Goal: Task Accomplishment & Management: Use online tool/utility

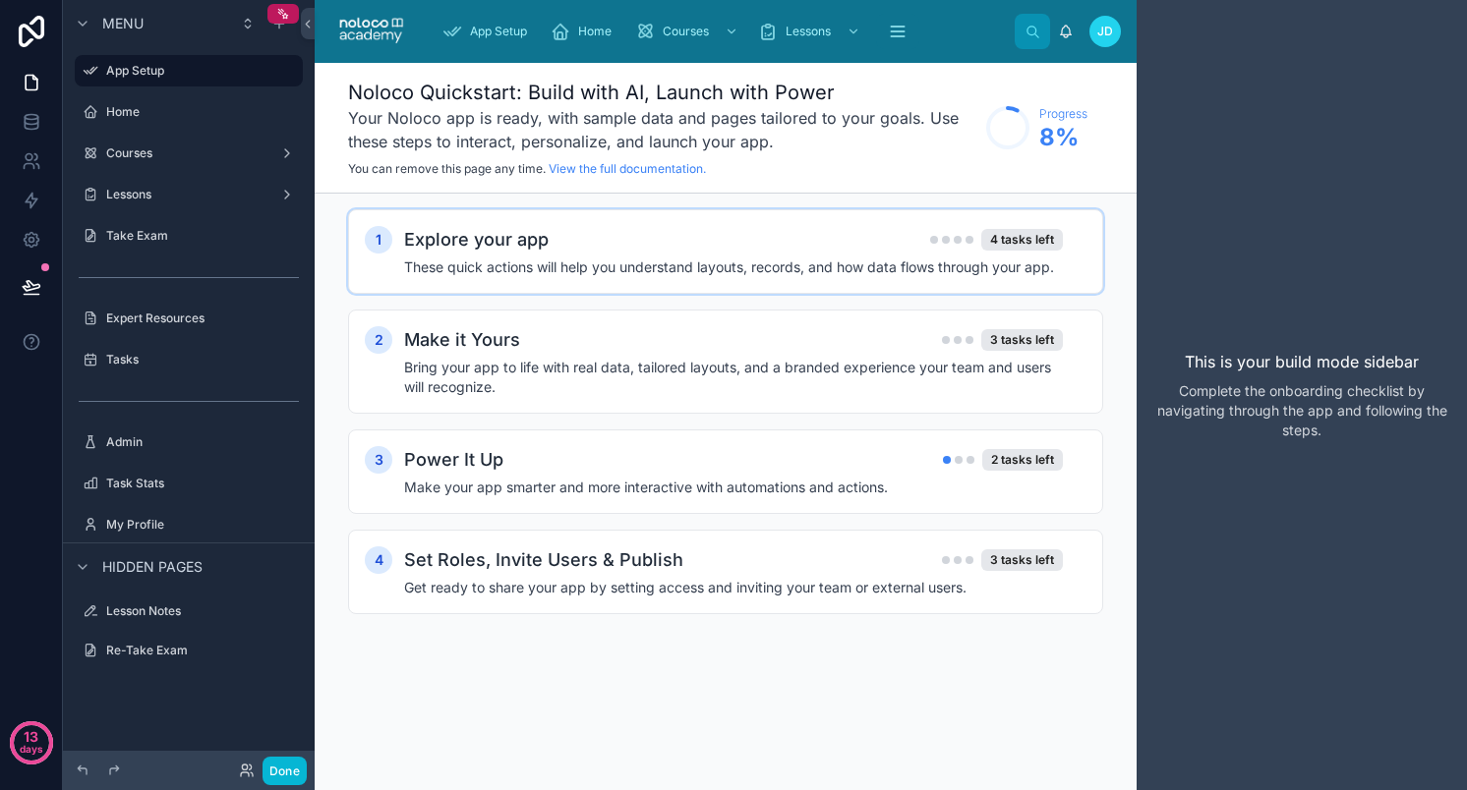
click at [596, 258] on h4 "These quick actions will help you understand layouts, records, and how data flo…" at bounding box center [733, 268] width 659 height 20
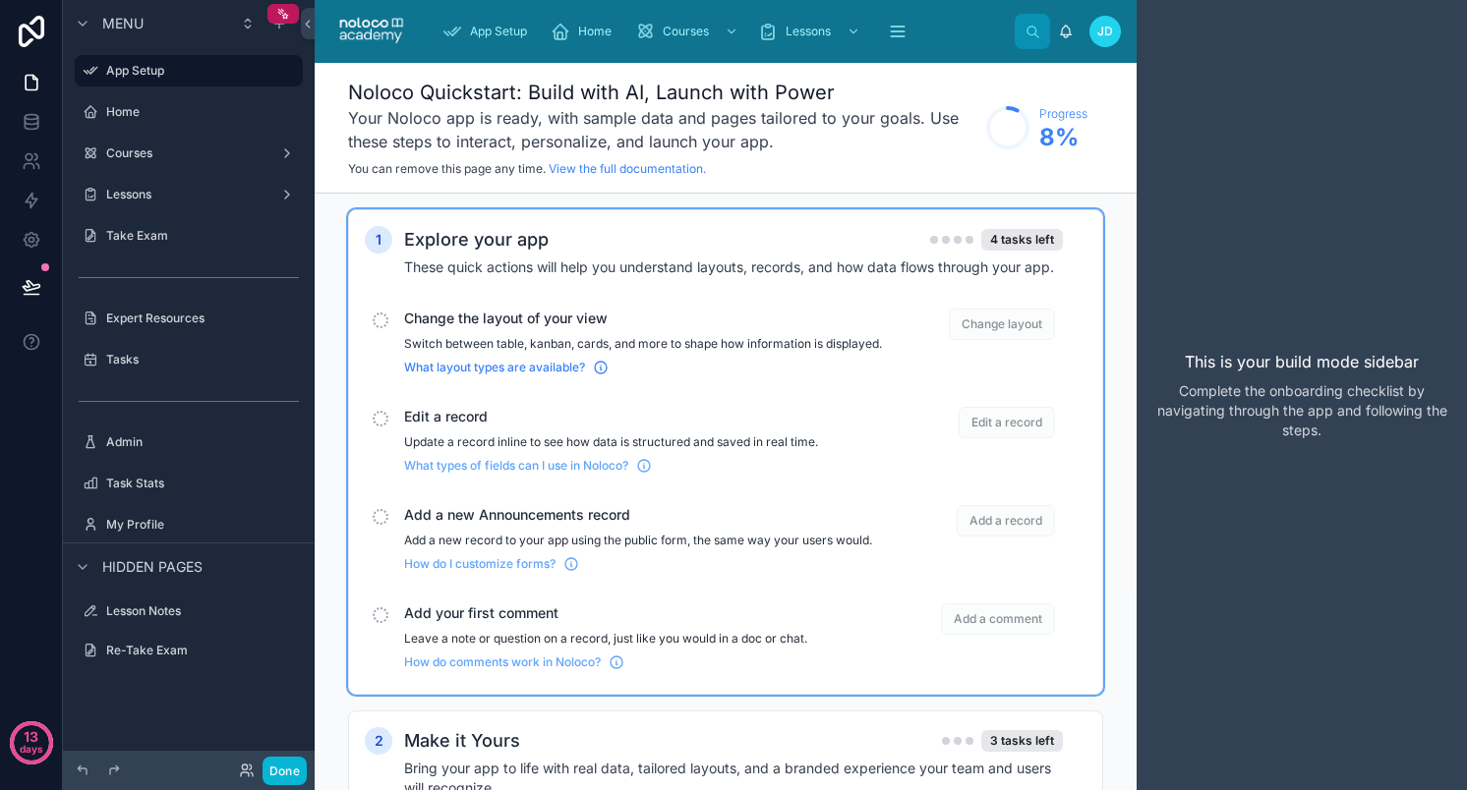
click at [546, 375] on span "What layout types are available?" at bounding box center [494, 368] width 181 height 16
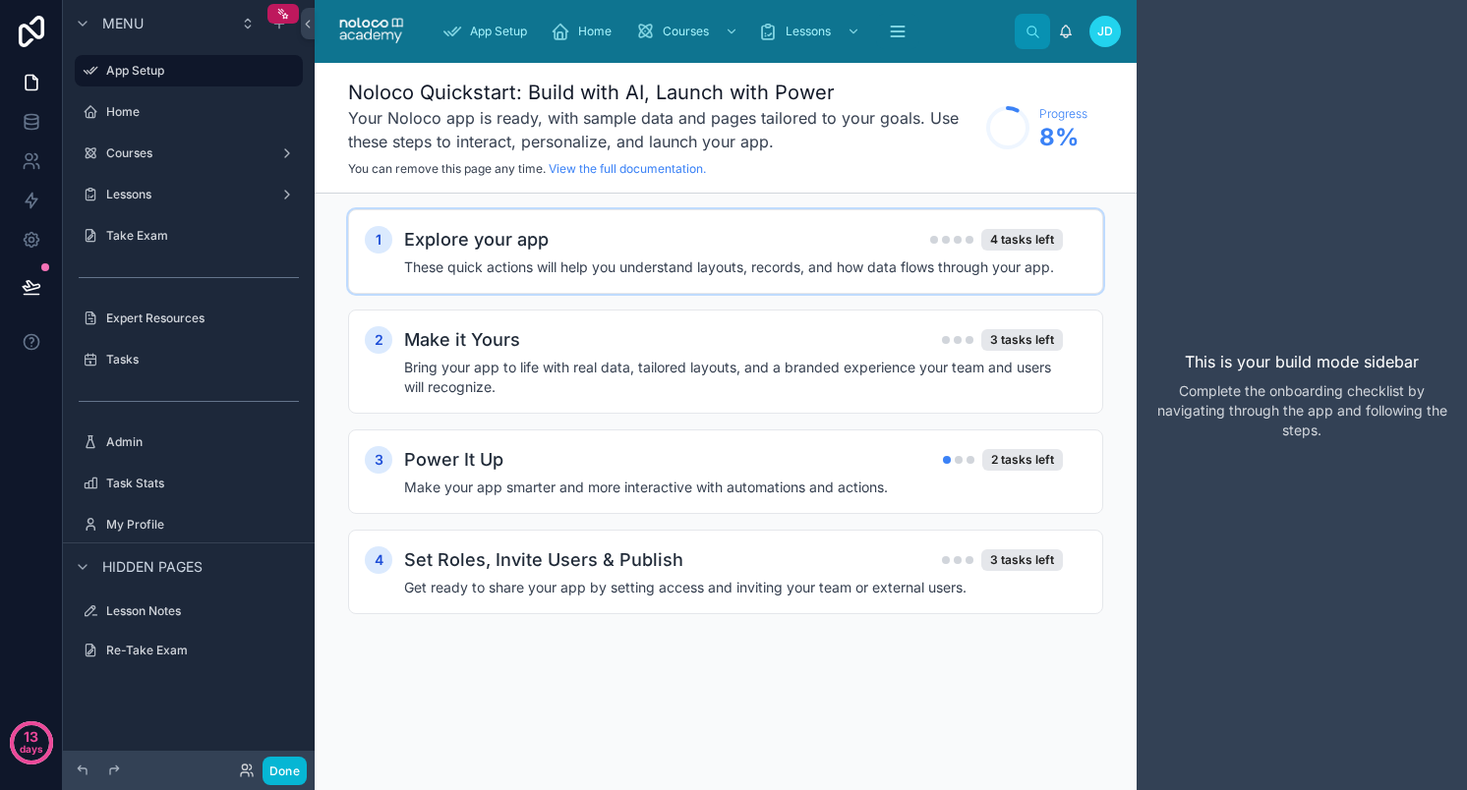
click at [791, 260] on h4 "These quick actions will help you understand layouts, records, and how data flo…" at bounding box center [733, 268] width 659 height 20
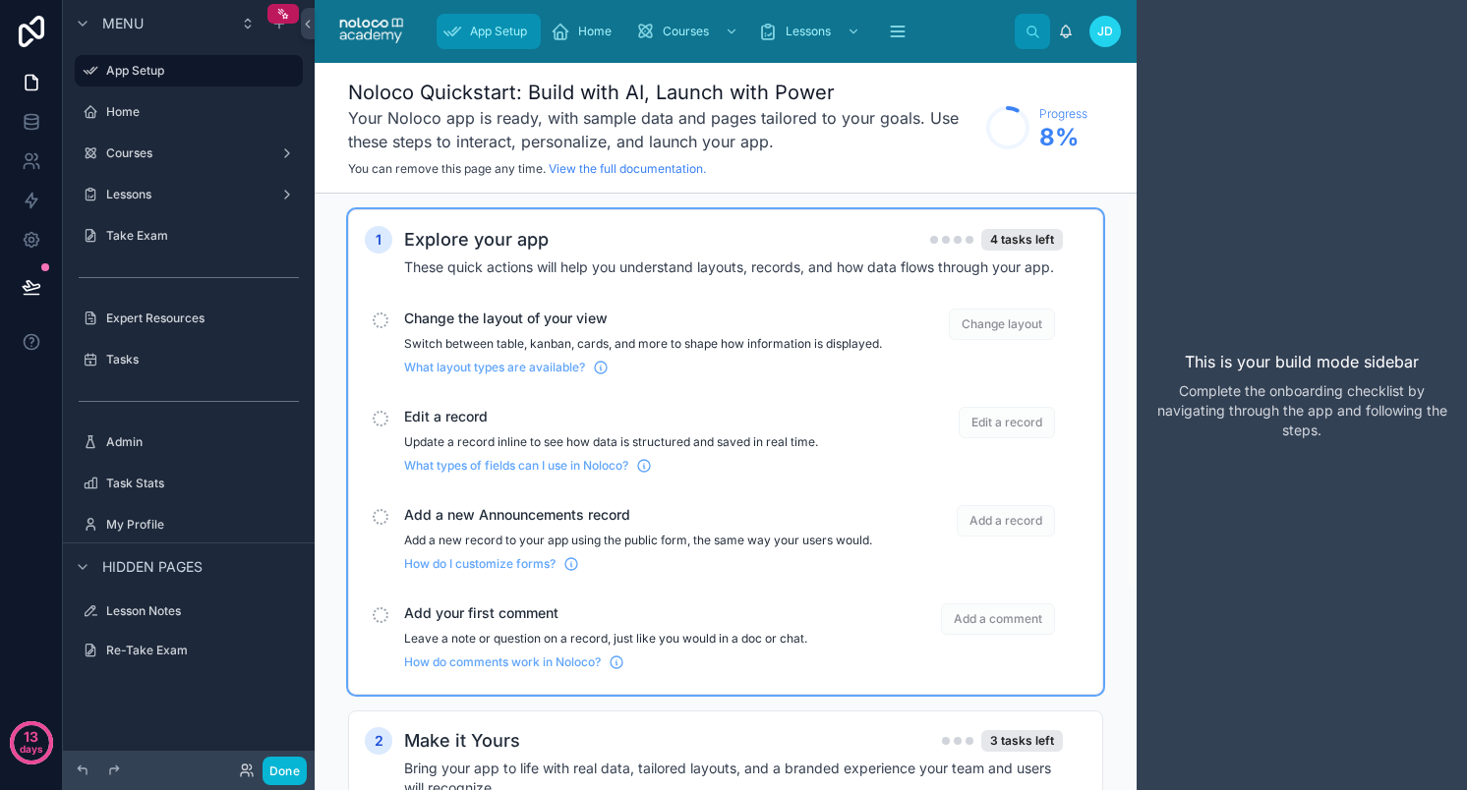
click at [505, 29] on span "App Setup" at bounding box center [498, 32] width 57 height 16
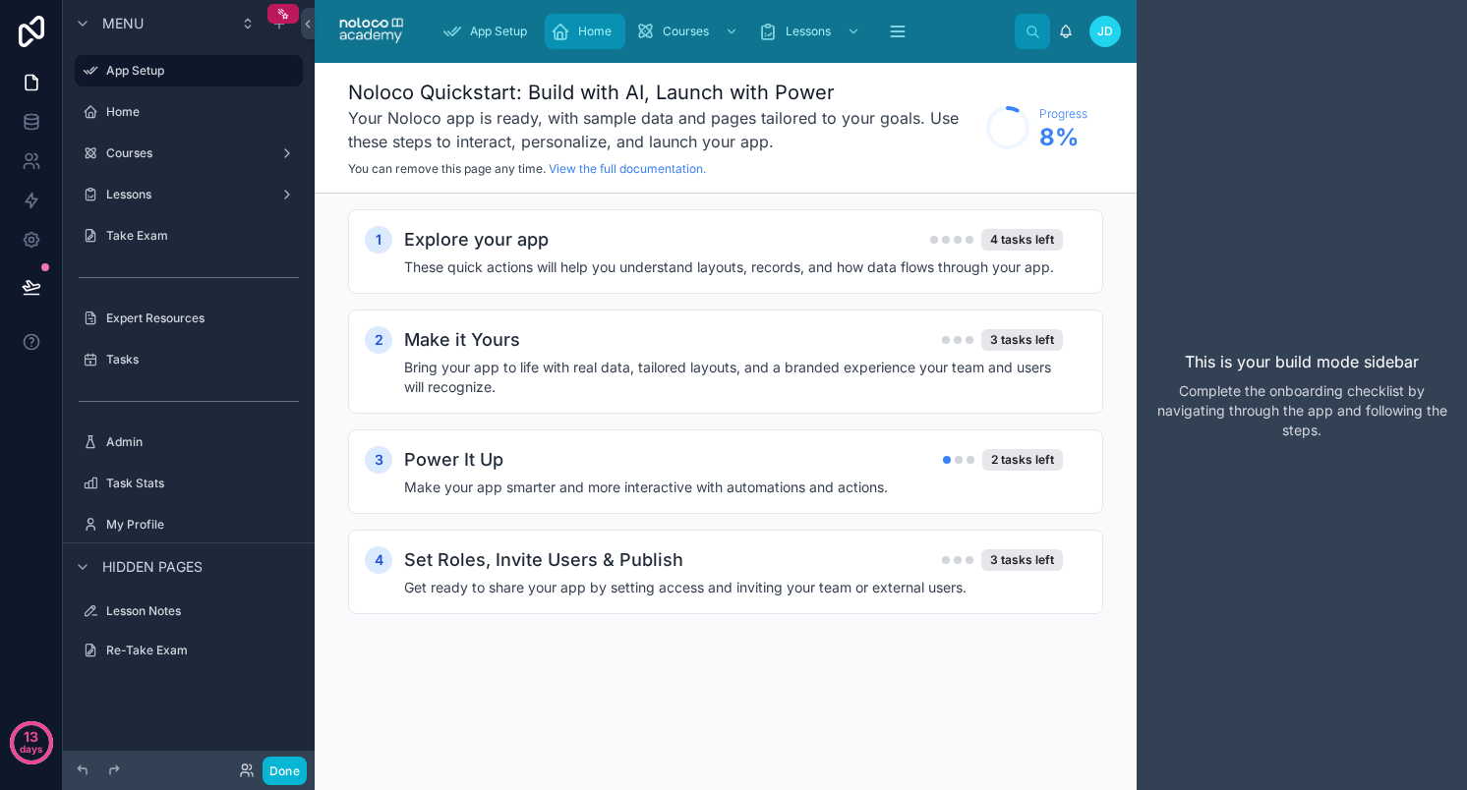
click at [598, 34] on span "Home" at bounding box center [594, 32] width 33 height 16
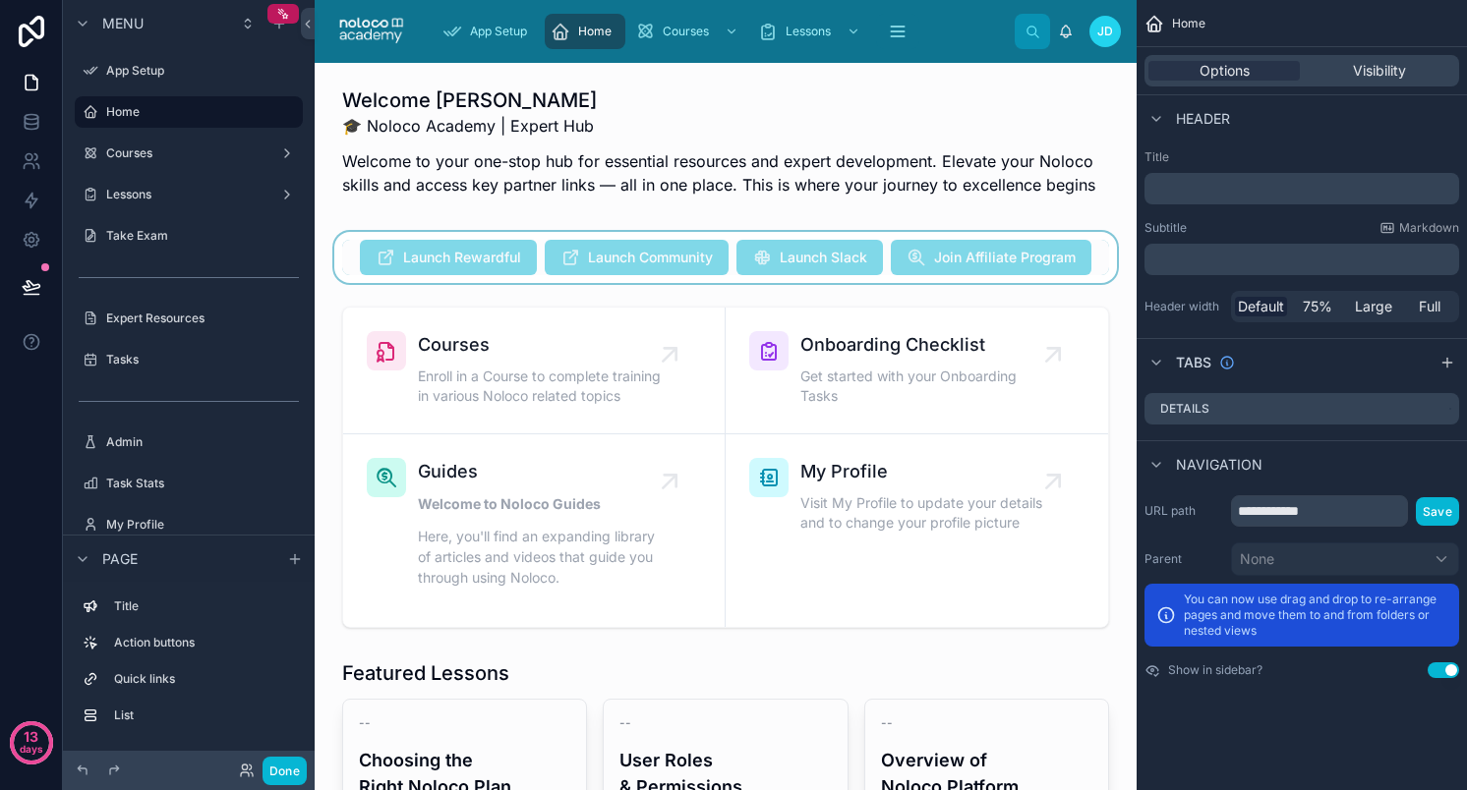
click at [472, 259] on div at bounding box center [725, 257] width 790 height 51
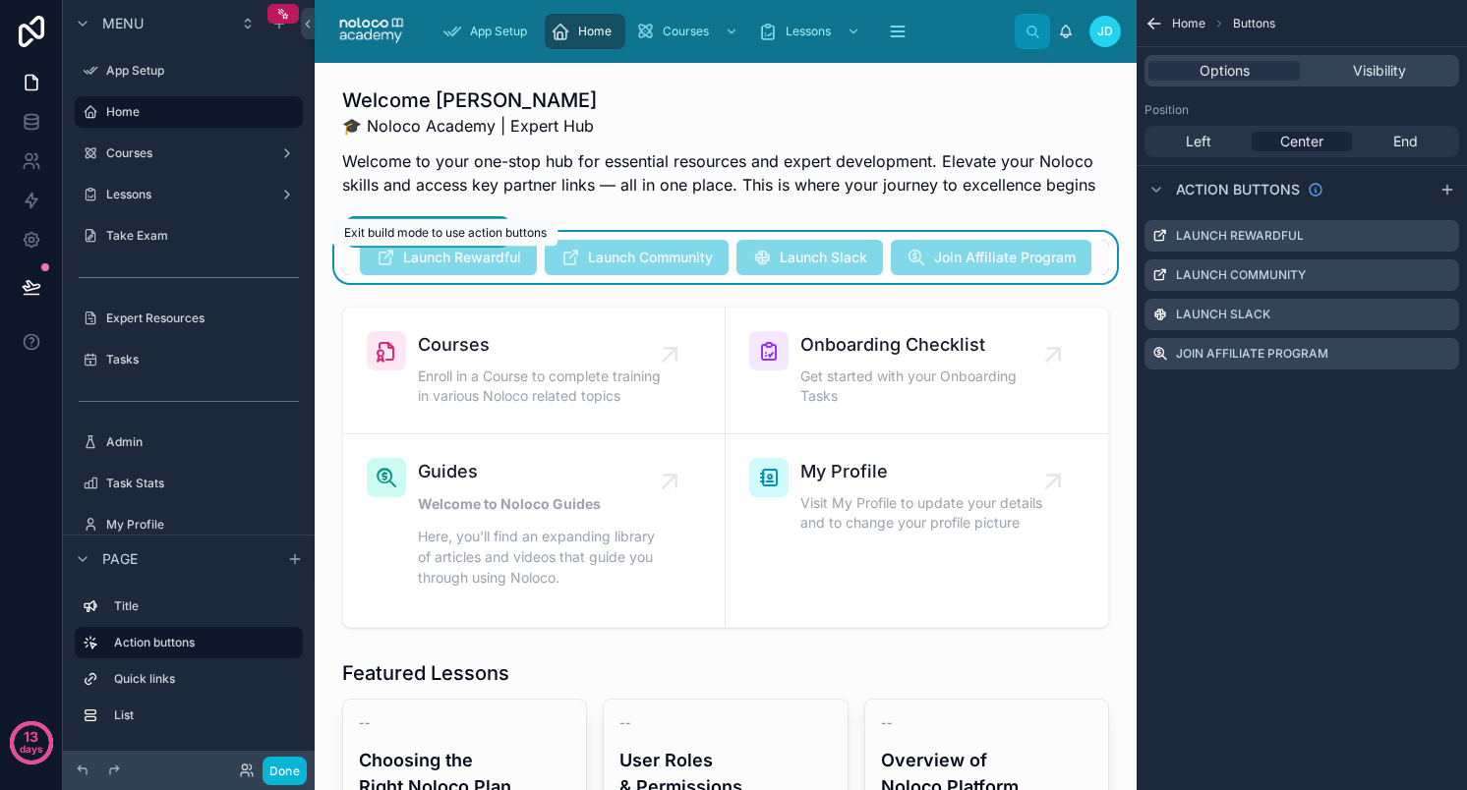
click at [505, 262] on span "Launch Rewardful" at bounding box center [448, 260] width 177 height 20
click at [613, 268] on span "Launch Community" at bounding box center [637, 260] width 184 height 20
click at [827, 258] on span "Launch Slack" at bounding box center [809, 260] width 146 height 20
click at [990, 255] on span "Join Affiliate Program" at bounding box center [991, 260] width 201 height 20
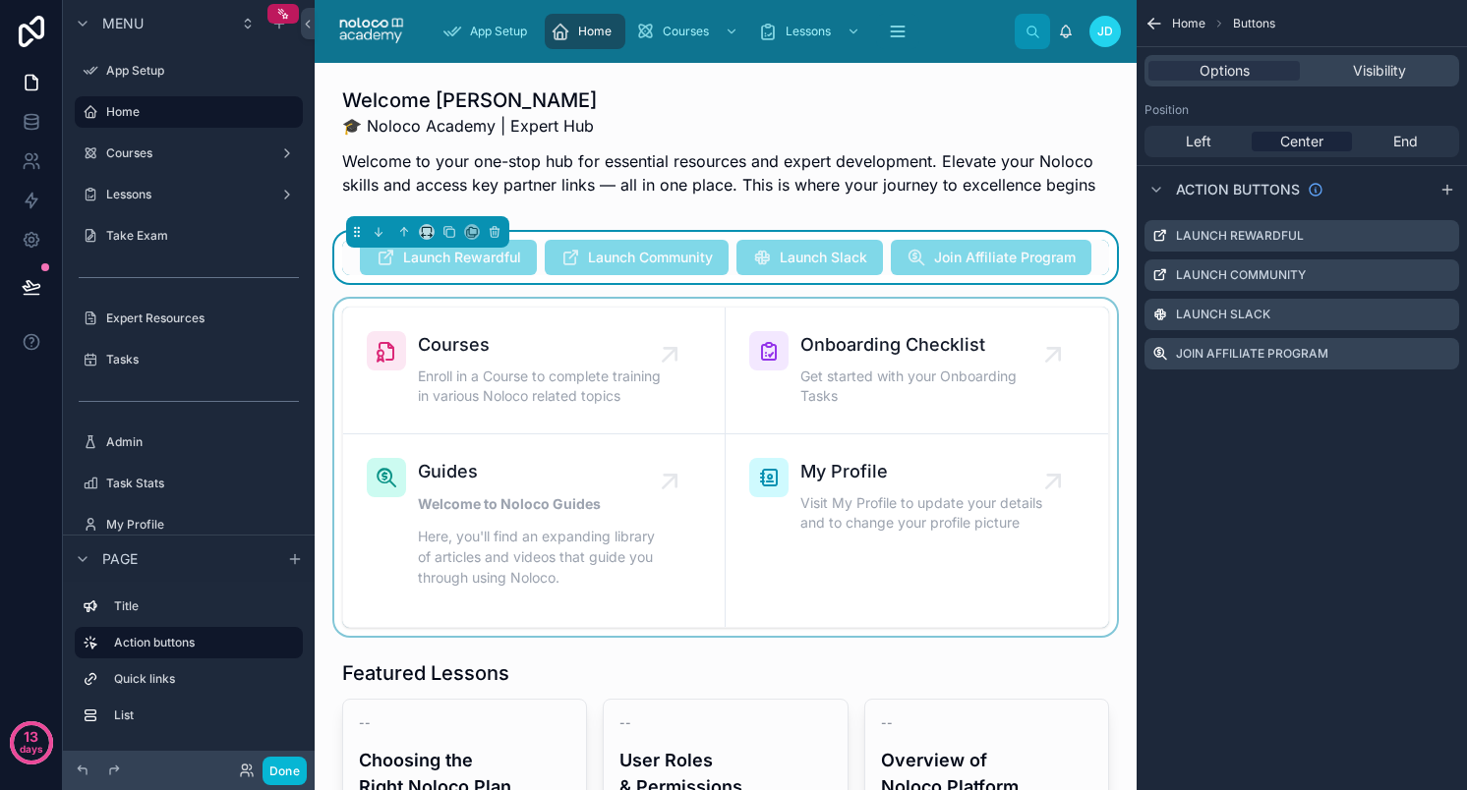
click at [507, 360] on div at bounding box center [725, 467] width 790 height 337
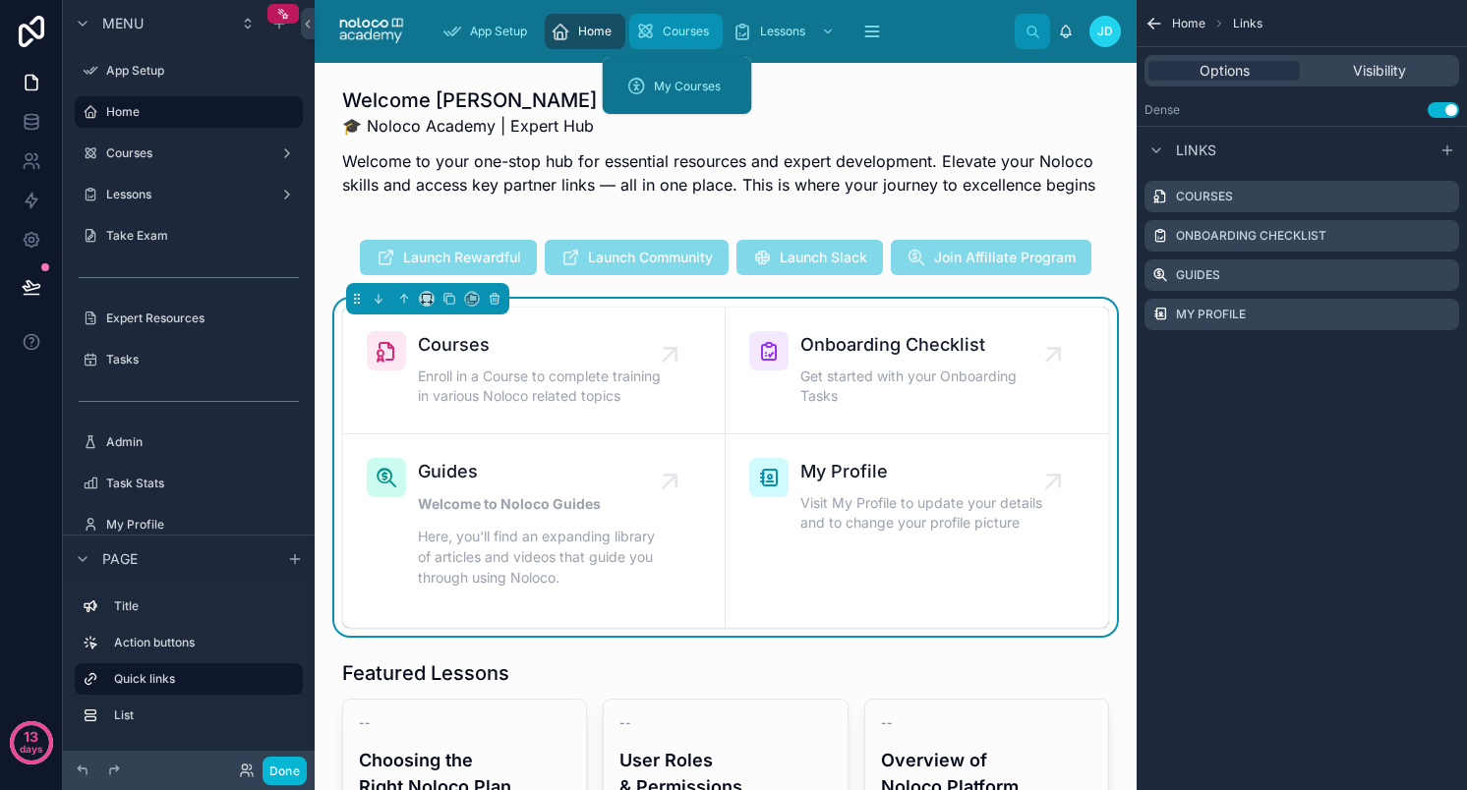
click at [705, 24] on span "Courses" at bounding box center [686, 32] width 46 height 16
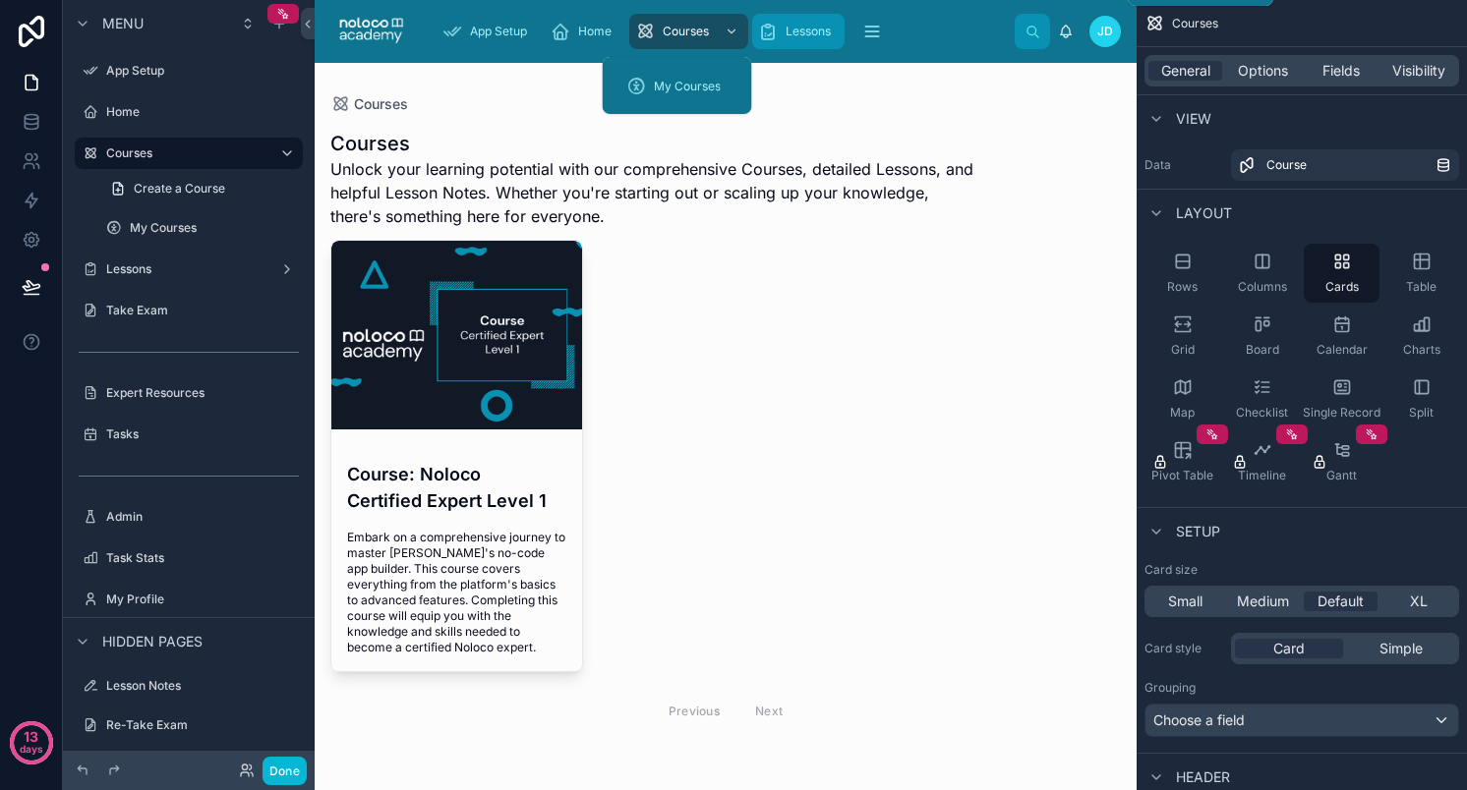
click at [785, 26] on div "Lessons" at bounding box center [798, 31] width 81 height 31
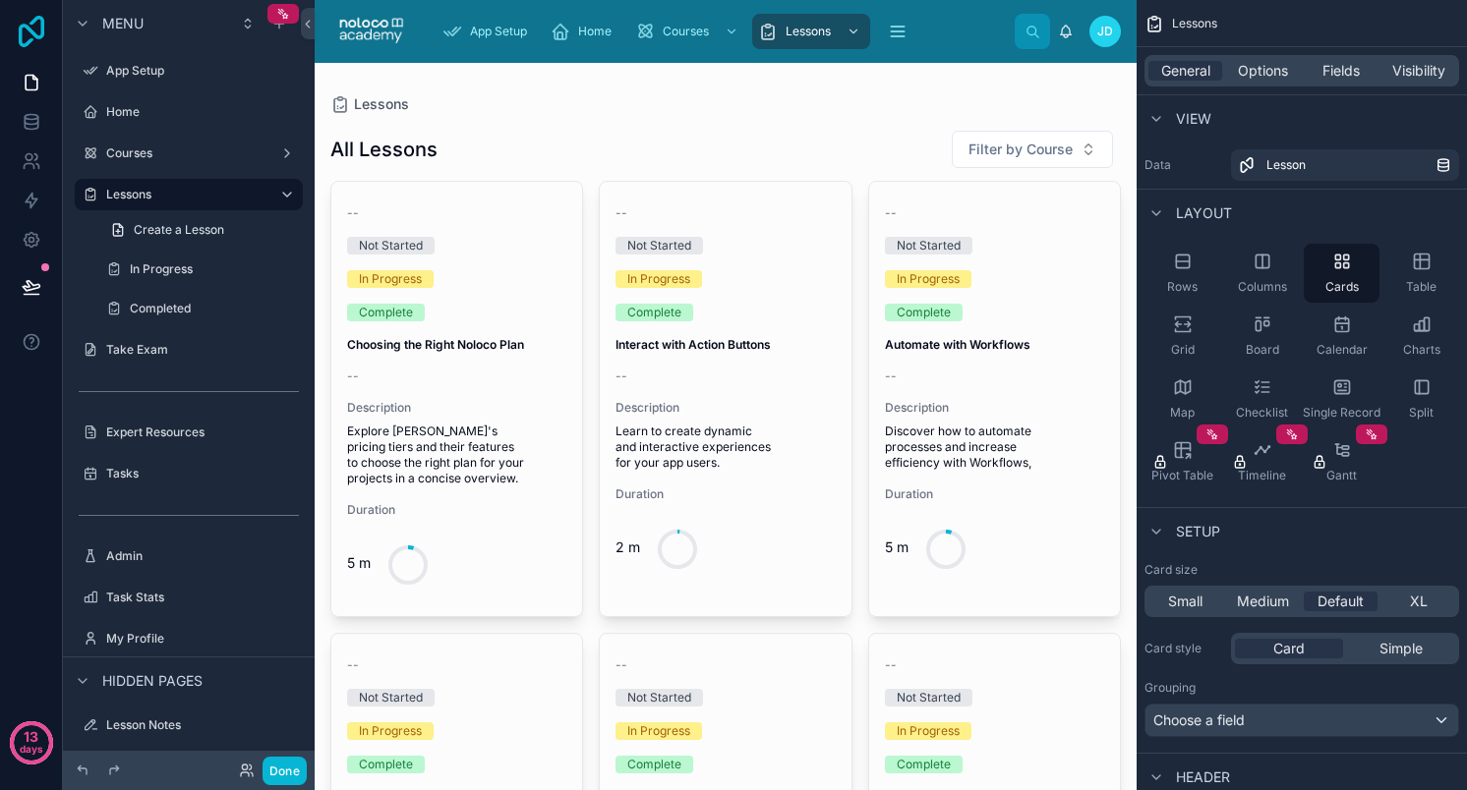
click at [29, 25] on icon at bounding box center [31, 31] width 39 height 31
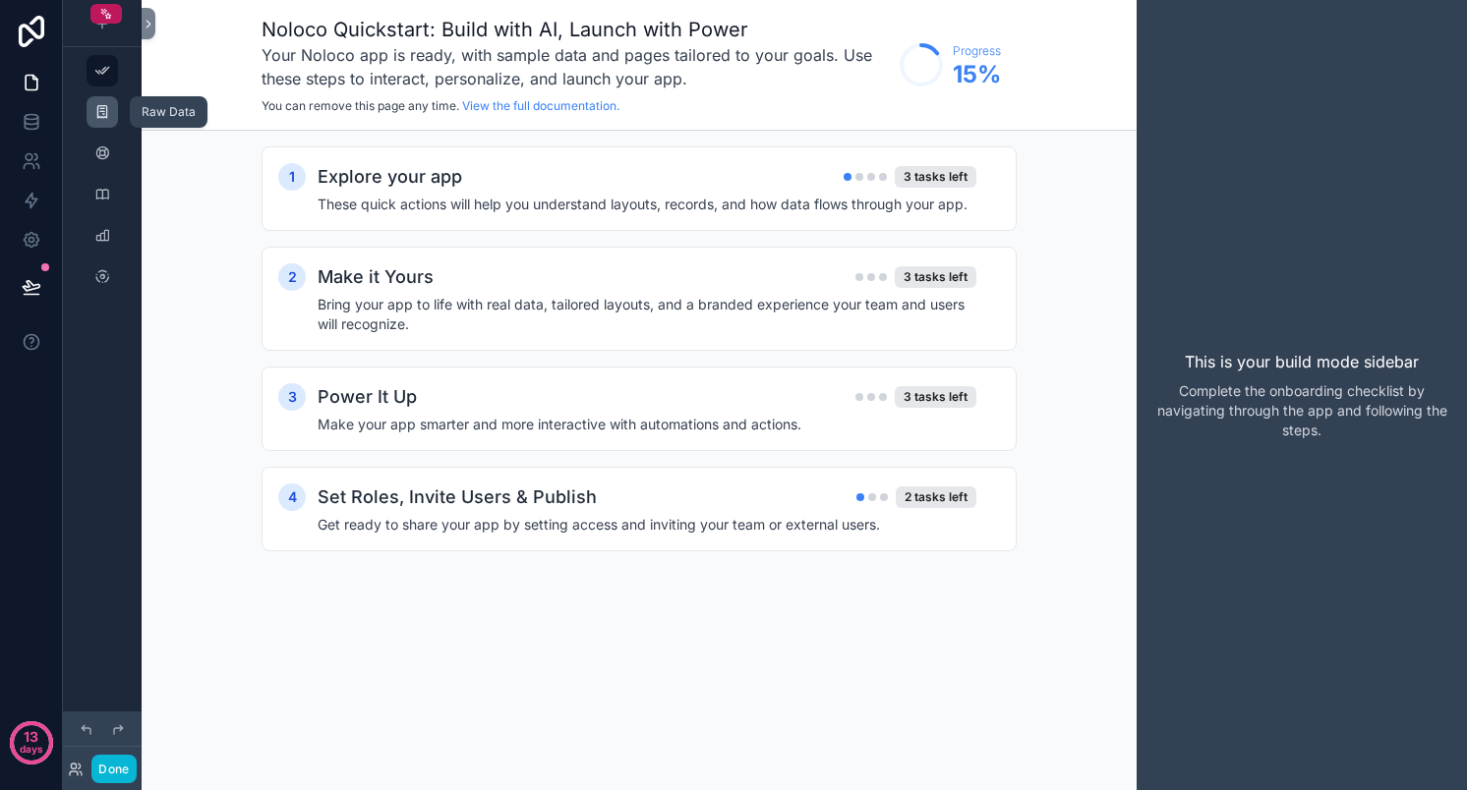
click at [97, 107] on icon "scrollable content" at bounding box center [102, 112] width 16 height 16
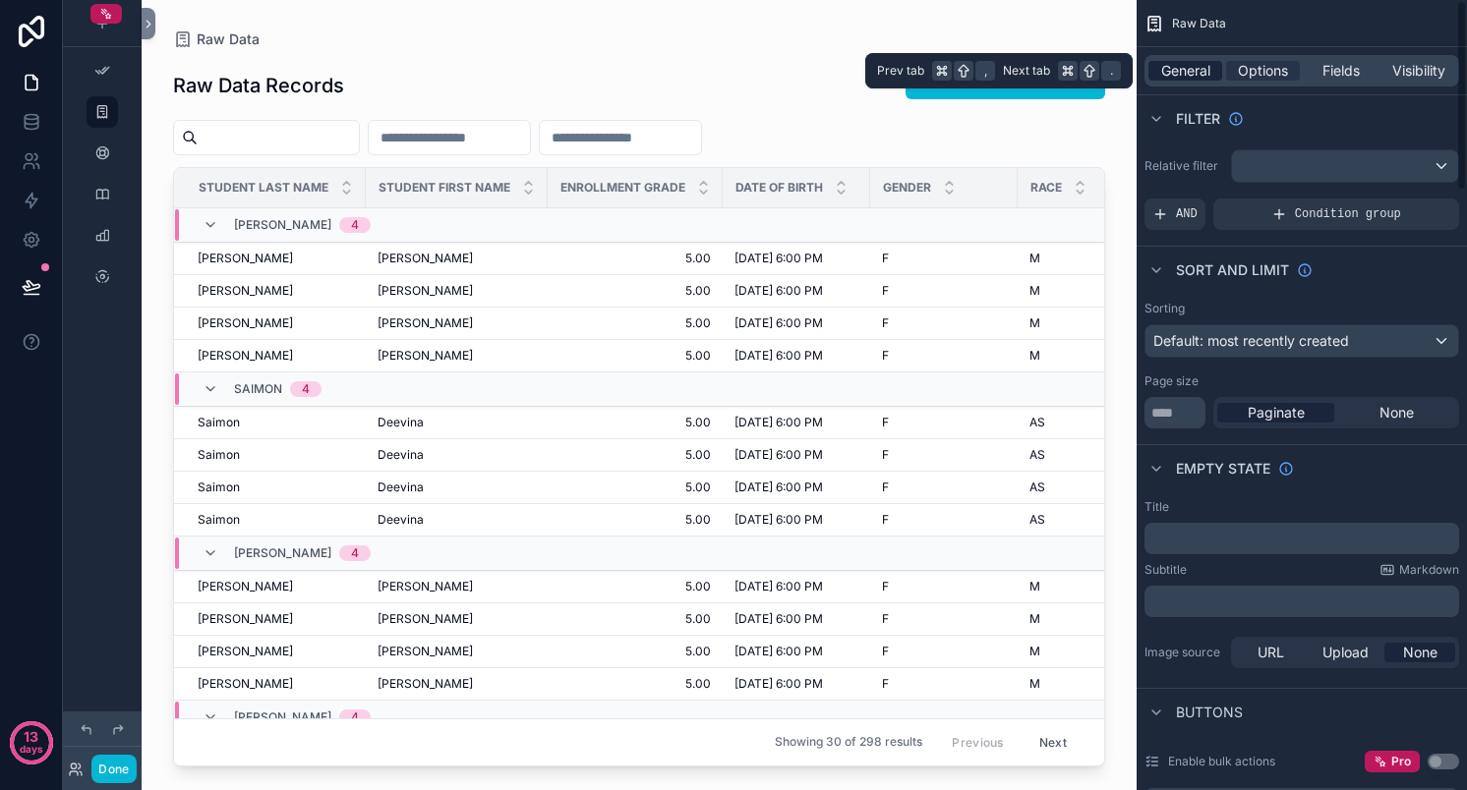
click at [1188, 71] on span "General" at bounding box center [1185, 71] width 49 height 20
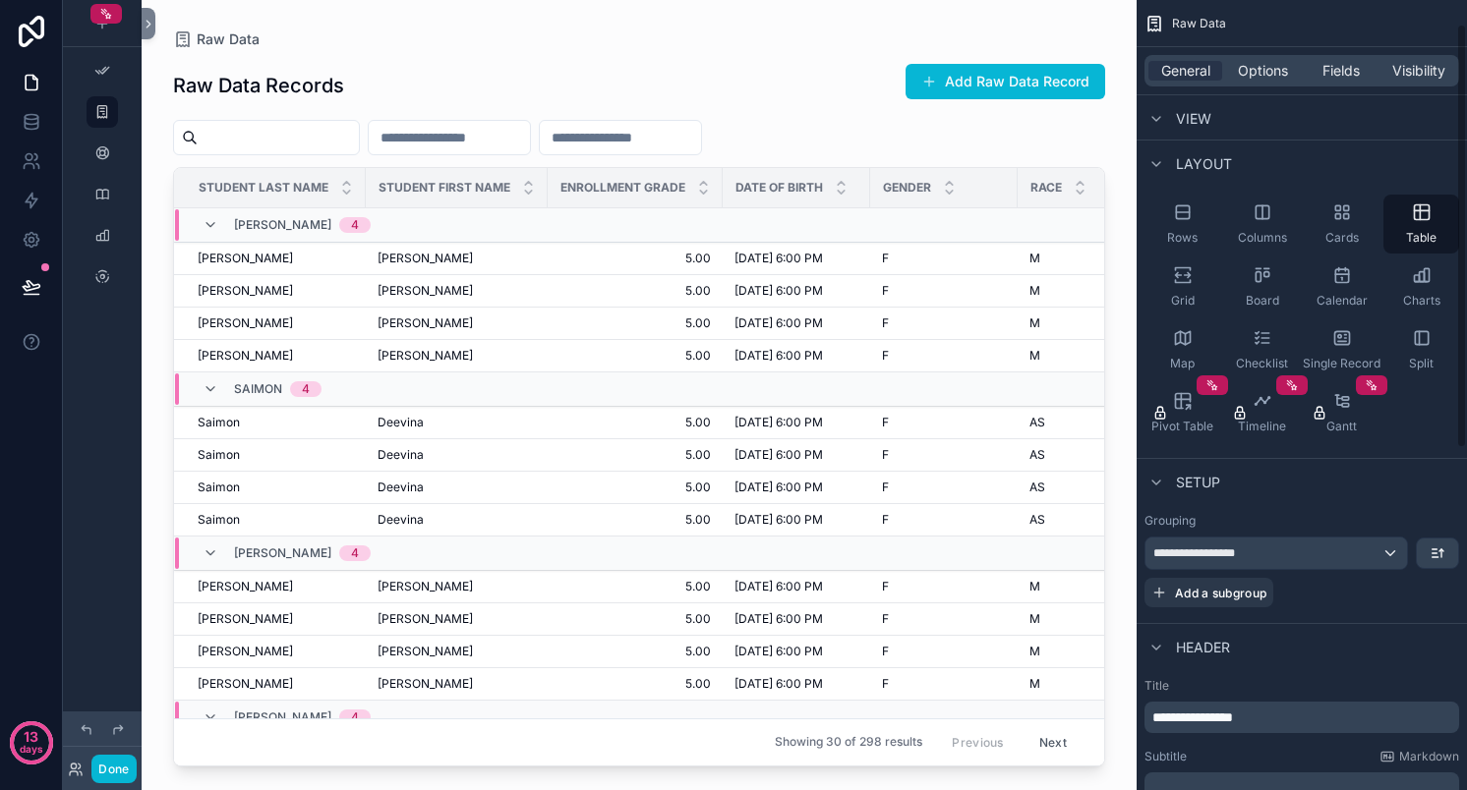
scroll to position [76, 0]
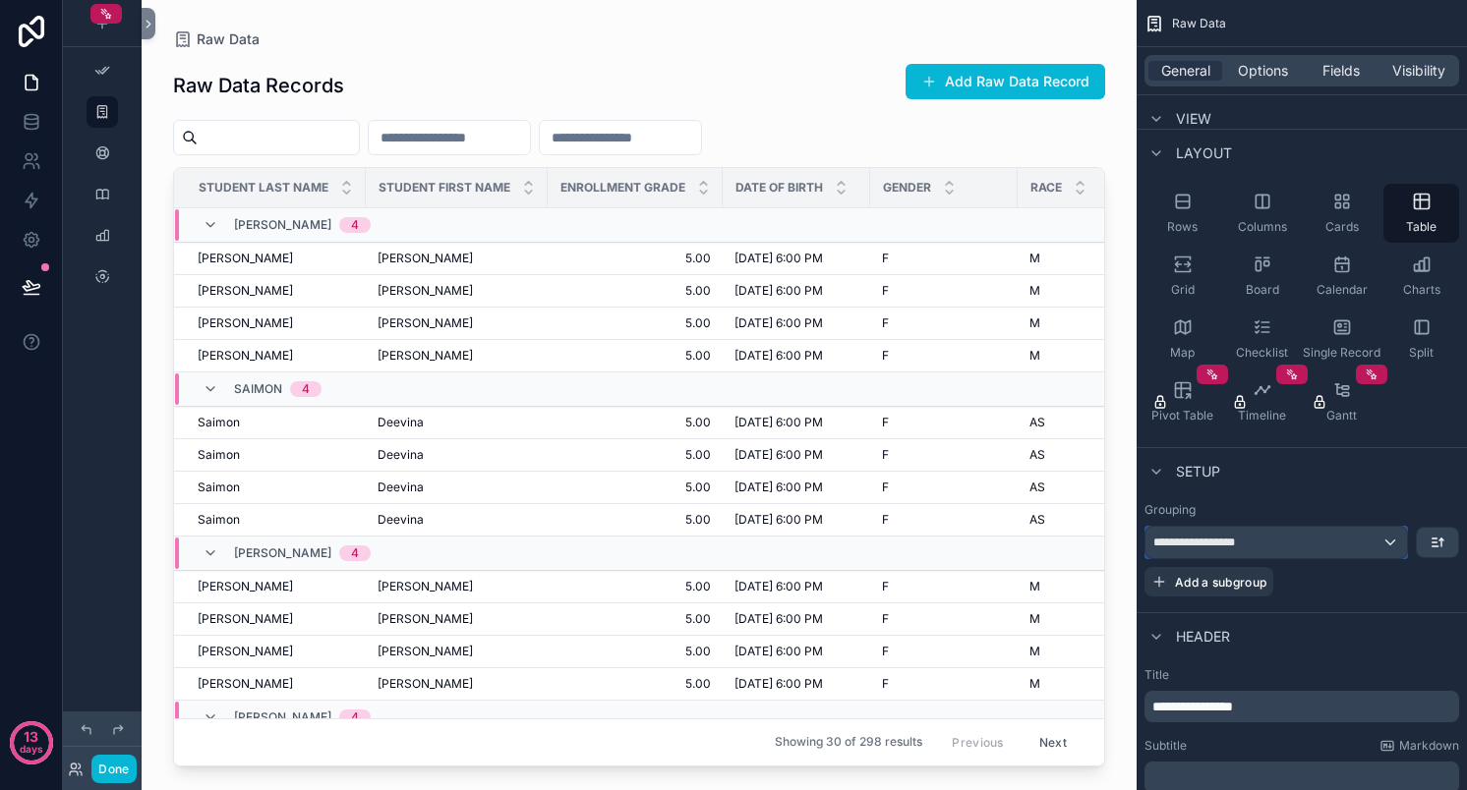
click at [1260, 546] on div "**********" at bounding box center [1275, 542] width 261 height 31
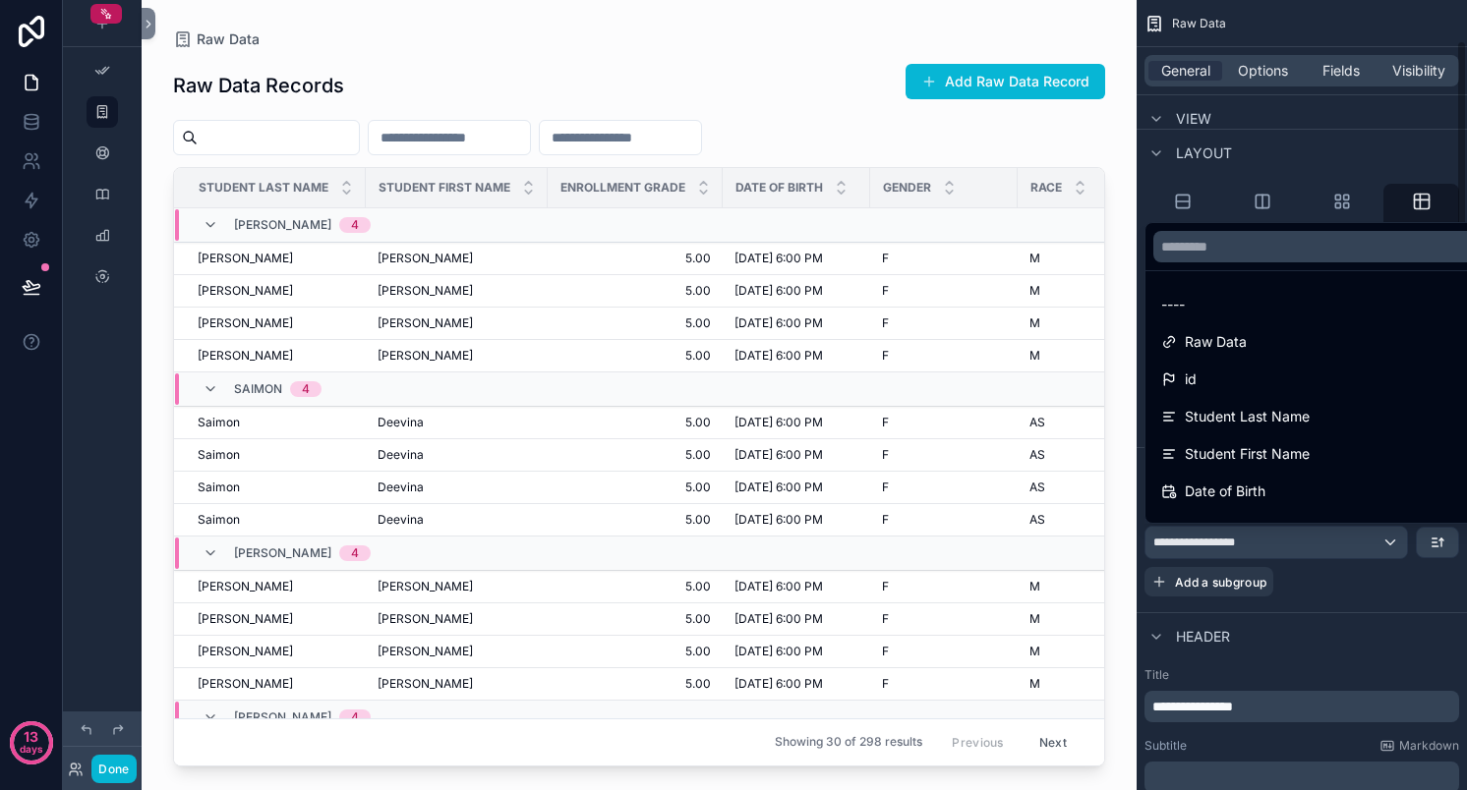
click at [1331, 584] on div "scrollable content" at bounding box center [733, 395] width 1467 height 790
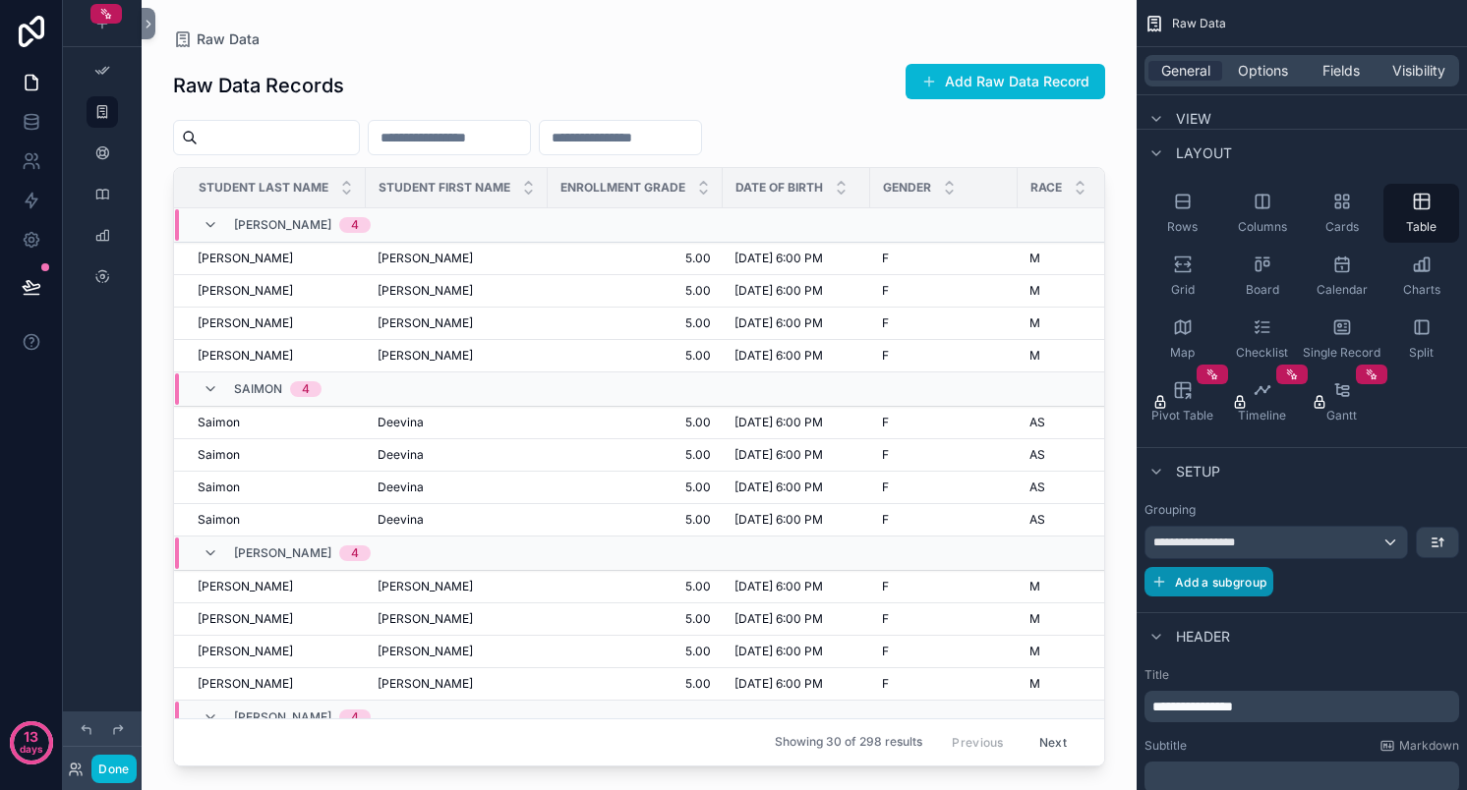
click at [1221, 582] on span "Add a subgroup" at bounding box center [1220, 582] width 91 height 15
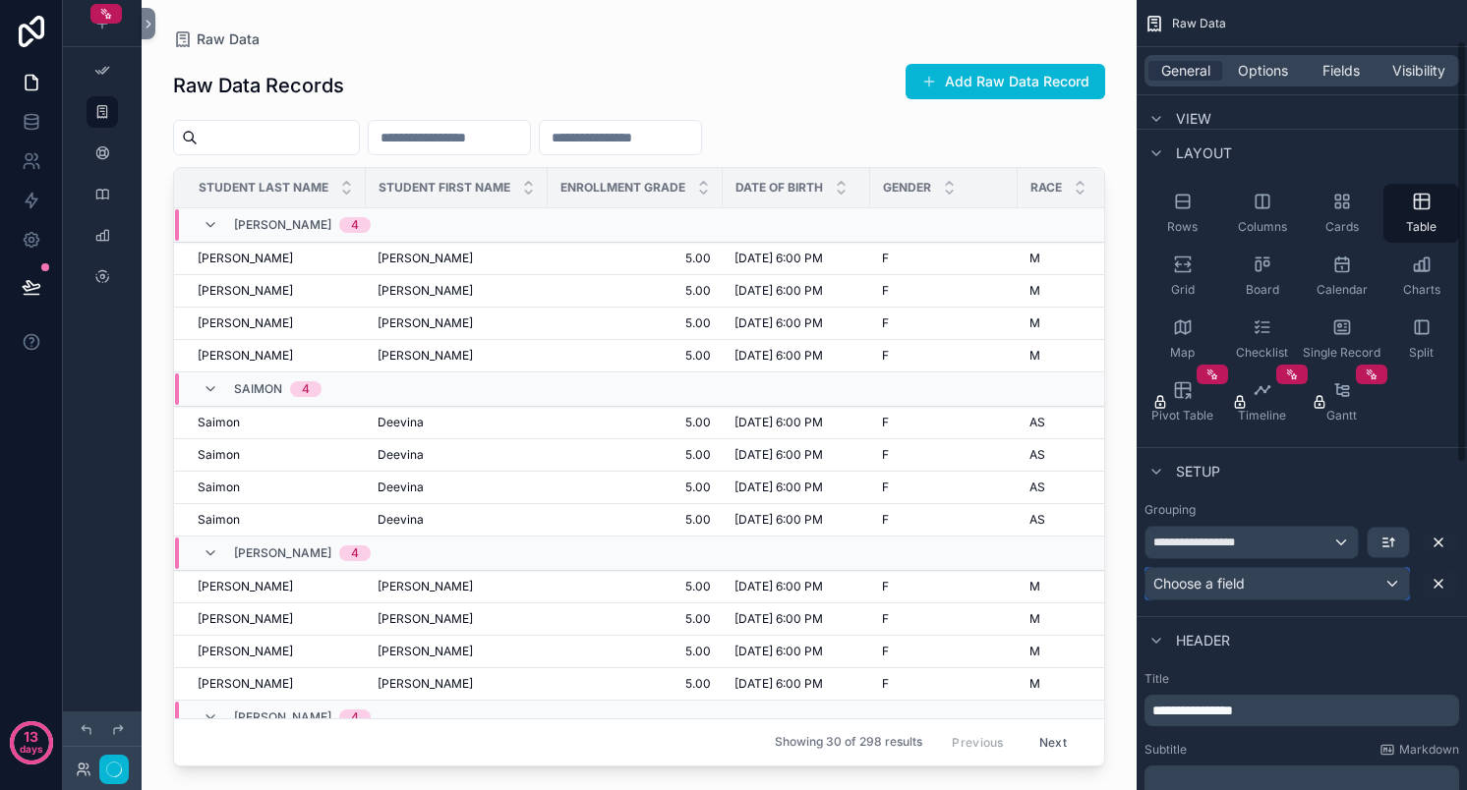
click at [1204, 582] on span "Choose a field" at bounding box center [1198, 583] width 91 height 17
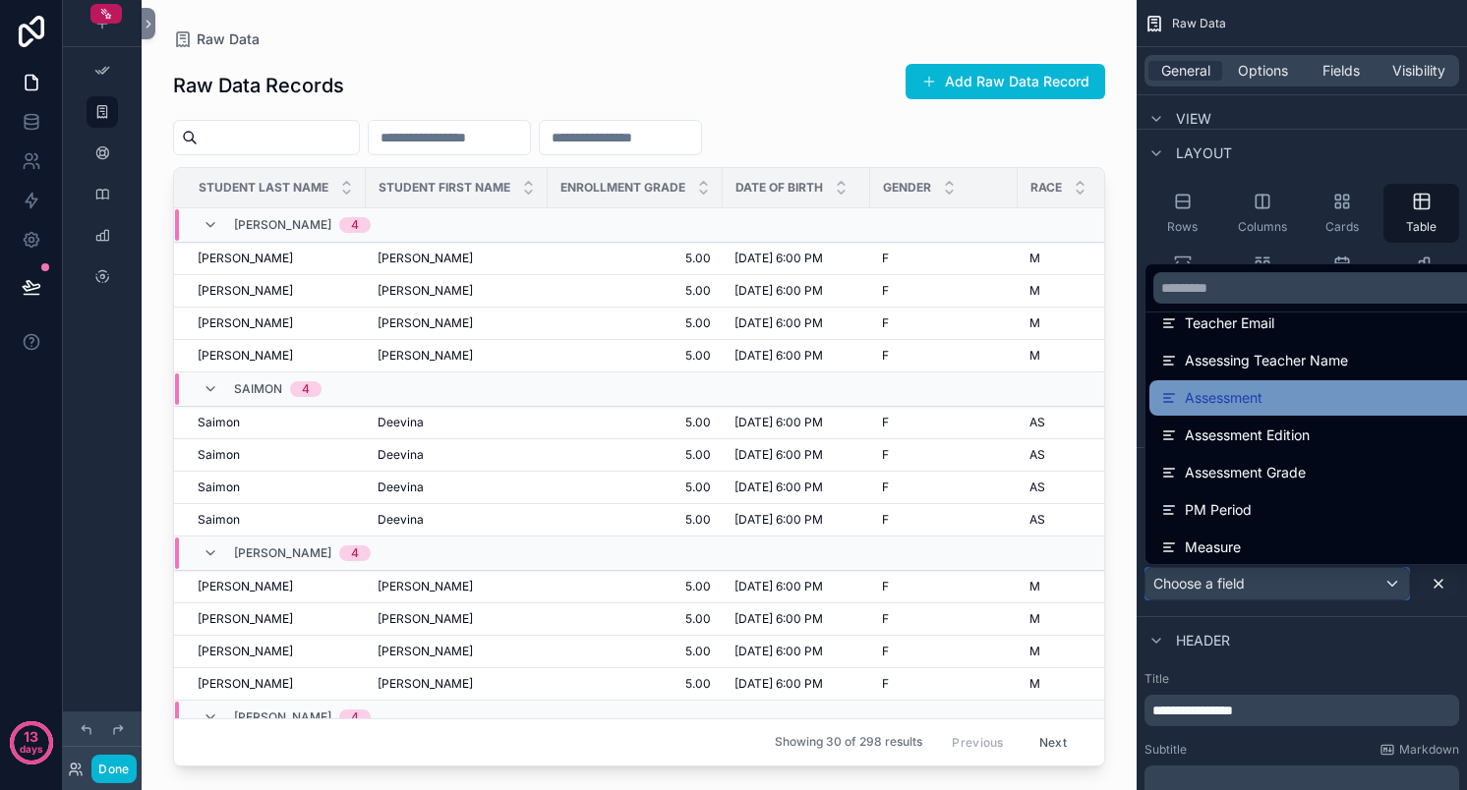
scroll to position [659, 0]
click at [1268, 393] on div "Assessment" at bounding box center [1366, 397] width 410 height 24
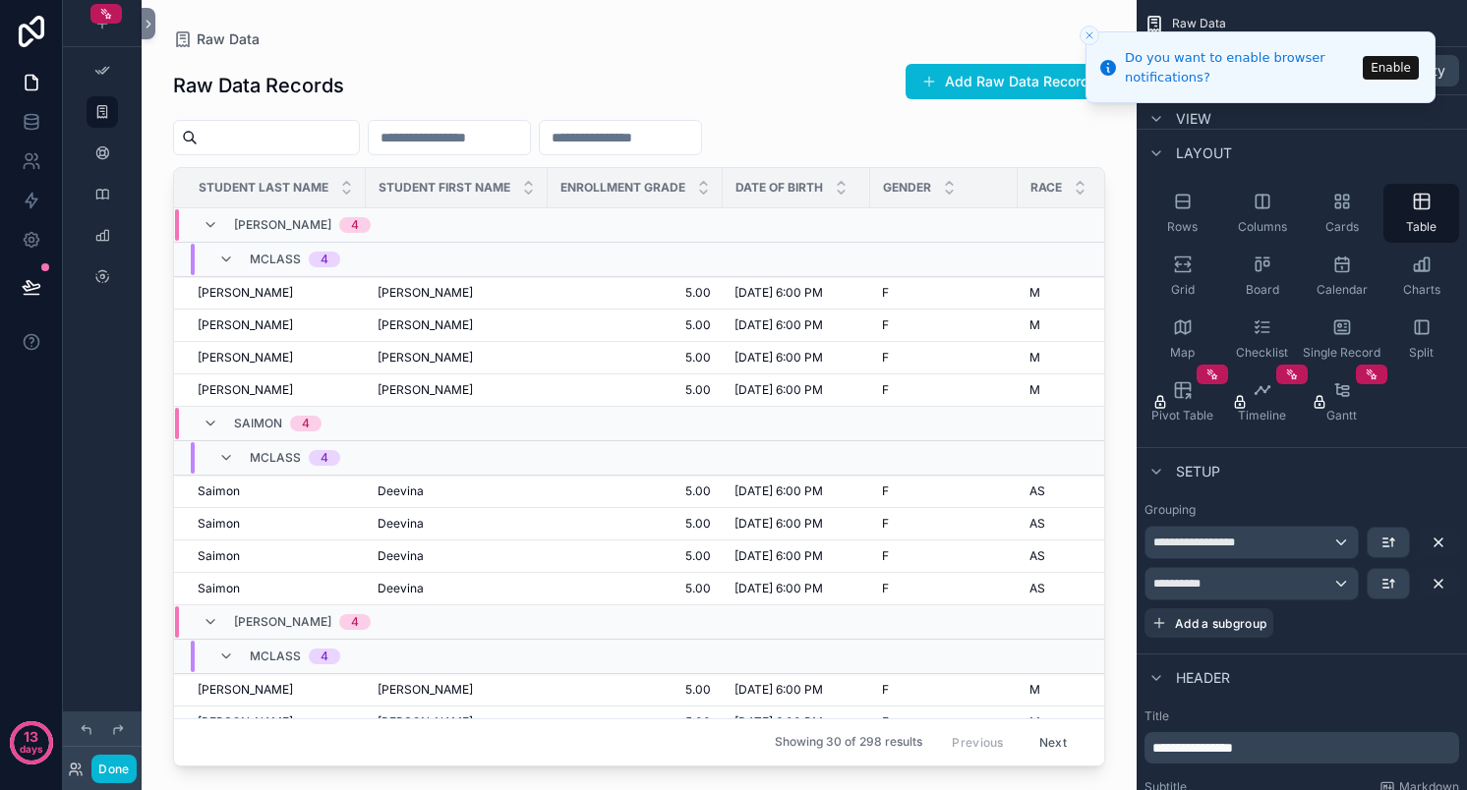
click at [1250, 88] on li "Do you want to enable browser notifications? Enable" at bounding box center [1260, 67] width 350 height 72
click at [1258, 579] on div "**********" at bounding box center [1251, 583] width 212 height 31
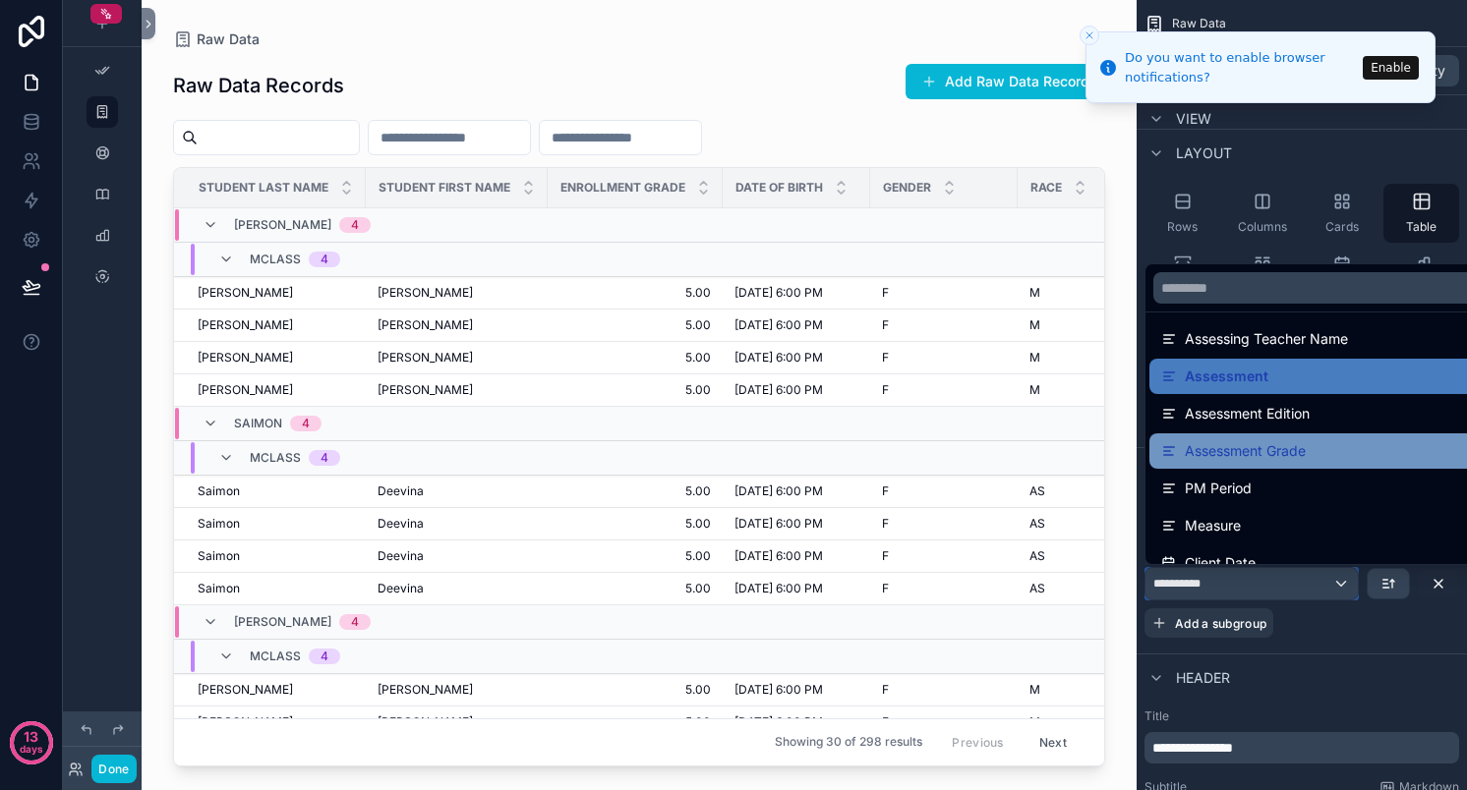
scroll to position [697, 0]
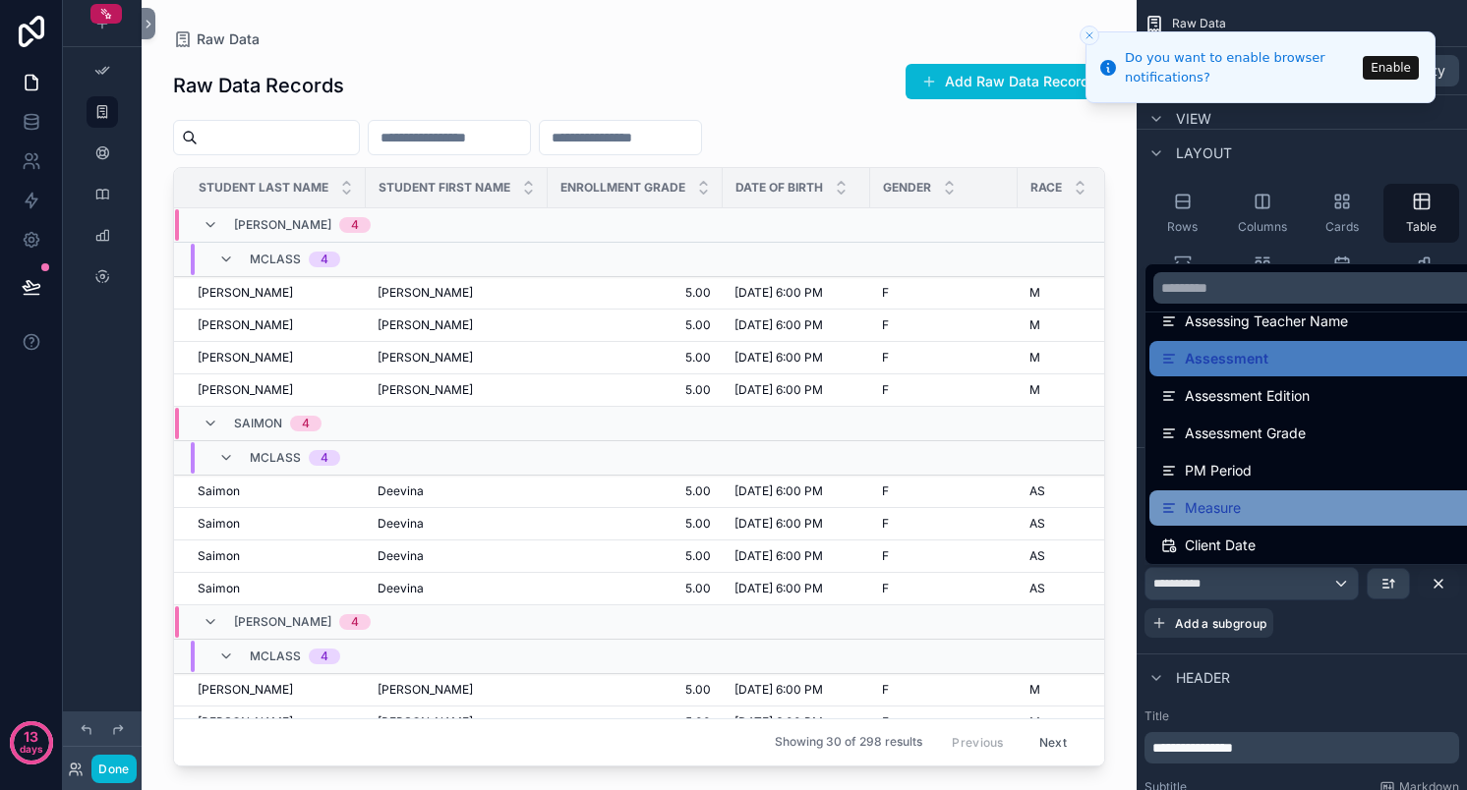
click at [1292, 516] on div "Measure" at bounding box center [1366, 508] width 410 height 24
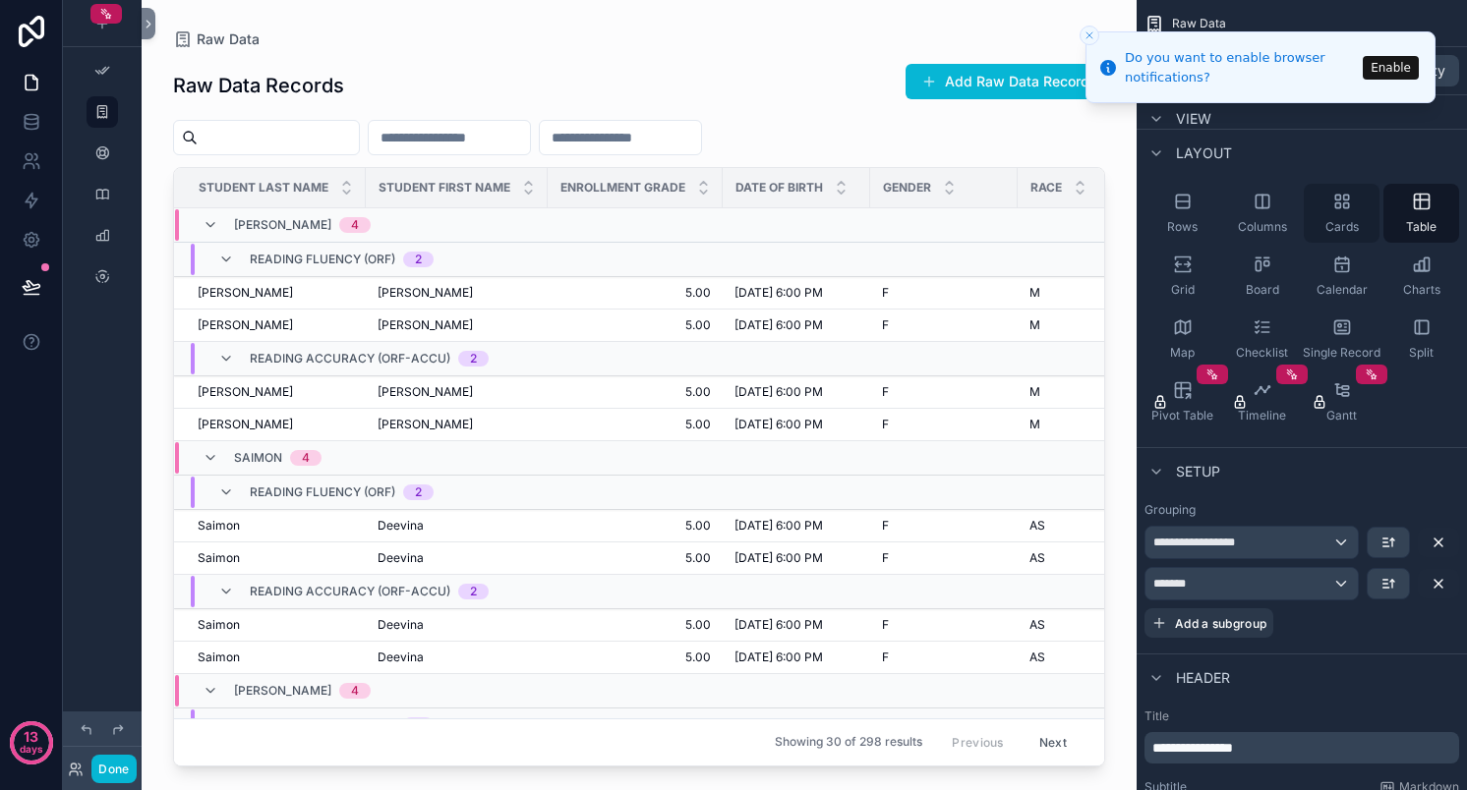
click at [1346, 203] on icon "scrollable content" at bounding box center [1342, 202] width 20 height 20
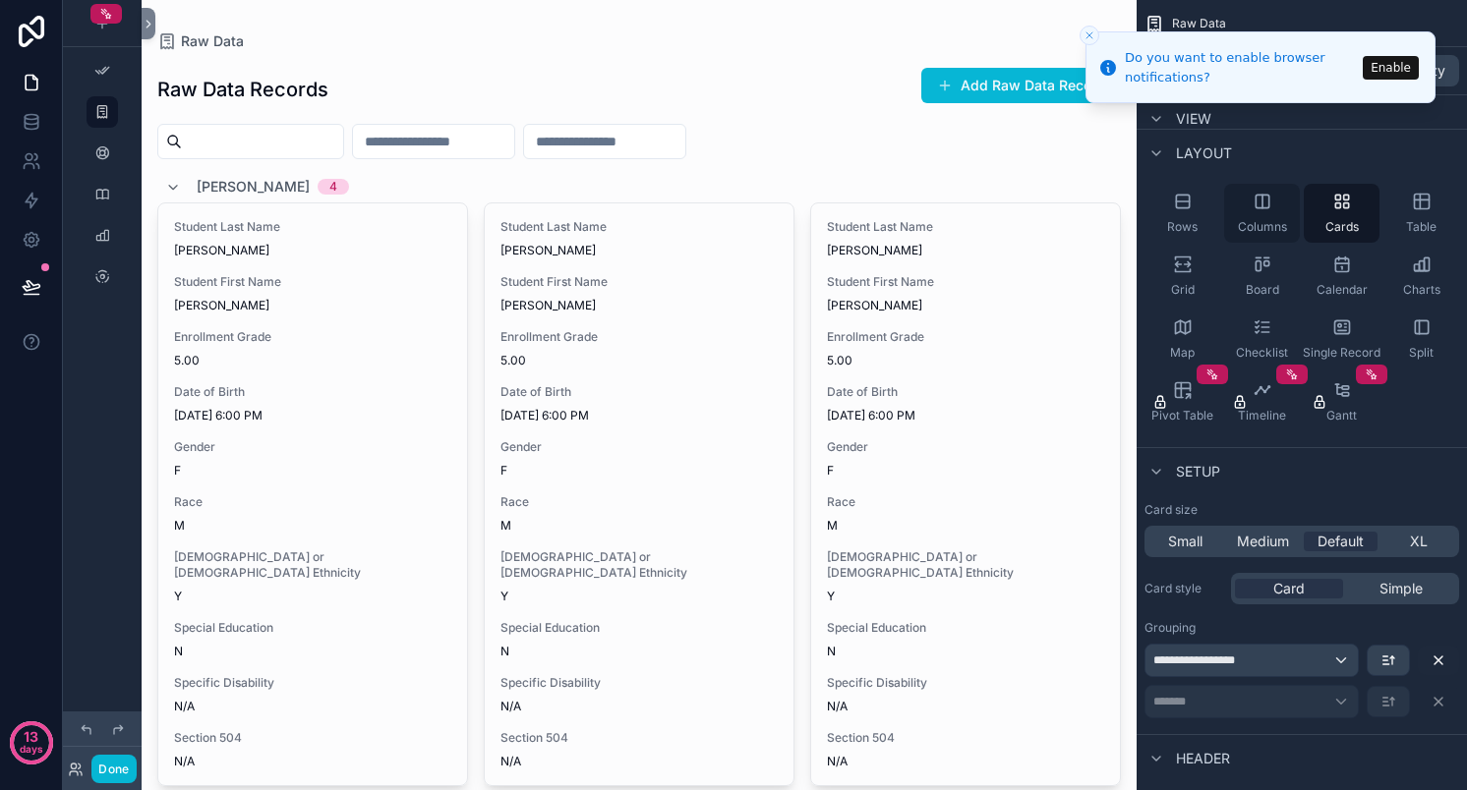
click at [1270, 207] on icon "scrollable content" at bounding box center [1262, 202] width 20 height 20
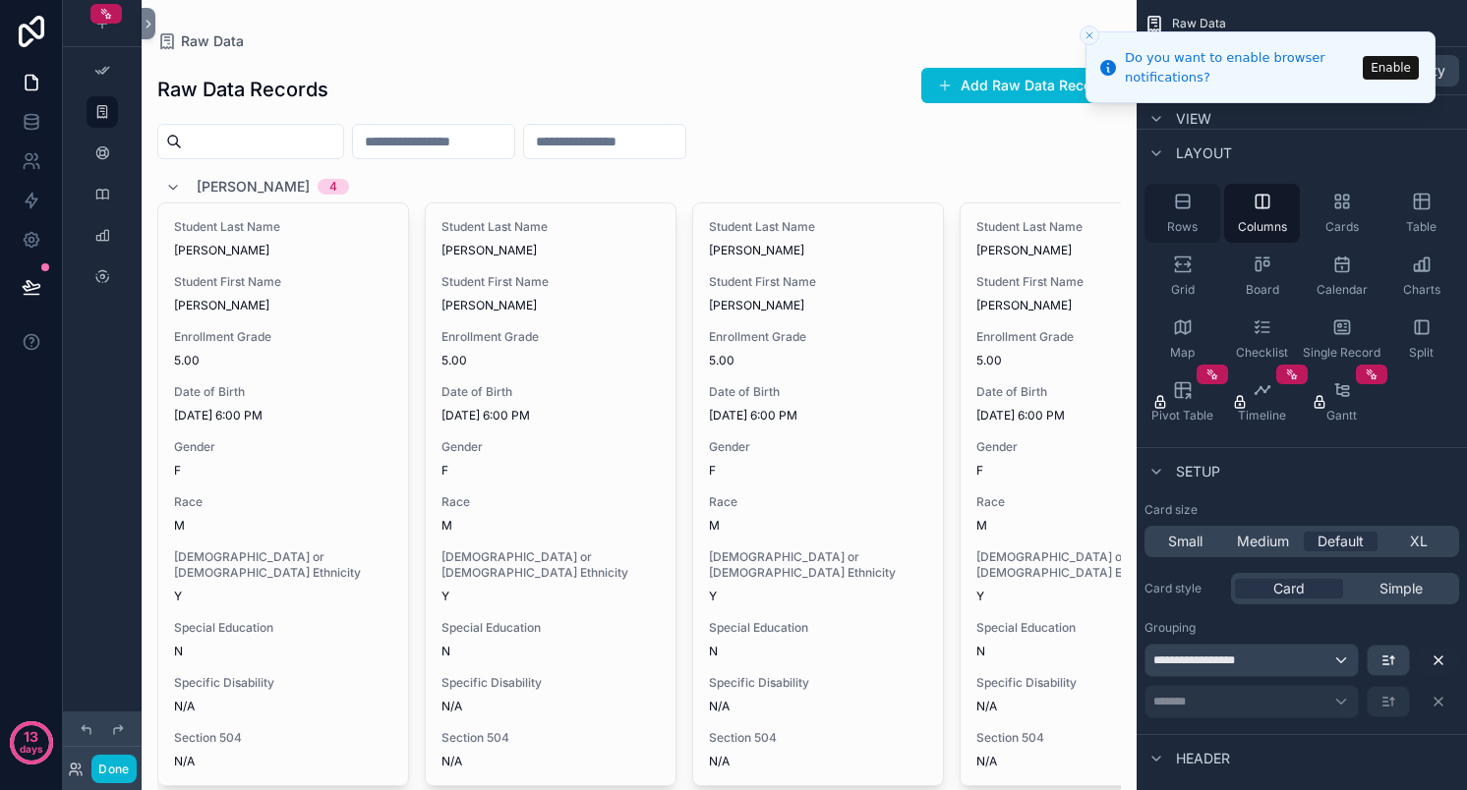
click at [1193, 206] on div "Rows" at bounding box center [1182, 213] width 76 height 59
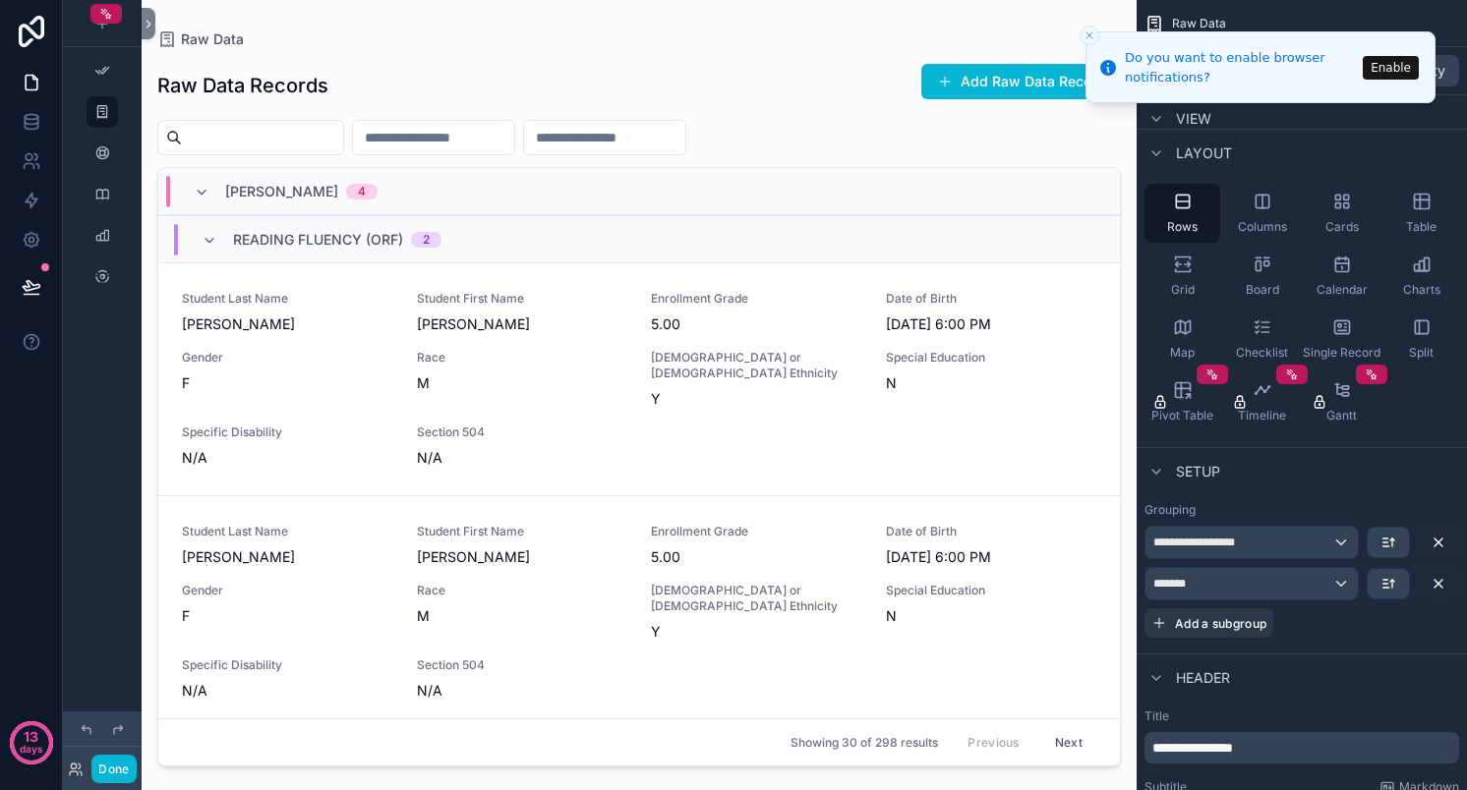
click at [648, 140] on div "scrollable content" at bounding box center [639, 383] width 995 height 767
click at [587, 126] on input "scrollable content" at bounding box center [604, 138] width 161 height 28
click at [644, 128] on input "scrollable content" at bounding box center [604, 138] width 161 height 28
click at [1086, 40] on icon "Close toast" at bounding box center [1089, 35] width 12 height 12
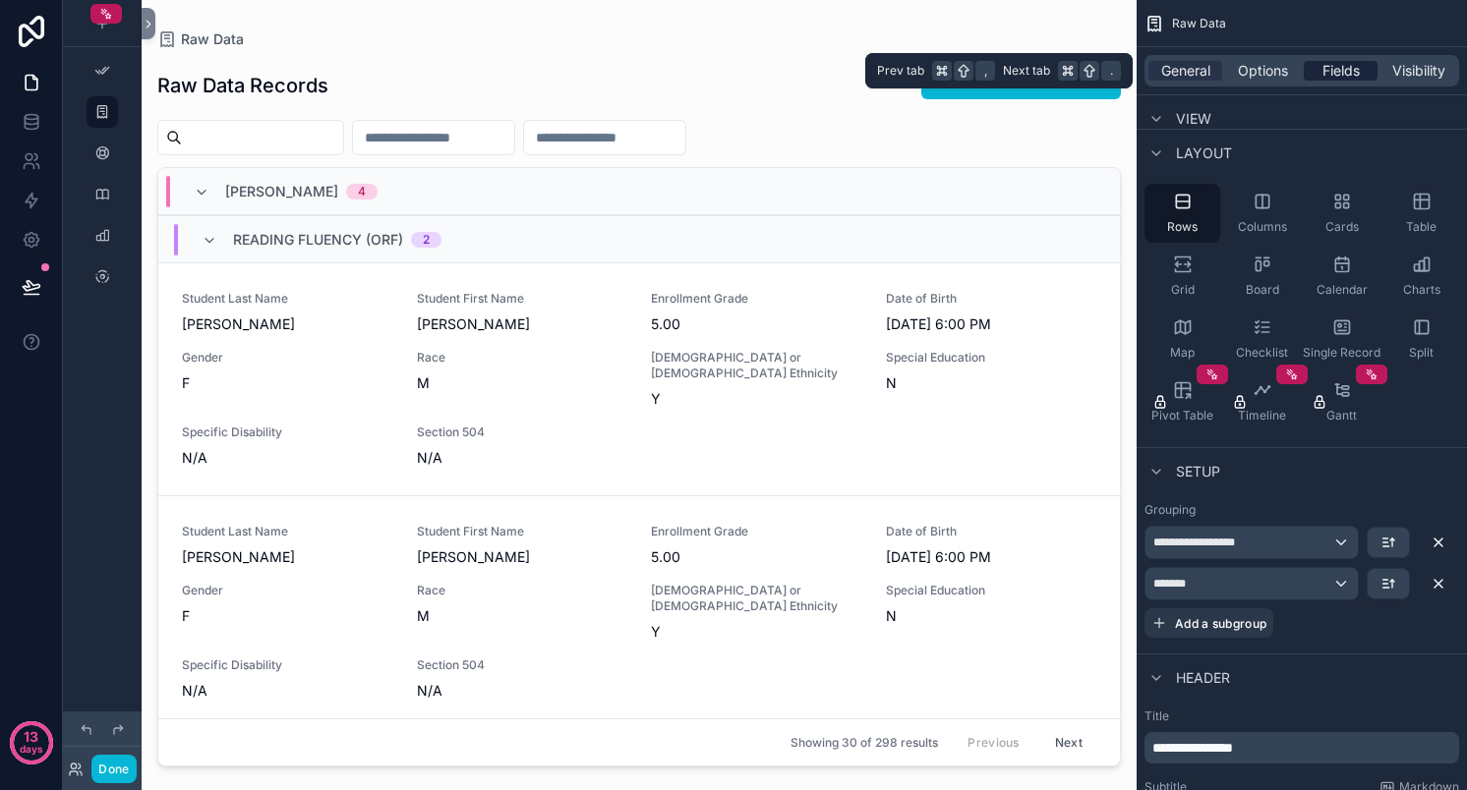
click at [1337, 69] on span "Fields" at bounding box center [1340, 71] width 37 height 20
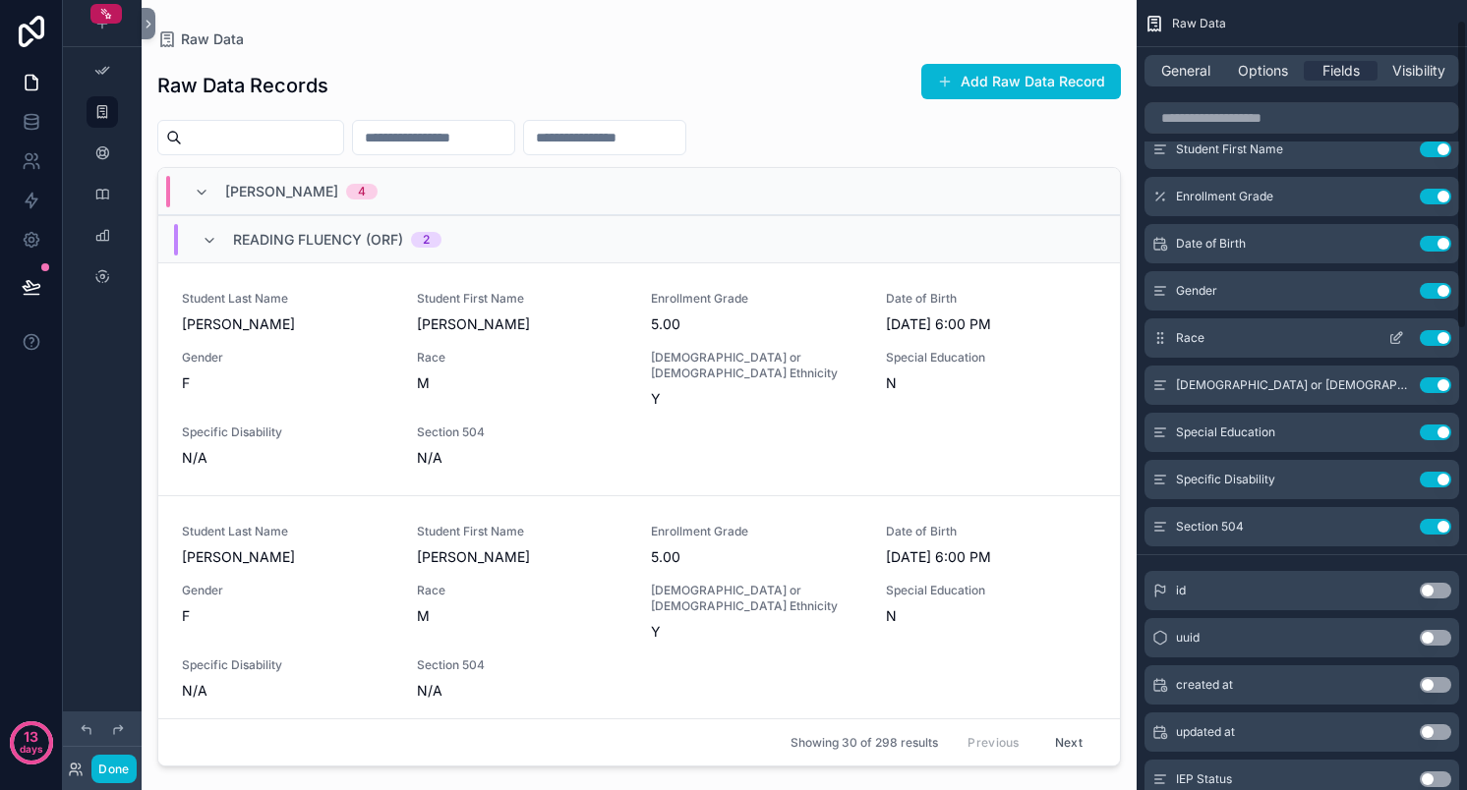
scroll to position [0, 0]
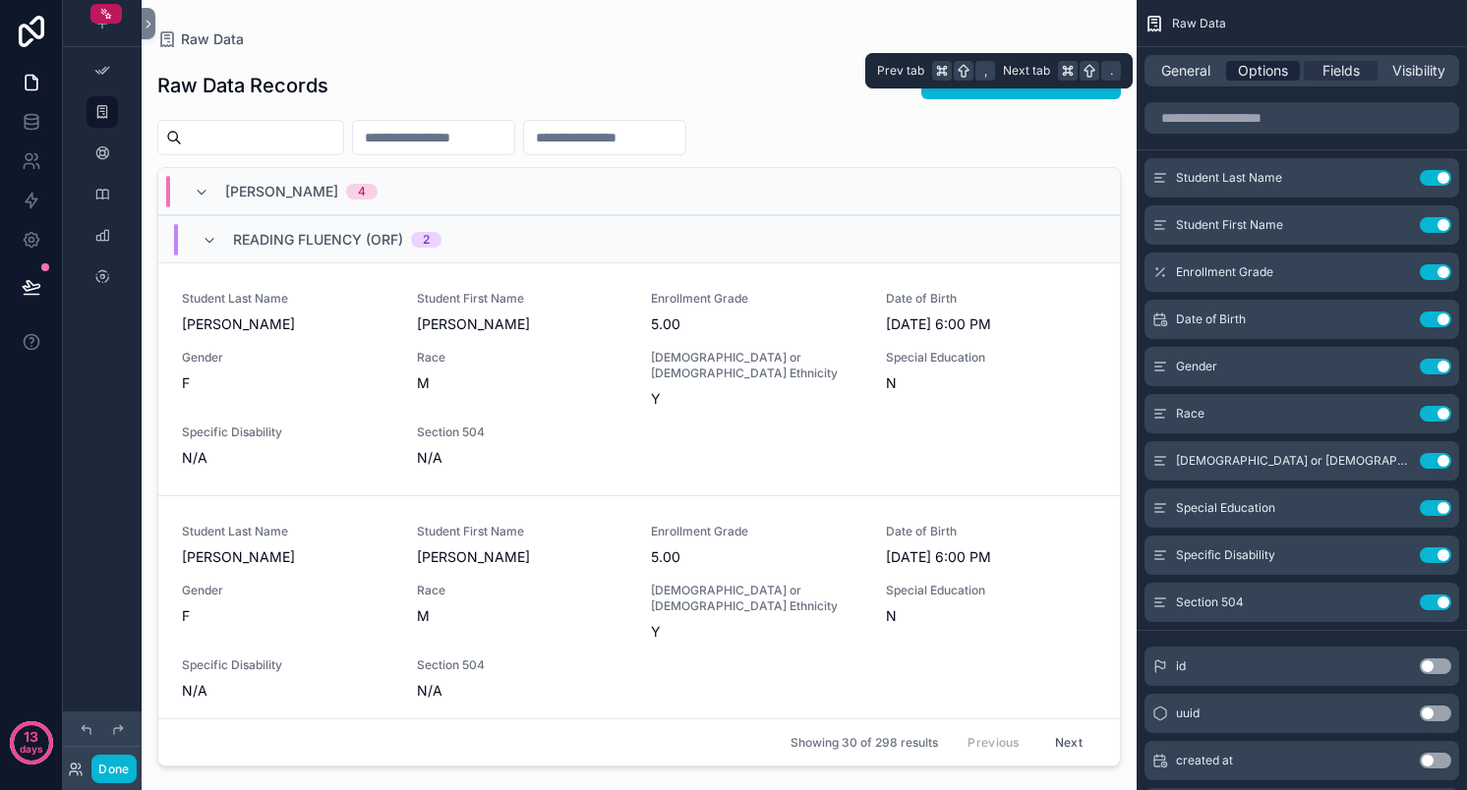
click at [1259, 76] on span "Options" at bounding box center [1263, 71] width 50 height 20
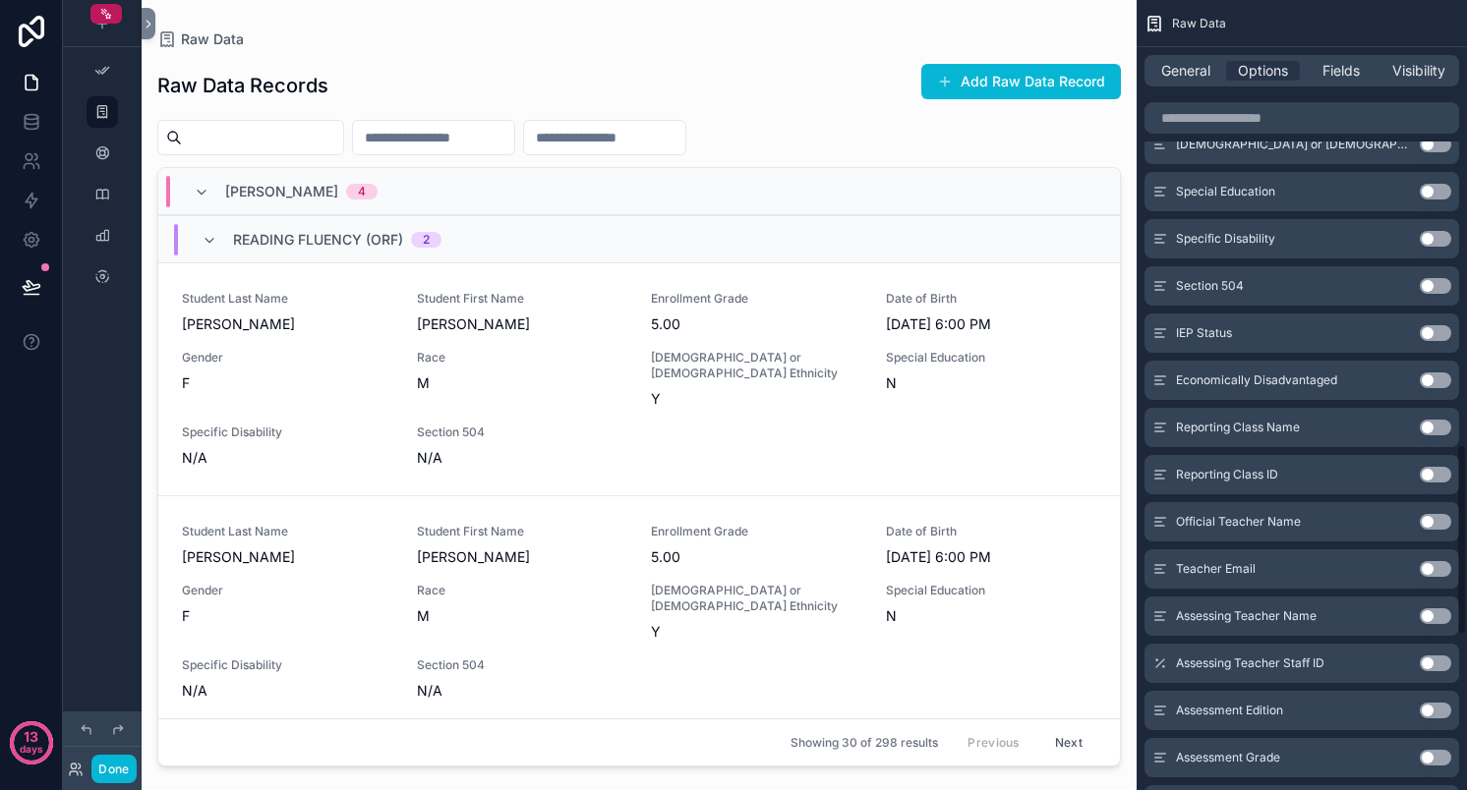
scroll to position [1863, 0]
click at [1443, 517] on button "Use setting" at bounding box center [1434, 520] width 31 height 16
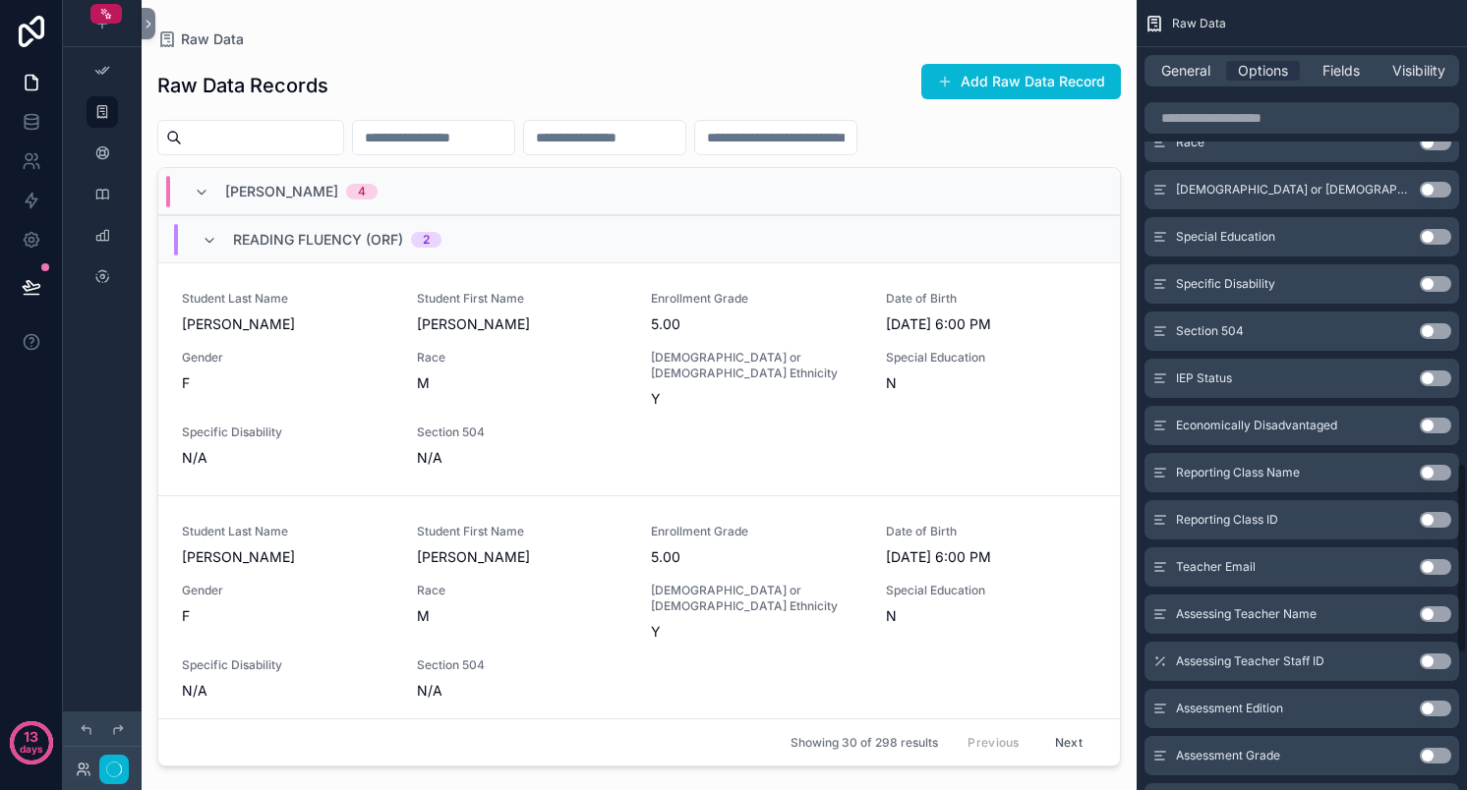
scroll to position [1910, 0]
click at [1427, 520] on button "Use setting" at bounding box center [1434, 520] width 31 height 16
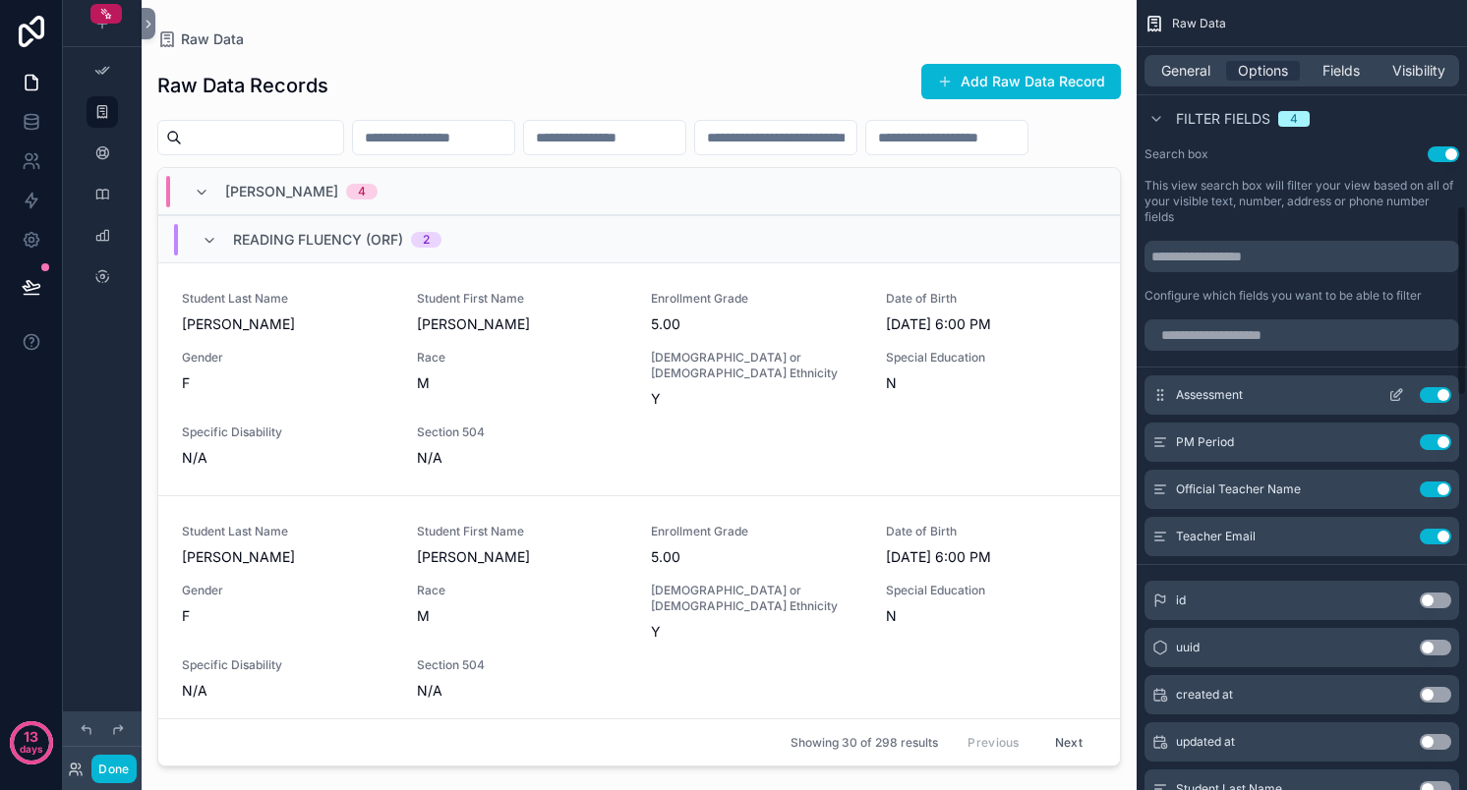
scroll to position [1044, 0]
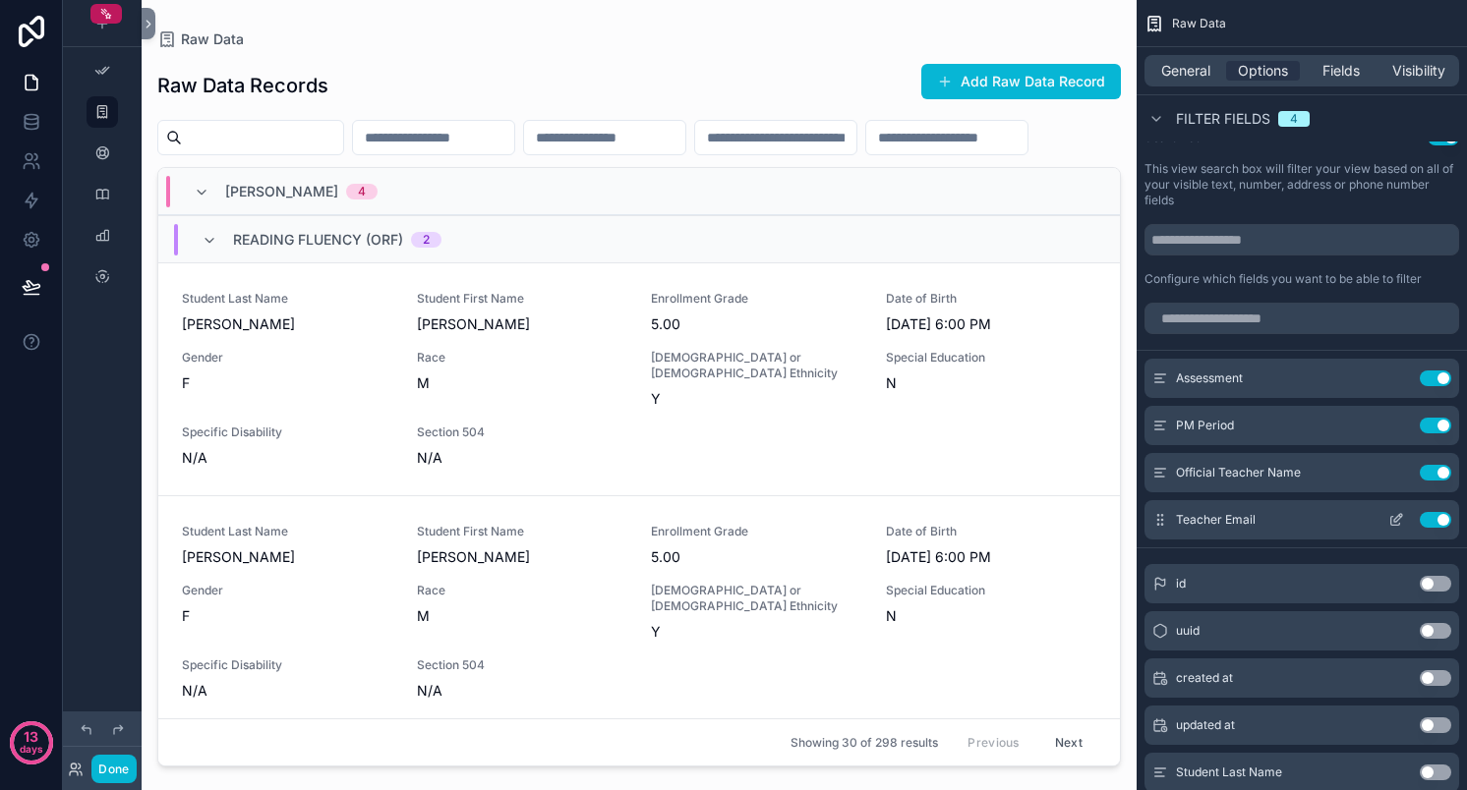
click at [1438, 516] on button "Use setting" at bounding box center [1434, 520] width 31 height 16
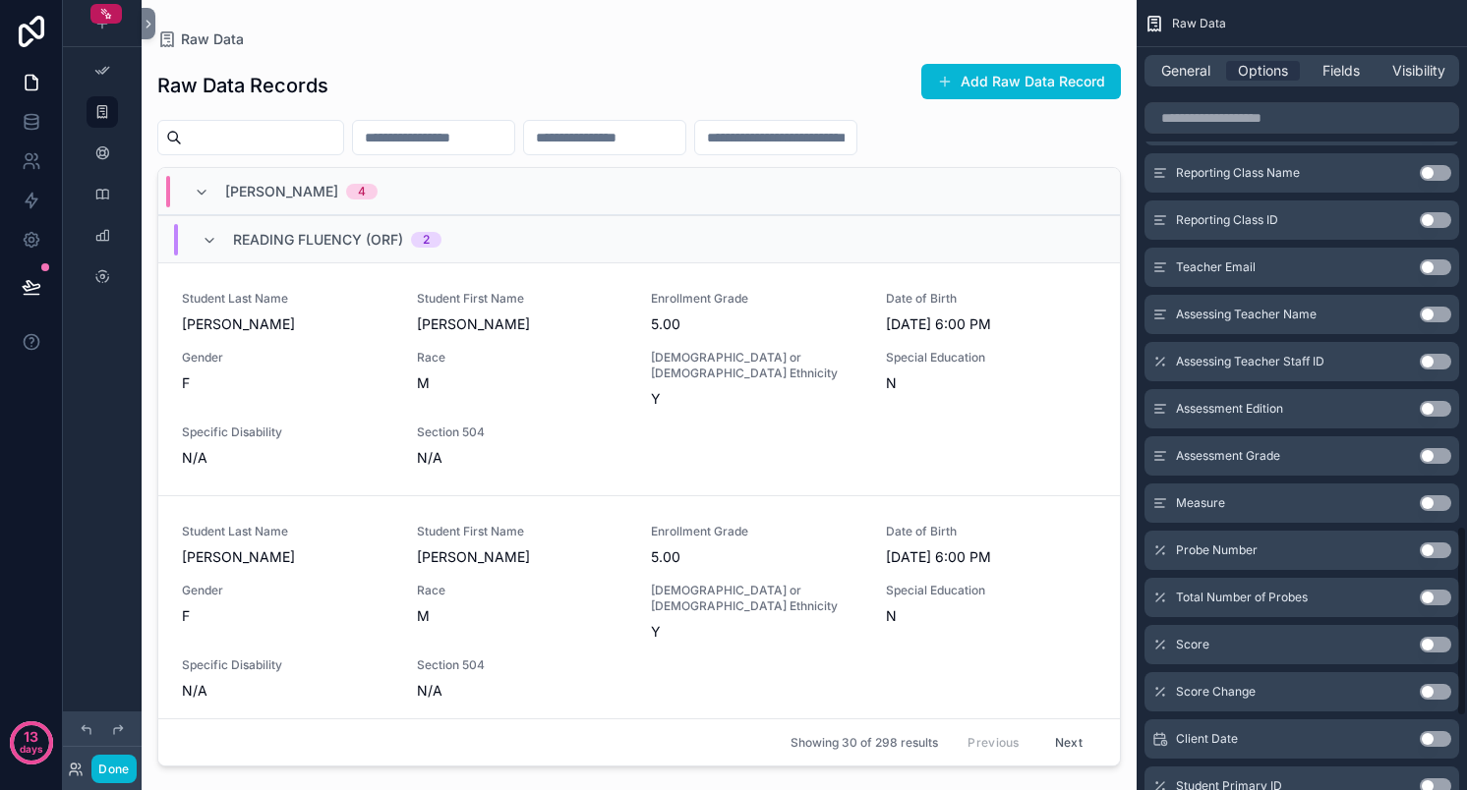
scroll to position [2166, 0]
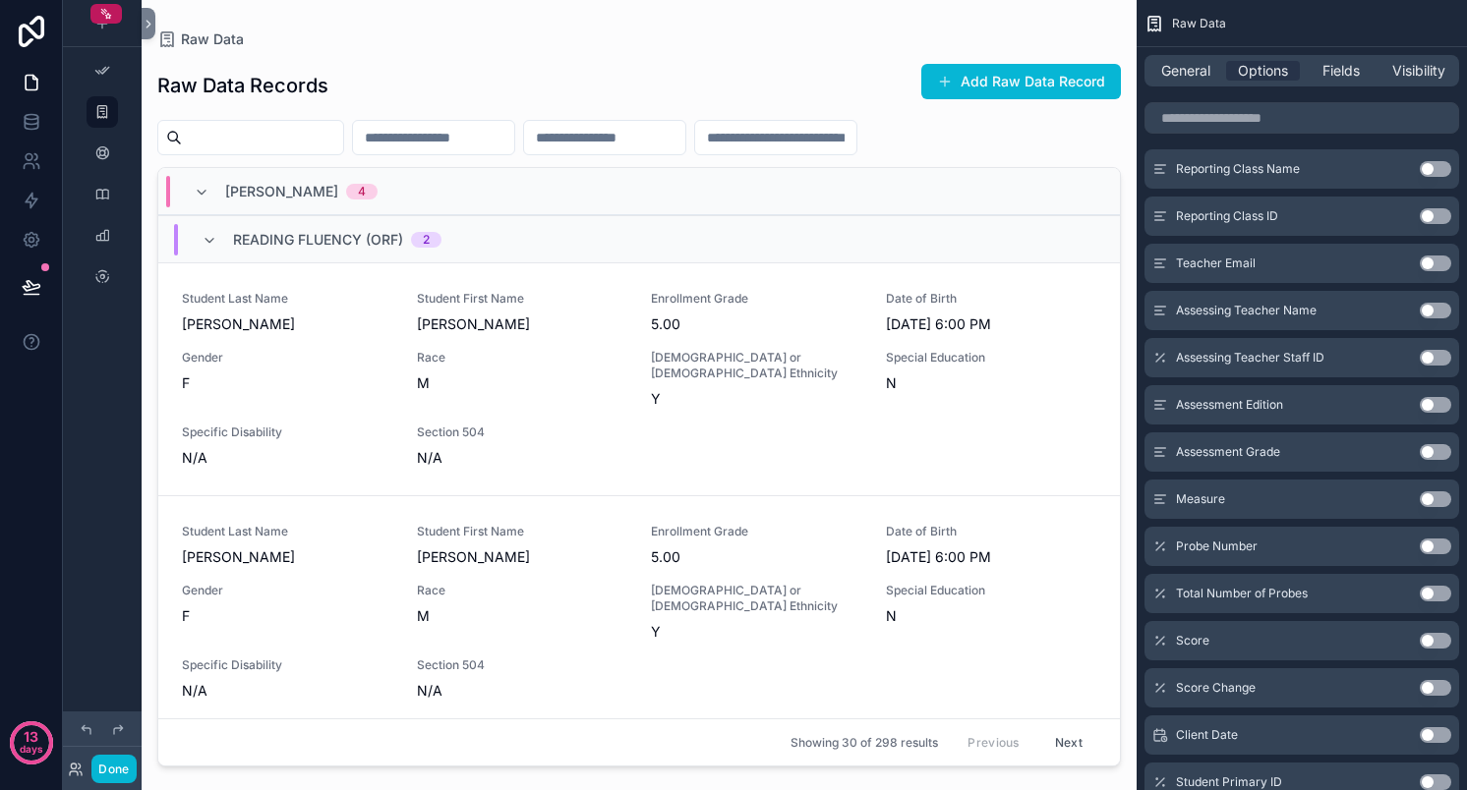
click at [1433, 498] on button "Use setting" at bounding box center [1434, 499] width 31 height 16
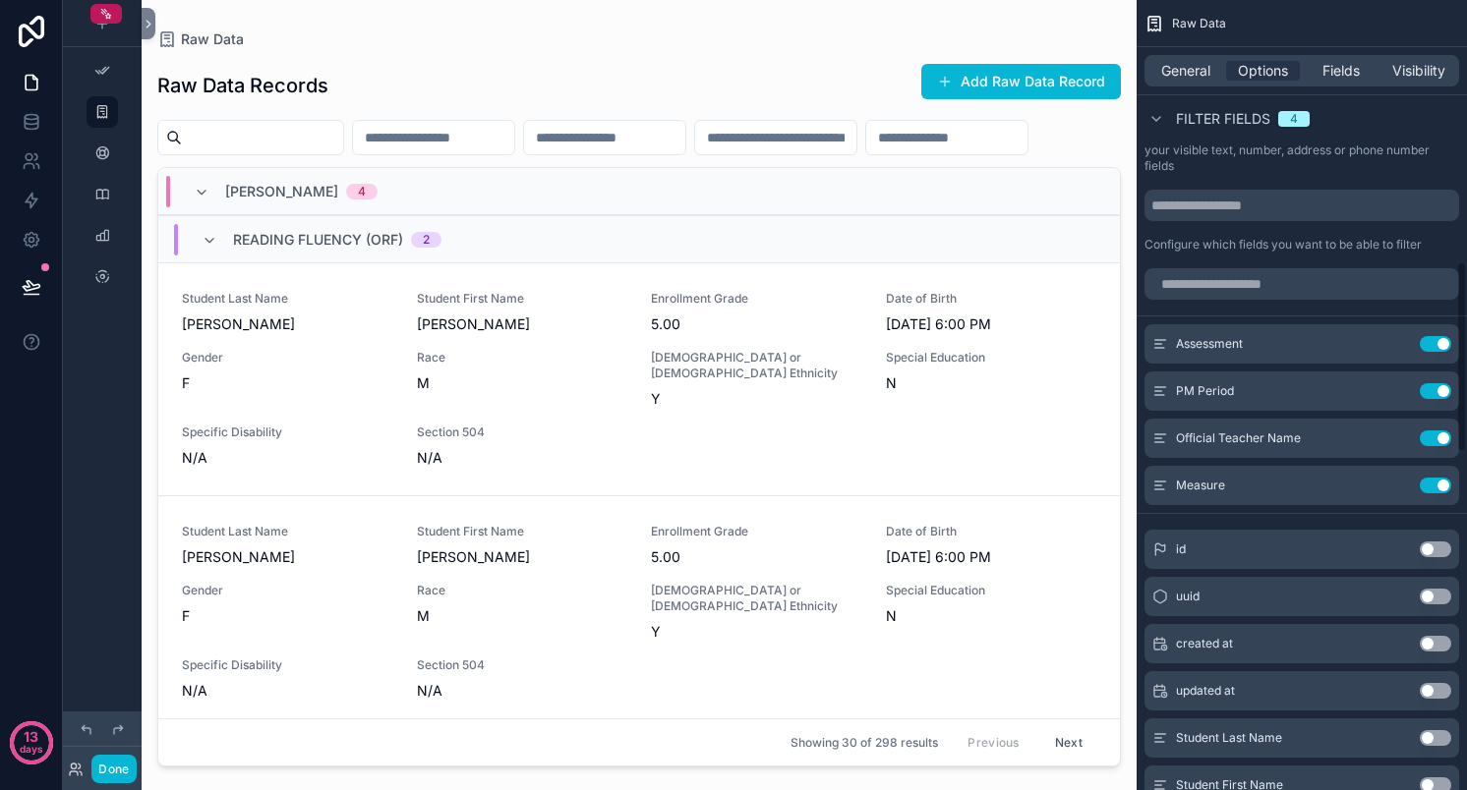
scroll to position [1059, 0]
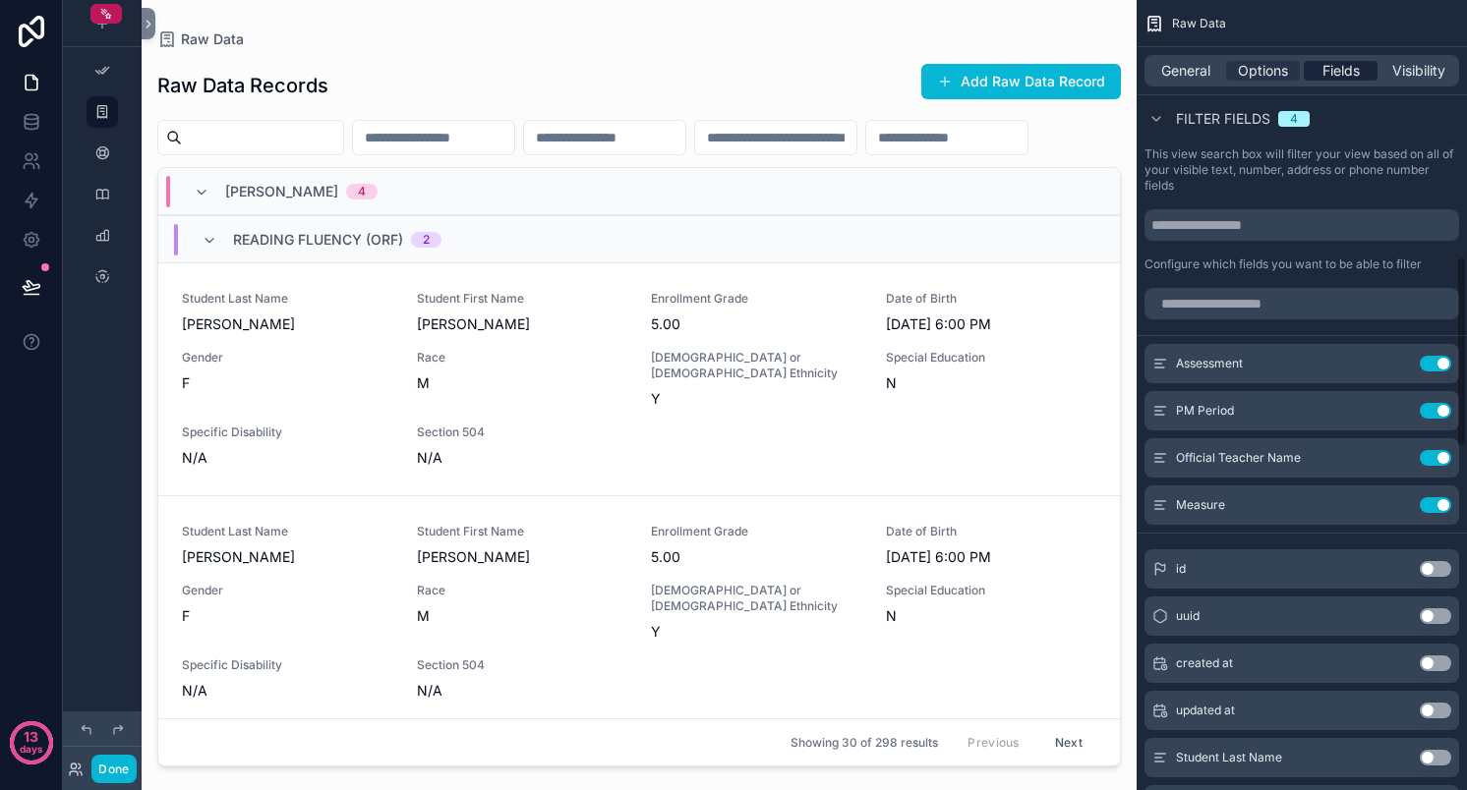
click at [1352, 77] on span "Fields" at bounding box center [1340, 71] width 37 height 20
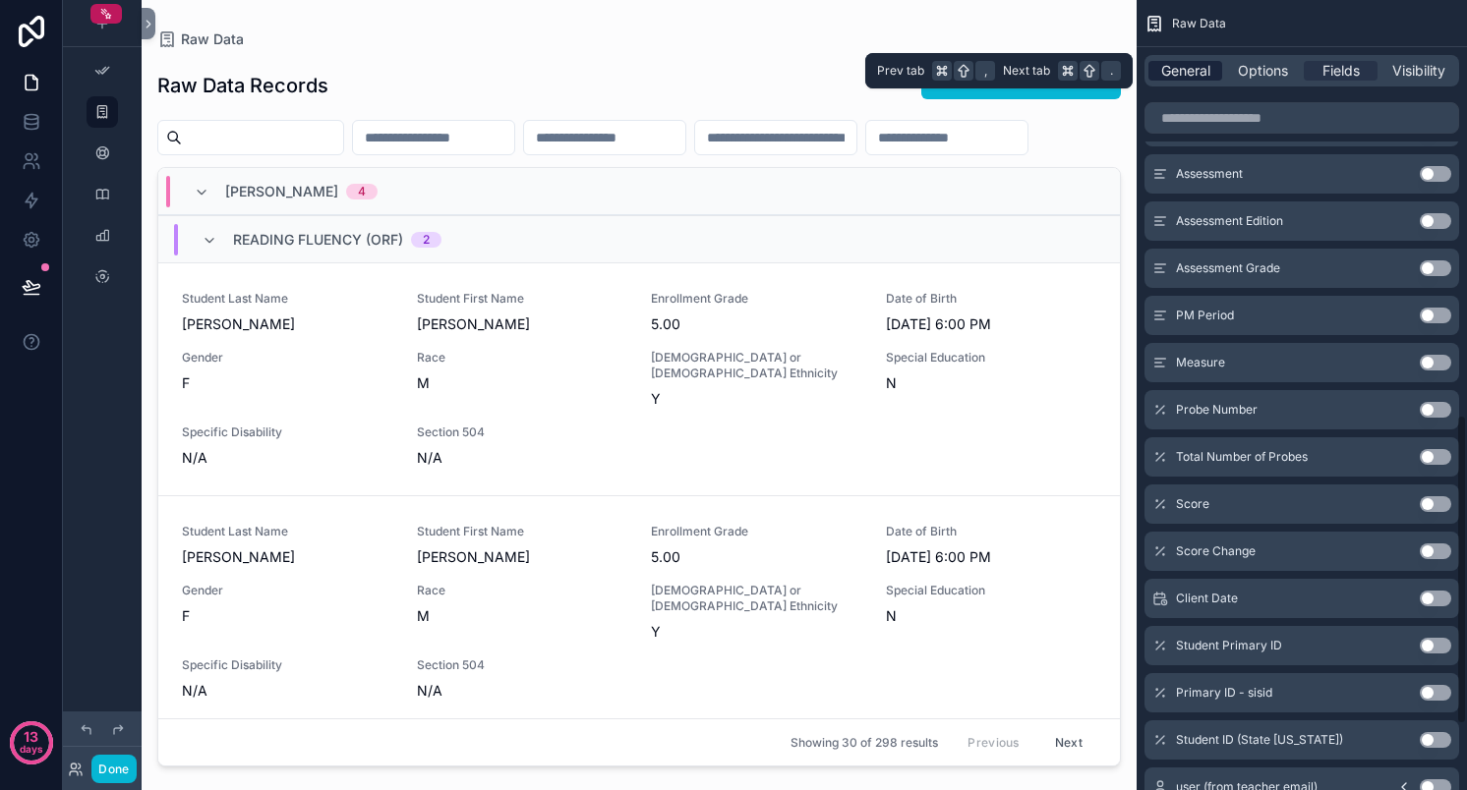
click at [1181, 77] on span "General" at bounding box center [1185, 71] width 49 height 20
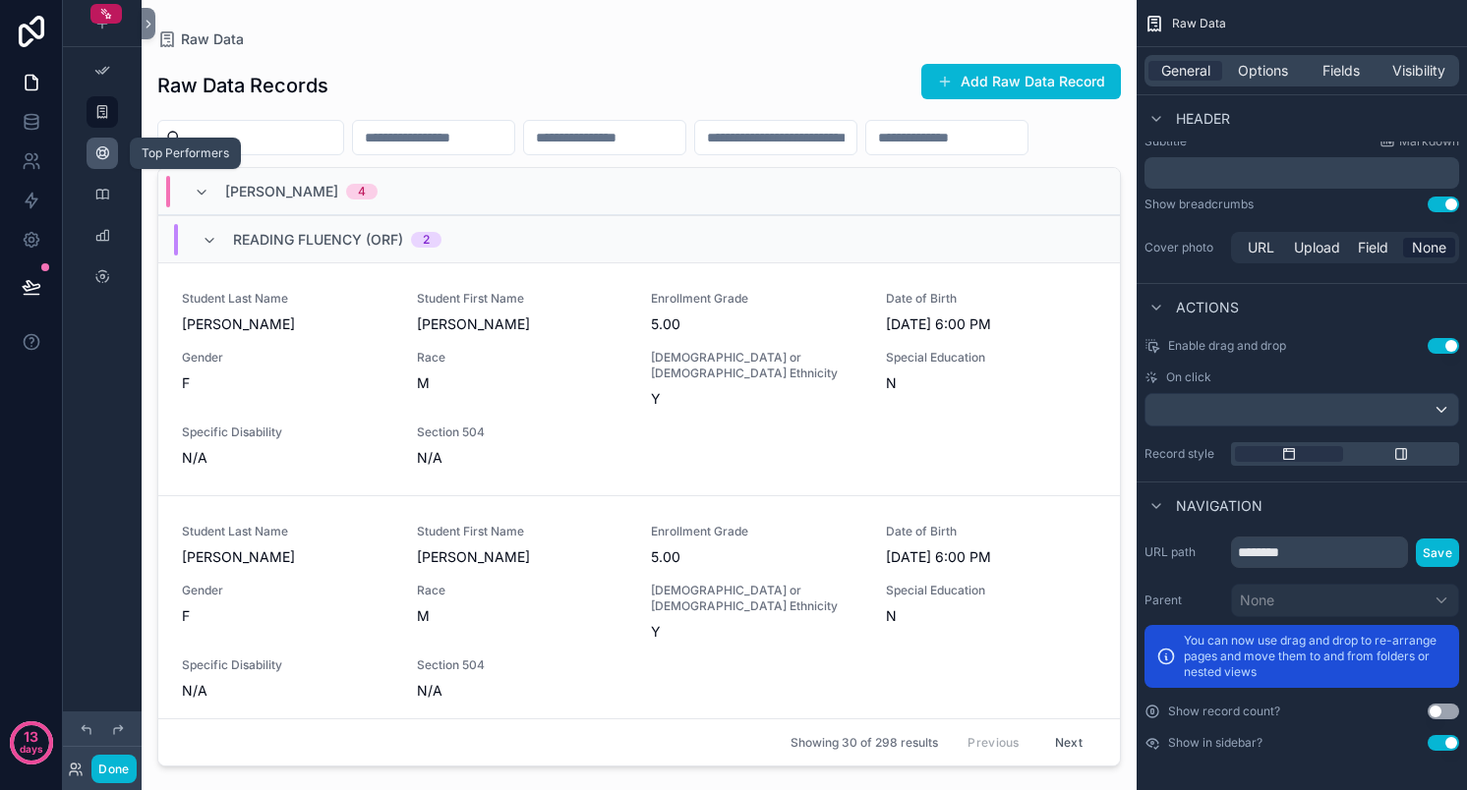
click at [101, 160] on icon "scrollable content" at bounding box center [102, 153] width 16 height 16
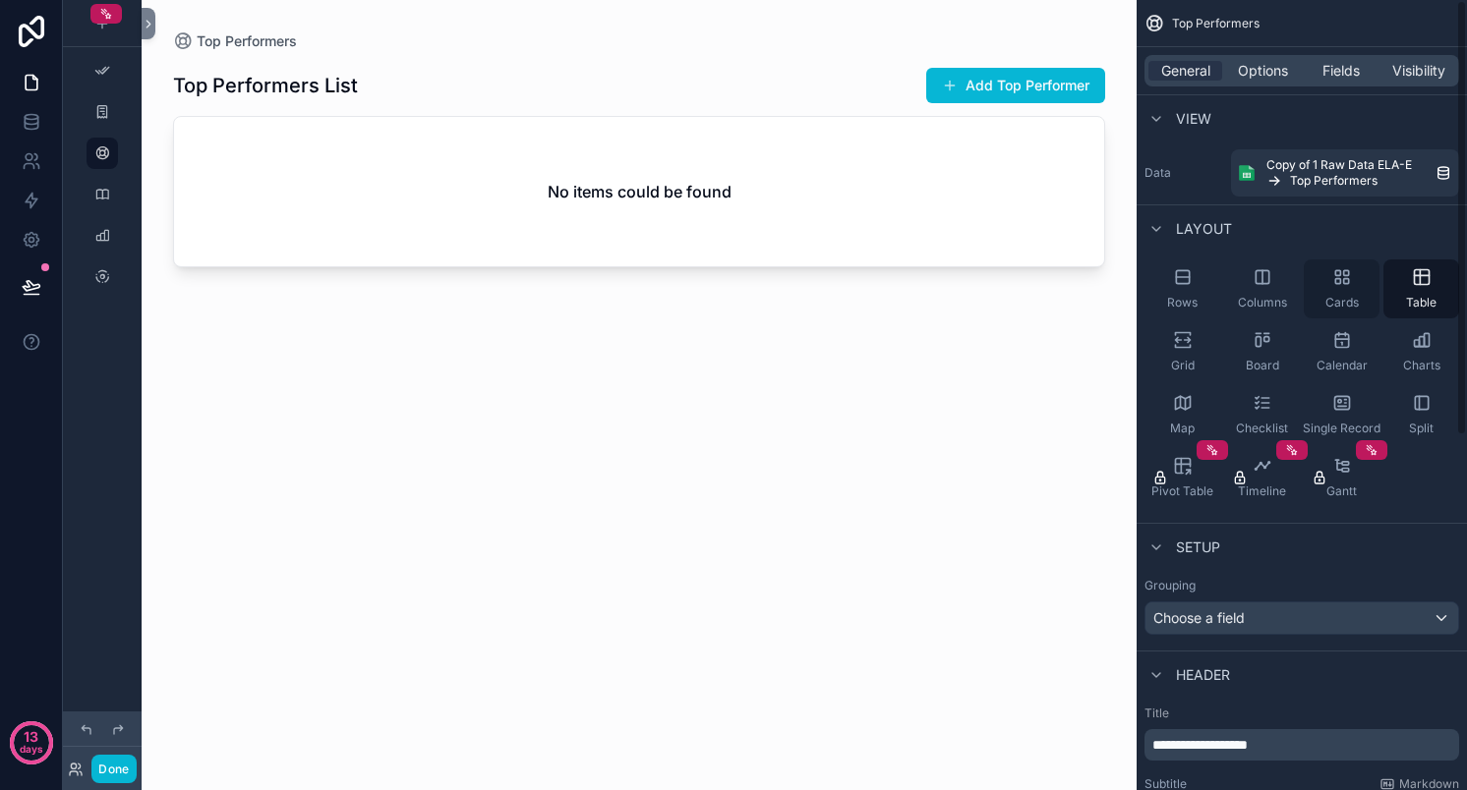
click at [1357, 277] on div "Cards" at bounding box center [1341, 289] width 76 height 59
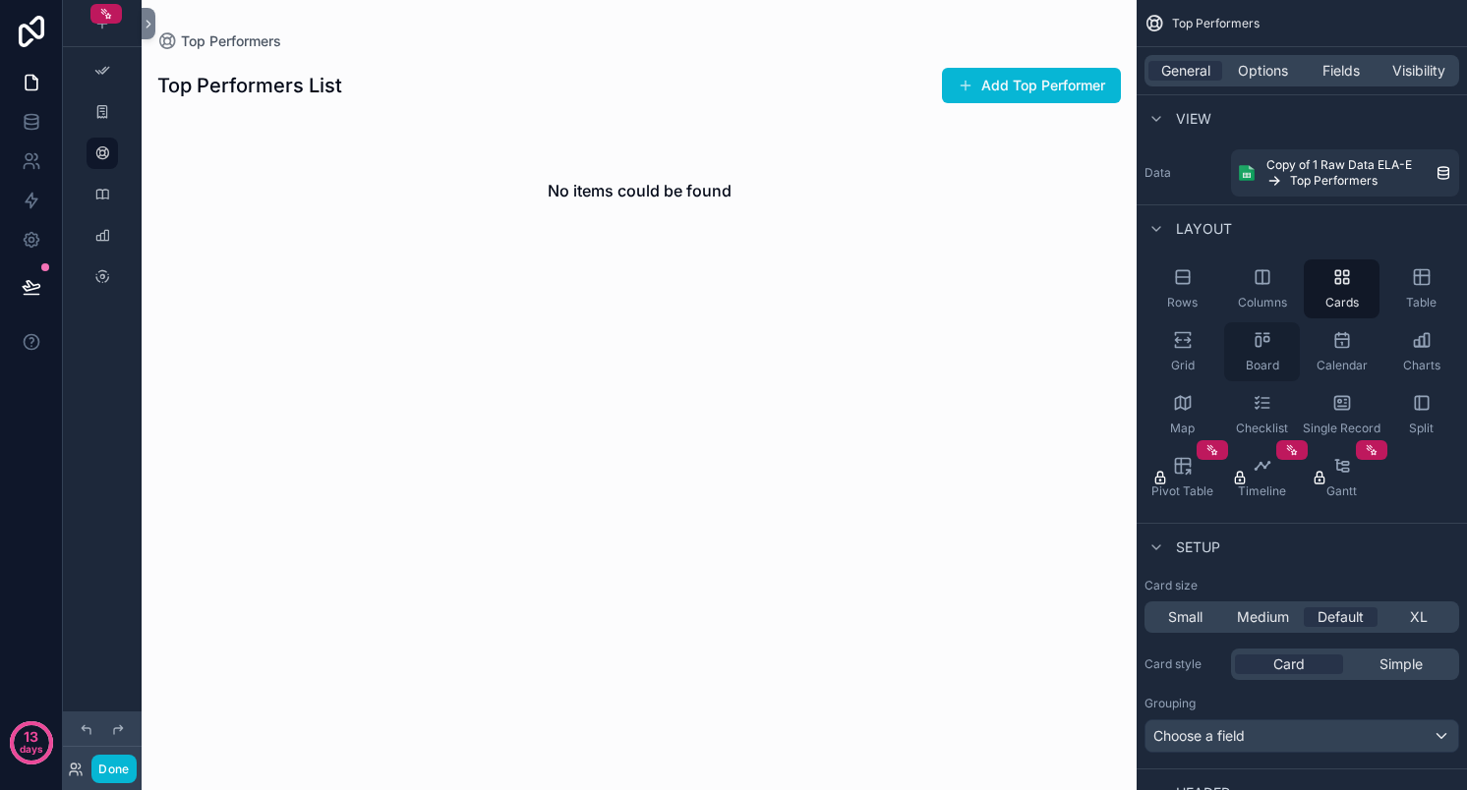
click at [1264, 355] on div "Board" at bounding box center [1262, 351] width 76 height 59
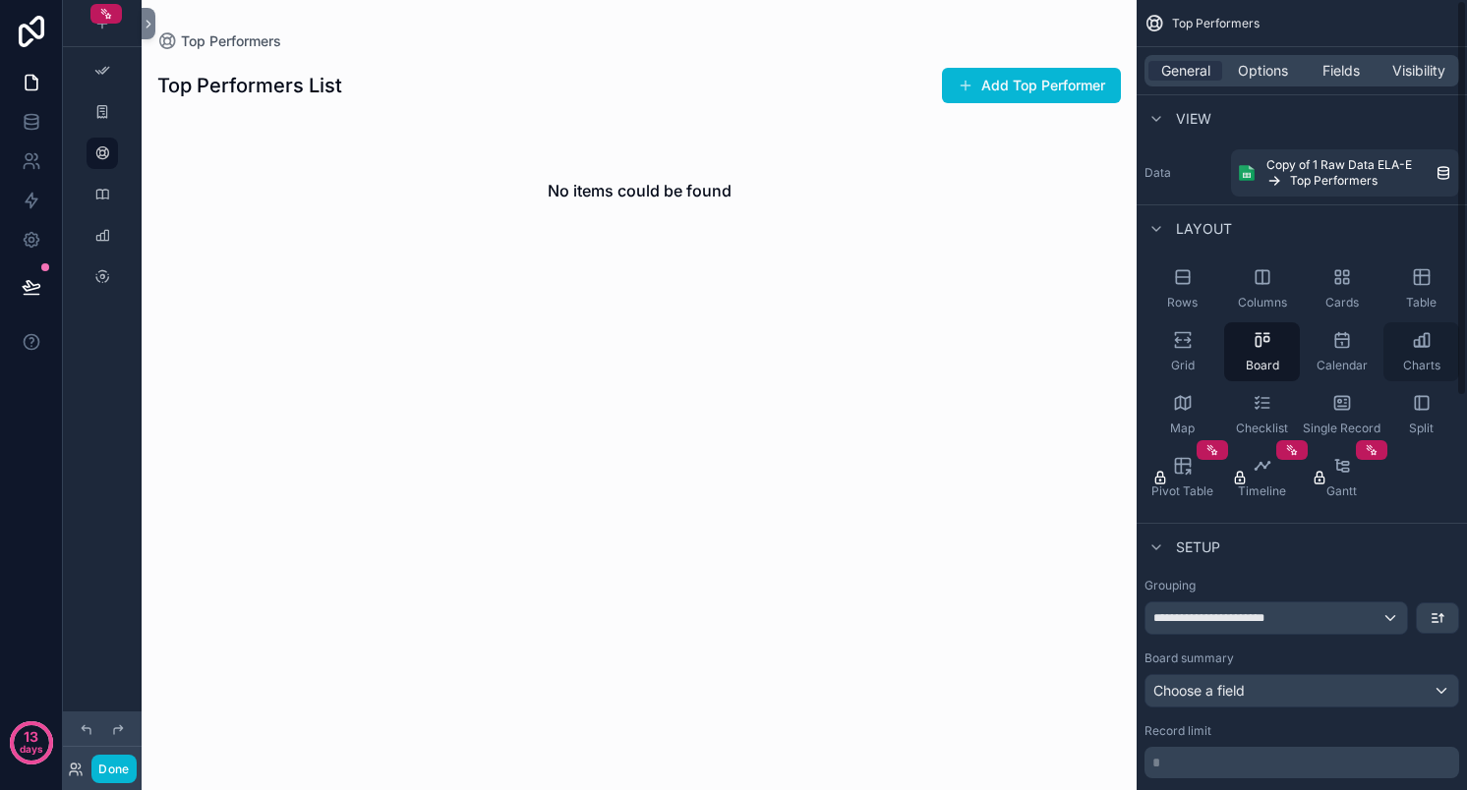
click at [1438, 343] on div "Charts" at bounding box center [1421, 351] width 76 height 59
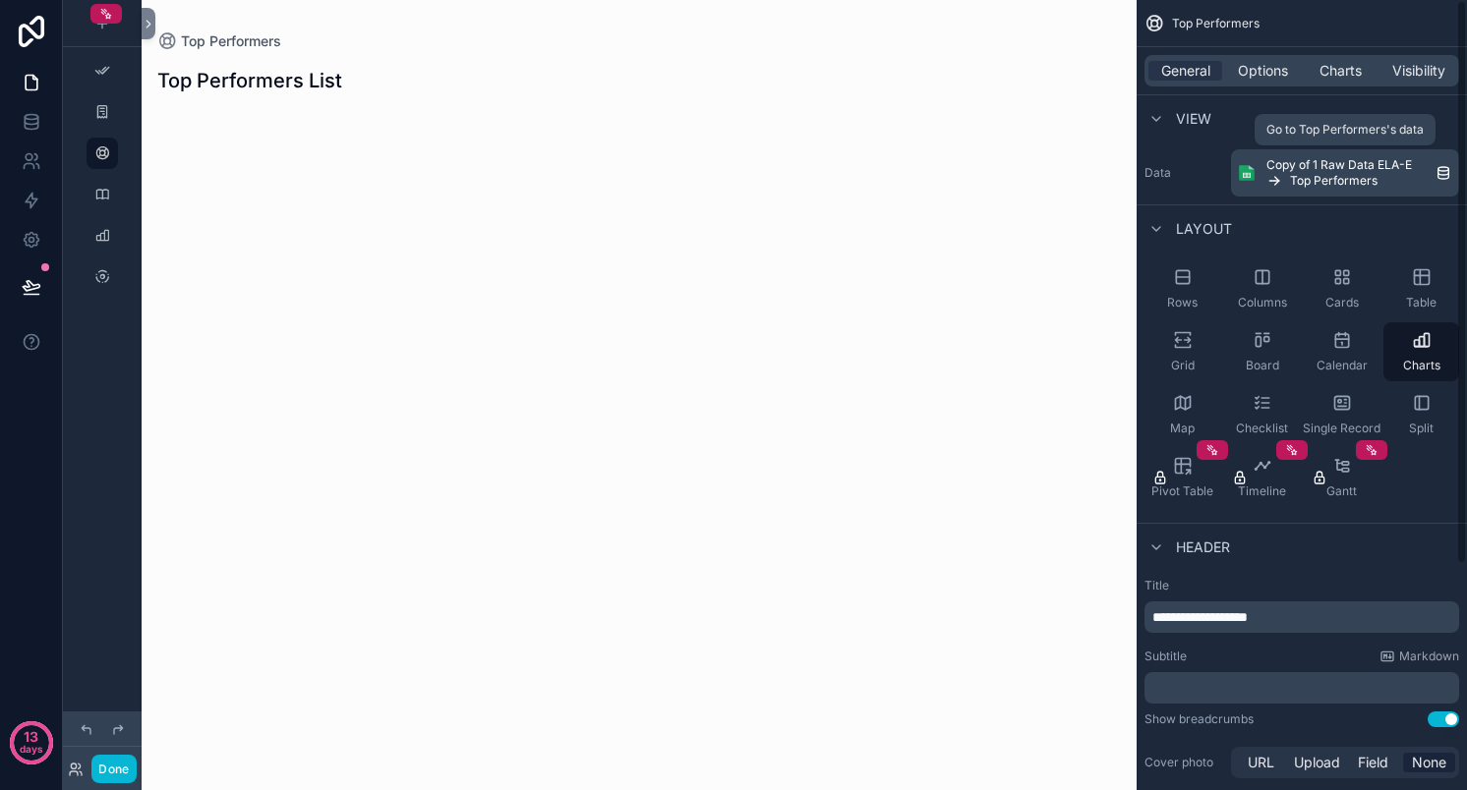
click at [1333, 192] on link "Copy of 1 Raw Data ELA-E Top Performers" at bounding box center [1345, 172] width 228 height 47
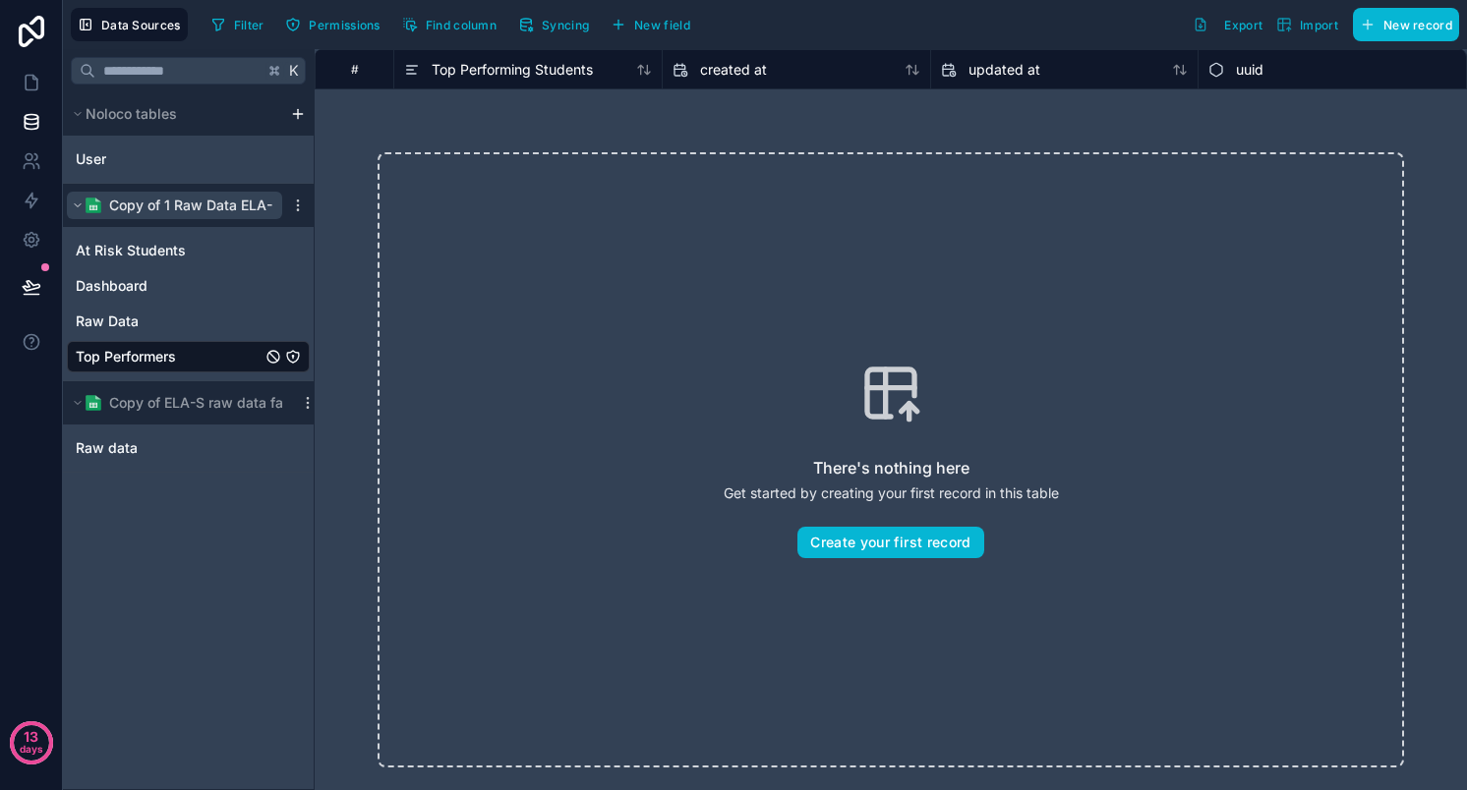
click at [150, 208] on span "Copy of 1 Raw Data ELA-E" at bounding box center [194, 206] width 171 height 20
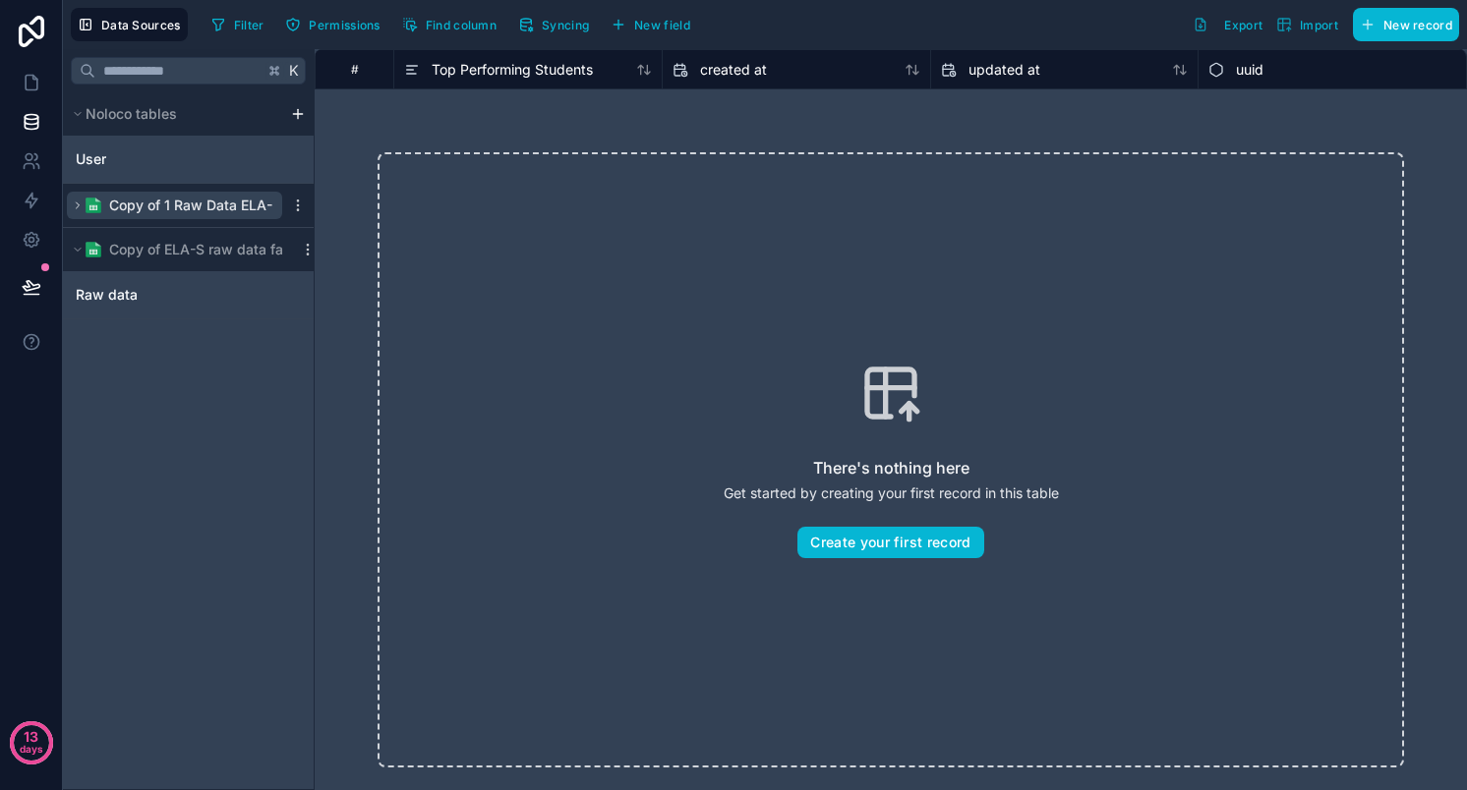
click at [150, 208] on span "Copy of 1 Raw Data ELA-E" at bounding box center [194, 206] width 171 height 20
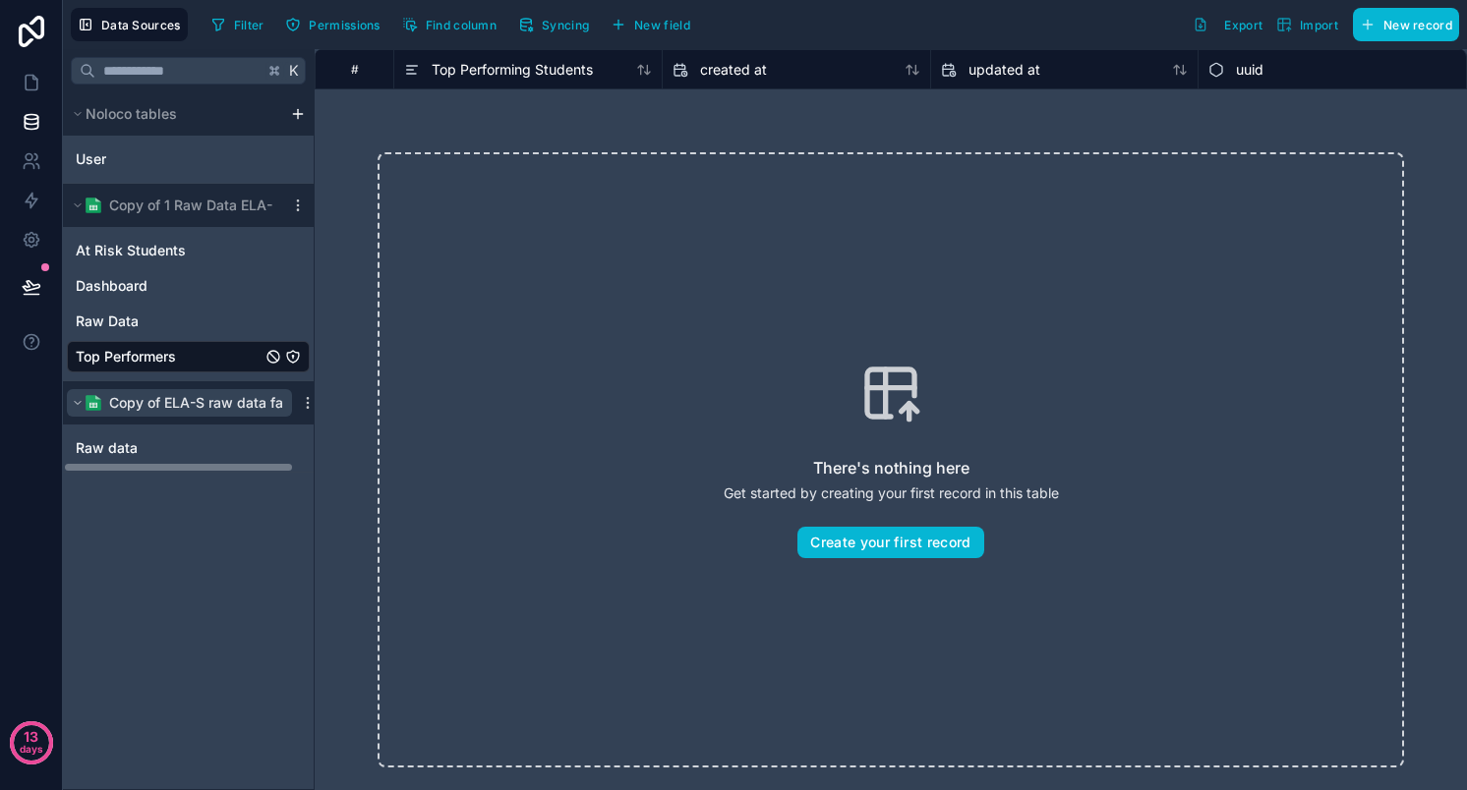
click at [159, 399] on span "Copy of ELA-S raw data fake" at bounding box center [204, 403] width 190 height 20
click at [120, 405] on span "Copy of ELA-S raw data fake" at bounding box center [204, 403] width 190 height 20
click at [100, 442] on span "Raw data" at bounding box center [107, 448] width 62 height 20
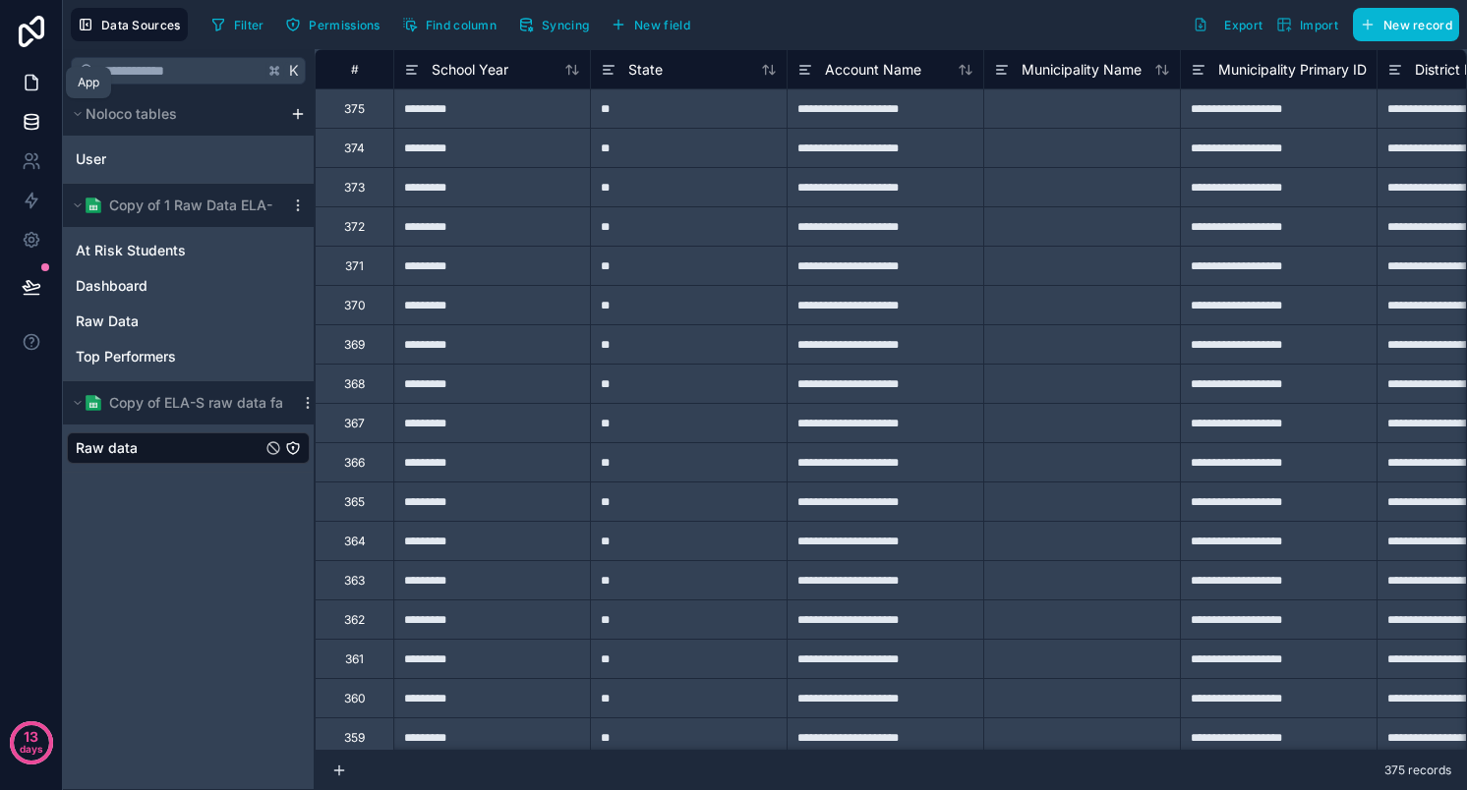
click at [38, 74] on icon at bounding box center [32, 83] width 20 height 20
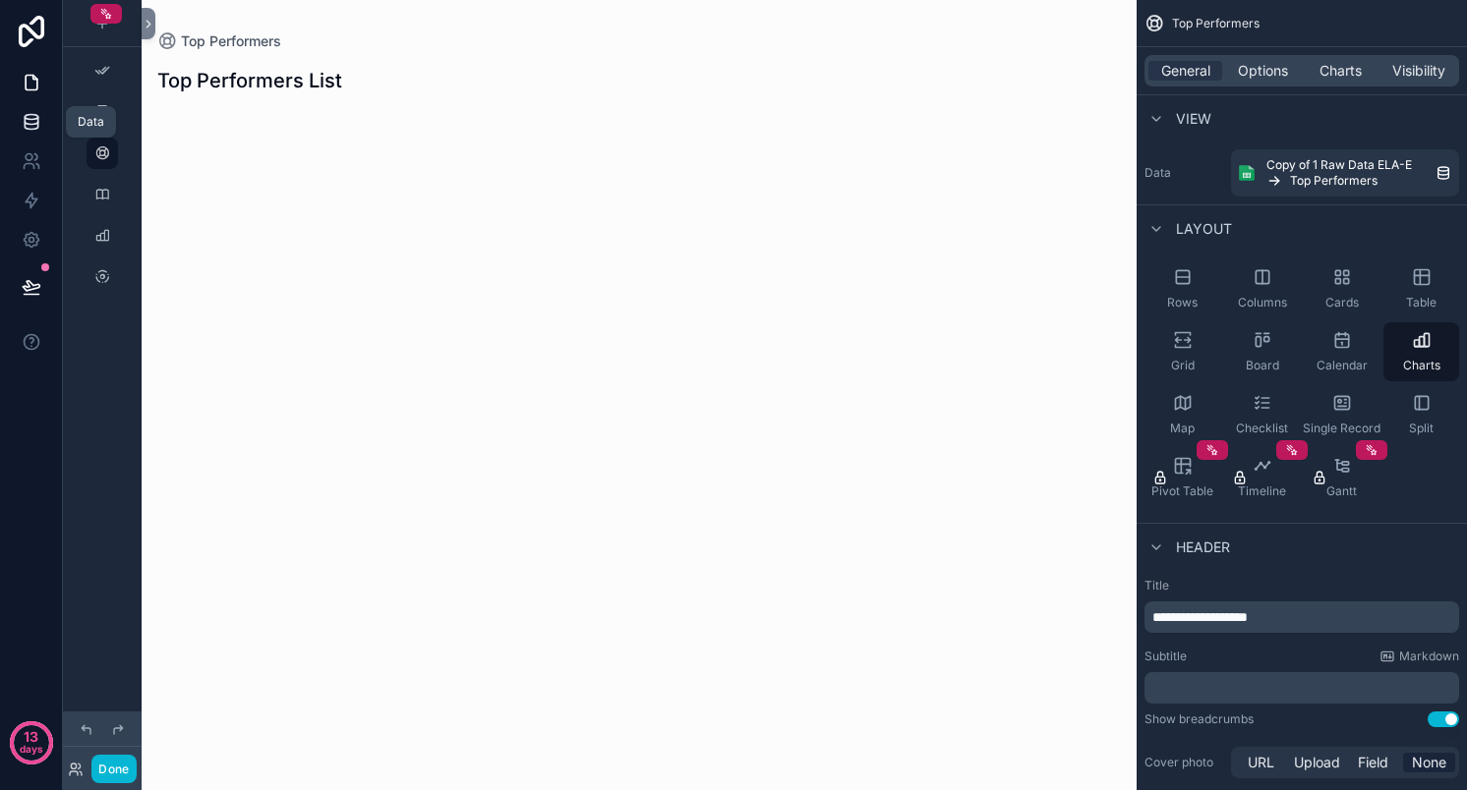
click at [39, 117] on icon at bounding box center [32, 122] width 20 height 20
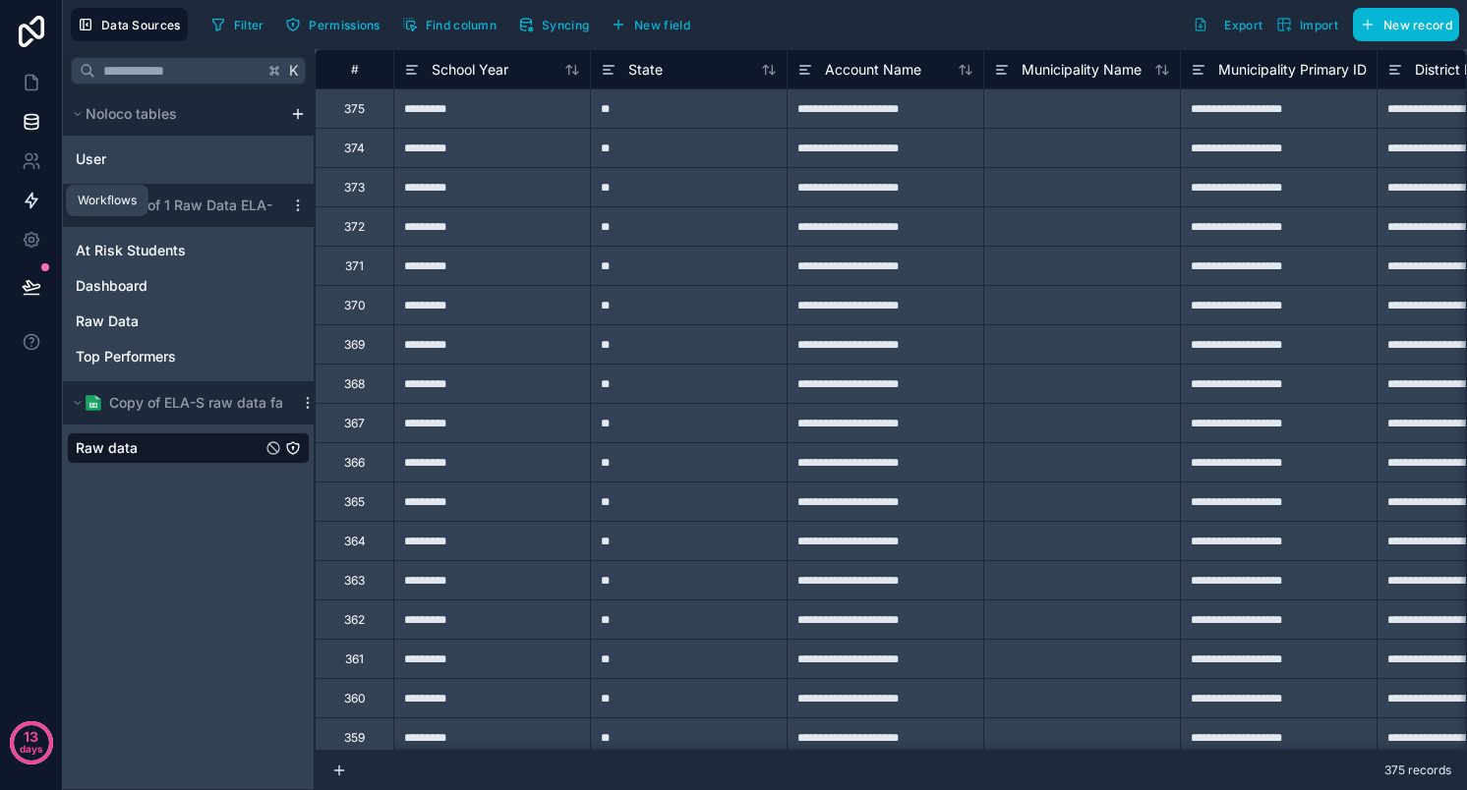
click at [32, 205] on icon at bounding box center [32, 201] width 12 height 15
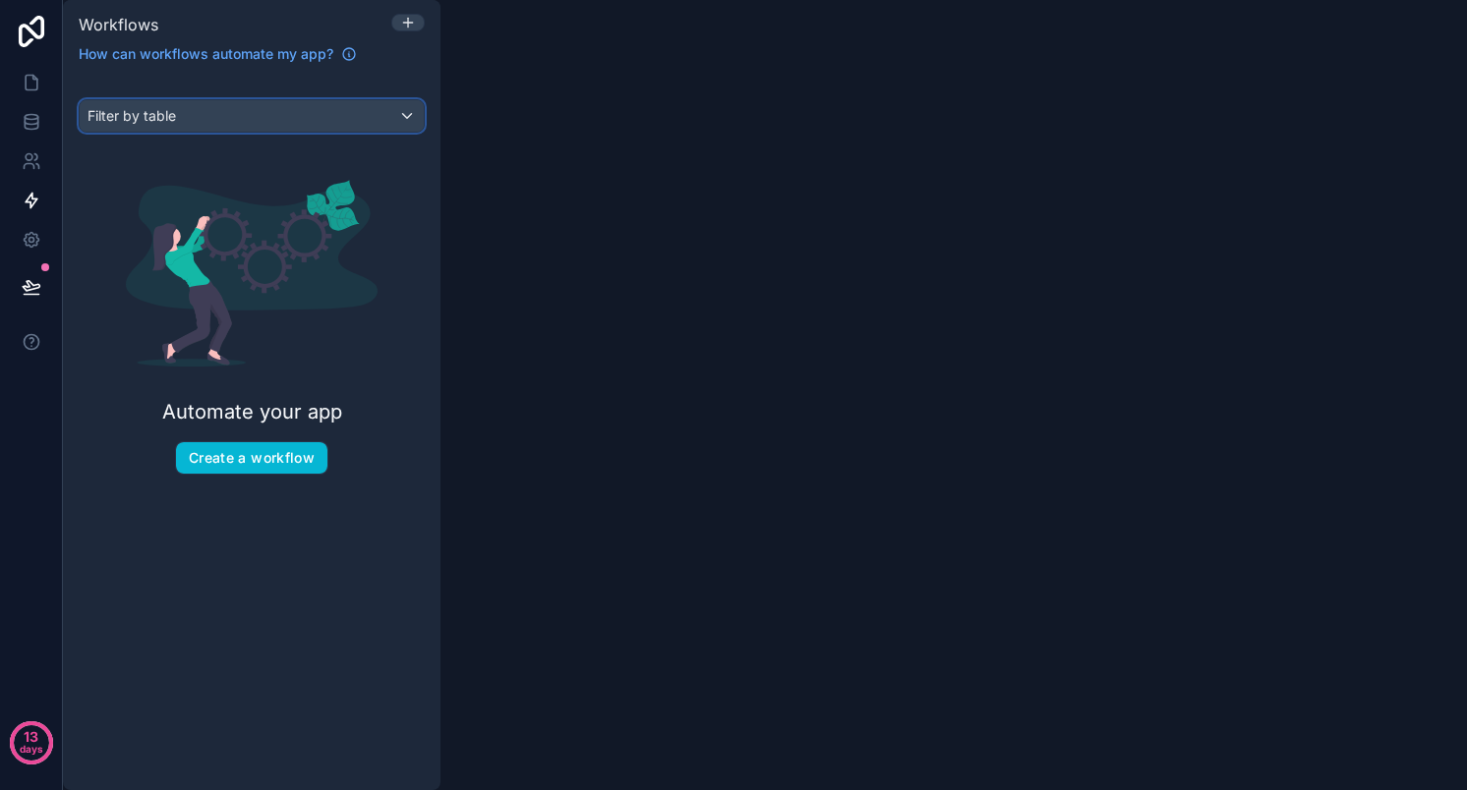
click at [198, 125] on div "Filter by table" at bounding box center [252, 115] width 344 height 31
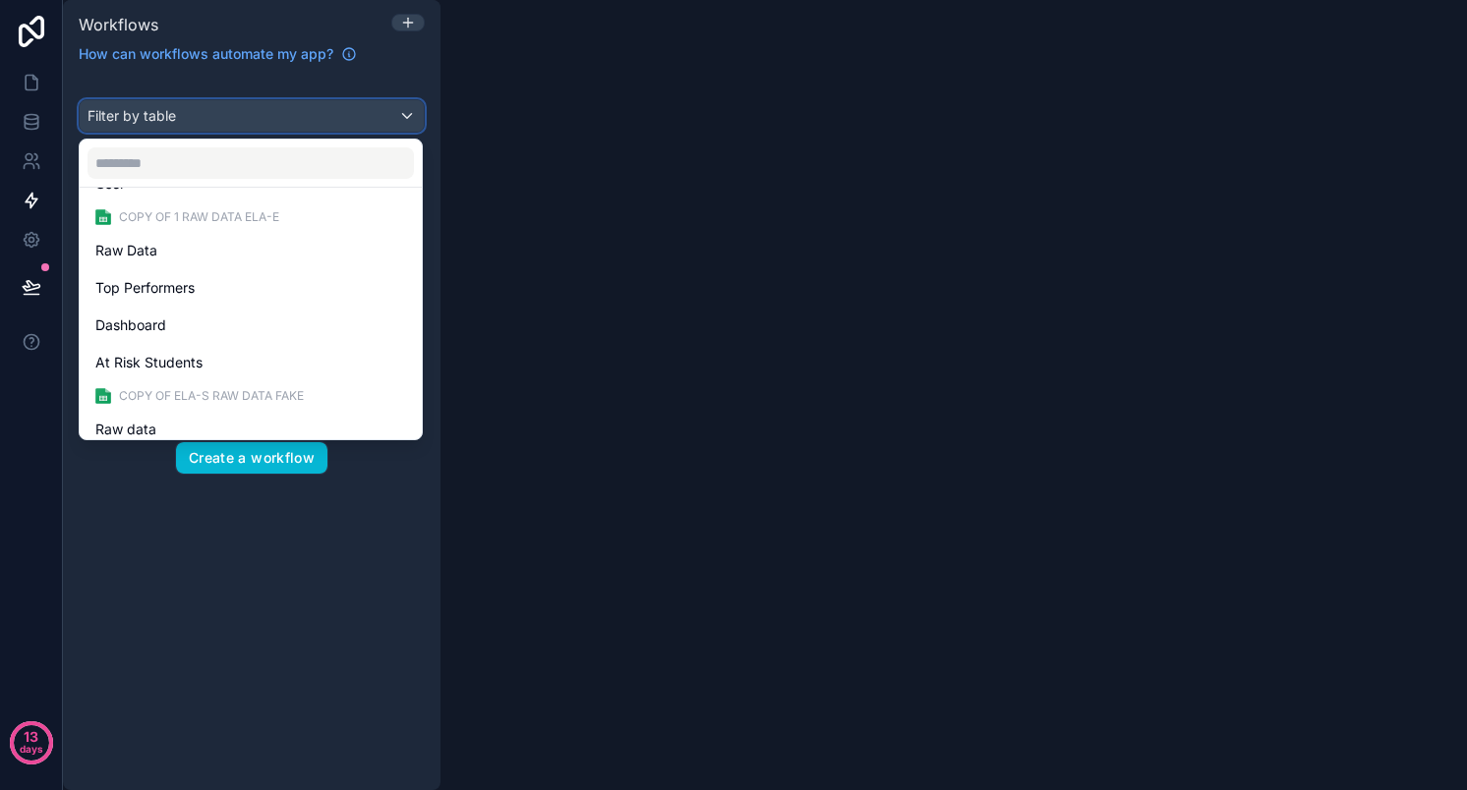
scroll to position [79, 0]
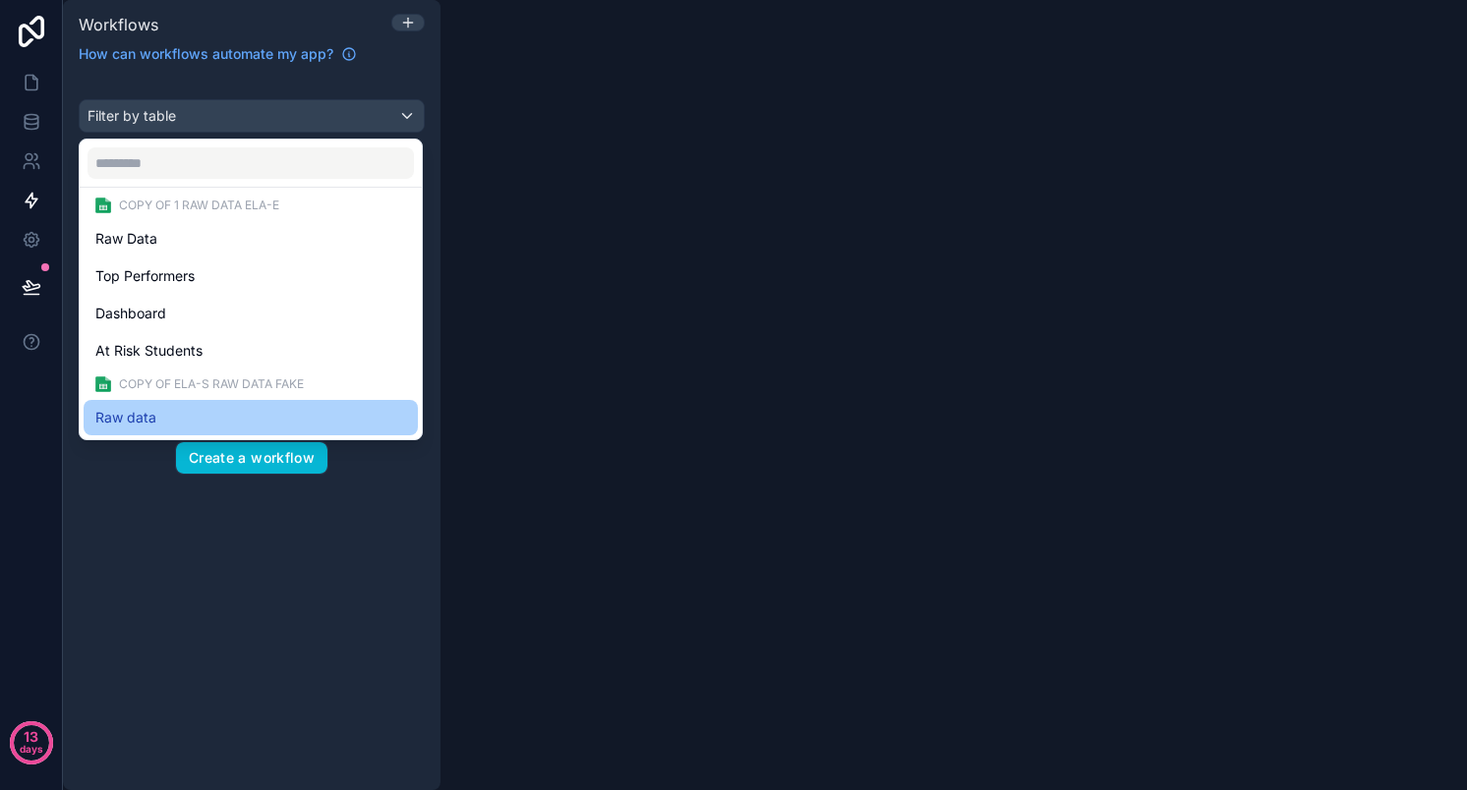
click at [108, 419] on span "Raw data" at bounding box center [125, 418] width 61 height 24
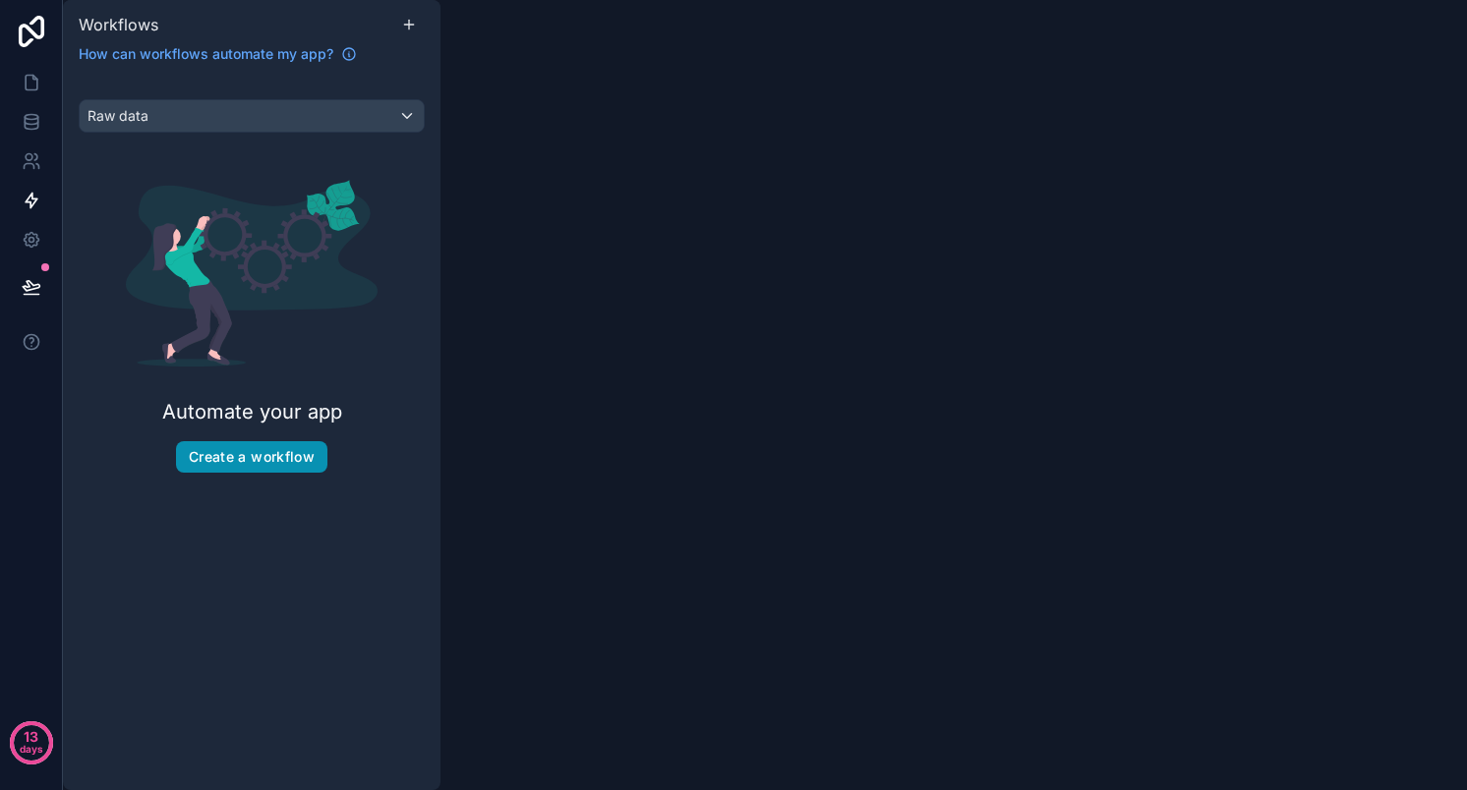
click at [220, 452] on button "Create a workflow" at bounding box center [251, 456] width 151 height 31
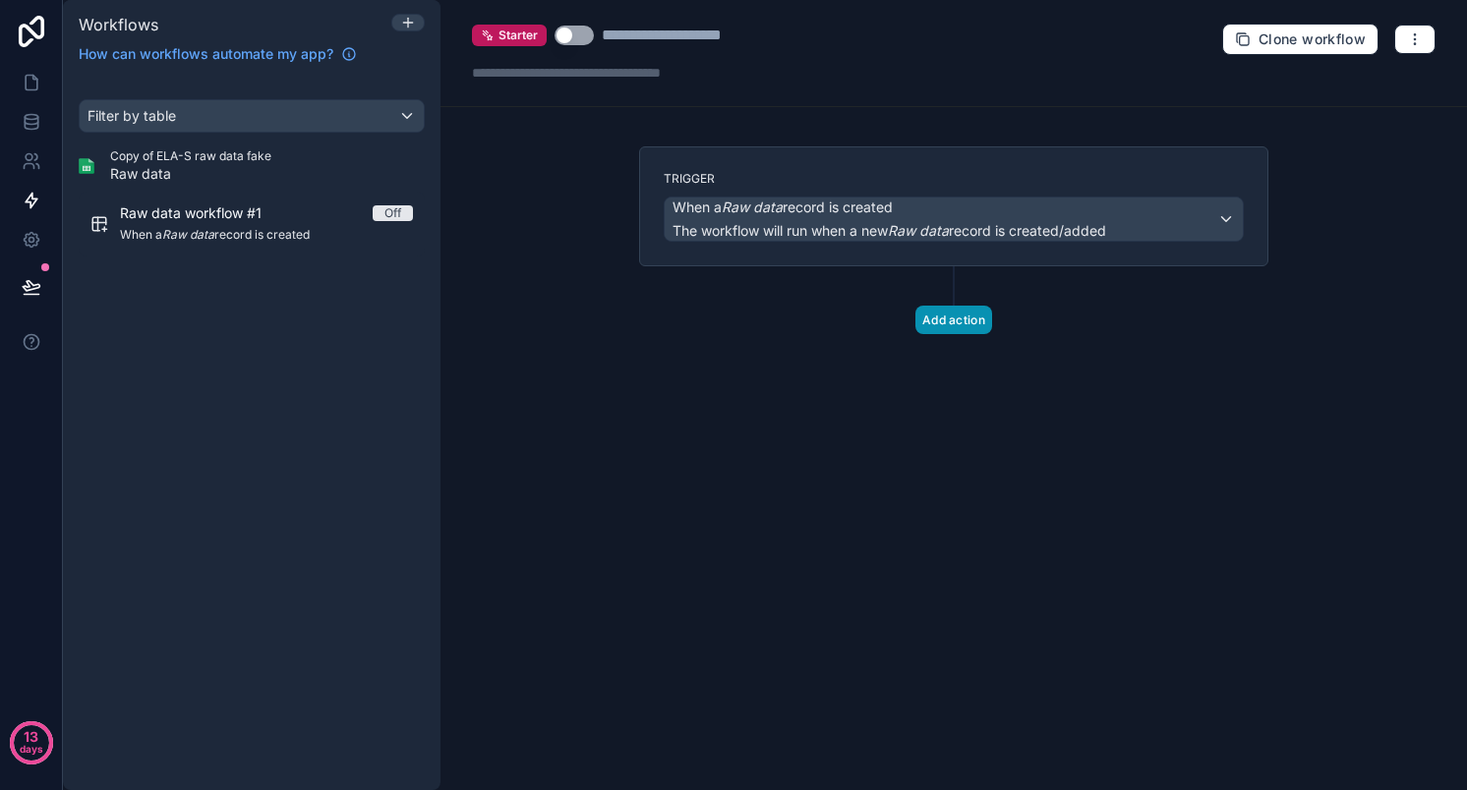
click at [962, 313] on button "Add action" at bounding box center [953, 320] width 77 height 29
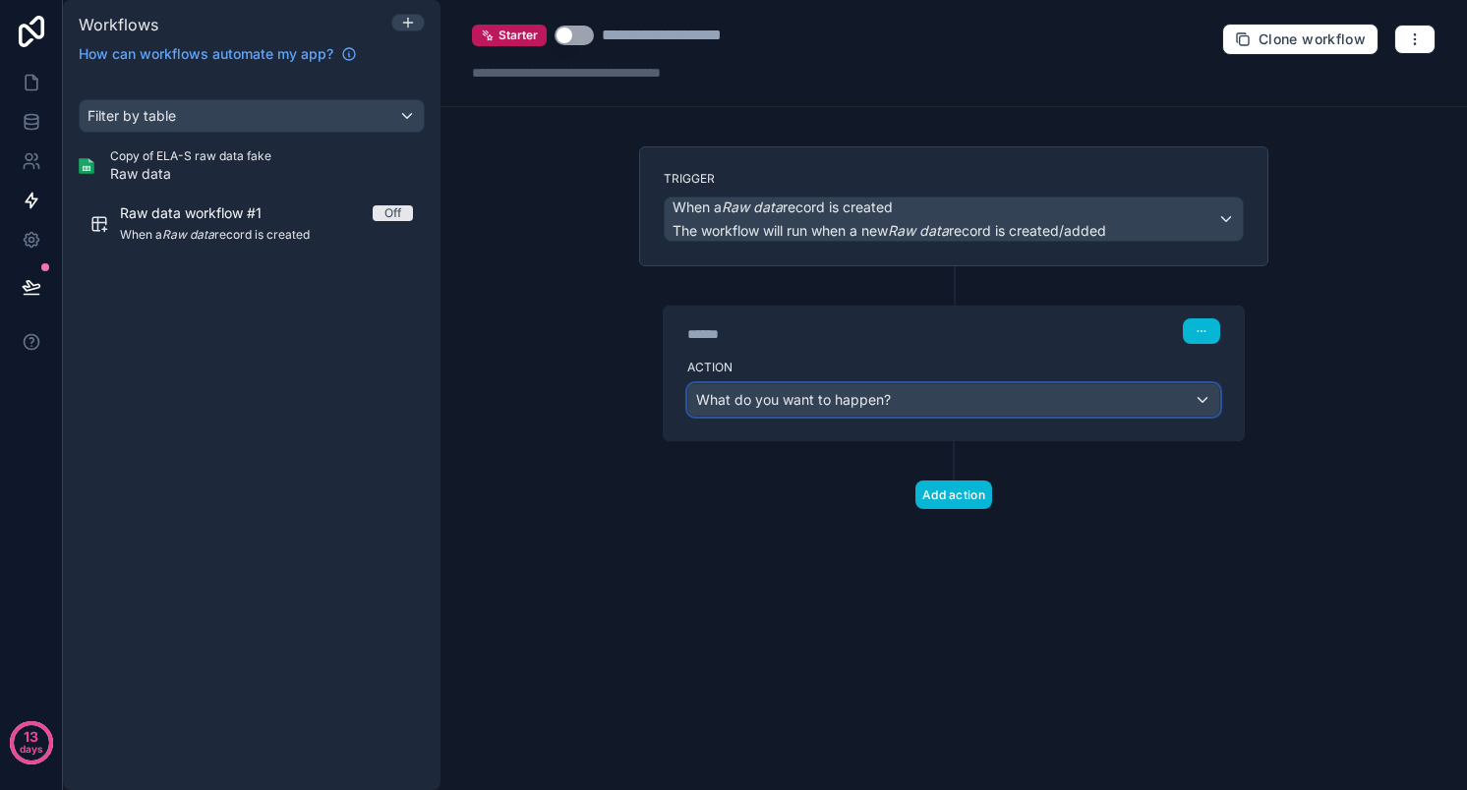
click at [829, 404] on span "What do you want to happen?" at bounding box center [793, 399] width 195 height 17
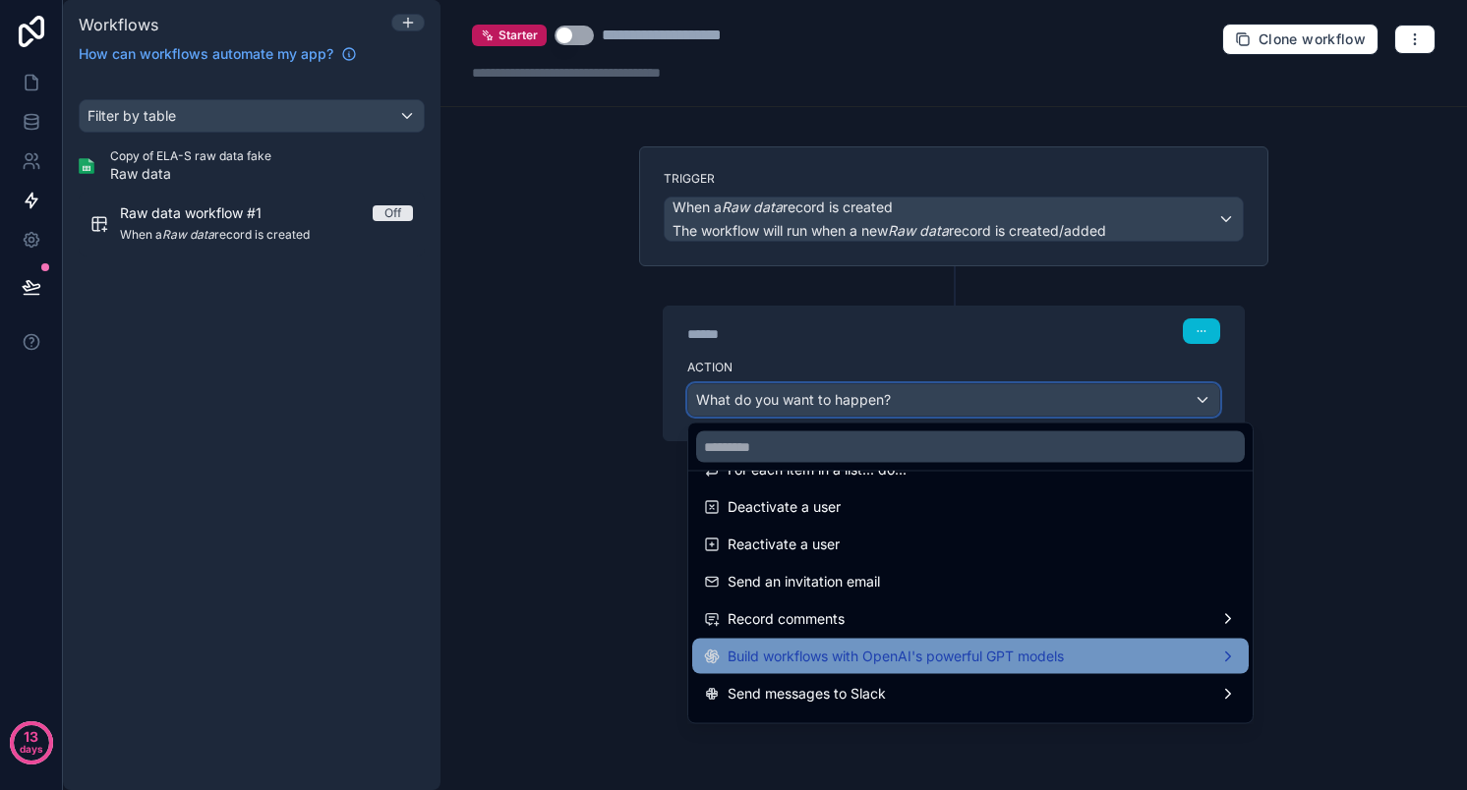
scroll to position [364, 0]
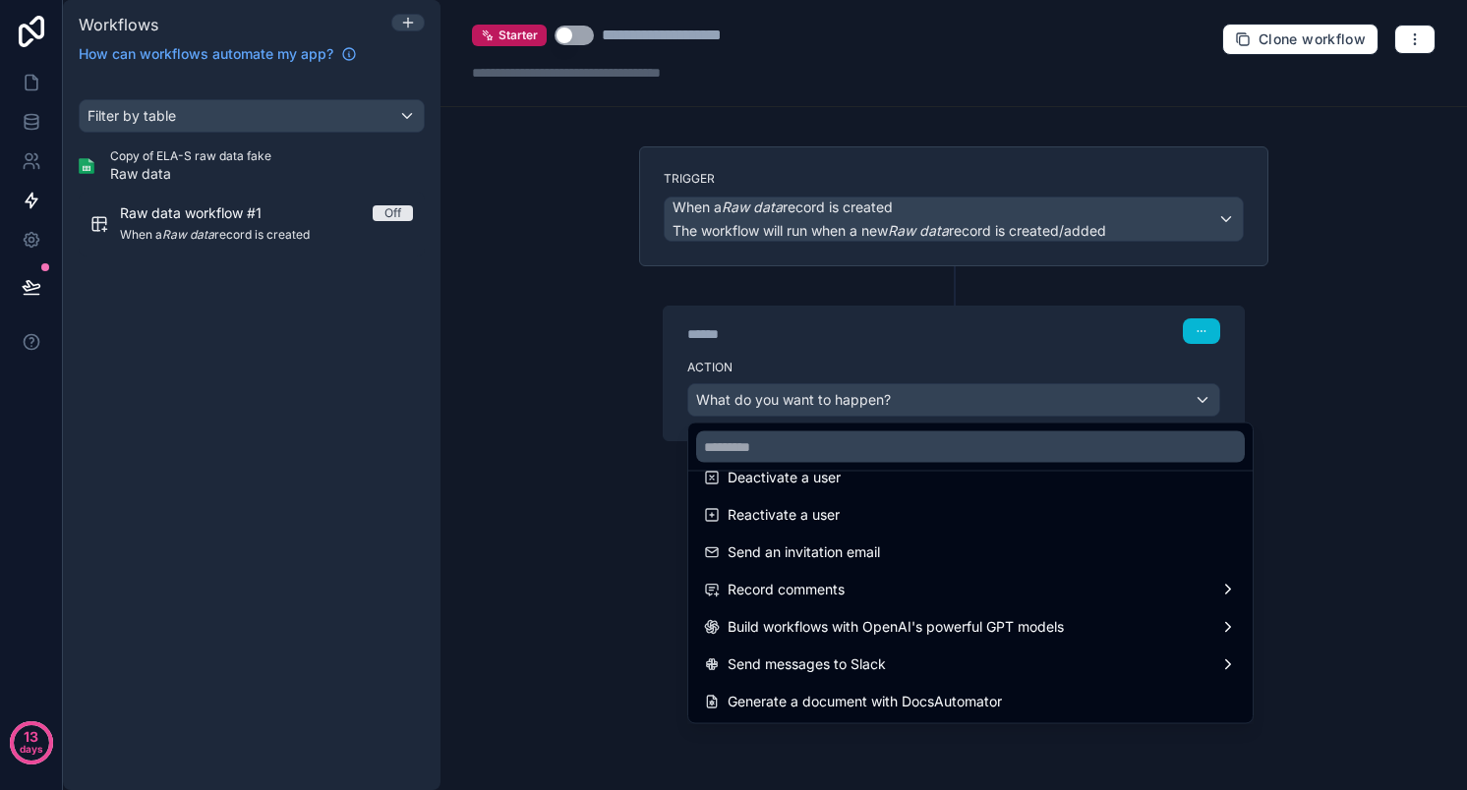
click at [669, 608] on div at bounding box center [733, 395] width 1467 height 790
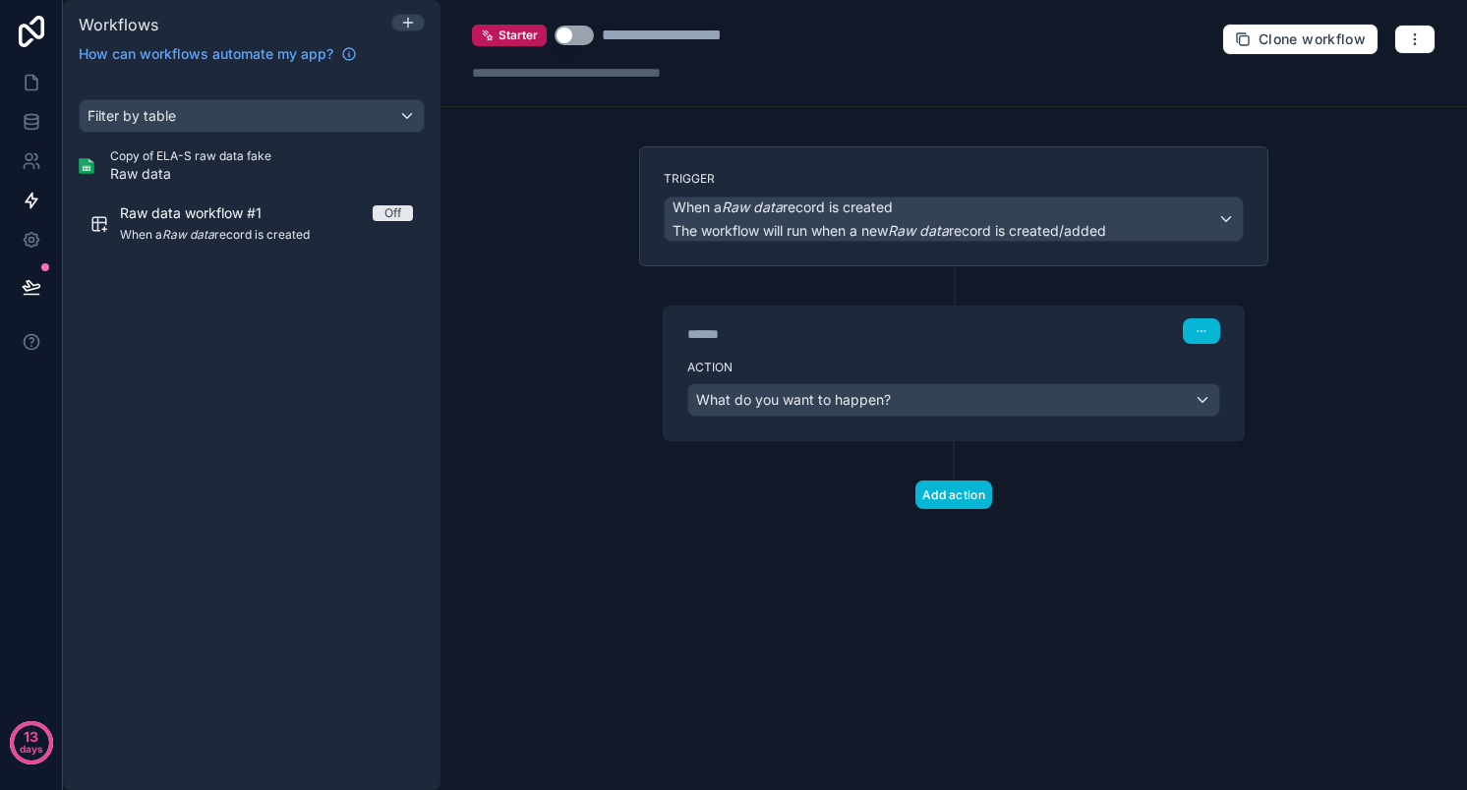
click at [1200, 358] on div "Action What do you want to happen?" at bounding box center [954, 396] width 580 height 88
click at [1201, 331] on icon "button" at bounding box center [1201, 331] width 1 height 1
click at [1236, 406] on span "Delete" at bounding box center [1238, 407] width 36 height 16
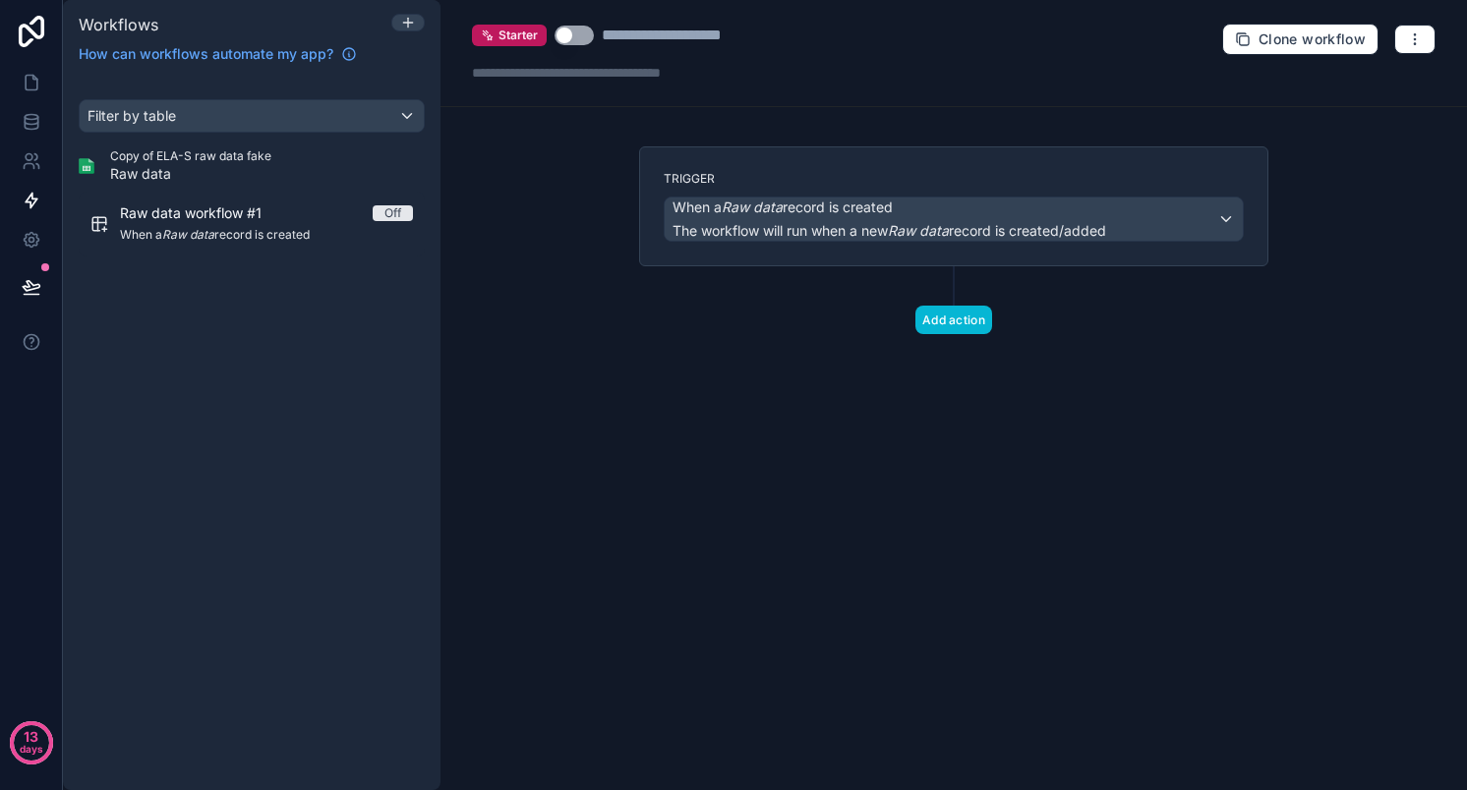
click at [579, 28] on button "Use setting" at bounding box center [573, 36] width 39 height 20
click at [29, 242] on icon at bounding box center [31, 240] width 5 height 5
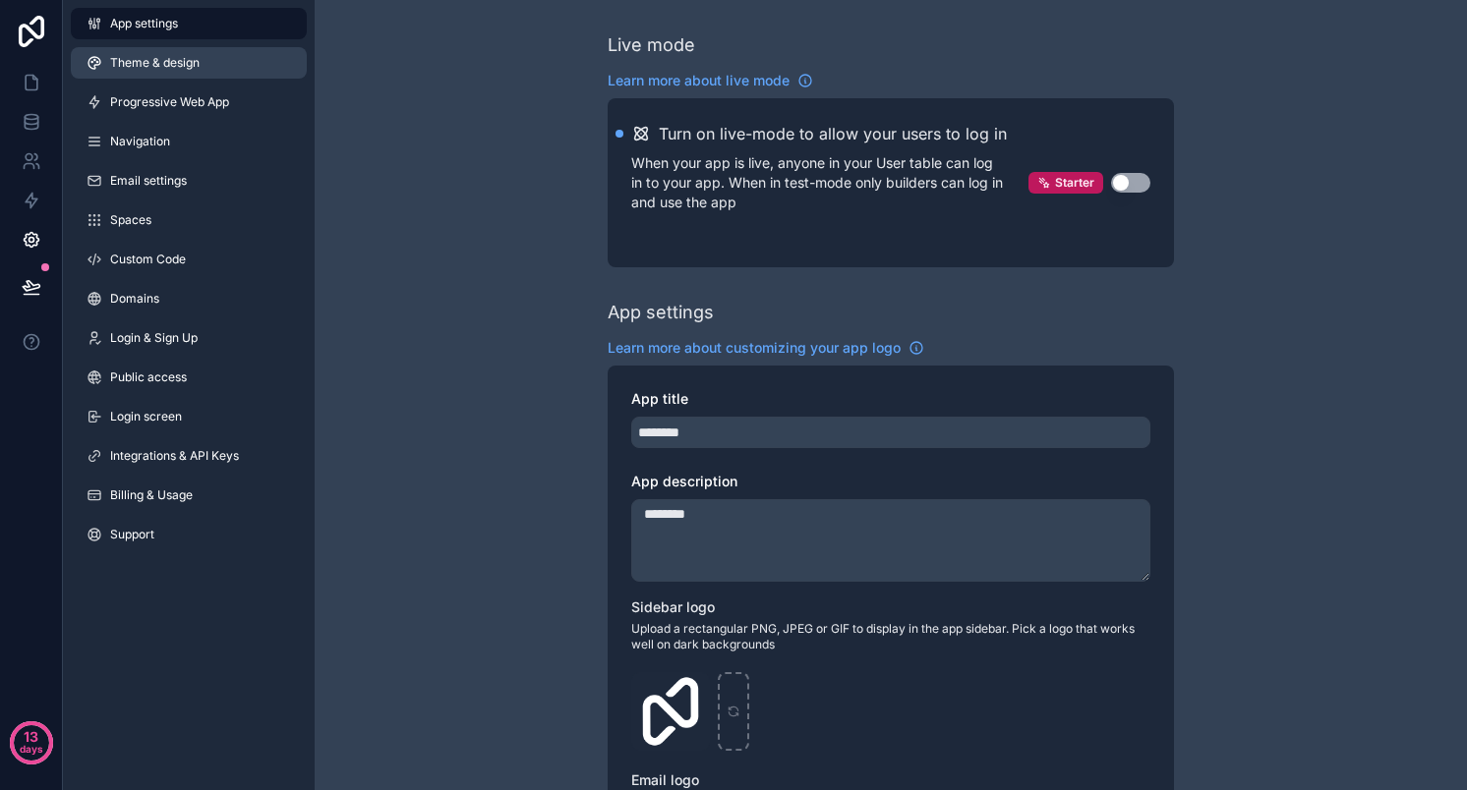
click at [235, 54] on link "Theme & design" at bounding box center [189, 62] width 236 height 31
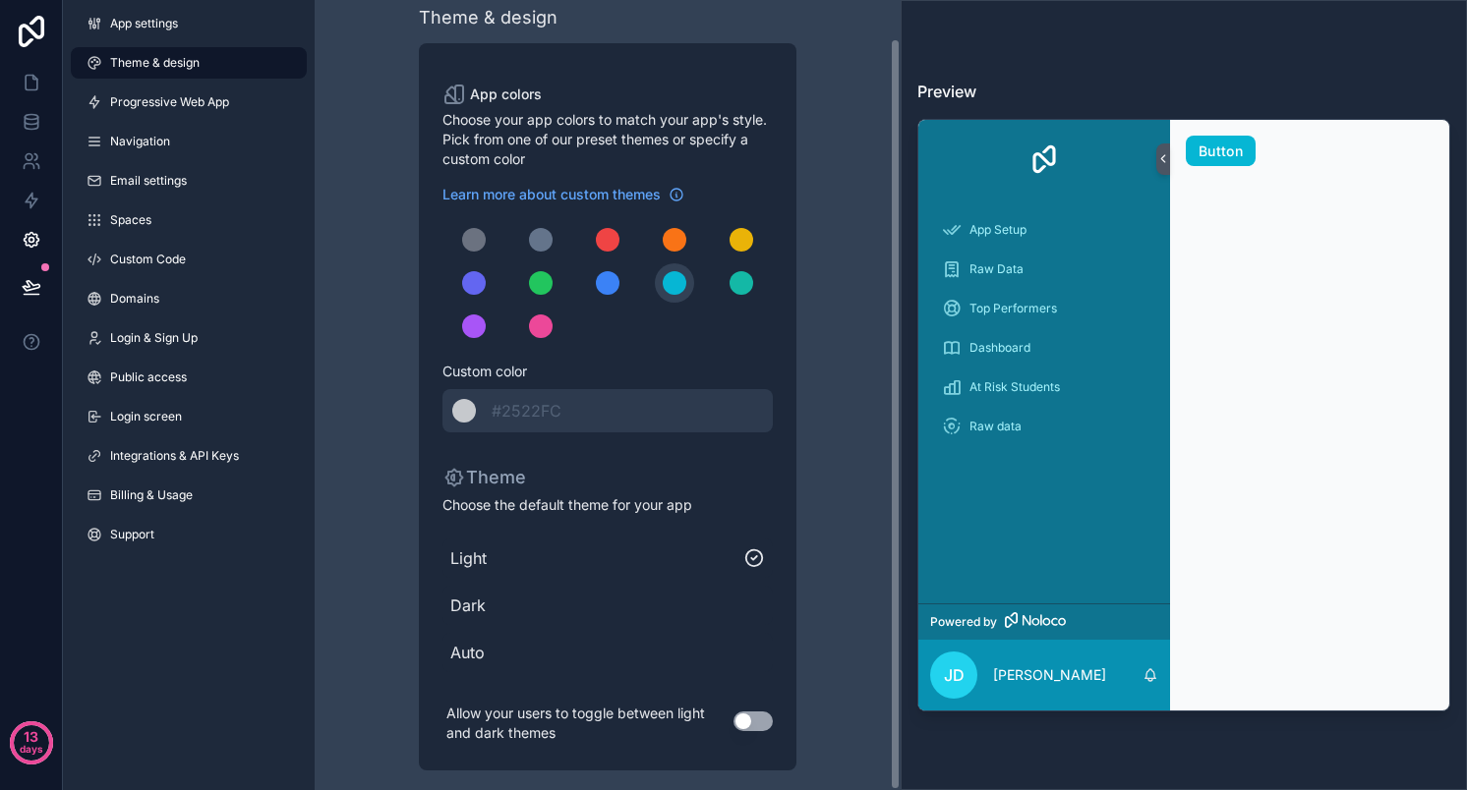
scroll to position [39, 0]
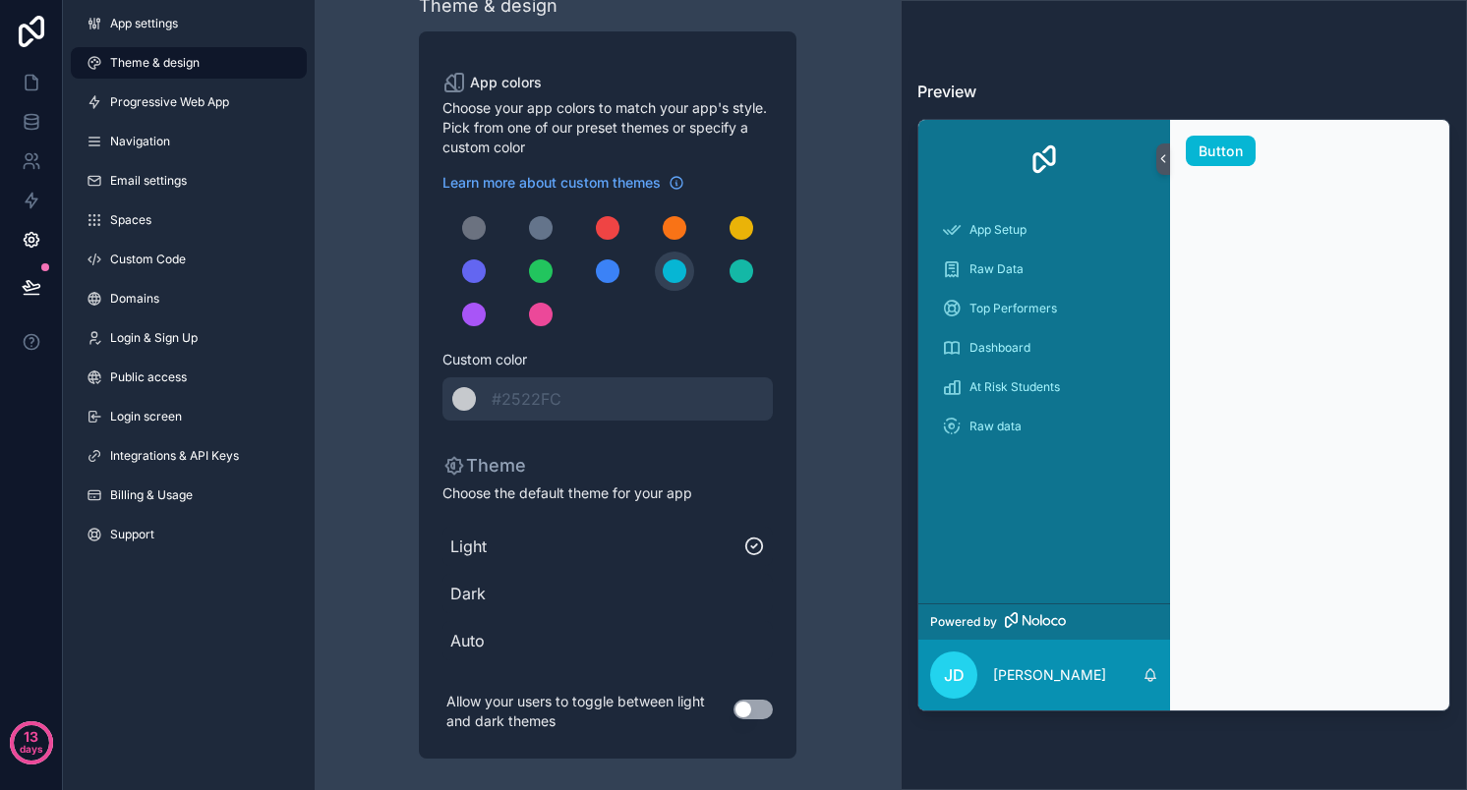
click at [752, 713] on button "Use setting" at bounding box center [752, 710] width 39 height 20
click at [665, 498] on span "Choose the default theme for your app" at bounding box center [607, 494] width 330 height 20
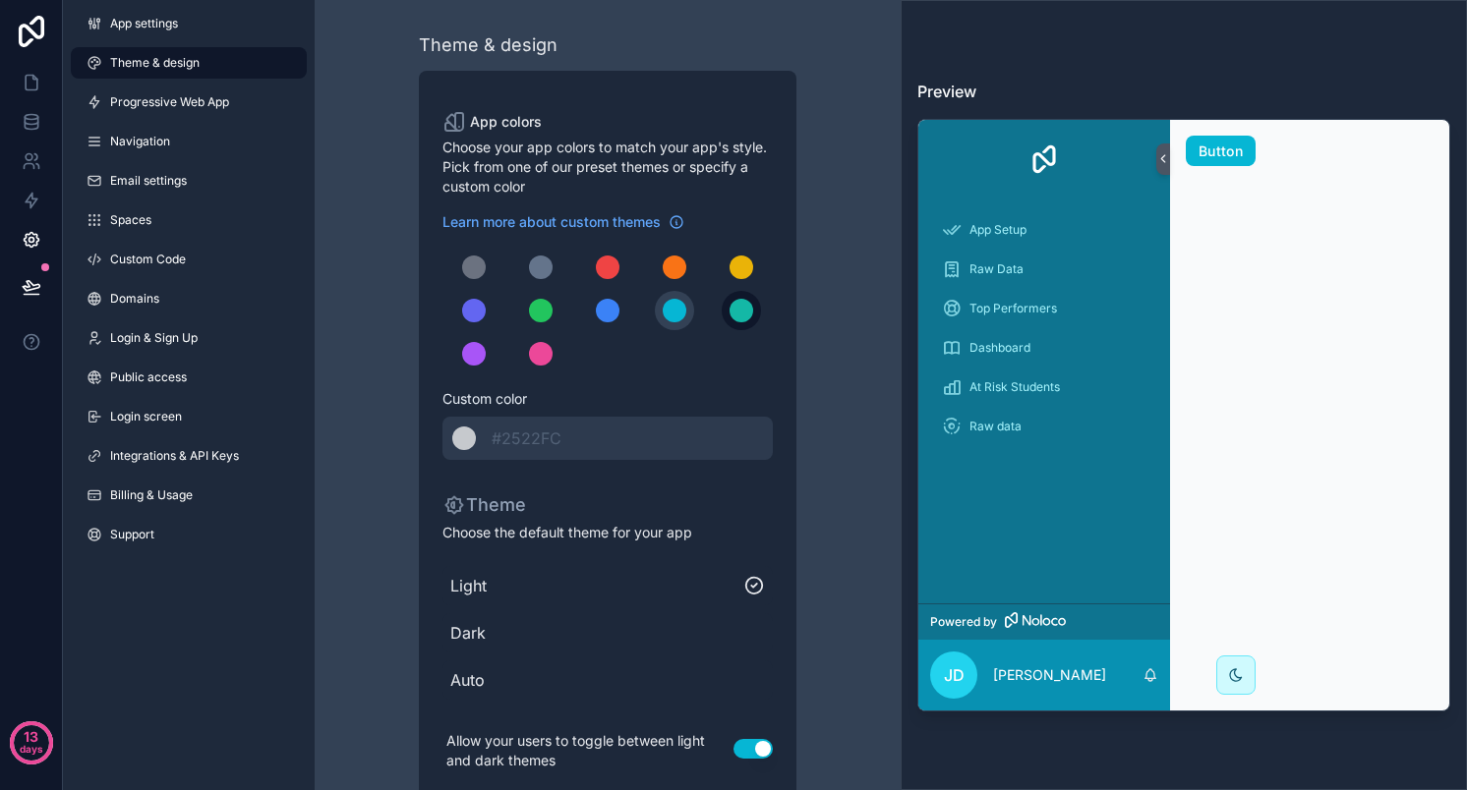
click at [737, 314] on div "scrollable content" at bounding box center [741, 311] width 24 height 24
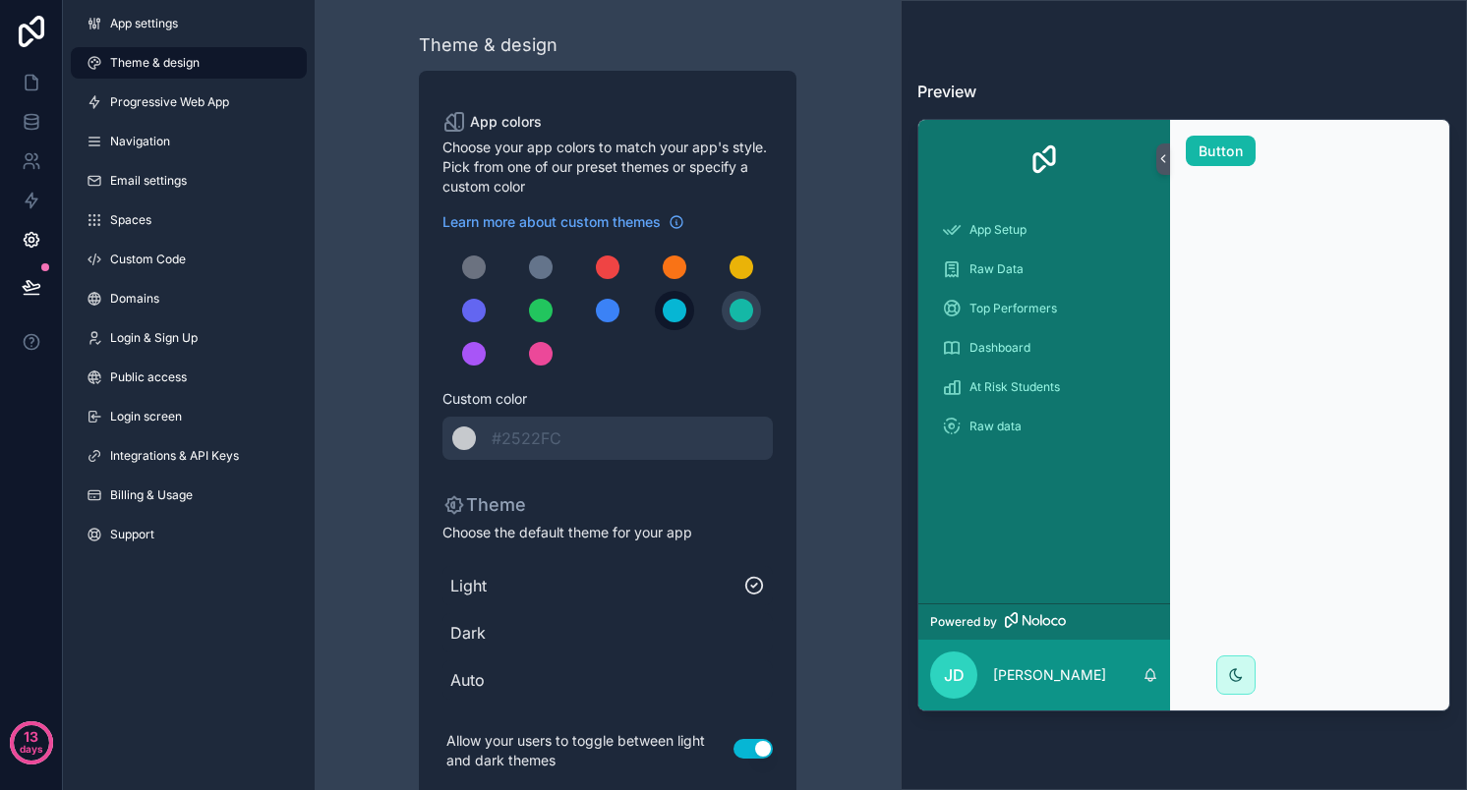
click at [680, 310] on div "scrollable content" at bounding box center [675, 311] width 24 height 24
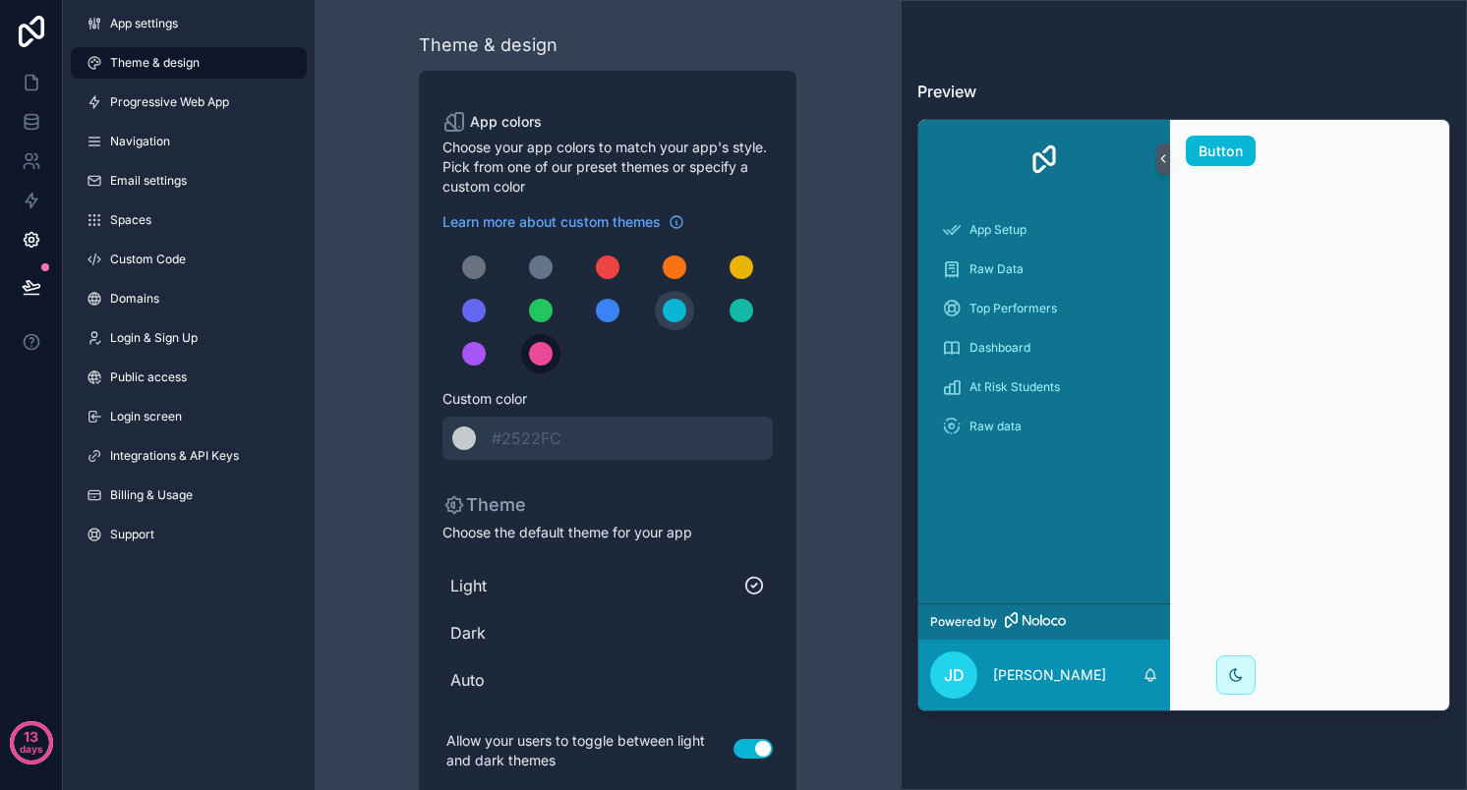
click at [545, 352] on div "scrollable content" at bounding box center [541, 354] width 24 height 24
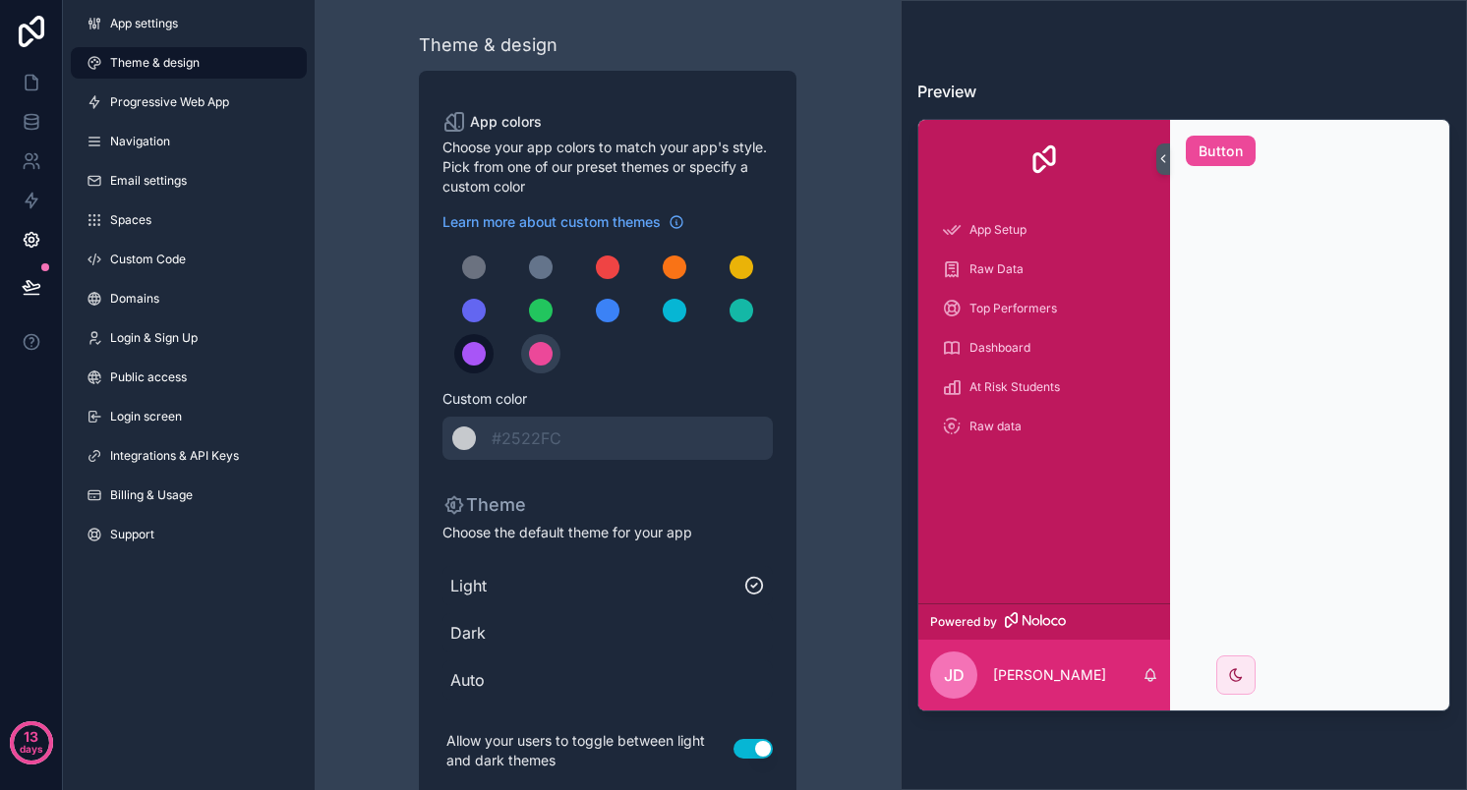
click at [467, 344] on div "scrollable content" at bounding box center [474, 354] width 24 height 24
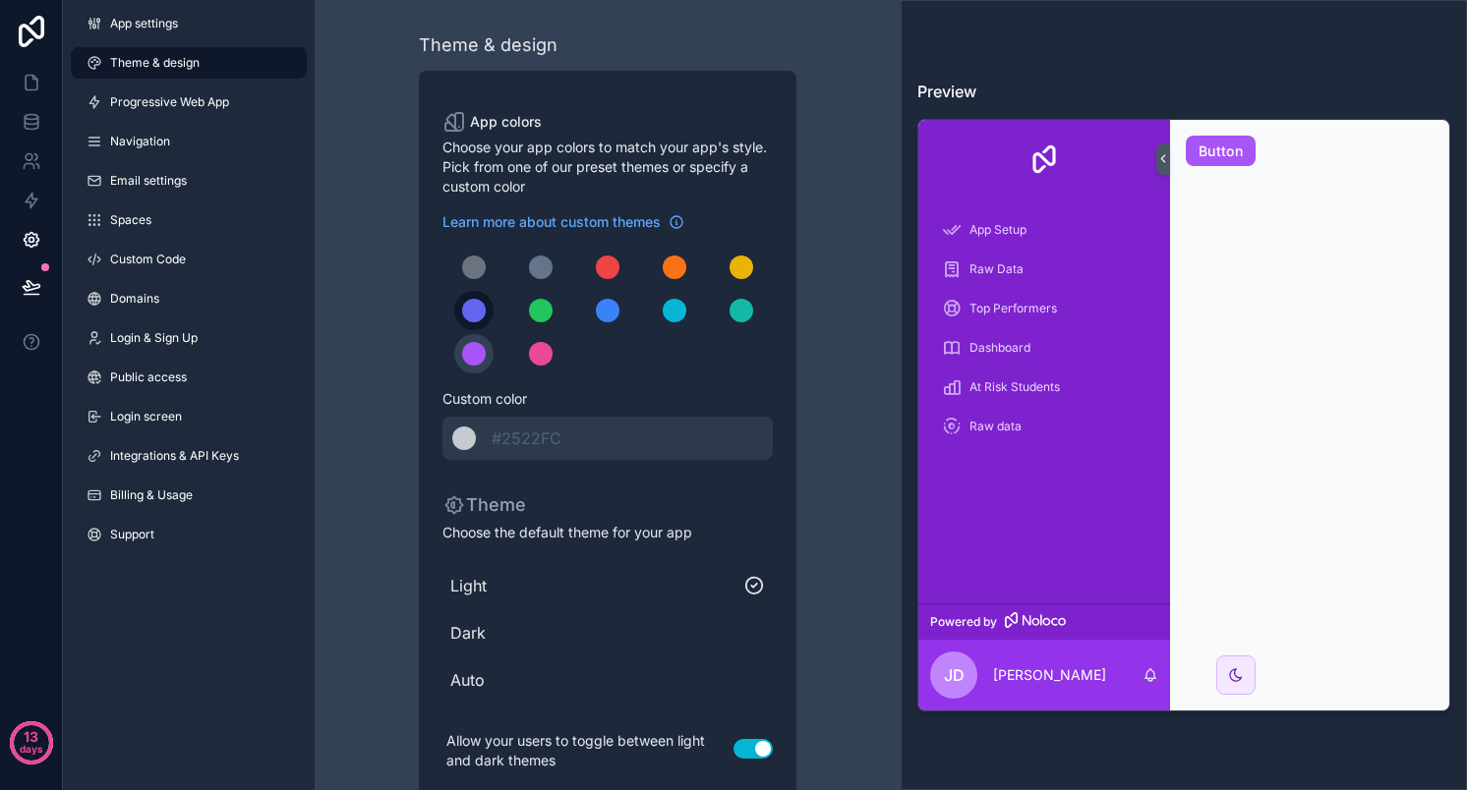
click at [480, 309] on div "scrollable content" at bounding box center [474, 311] width 24 height 24
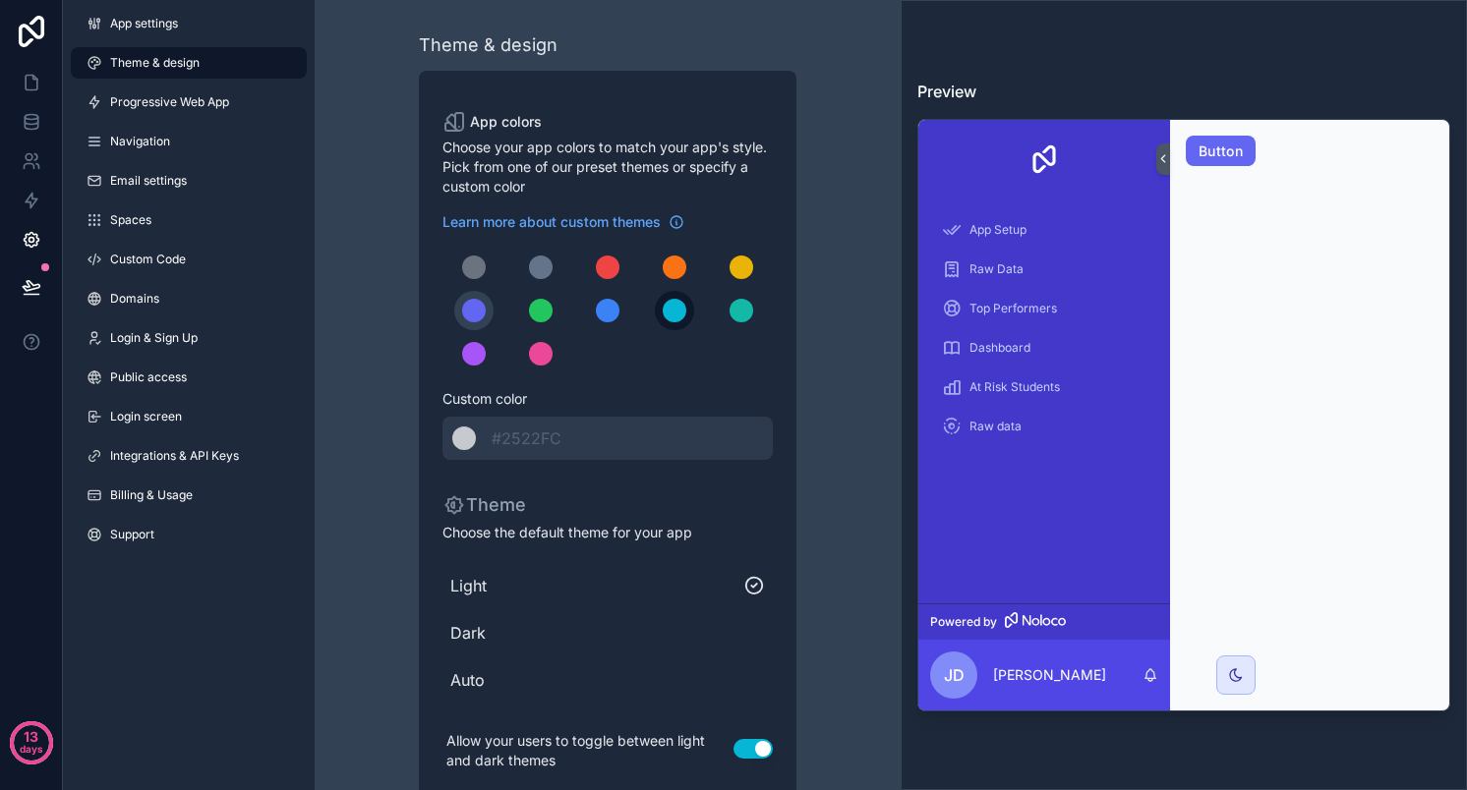
click at [679, 313] on div "scrollable content" at bounding box center [675, 311] width 24 height 24
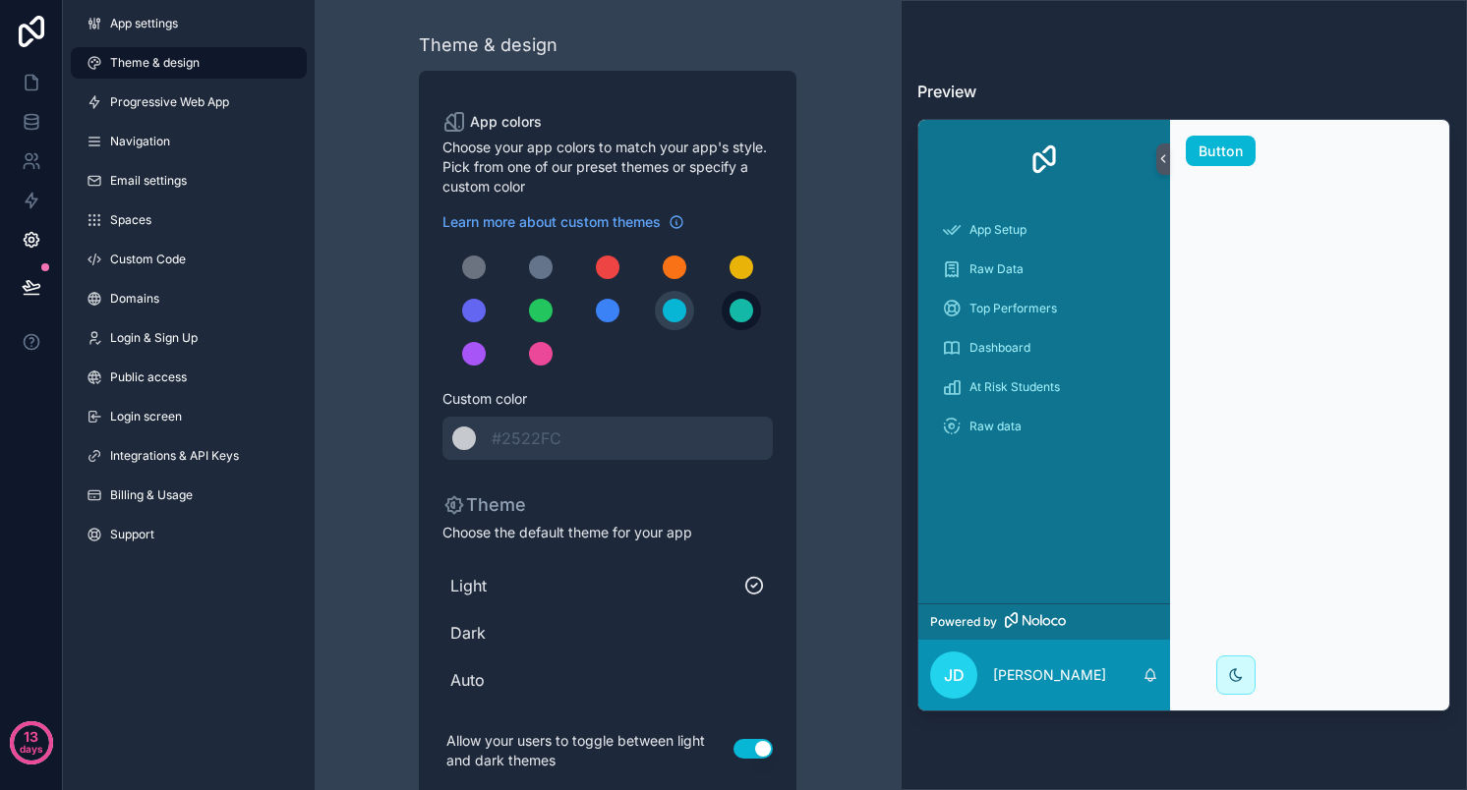
click at [757, 306] on button "scrollable content" at bounding box center [741, 310] width 39 height 39
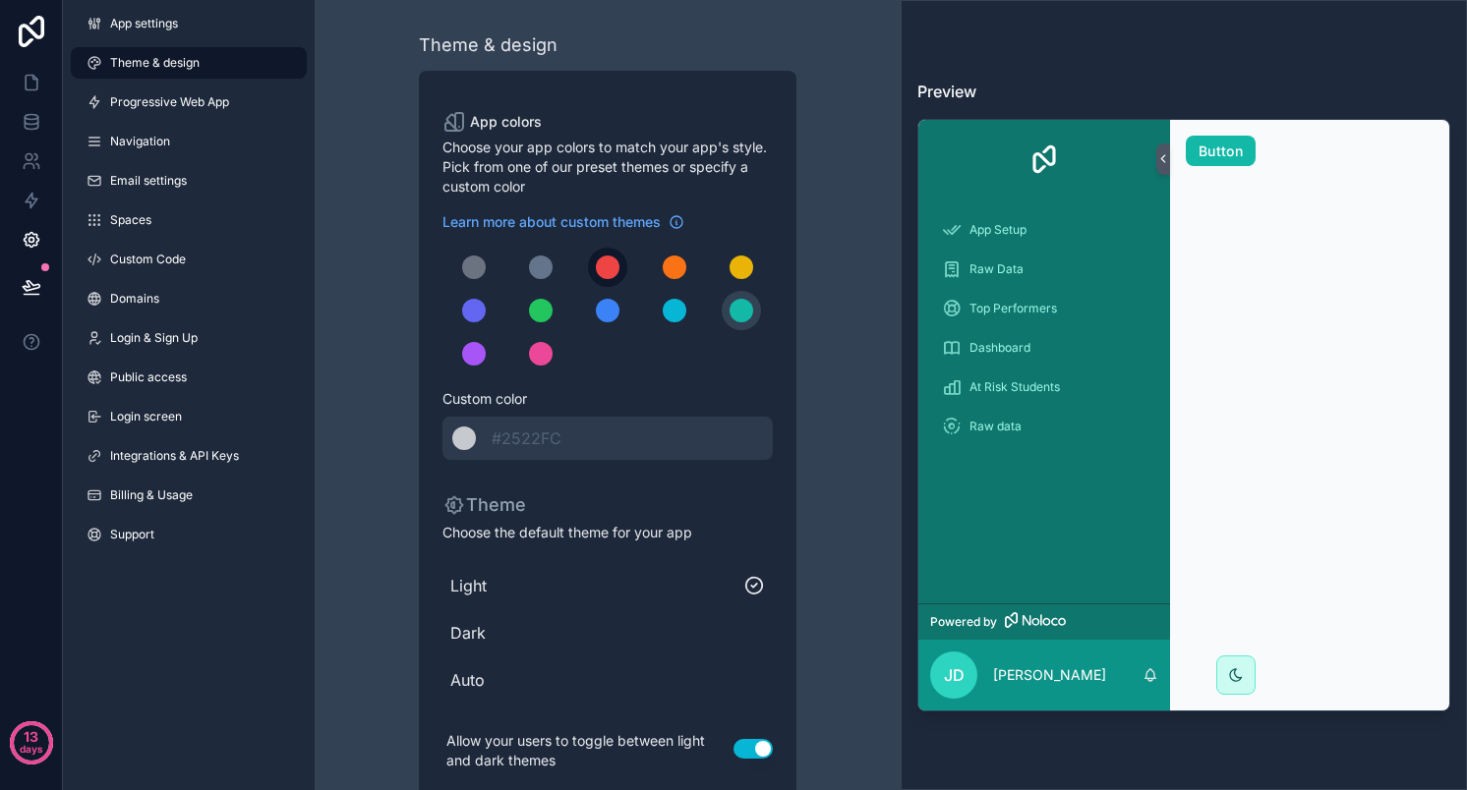
click at [606, 268] on div "scrollable content" at bounding box center [608, 268] width 24 height 24
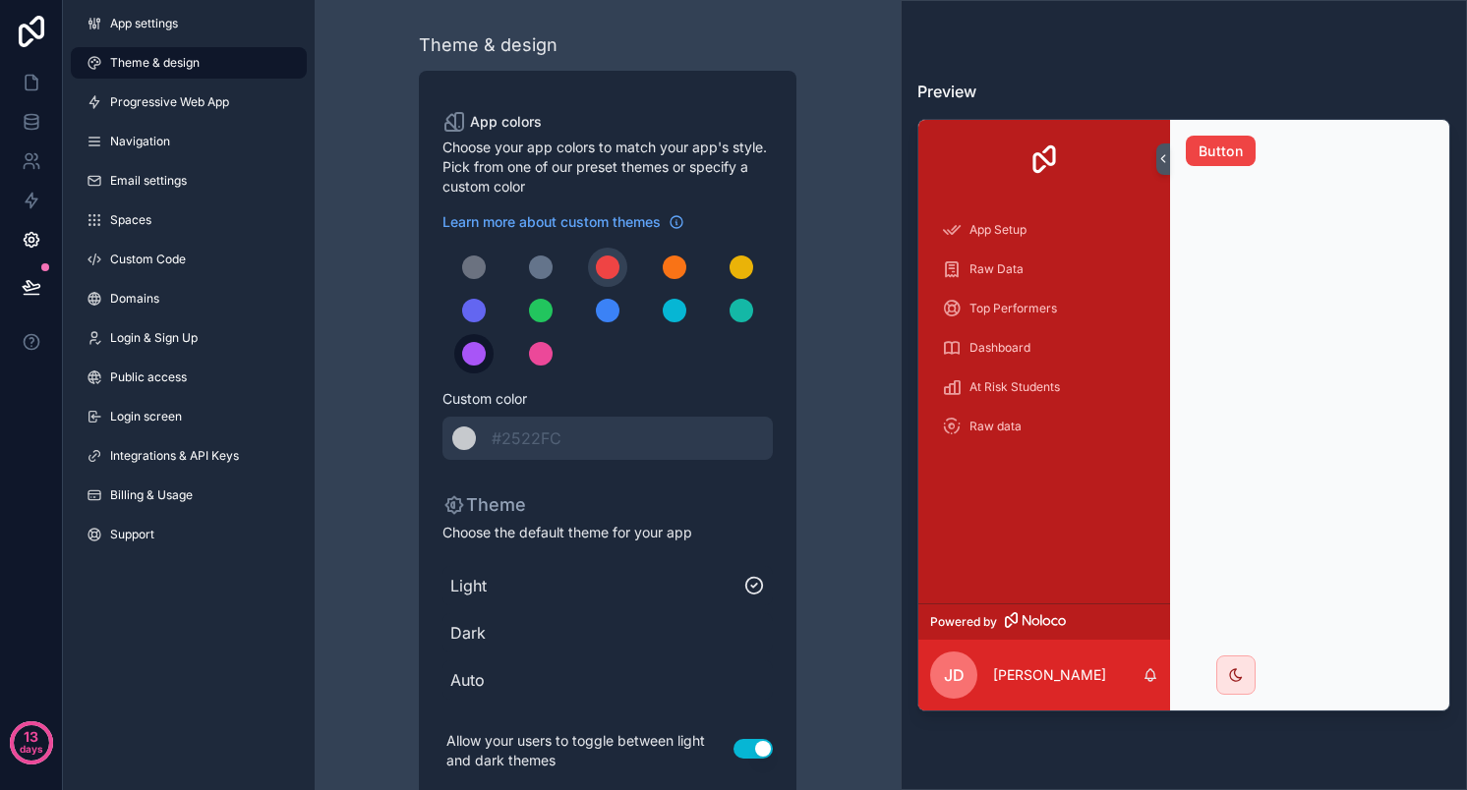
click at [481, 350] on div "scrollable content" at bounding box center [474, 354] width 24 height 24
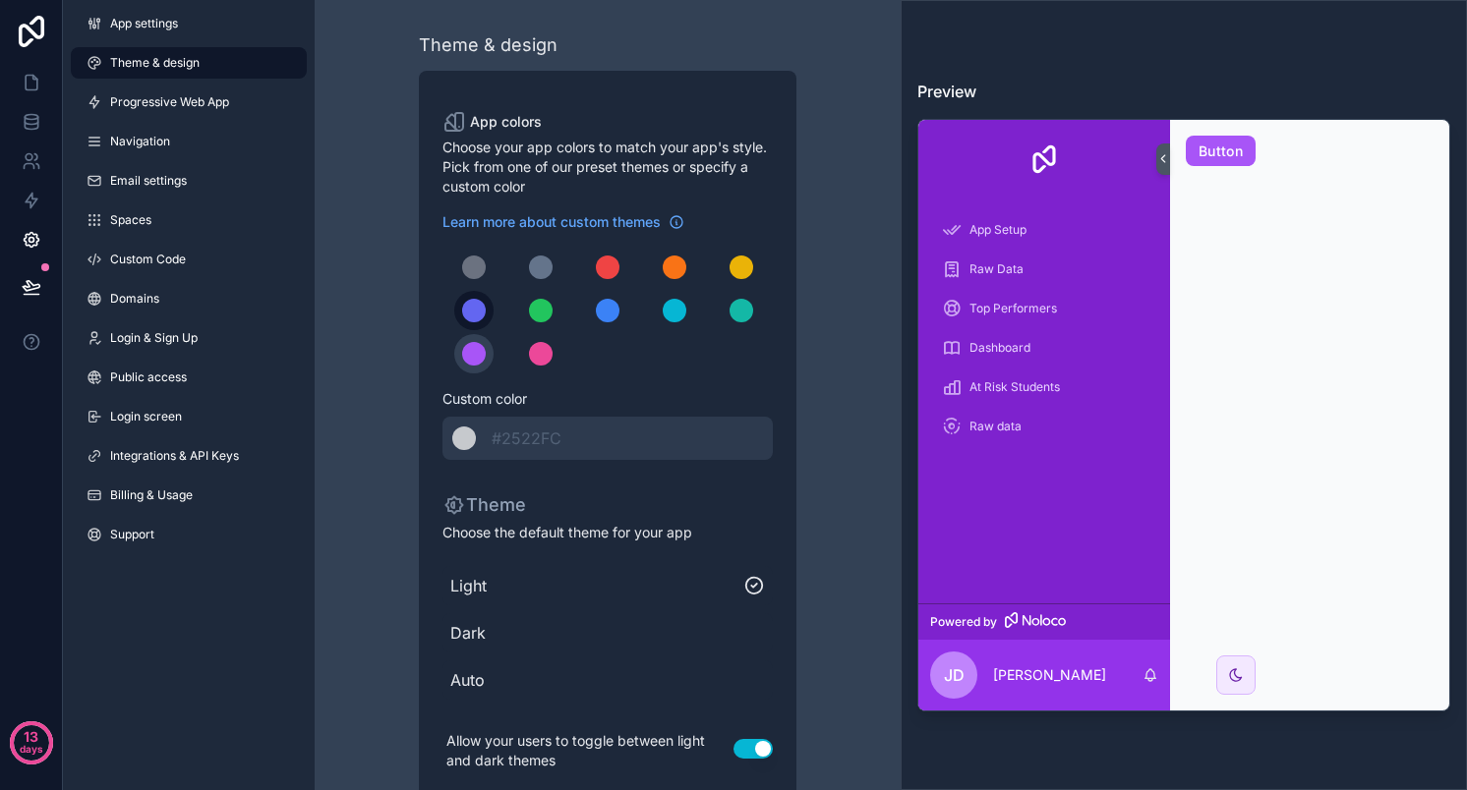
click at [478, 312] on div "scrollable content" at bounding box center [474, 311] width 24 height 24
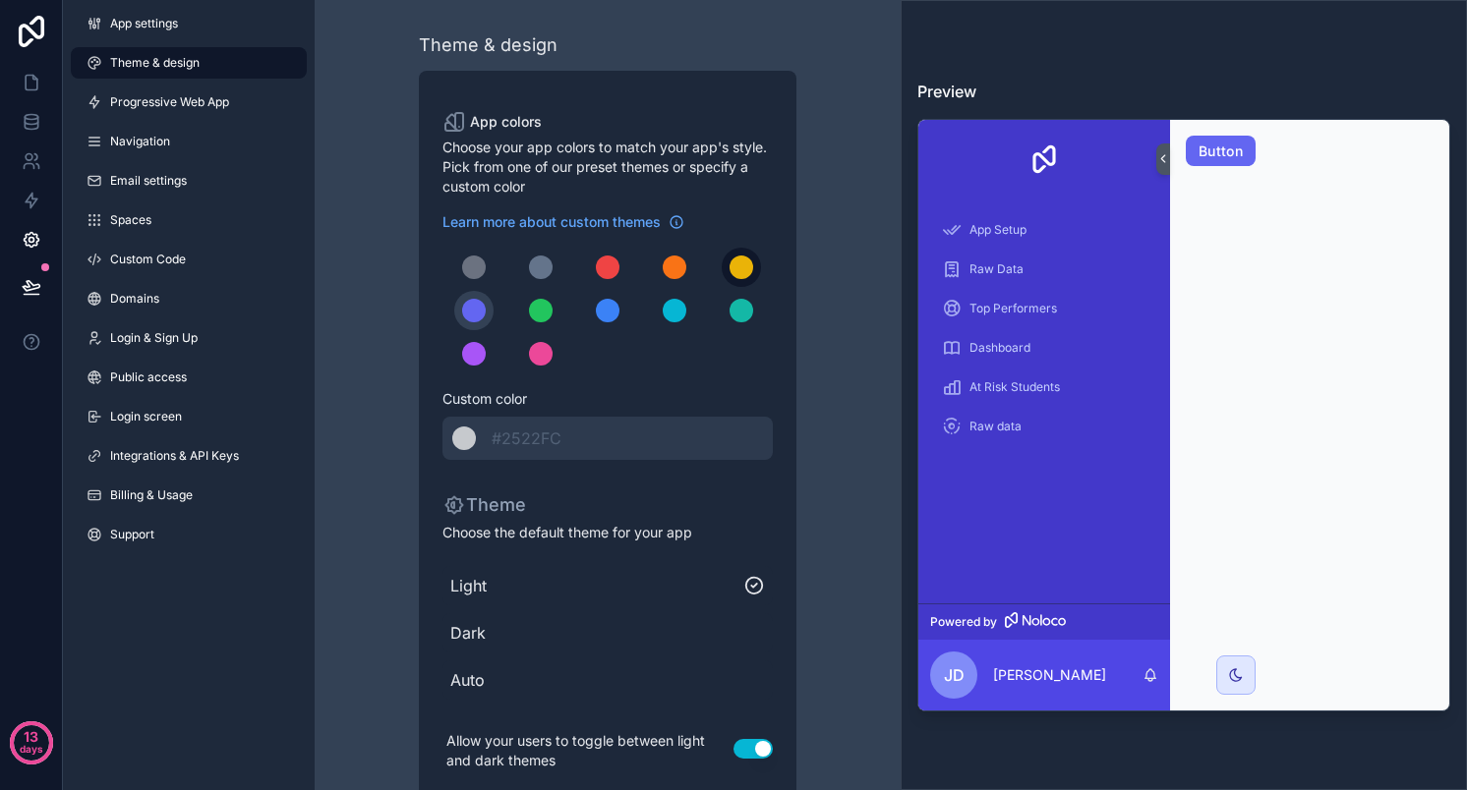
click at [739, 272] on div "scrollable content" at bounding box center [741, 268] width 24 height 24
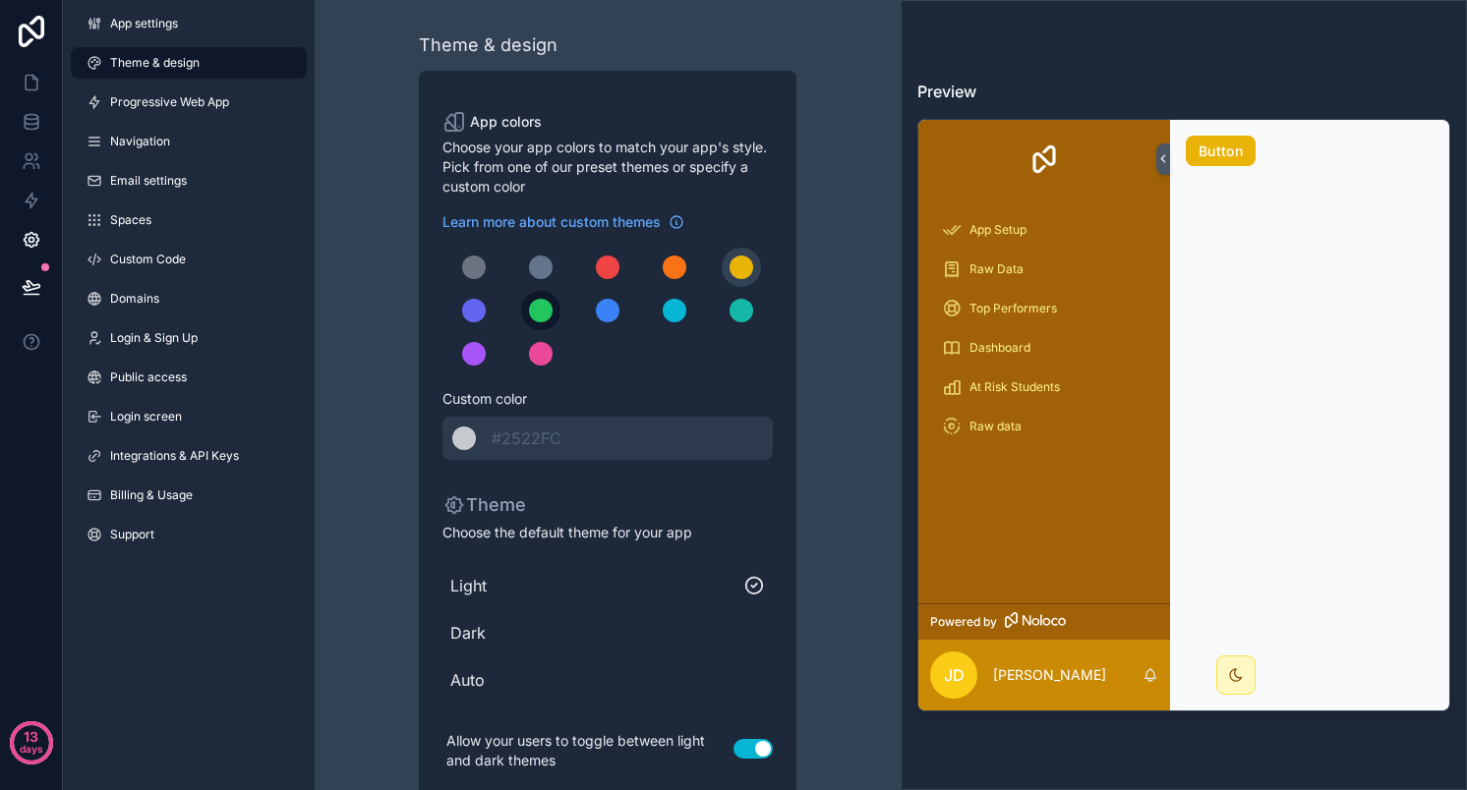
click at [545, 313] on div "scrollable content" at bounding box center [541, 311] width 24 height 24
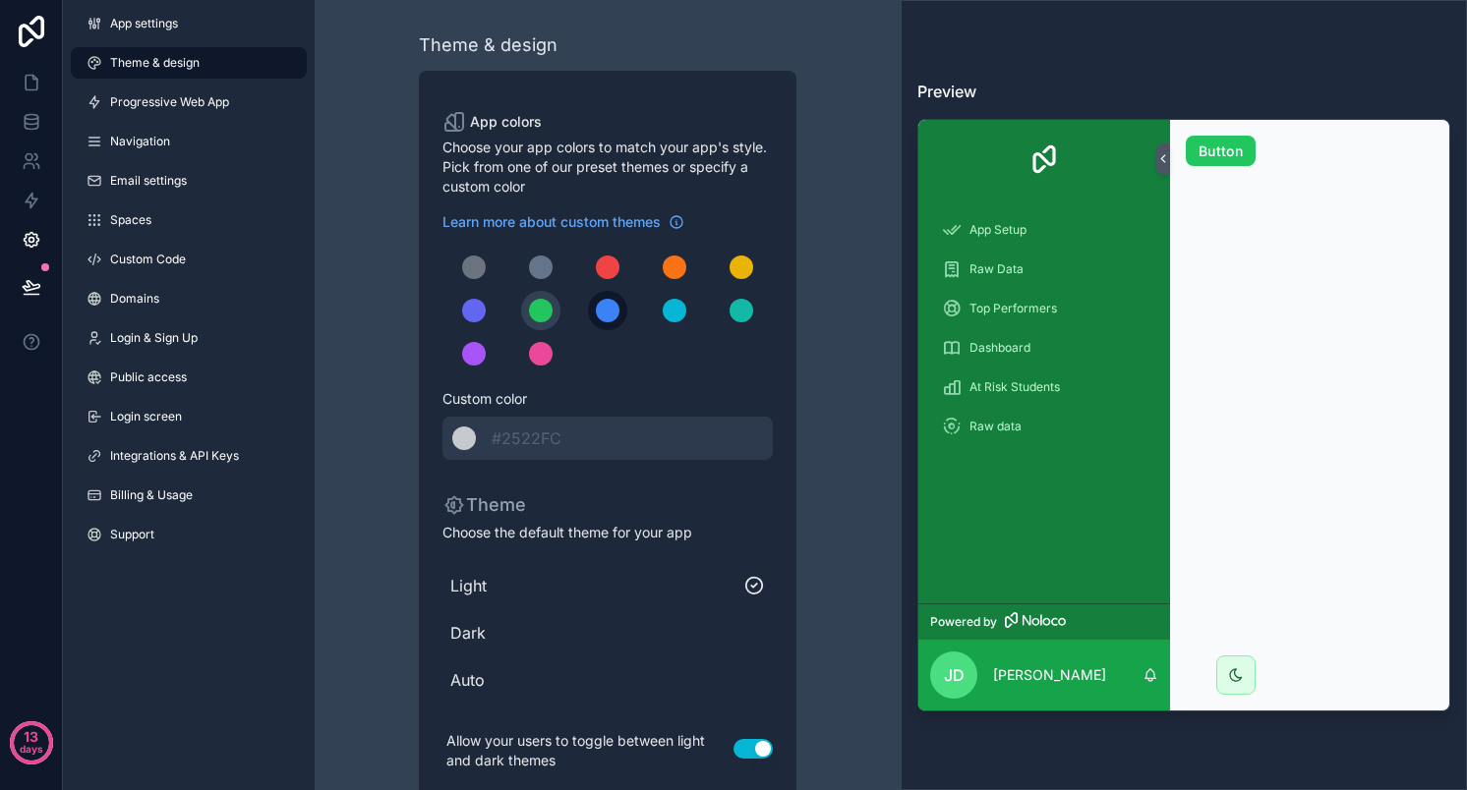
click at [614, 310] on div "scrollable content" at bounding box center [608, 311] width 24 height 24
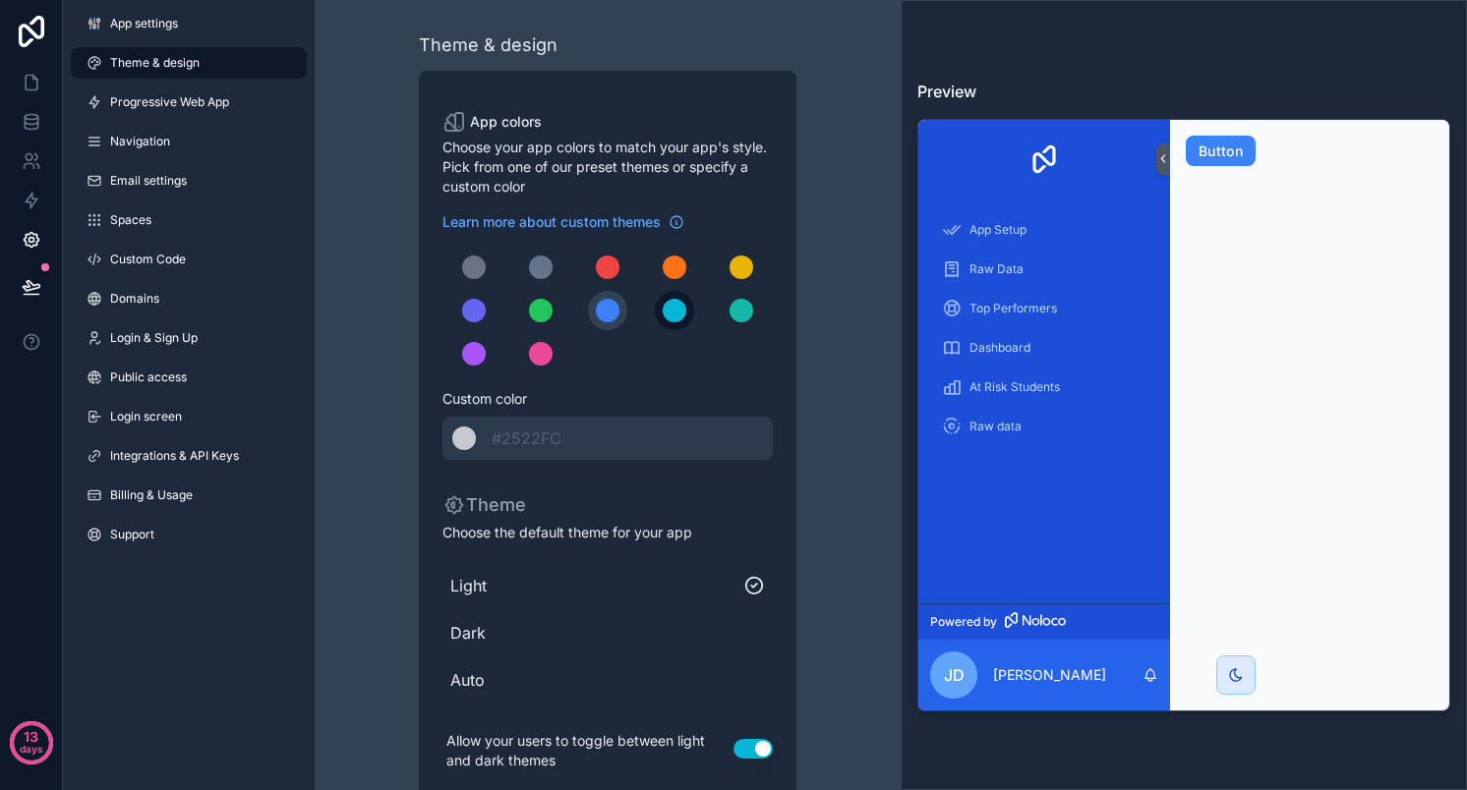
click at [665, 313] on div "scrollable content" at bounding box center [675, 311] width 24 height 24
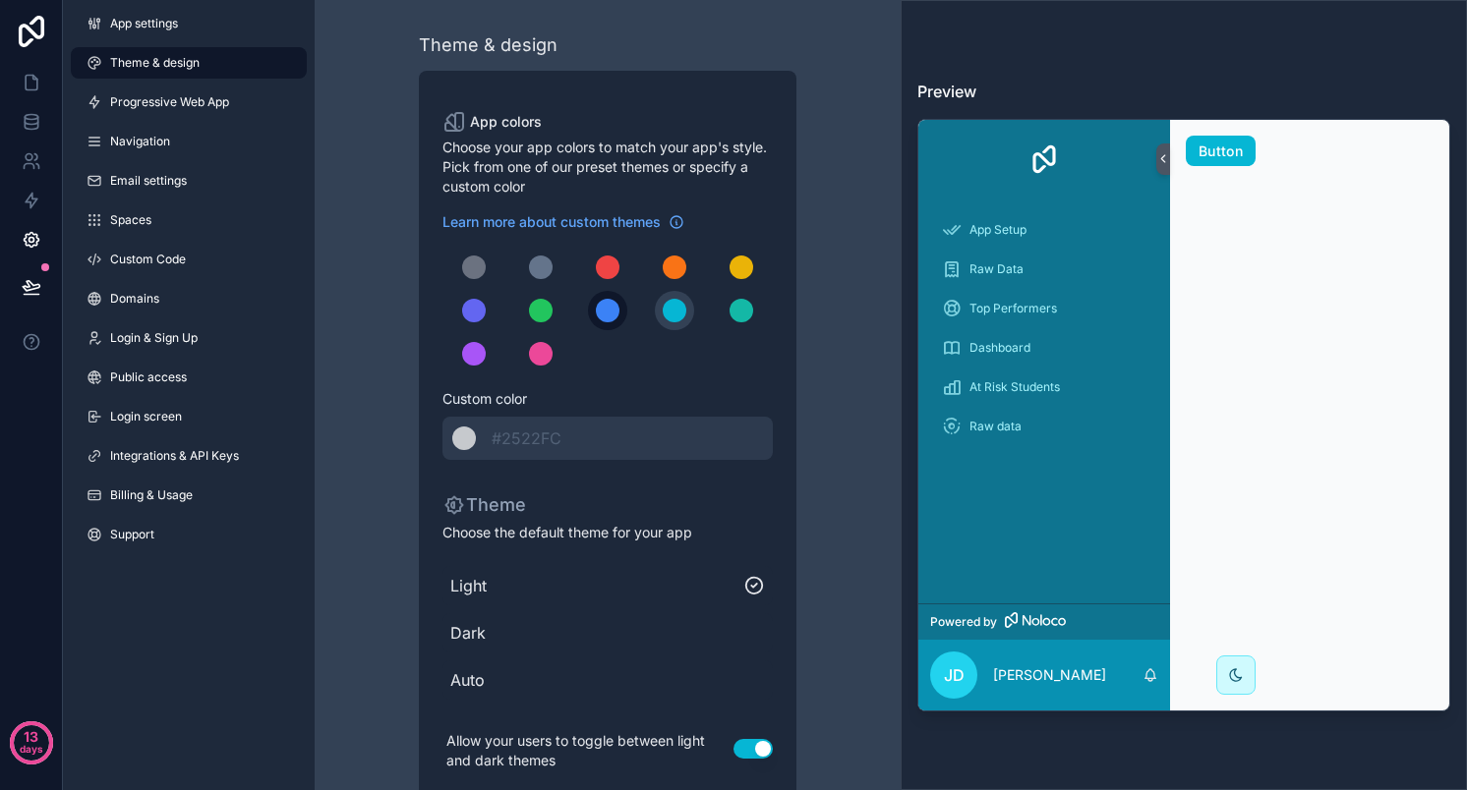
click at [618, 313] on button "scrollable content" at bounding box center [607, 310] width 39 height 39
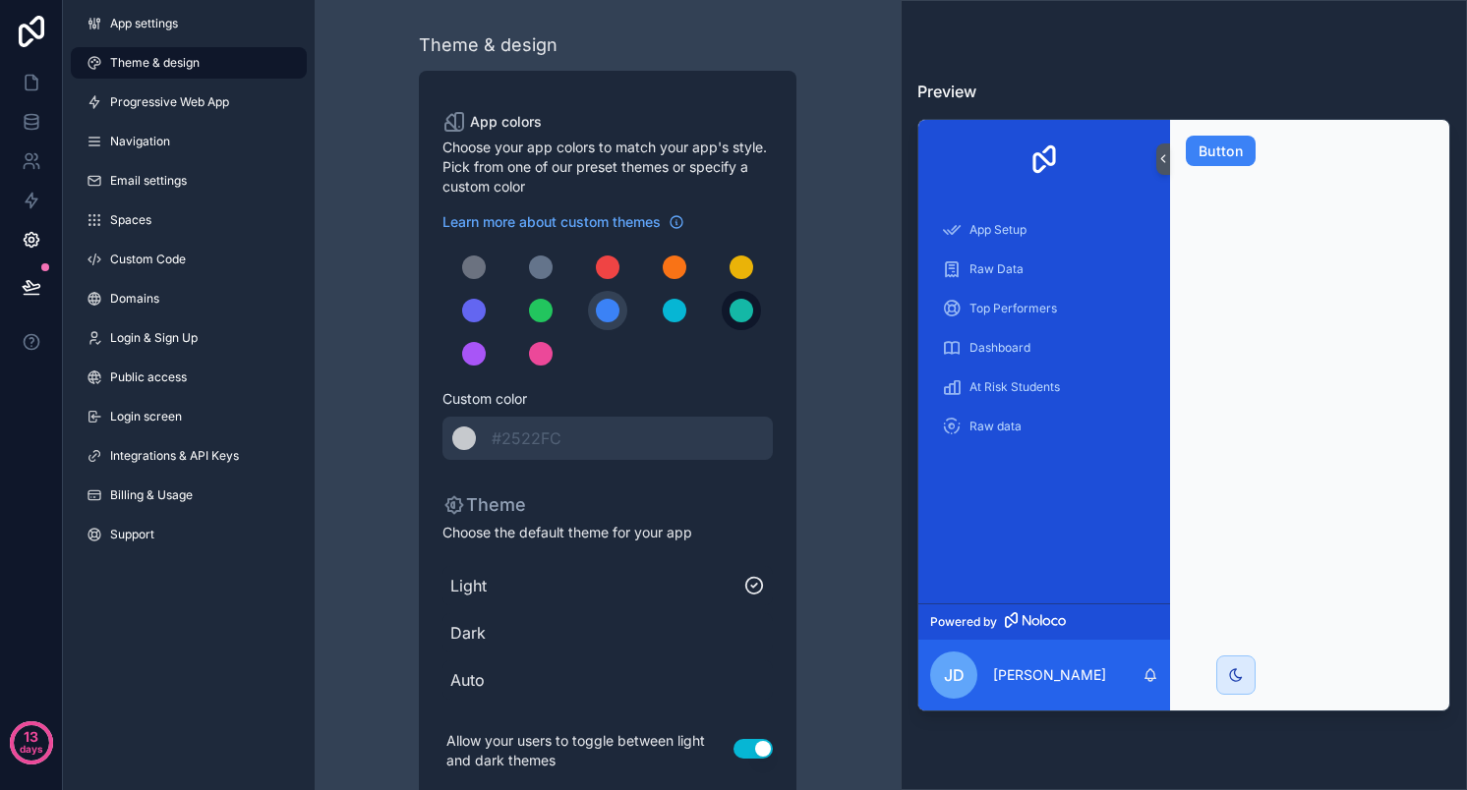
click at [743, 304] on div "scrollable content" at bounding box center [741, 311] width 24 height 24
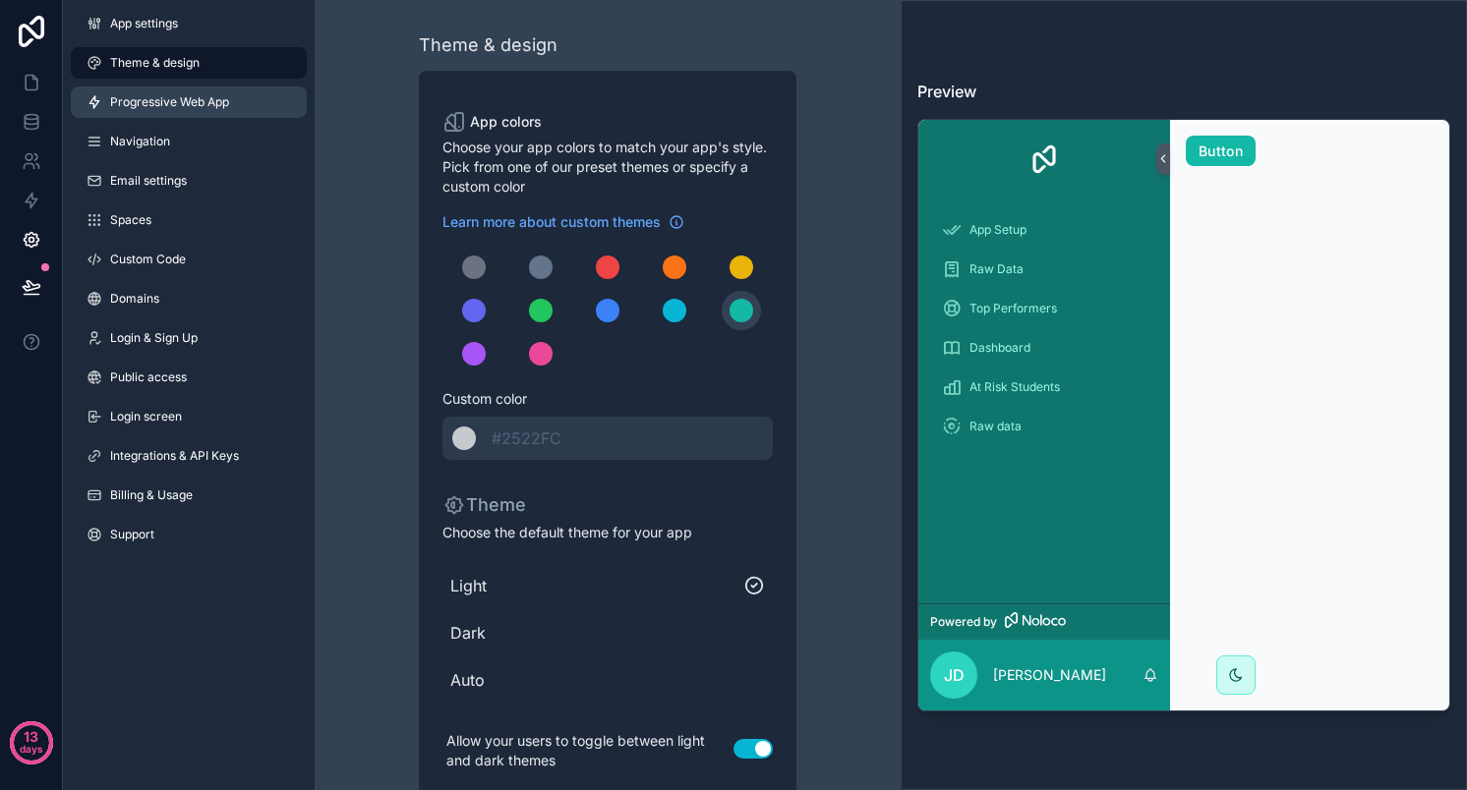
click at [205, 111] on link "Progressive Web App" at bounding box center [189, 102] width 236 height 31
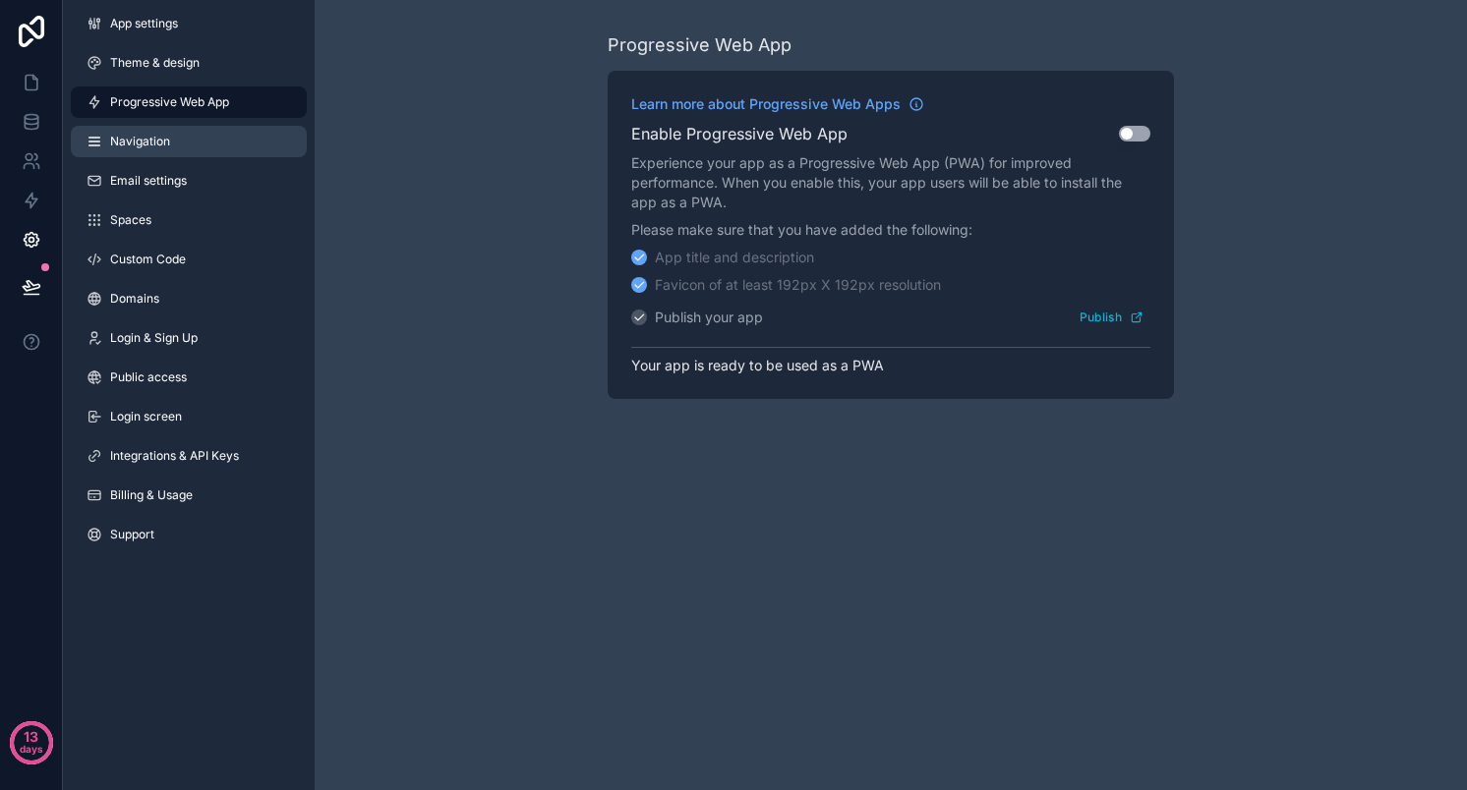
click at [176, 148] on link "Navigation" at bounding box center [189, 141] width 236 height 31
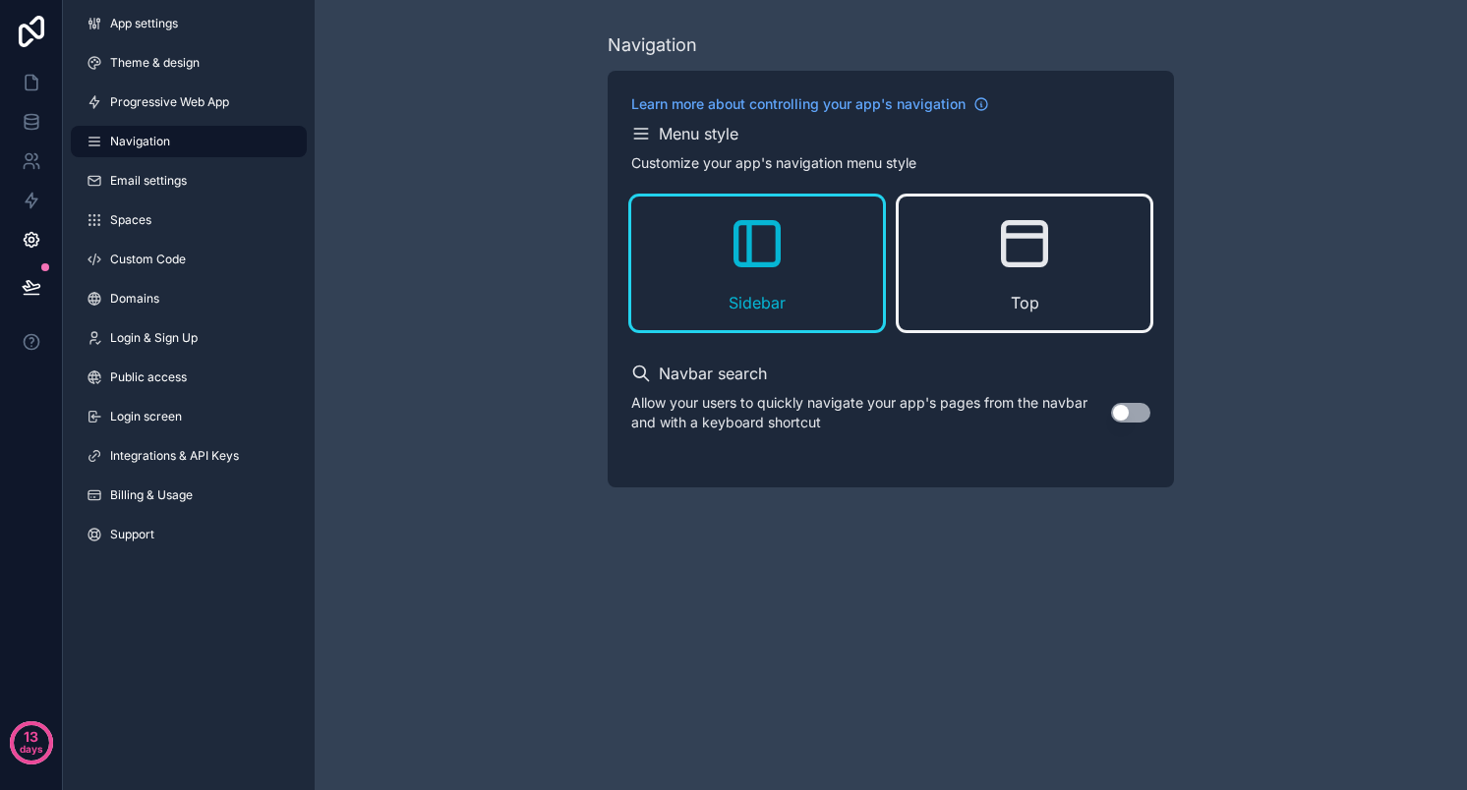
click at [985, 267] on div "Top" at bounding box center [1024, 264] width 252 height 134
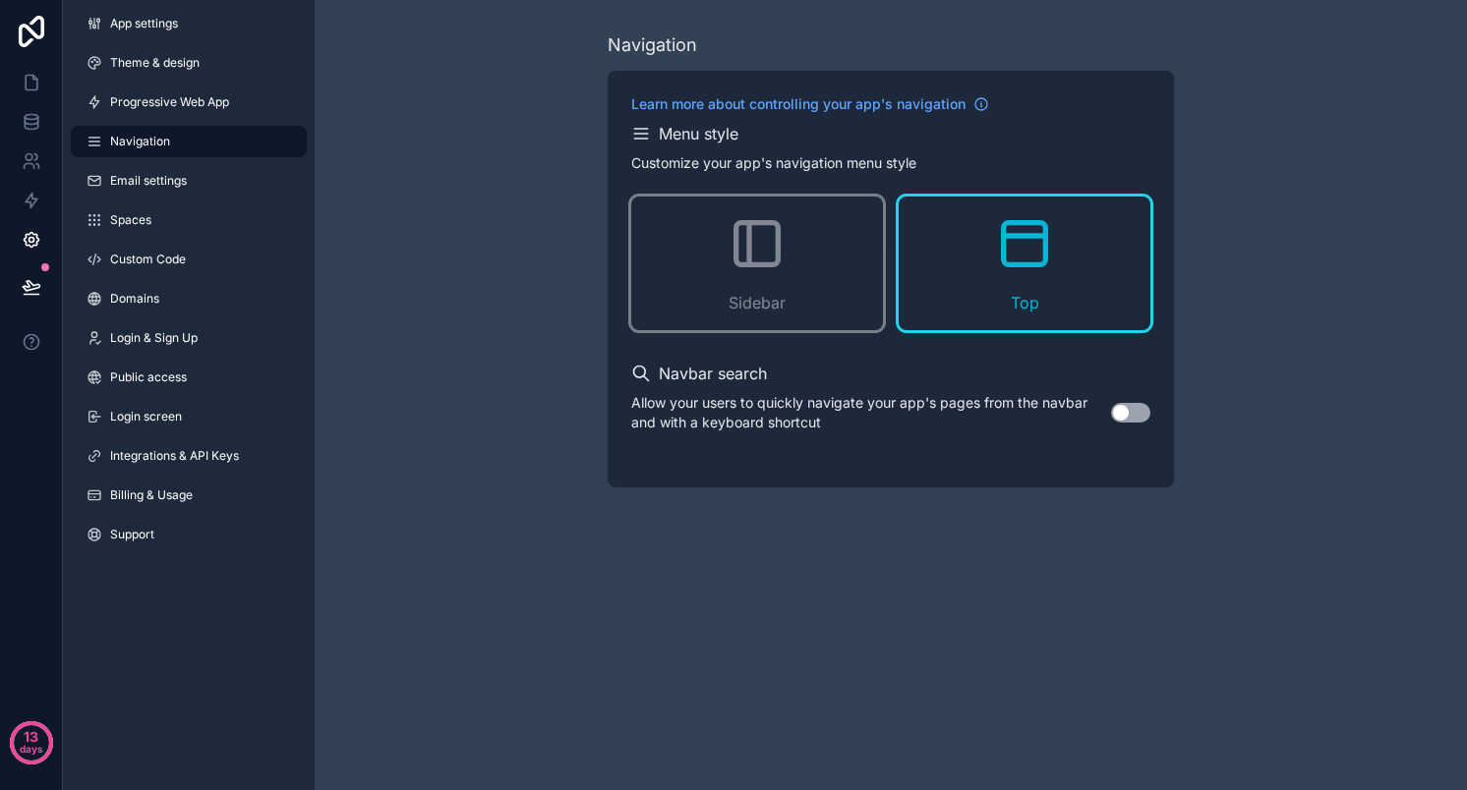
click at [1128, 409] on button "Use setting" at bounding box center [1130, 413] width 39 height 20
click at [216, 222] on link "Spaces" at bounding box center [189, 219] width 236 height 31
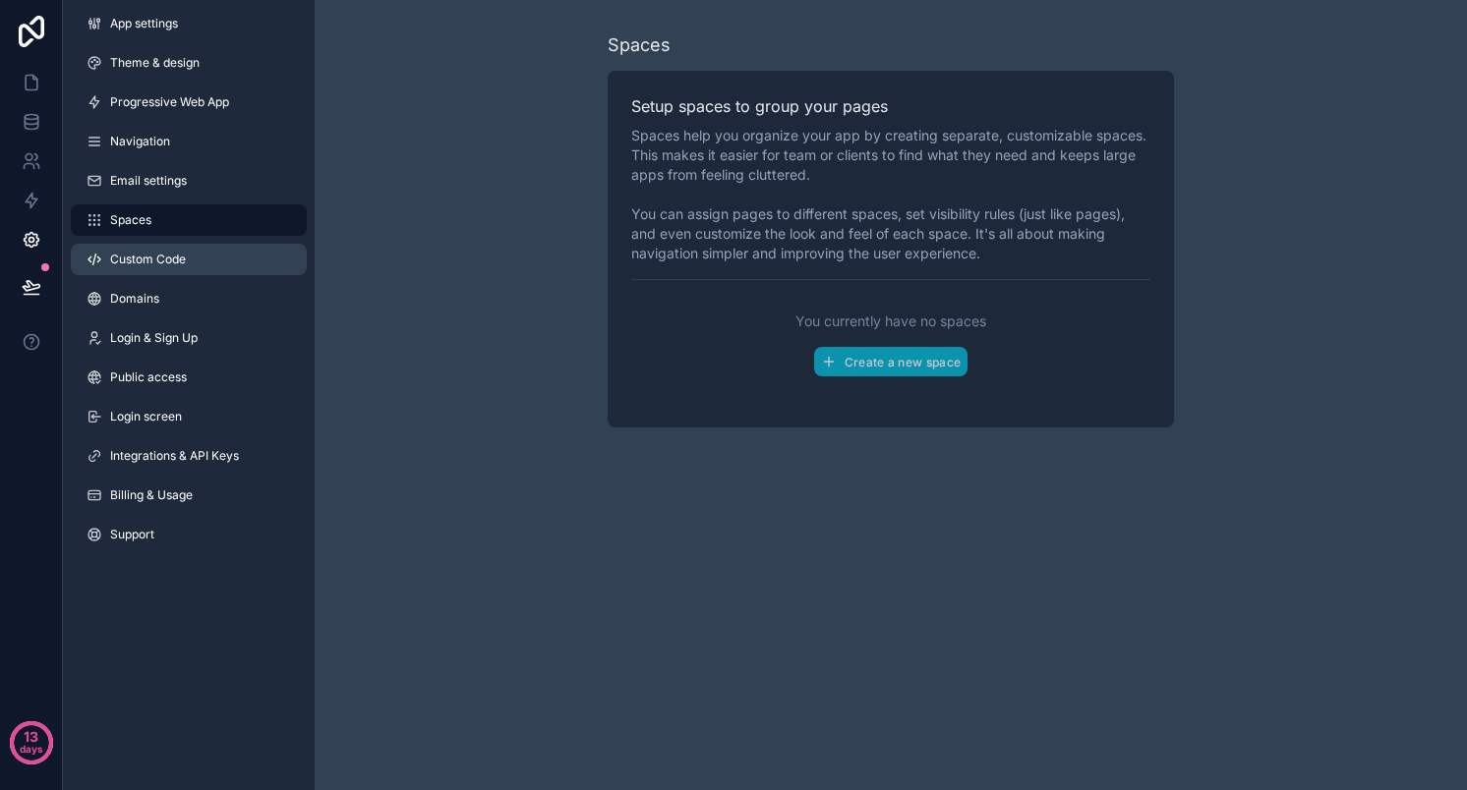
click at [187, 260] on link "Custom Code" at bounding box center [189, 259] width 236 height 31
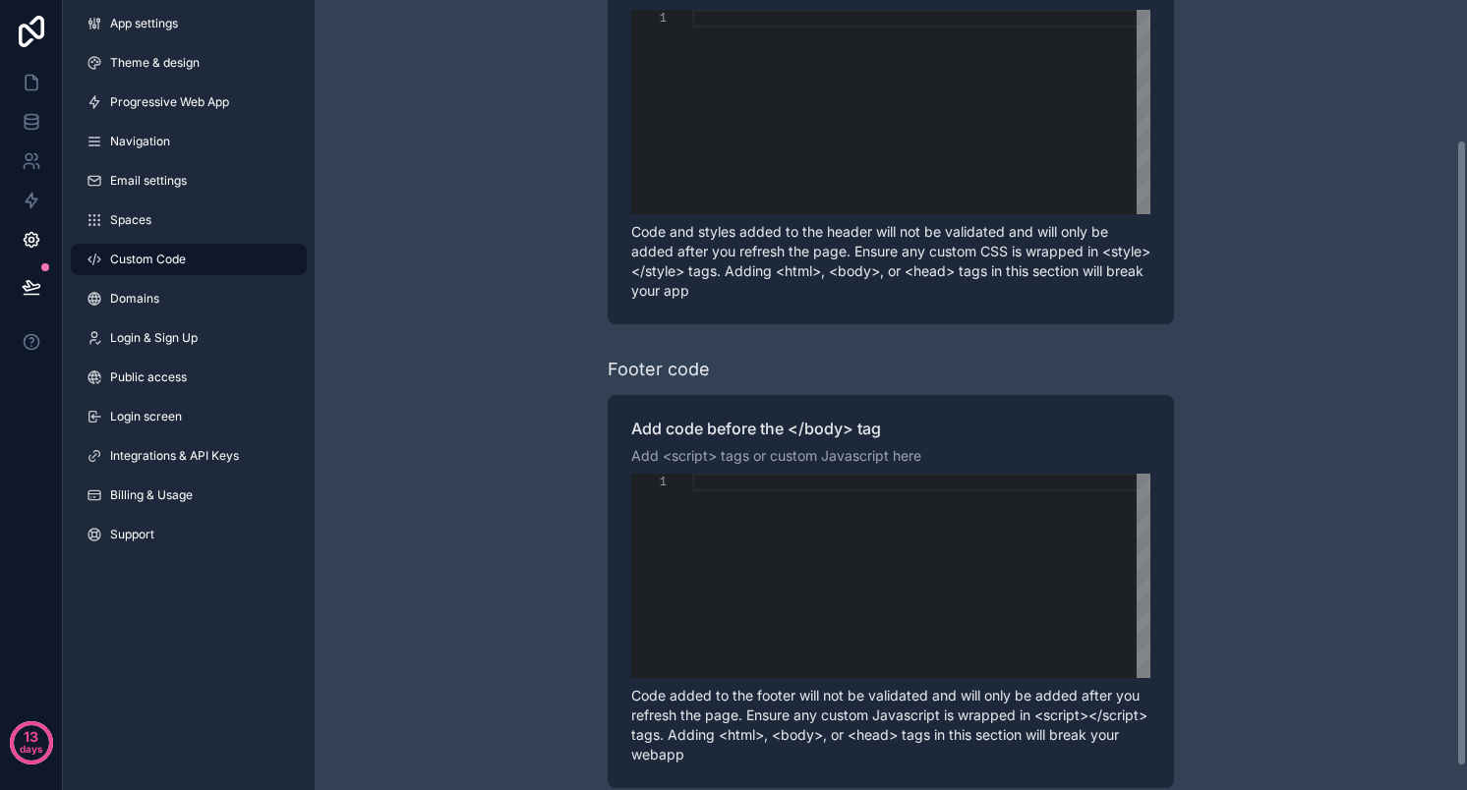
scroll to position [204, 0]
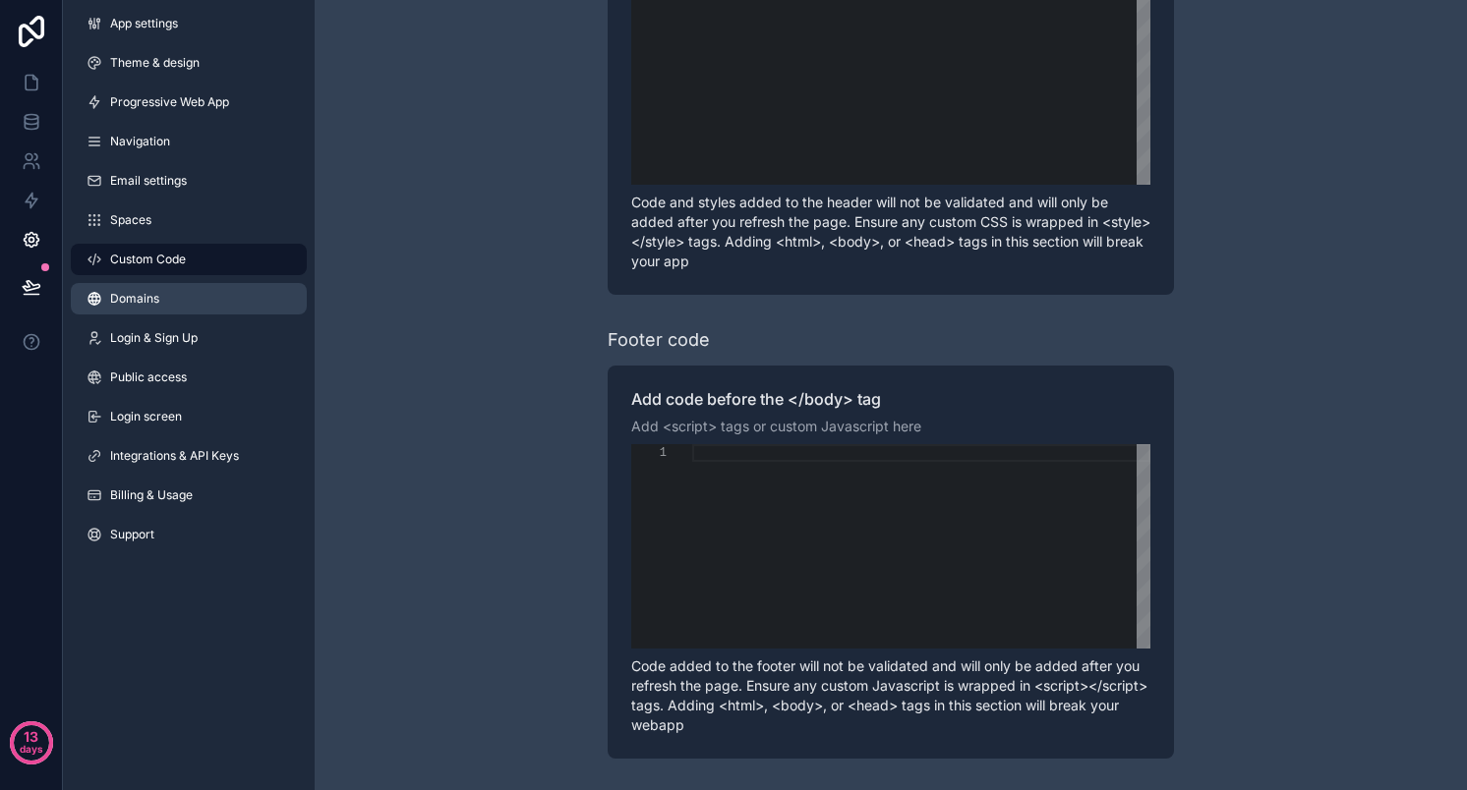
click at [143, 292] on span "Domains" at bounding box center [134, 299] width 49 height 16
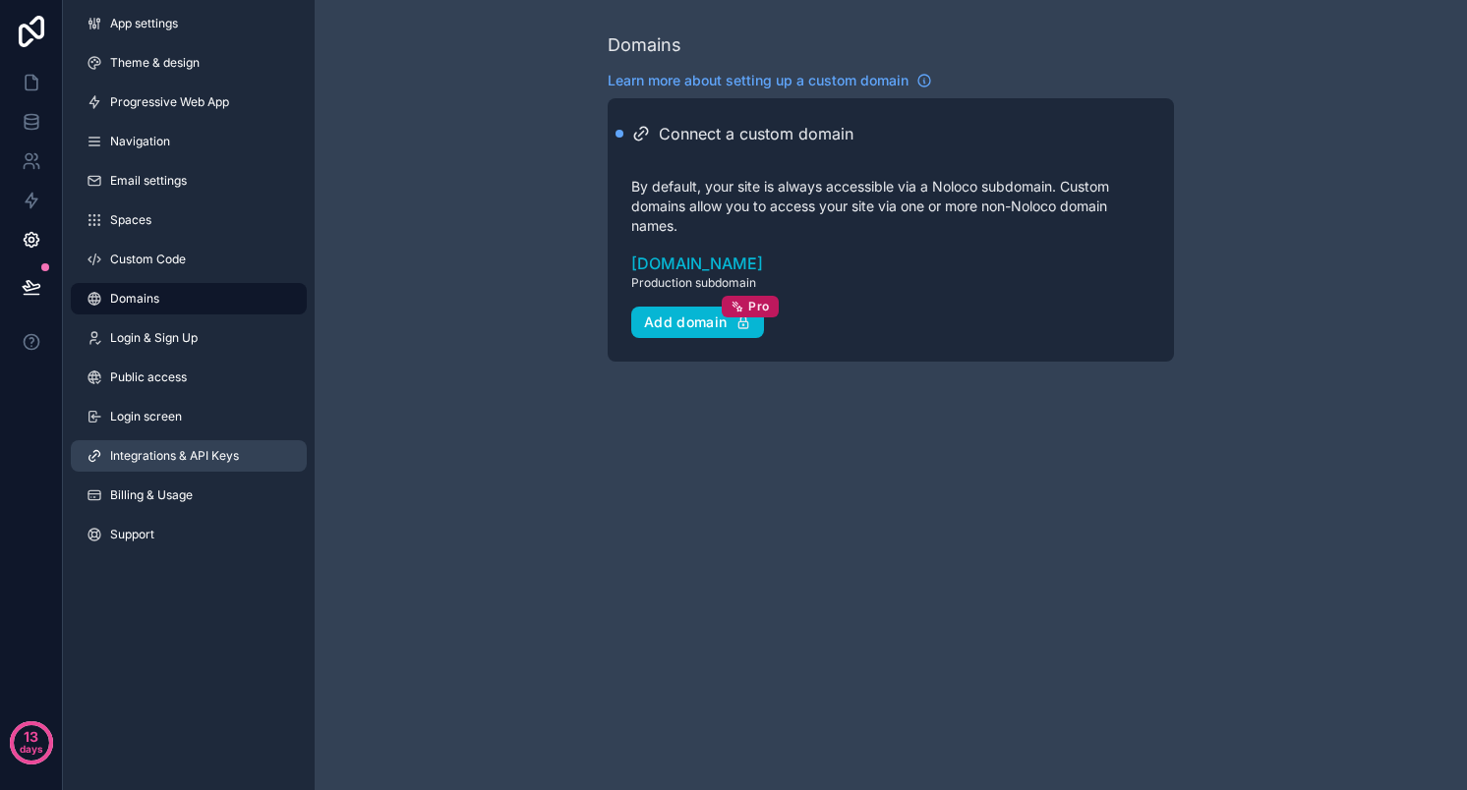
click at [163, 466] on link "Integrations & API Keys" at bounding box center [189, 455] width 236 height 31
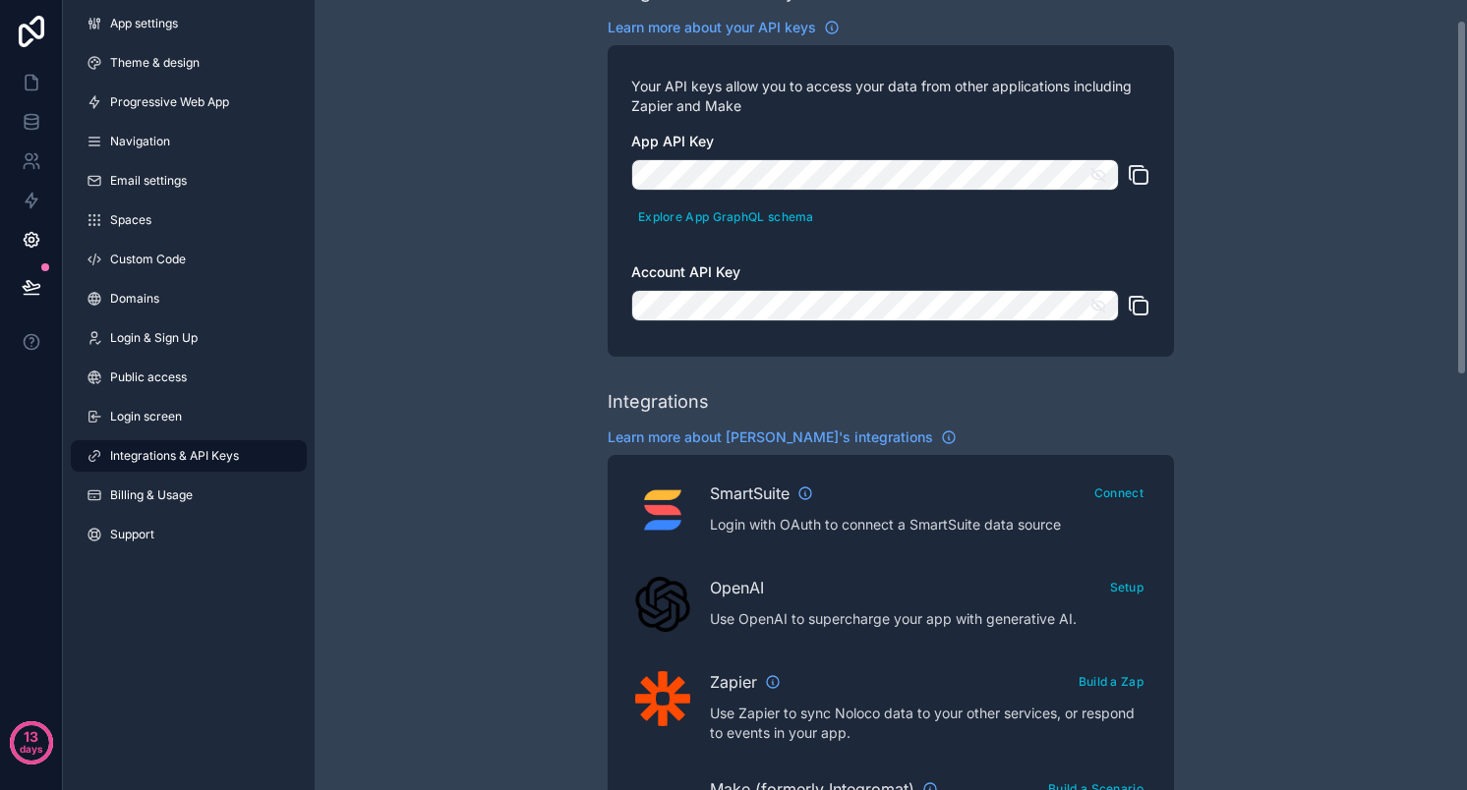
scroll to position [38, 0]
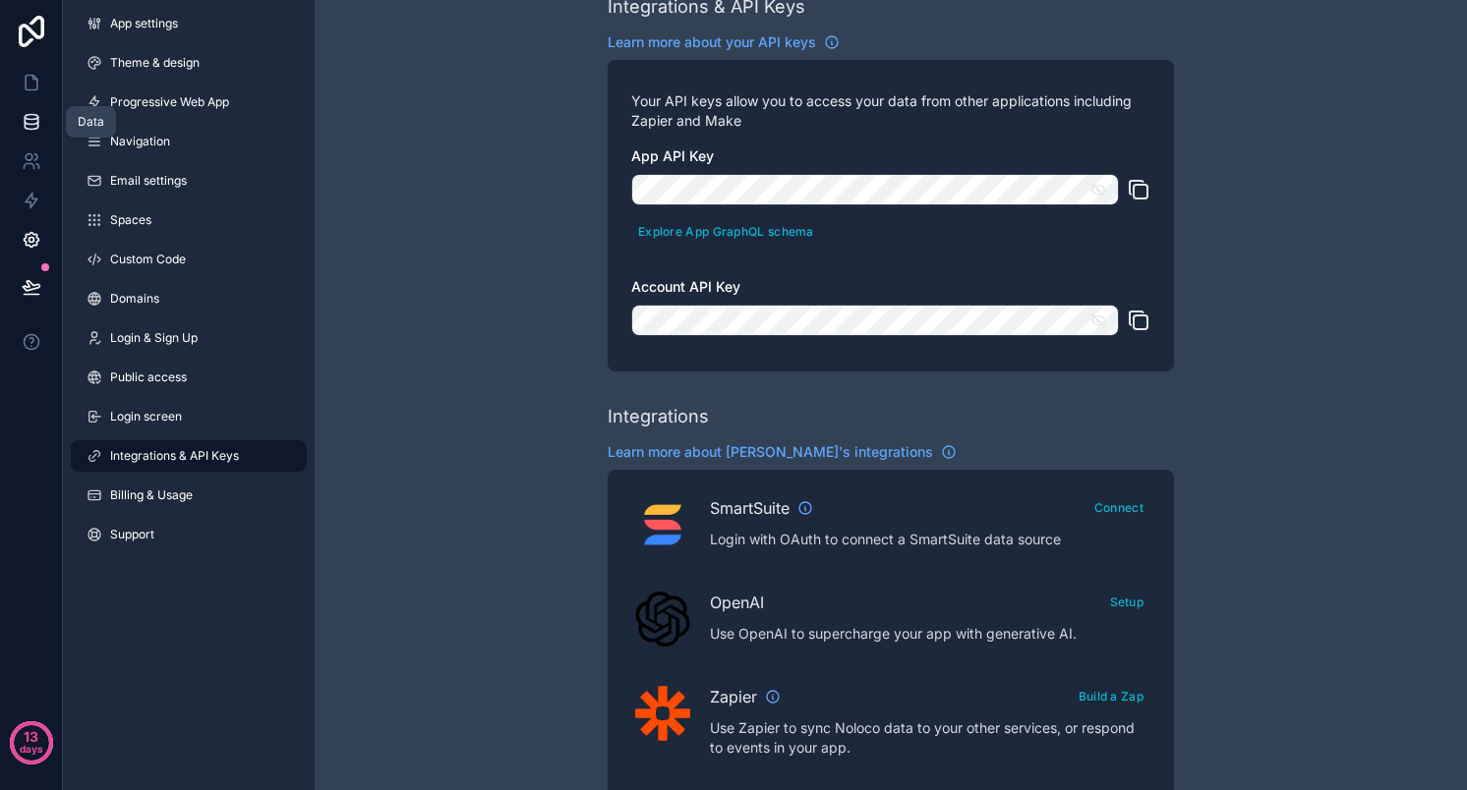
click at [35, 124] on icon at bounding box center [32, 122] width 20 height 20
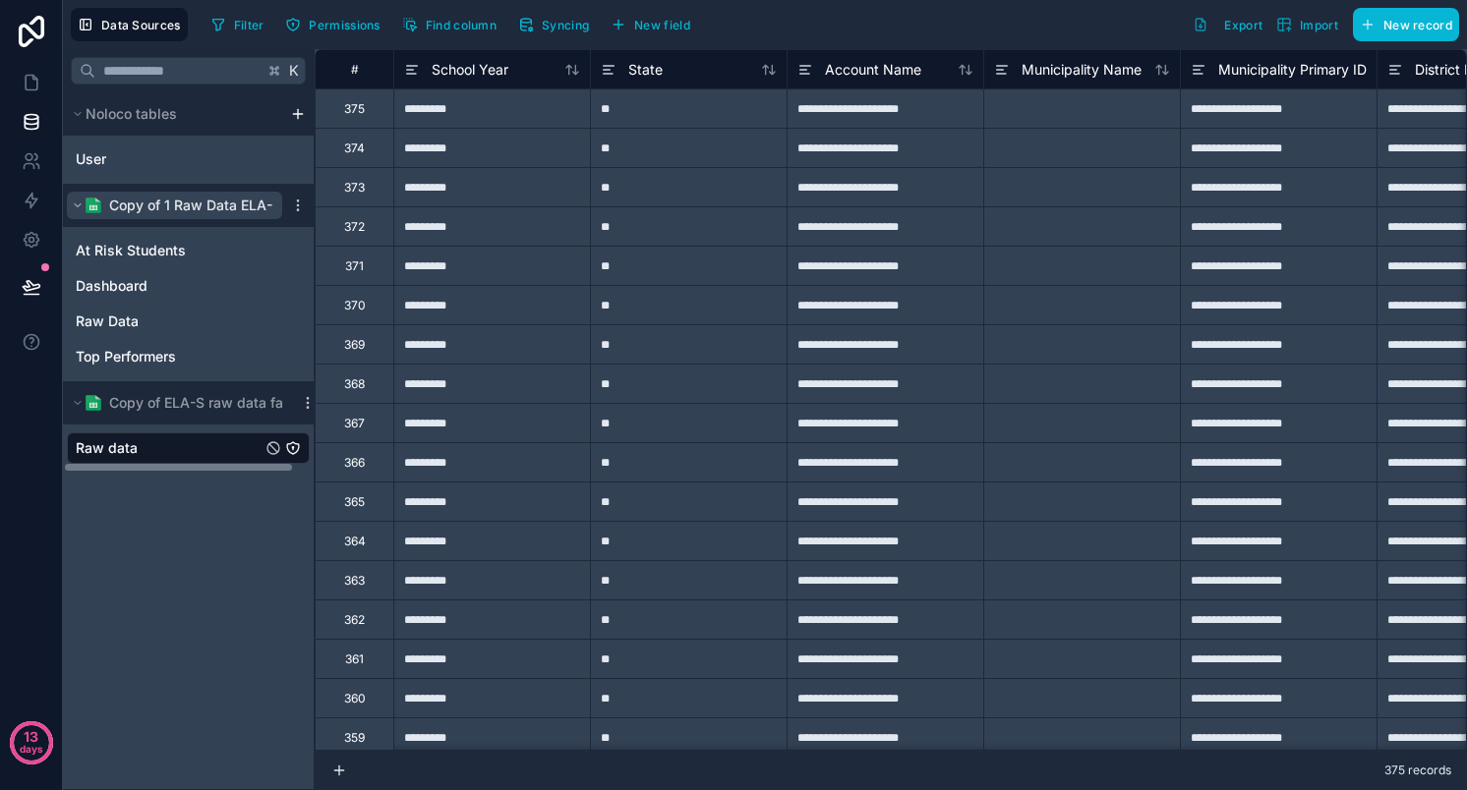
click at [128, 213] on span "Copy of 1 Raw Data ELA-E" at bounding box center [194, 206] width 171 height 20
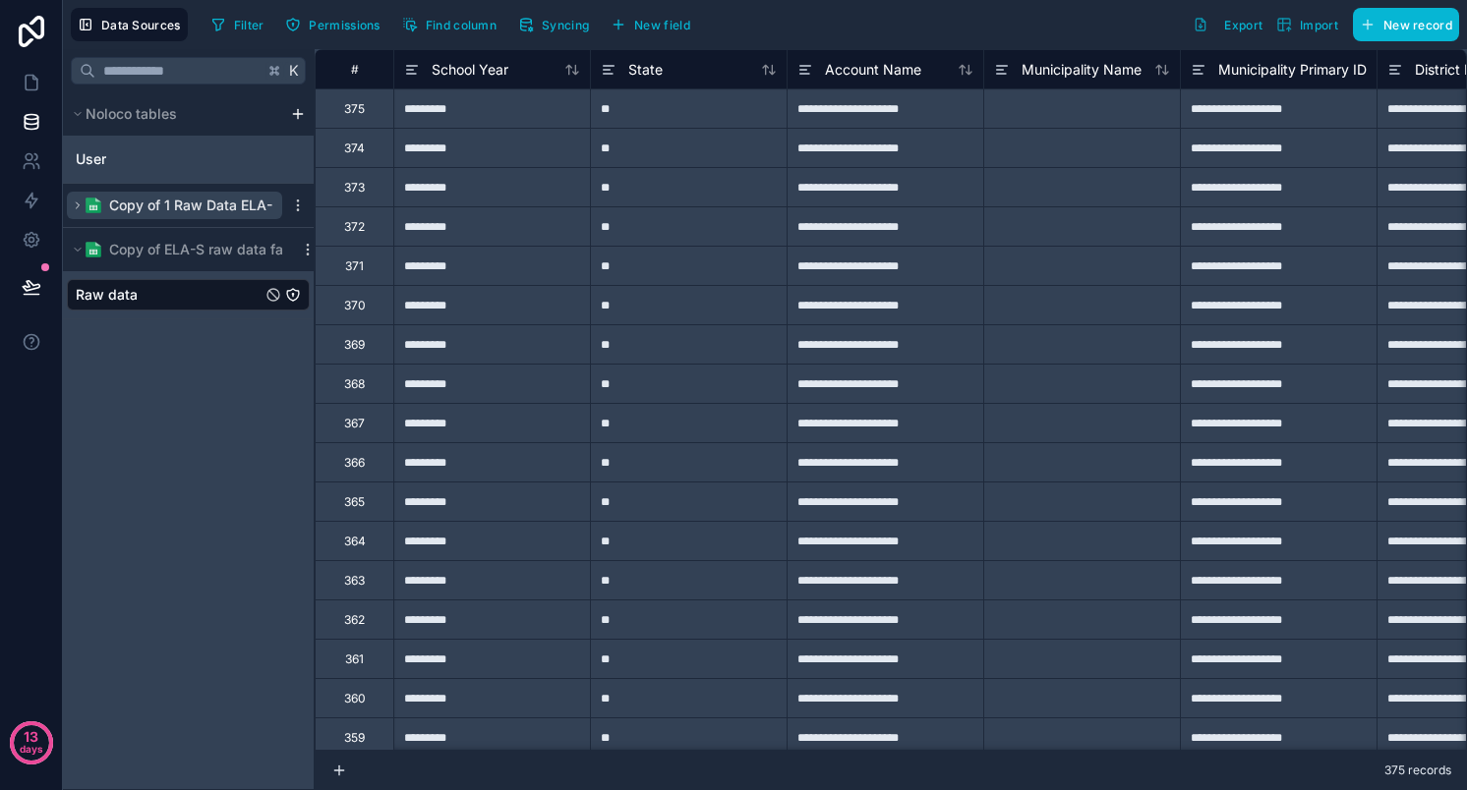
click at [128, 213] on span "Copy of 1 Raw Data ELA-E" at bounding box center [194, 206] width 171 height 20
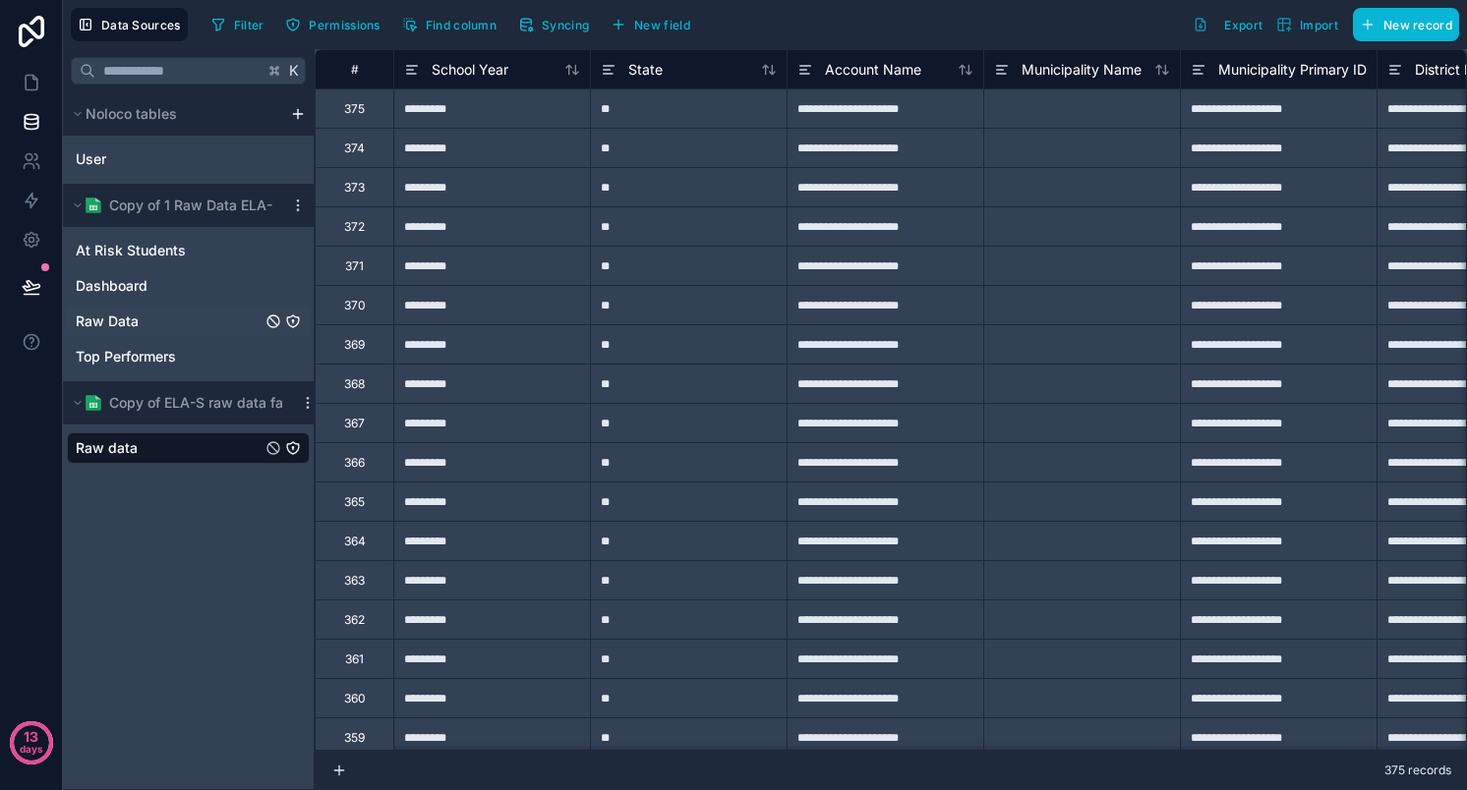
click at [118, 319] on span "Raw Data" at bounding box center [107, 322] width 63 height 20
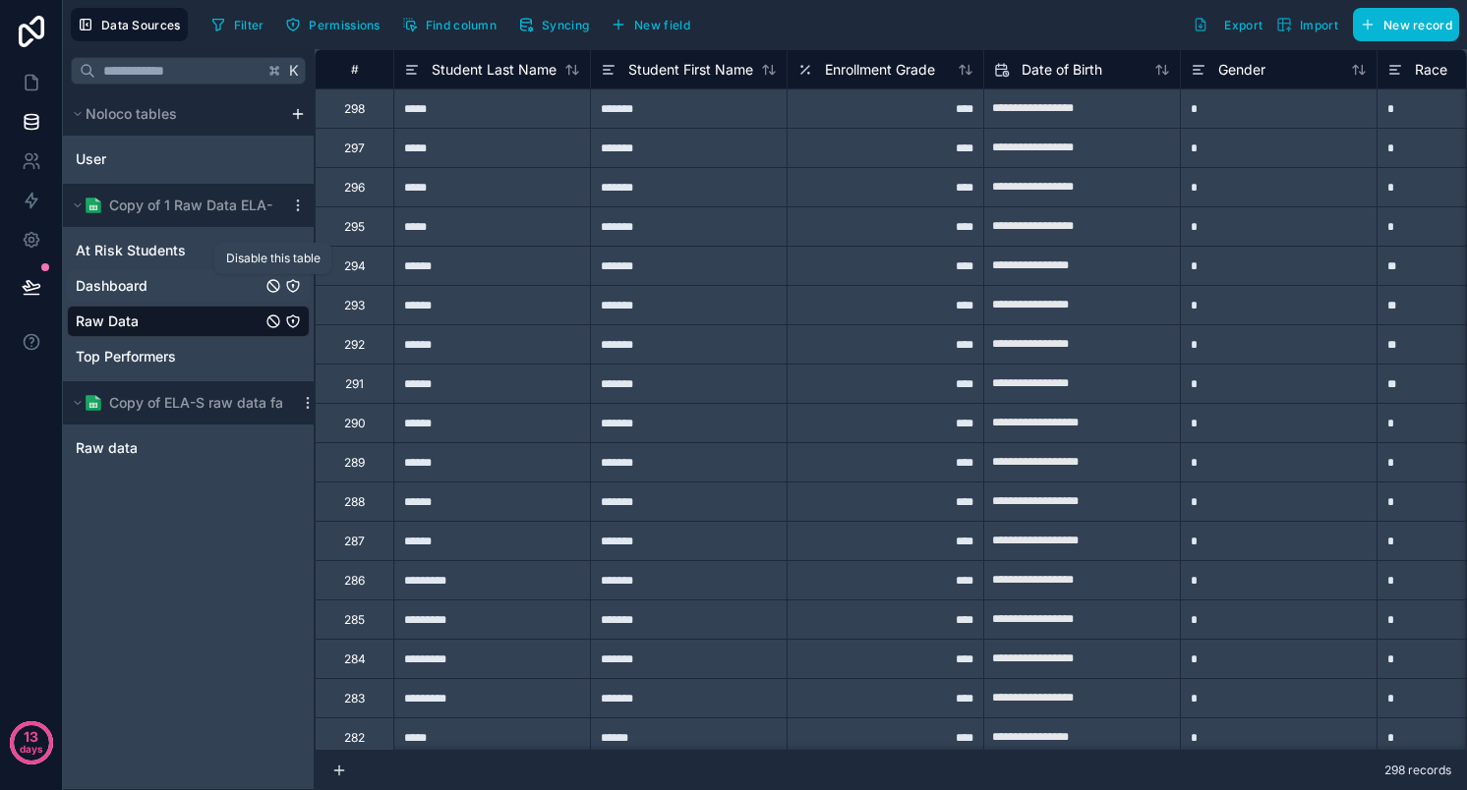
click at [276, 284] on icon "Dashboard" at bounding box center [273, 286] width 16 height 16
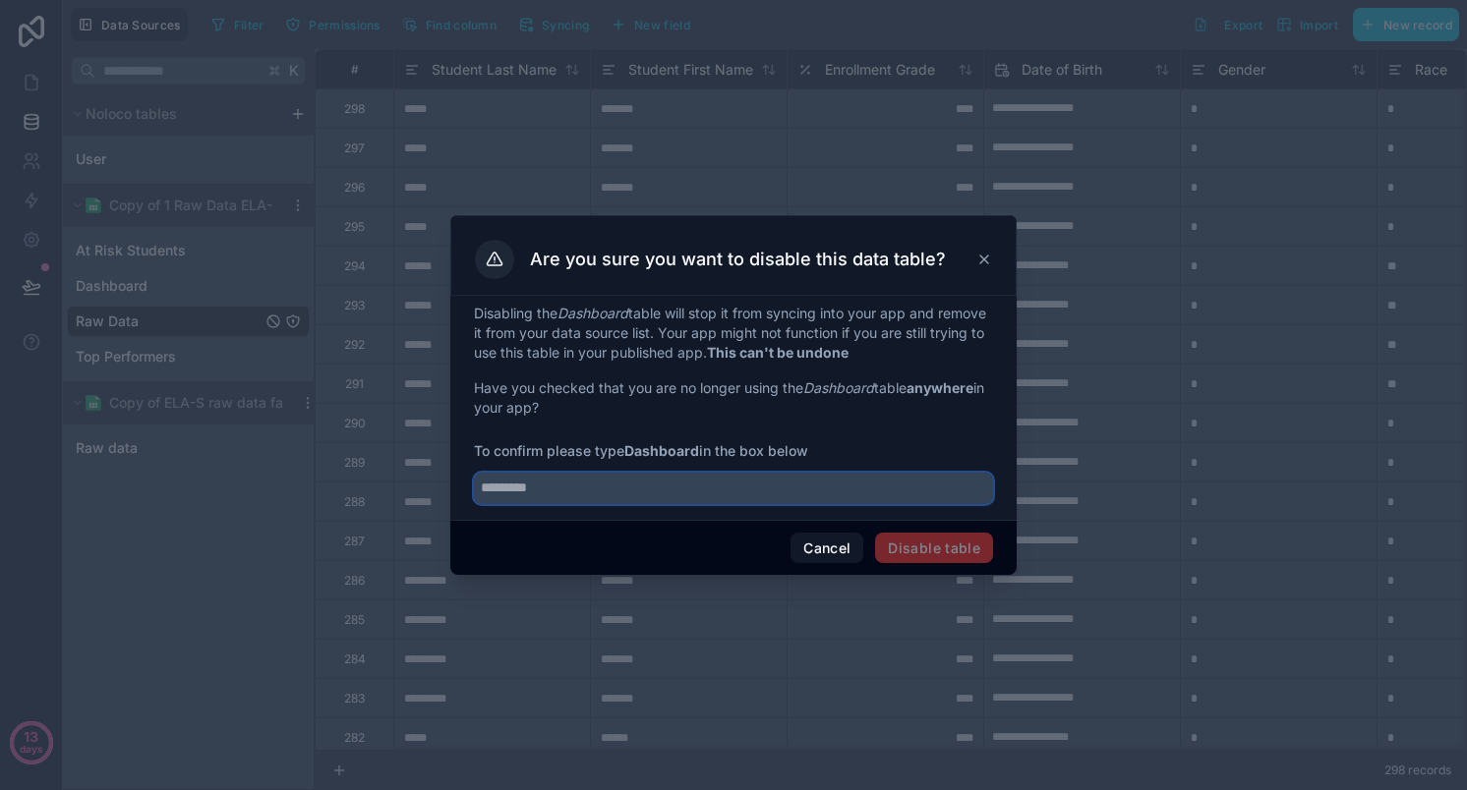
click at [589, 489] on input "text" at bounding box center [733, 488] width 519 height 31
click at [678, 451] on strong "Dashboard" at bounding box center [661, 450] width 75 height 17
copy strong "Dashboard"
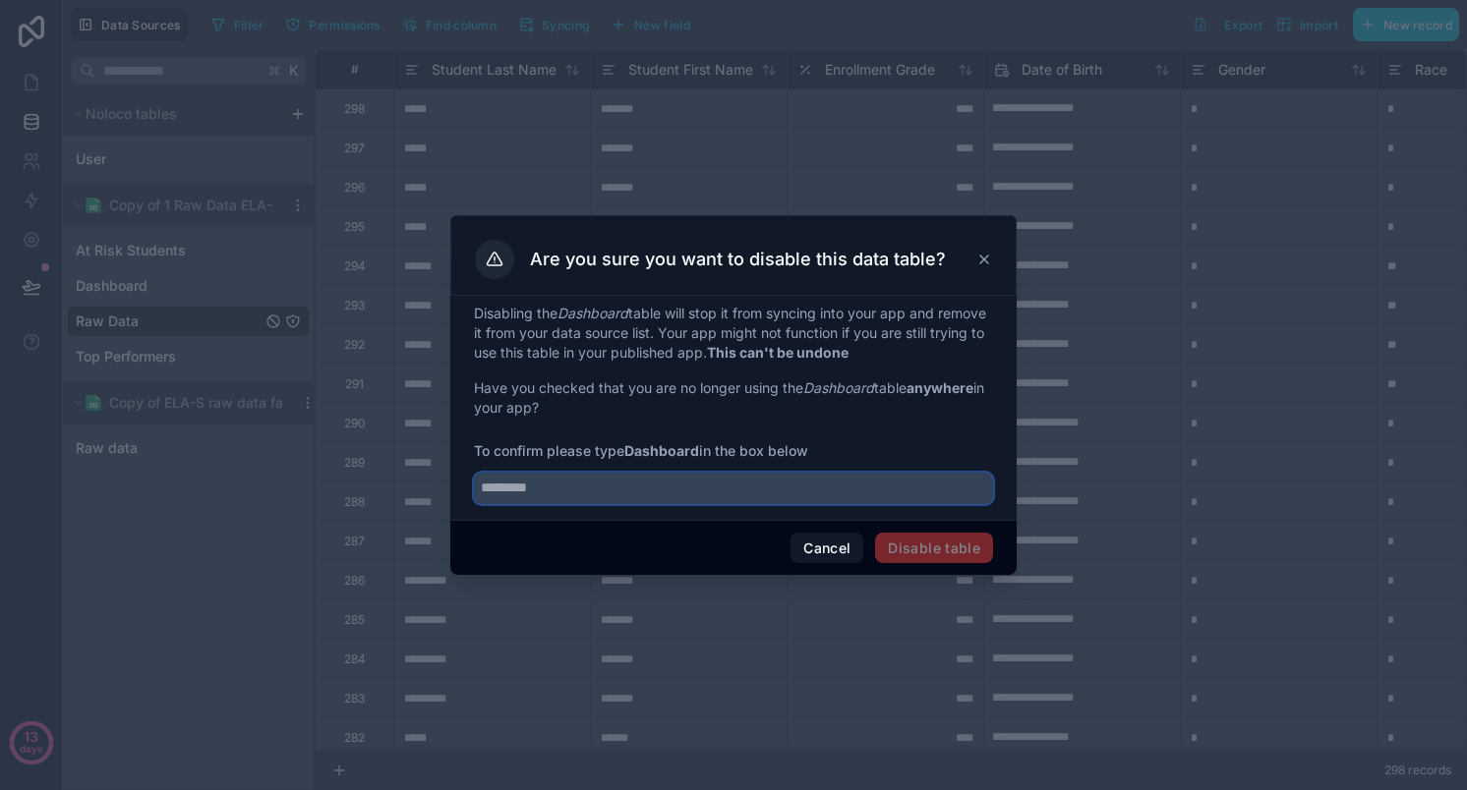
click at [618, 491] on input "text" at bounding box center [733, 488] width 519 height 31
paste input "*********"
type input "*********"
click at [951, 551] on button "Disable table" at bounding box center [934, 548] width 118 height 31
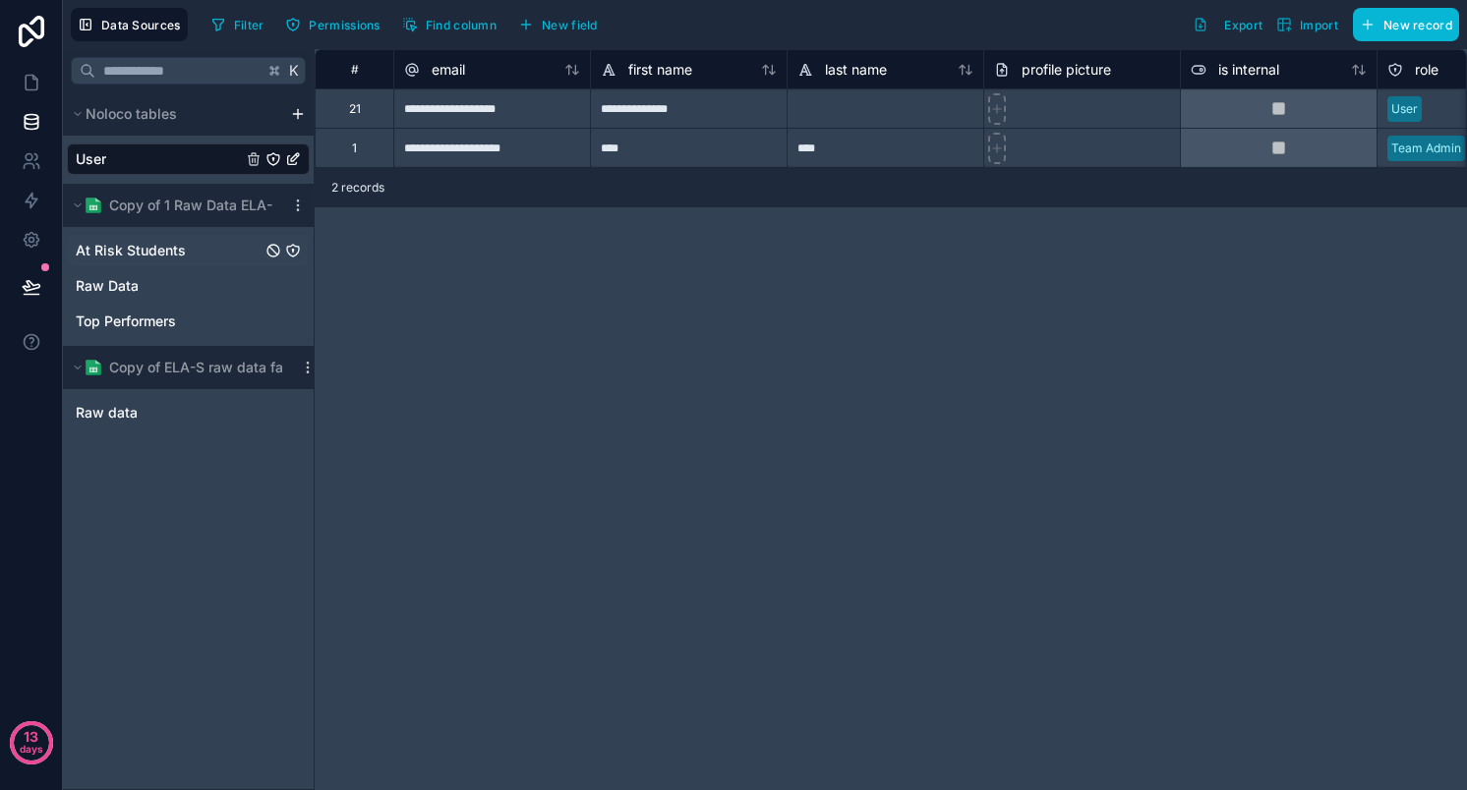
click at [135, 252] on span "At Risk Students" at bounding box center [131, 251] width 110 height 20
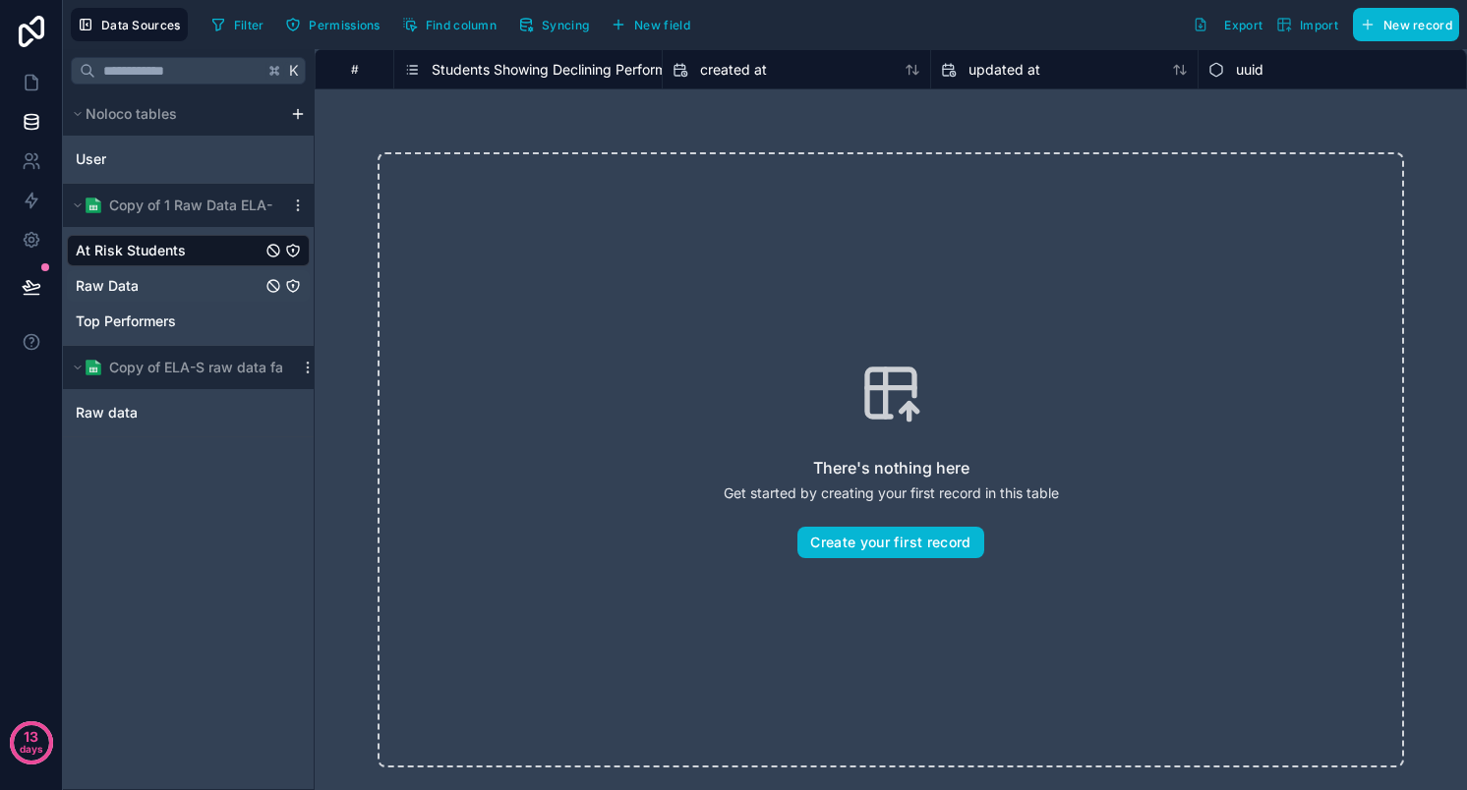
click at [113, 285] on span "Raw Data" at bounding box center [107, 286] width 63 height 20
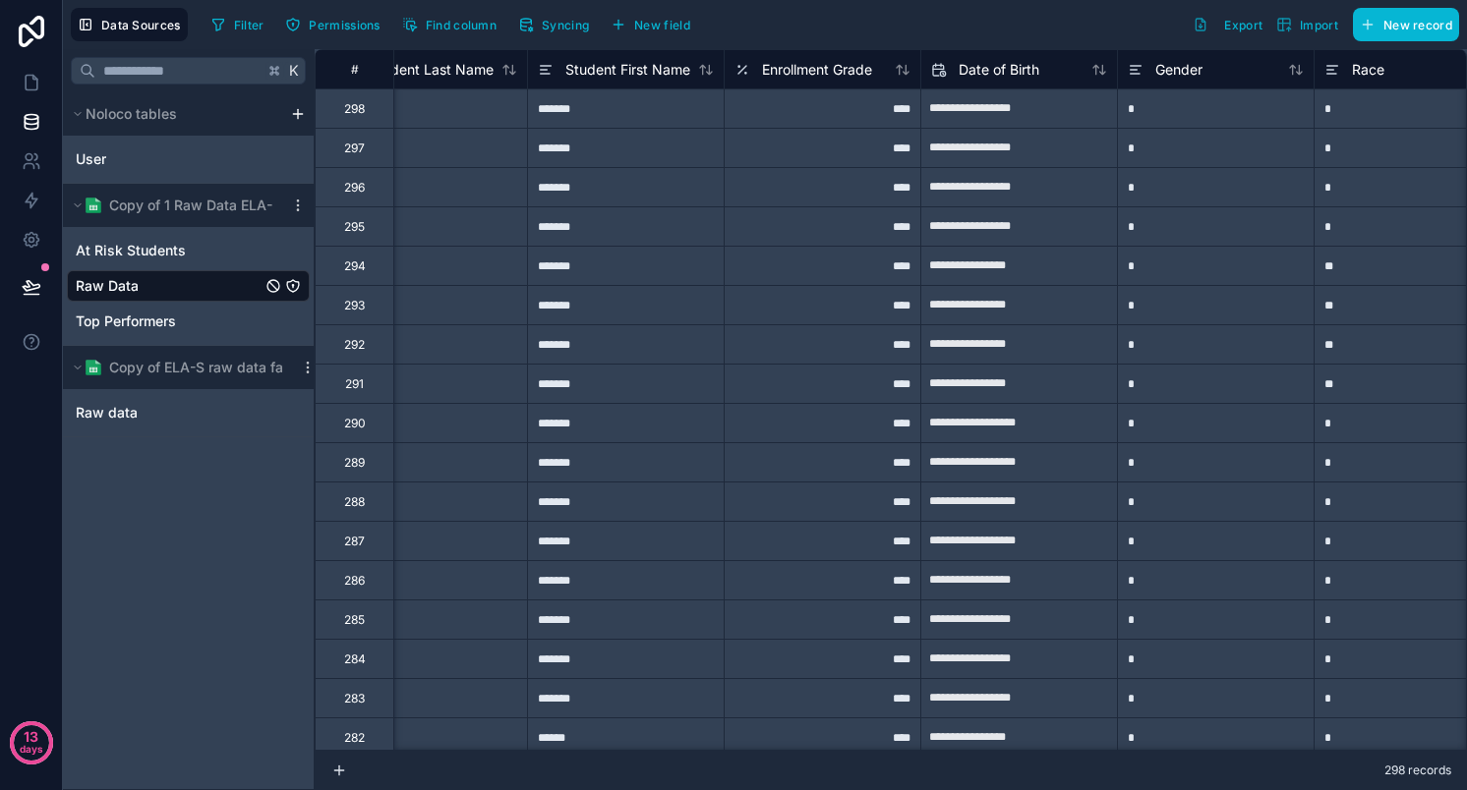
scroll to position [0, 77]
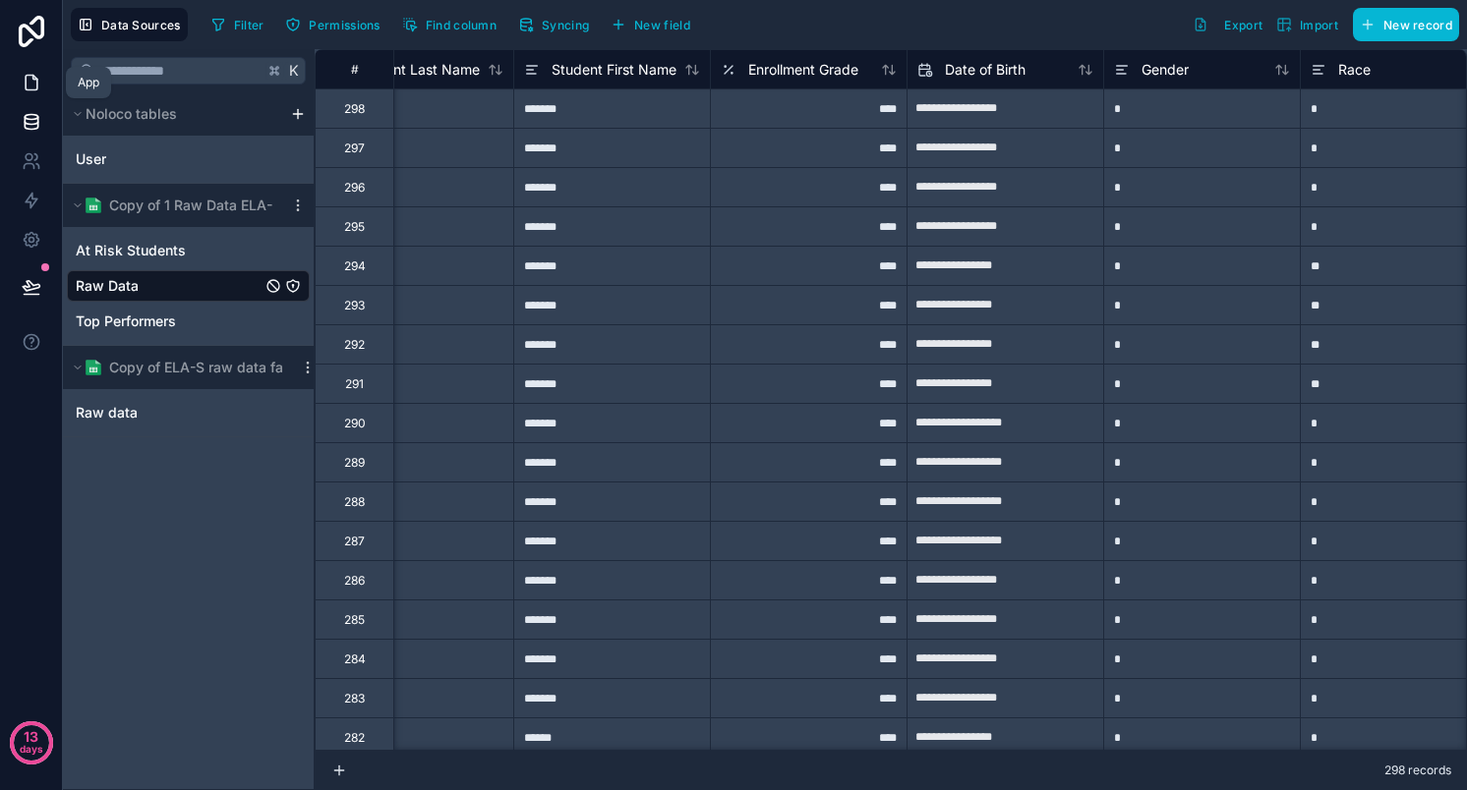
click at [32, 77] on icon at bounding box center [34, 78] width 4 height 4
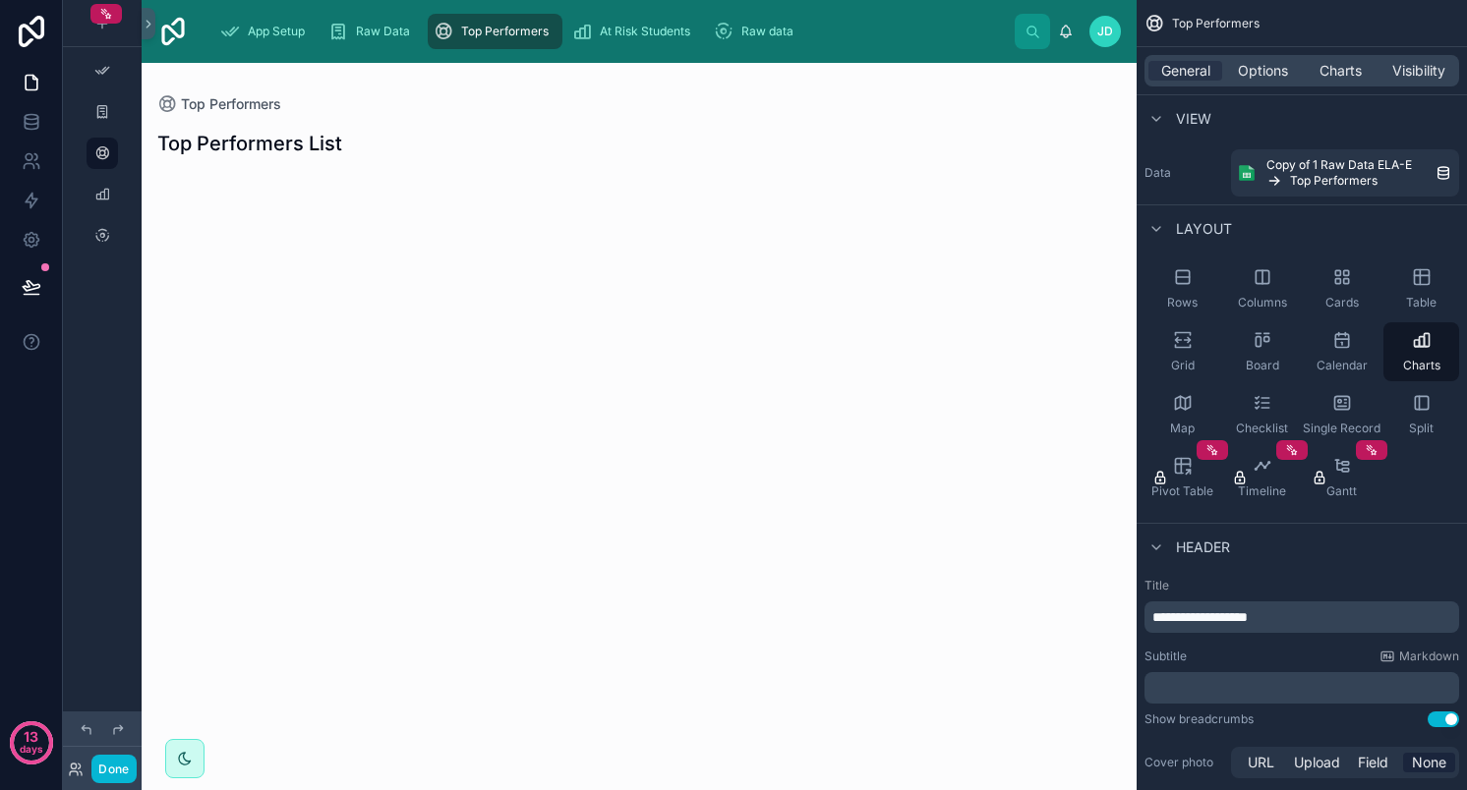
click at [112, 393] on div "scrollable content" at bounding box center [102, 383] width 79 height 767
click at [37, 242] on icon at bounding box center [32, 240] width 20 height 20
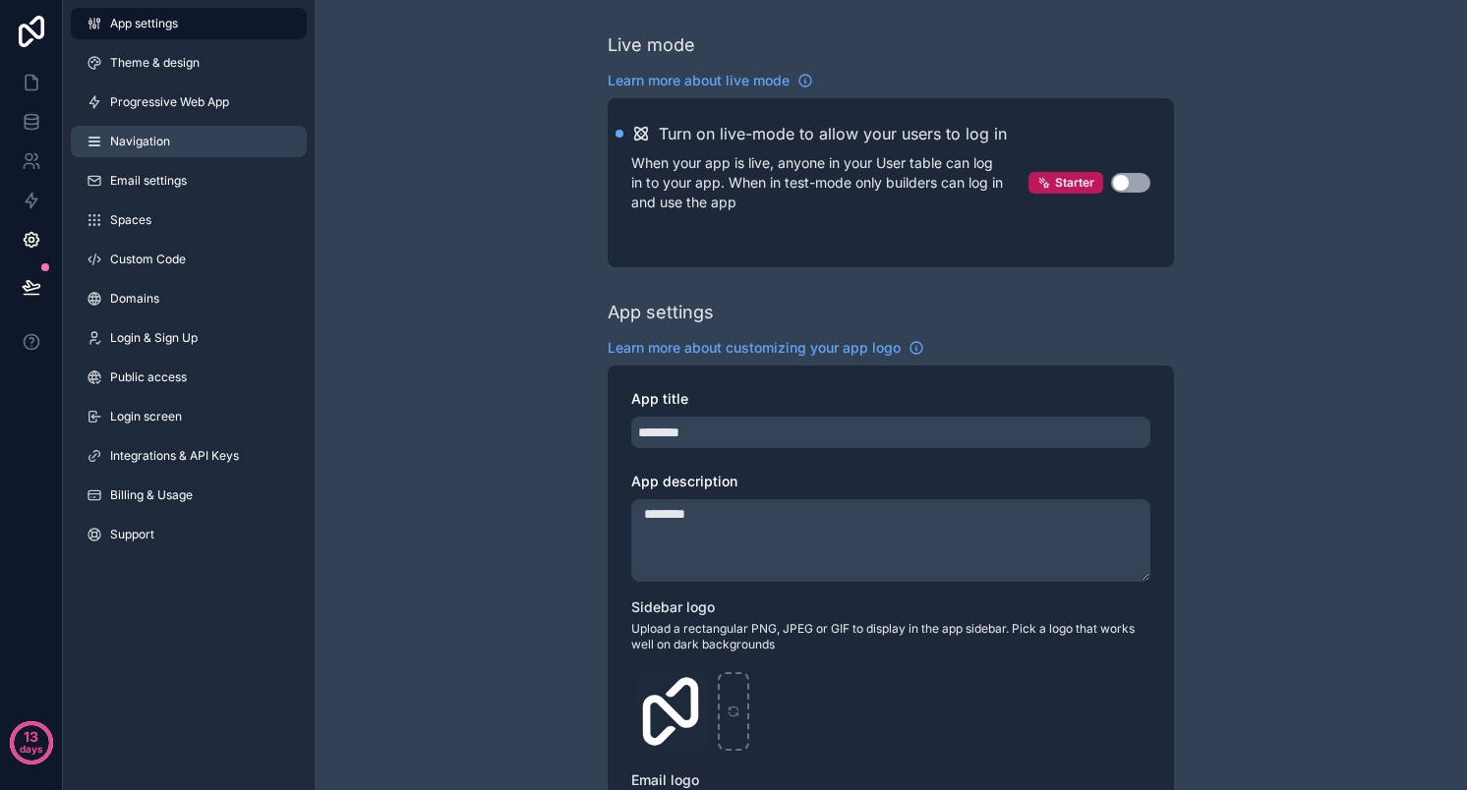
click at [98, 131] on link "Navigation" at bounding box center [189, 141] width 236 height 31
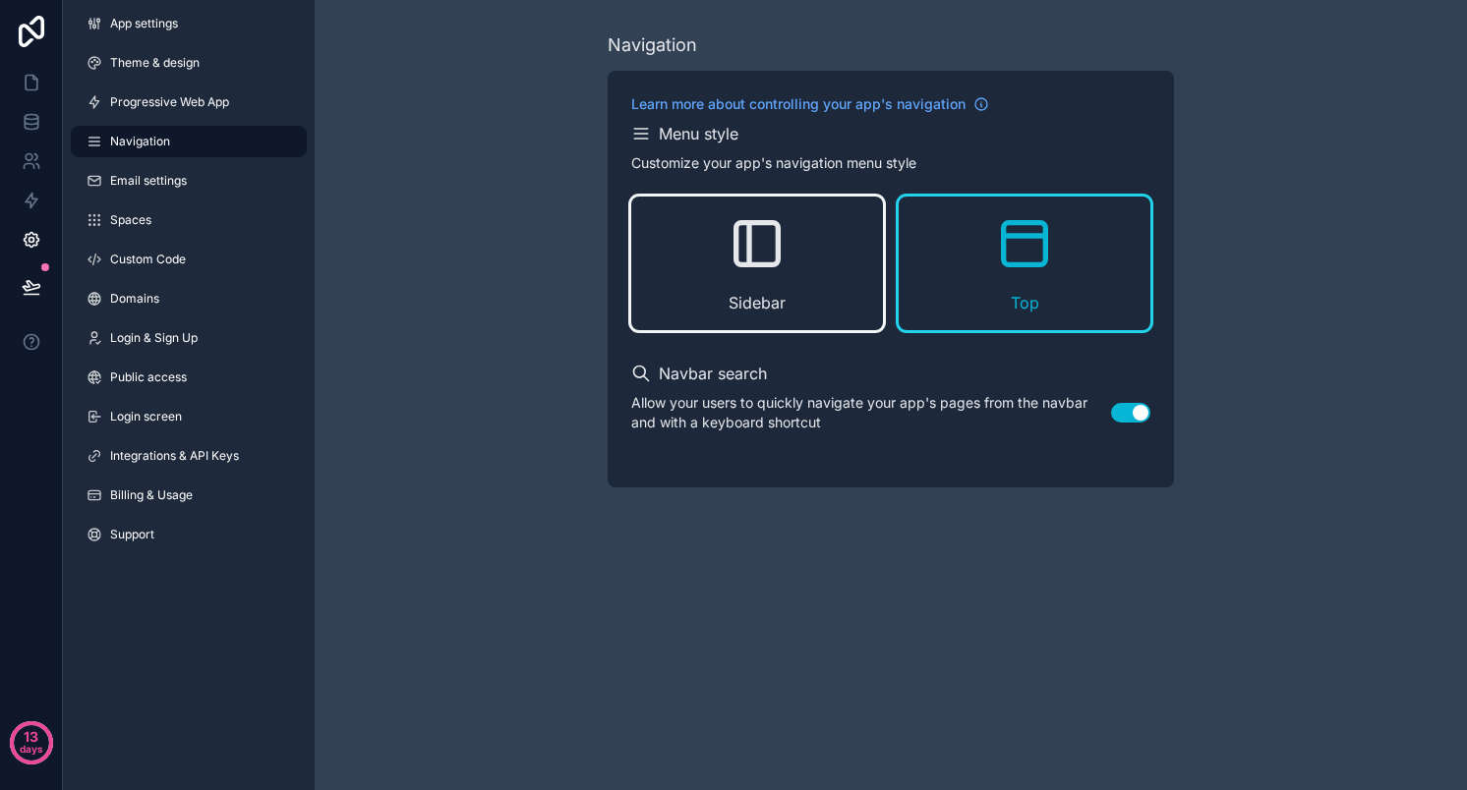
click at [780, 258] on icon "scrollable content" at bounding box center [756, 243] width 63 height 63
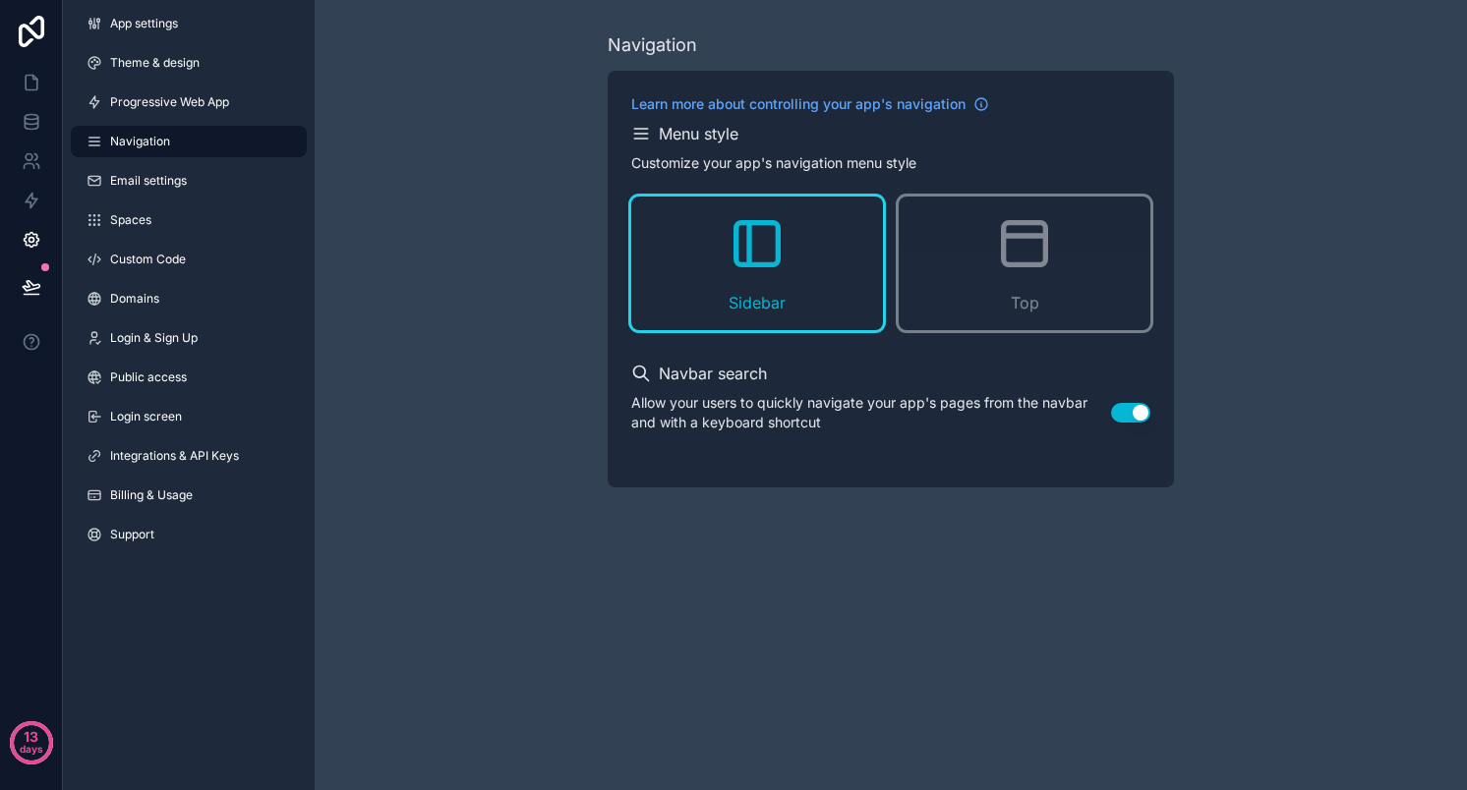
click at [1126, 408] on button "Use setting" at bounding box center [1130, 413] width 39 height 20
click at [33, 85] on icon at bounding box center [32, 83] width 20 height 20
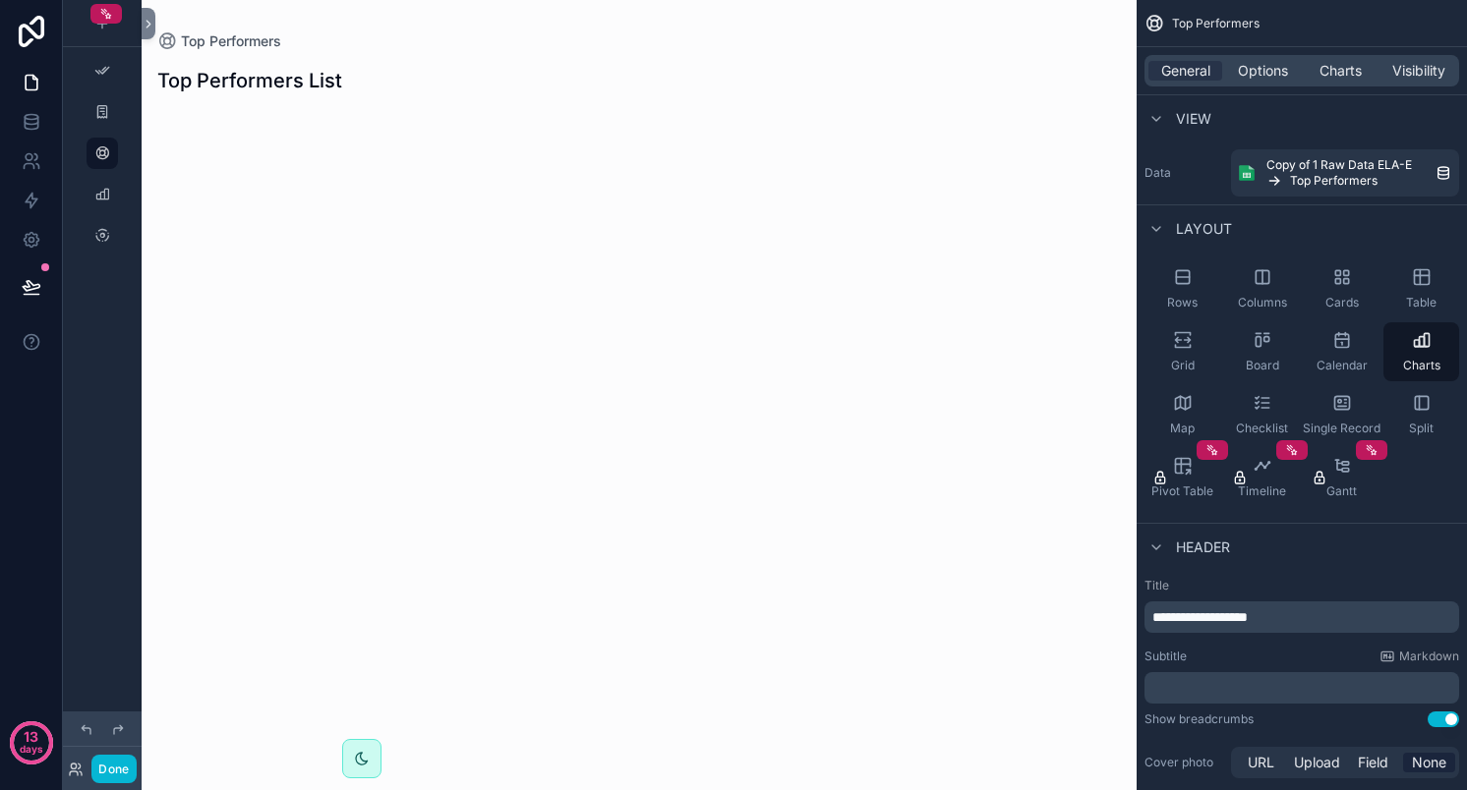
click at [100, 399] on div "scrollable content" at bounding box center [102, 383] width 79 height 767
click at [768, 328] on div "Top Performers Top Performers List" at bounding box center [639, 395] width 995 height 790
click at [102, 102] on div "scrollable content" at bounding box center [102, 111] width 24 height 31
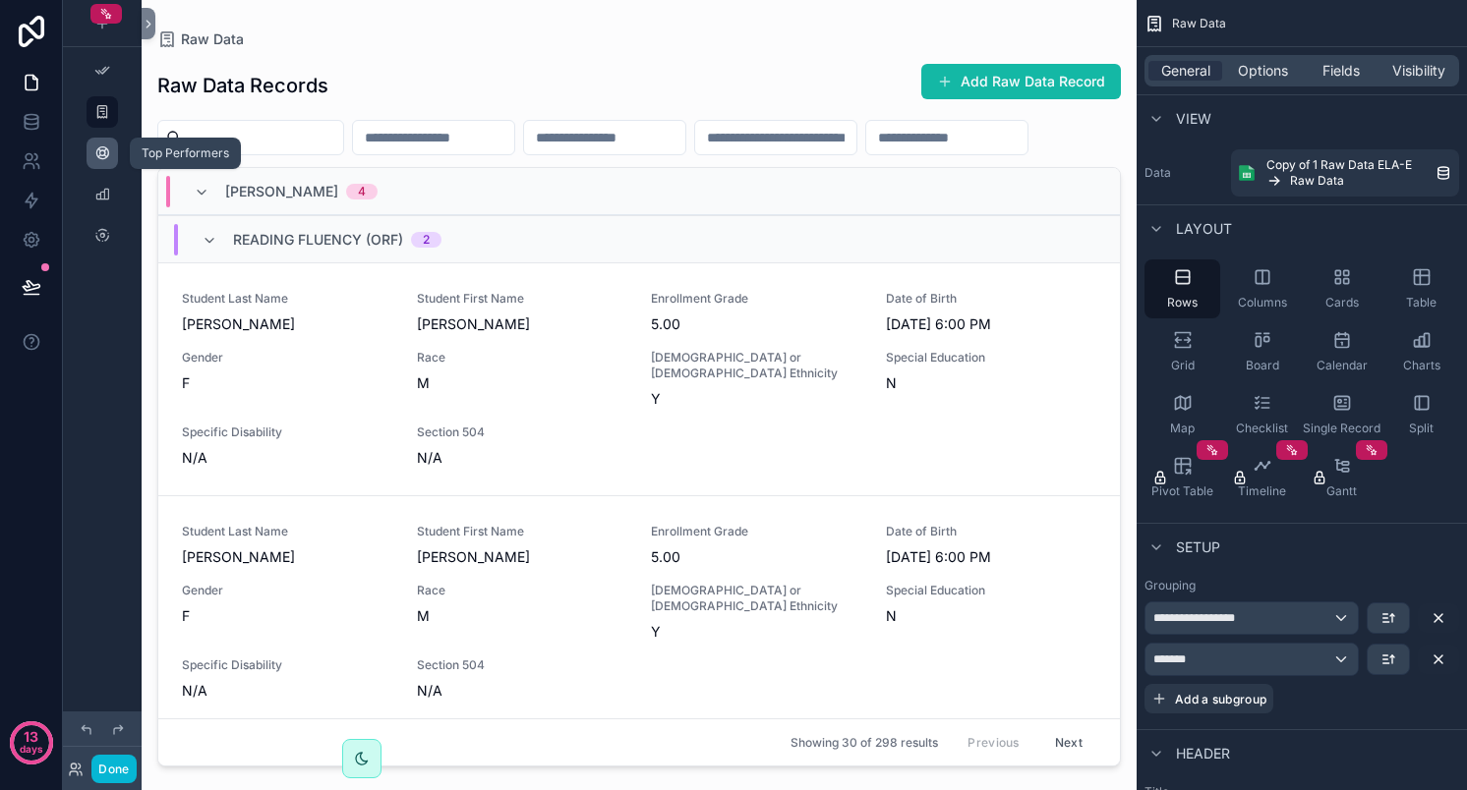
click at [101, 152] on icon "scrollable content" at bounding box center [102, 153] width 16 height 16
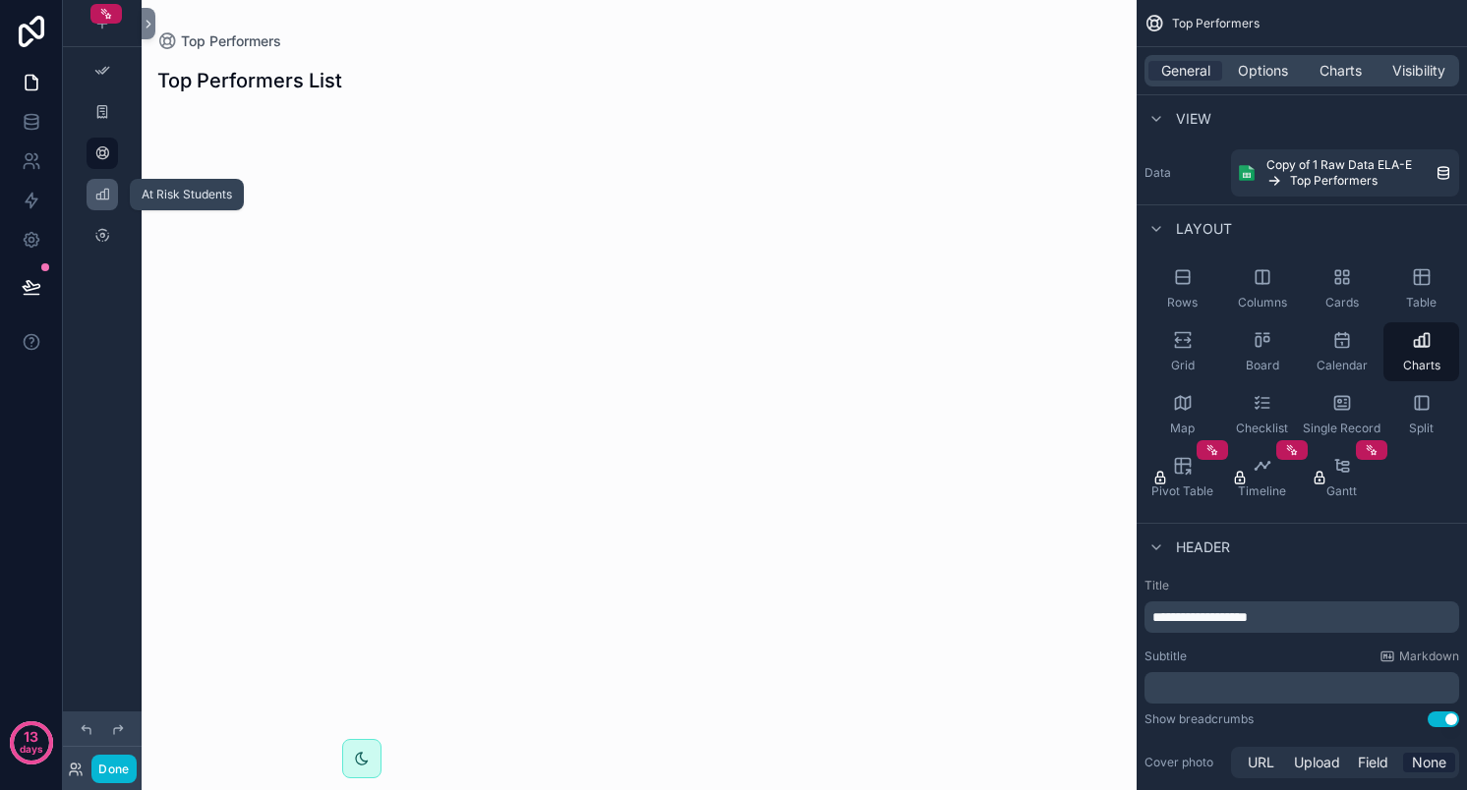
click at [102, 205] on div "scrollable content" at bounding box center [102, 194] width 24 height 31
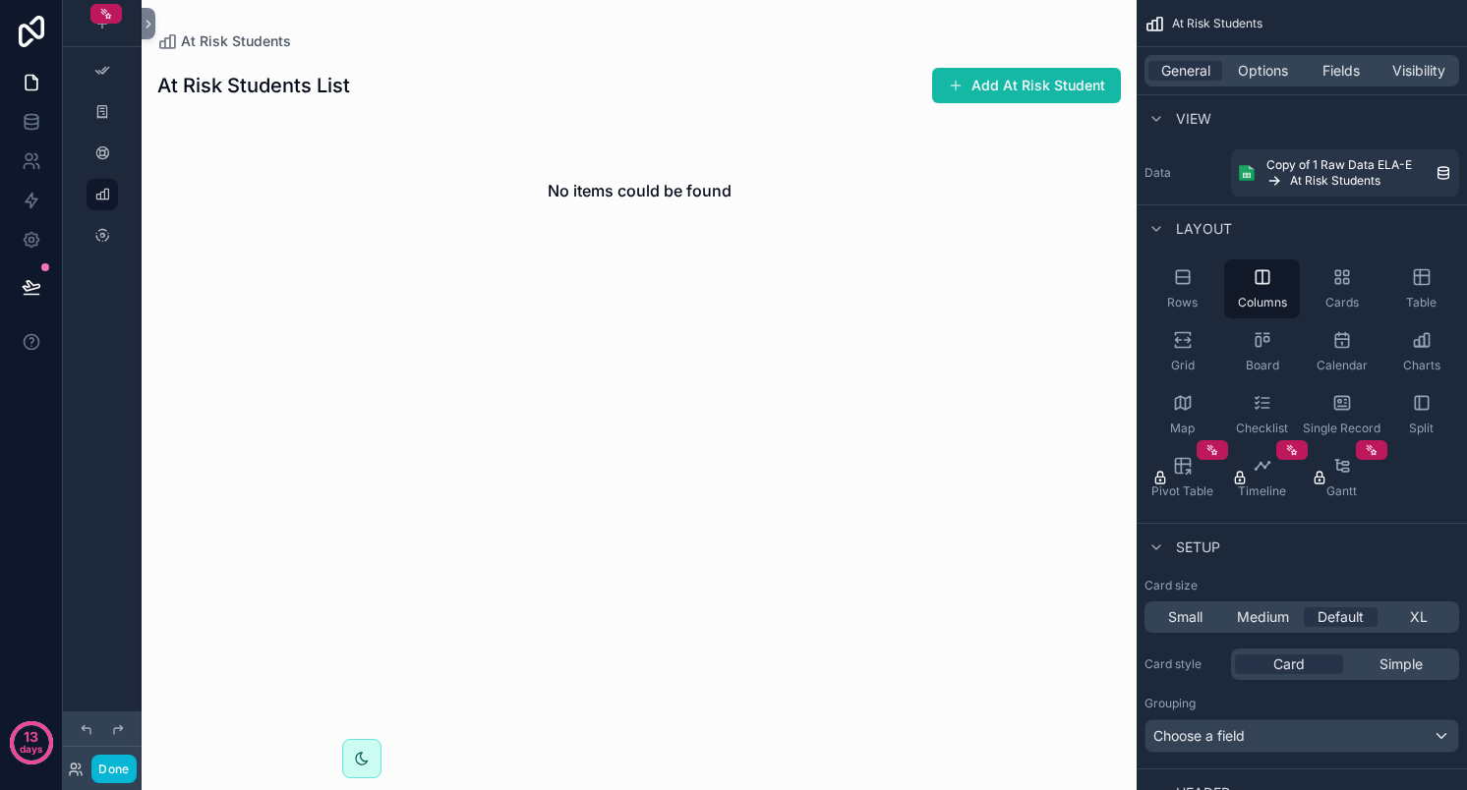
click at [985, 94] on div "scrollable content" at bounding box center [639, 164] width 995 height 328
click at [1012, 86] on button "Add At Risk Student" at bounding box center [1026, 85] width 189 height 35
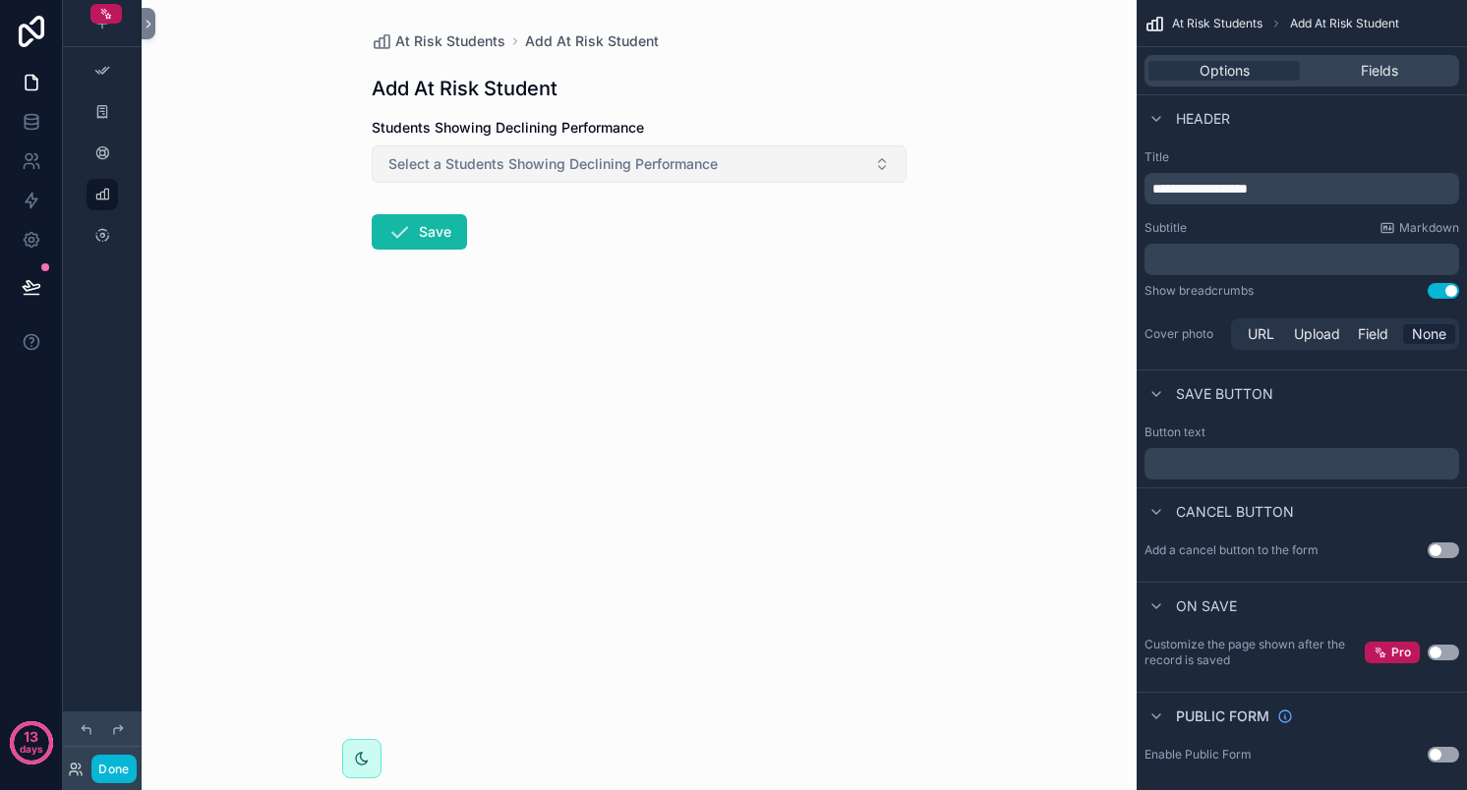
click at [596, 164] on span "Select a Students Showing Declining Performance" at bounding box center [552, 164] width 329 height 20
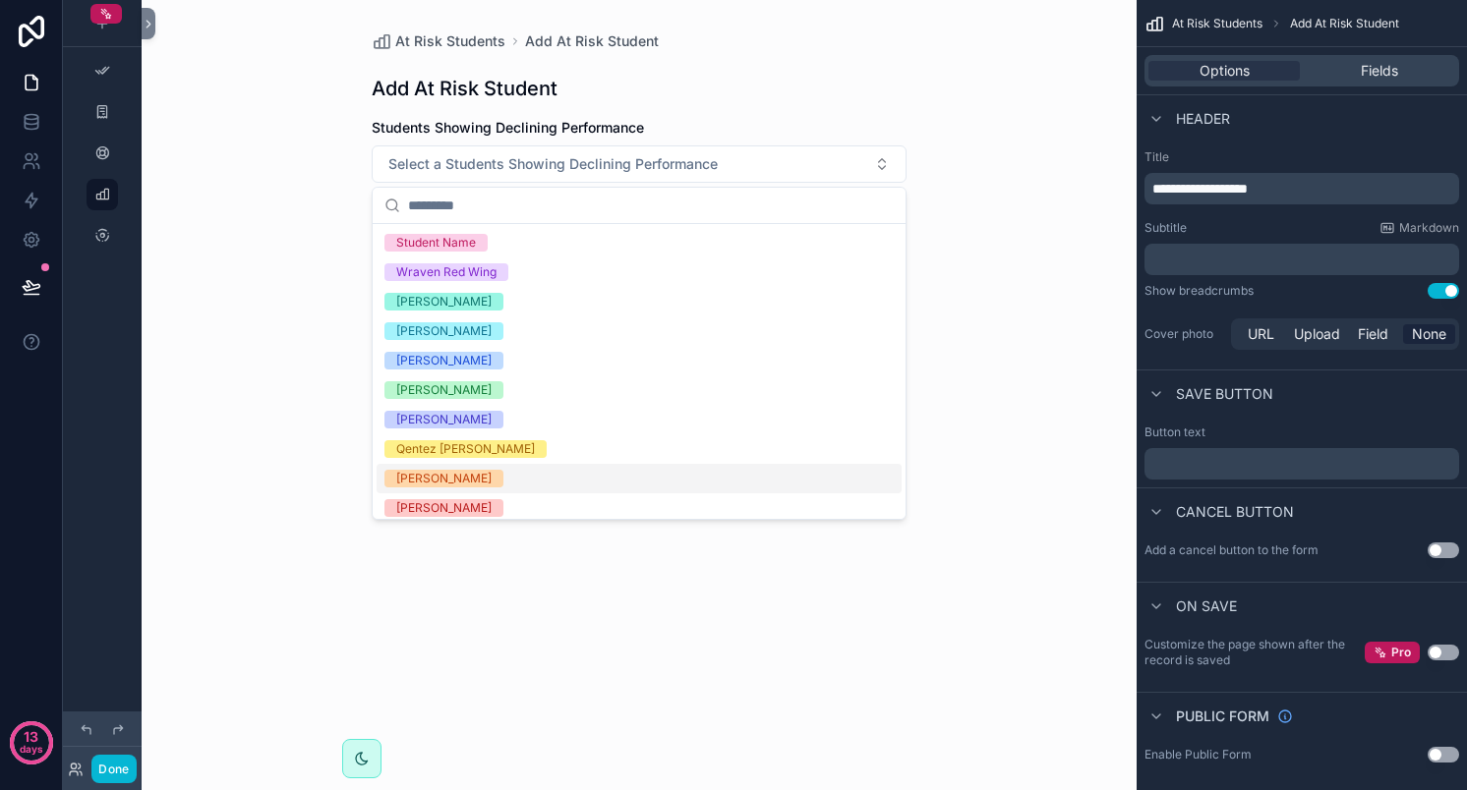
click at [271, 491] on div "At Risk Students Add At Risk Student Add At Risk Student Students Showing Decli…" at bounding box center [639, 395] width 995 height 790
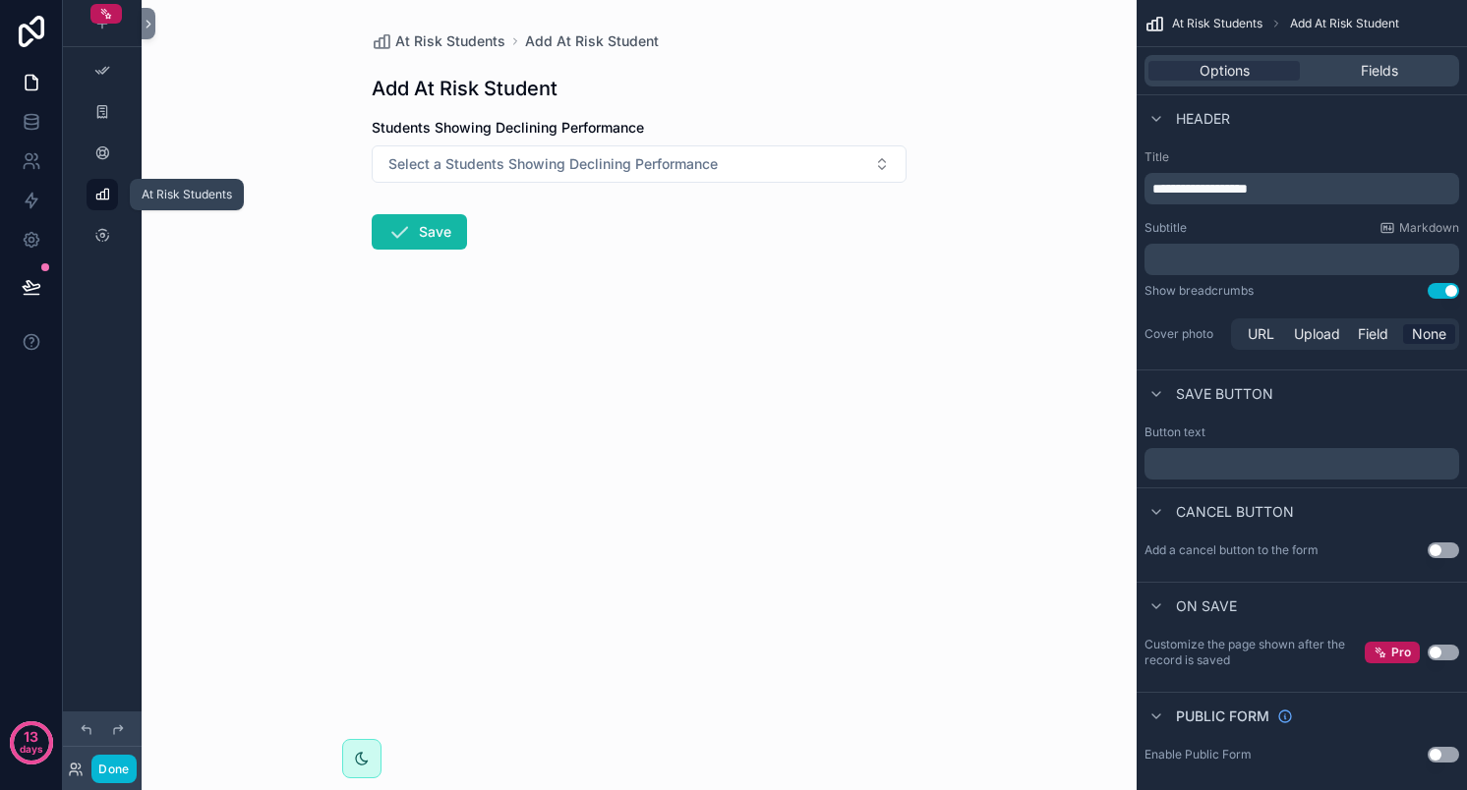
click at [104, 200] on icon "scrollable content" at bounding box center [102, 195] width 16 height 16
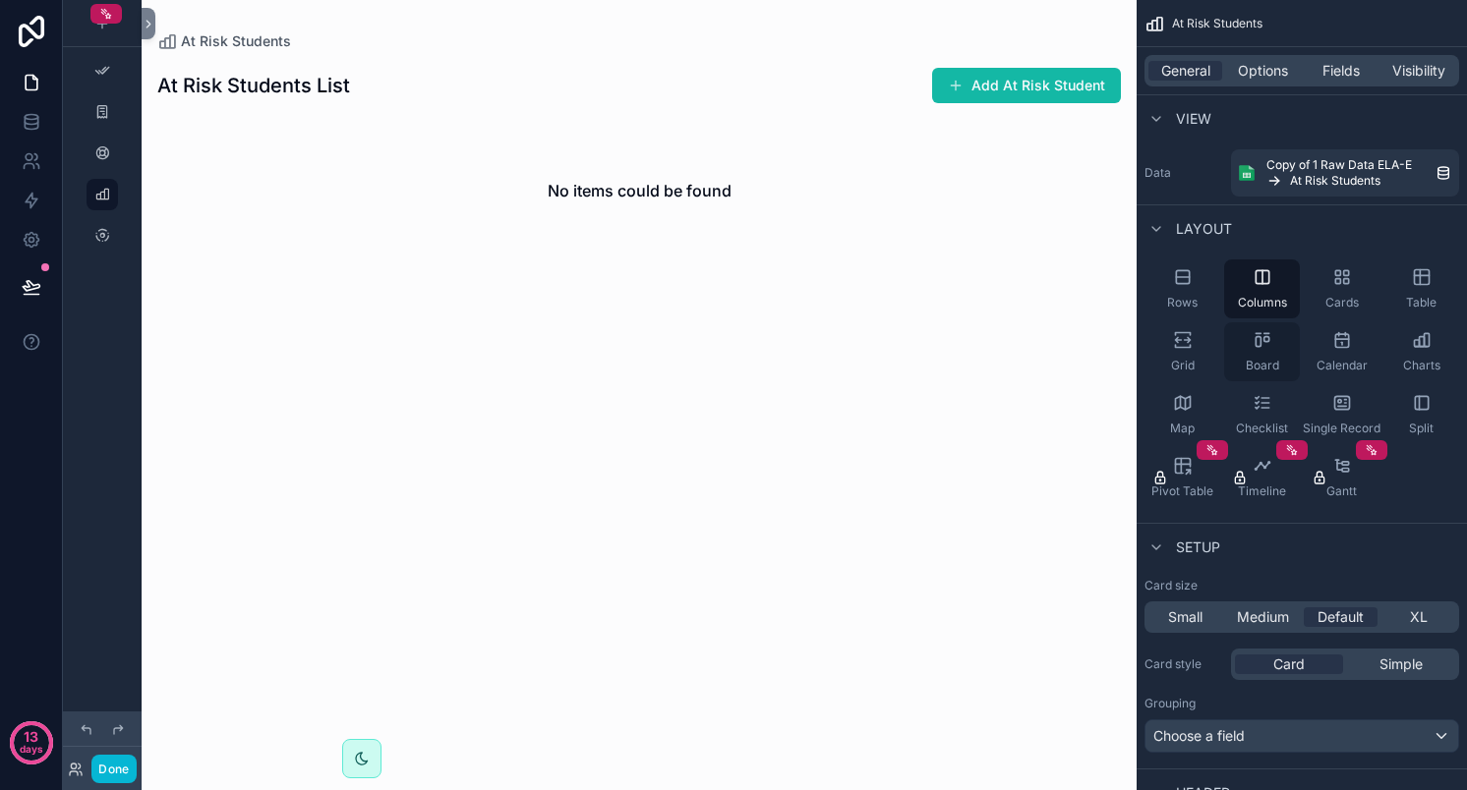
click at [1269, 337] on icon "scrollable content" at bounding box center [1262, 340] width 20 height 20
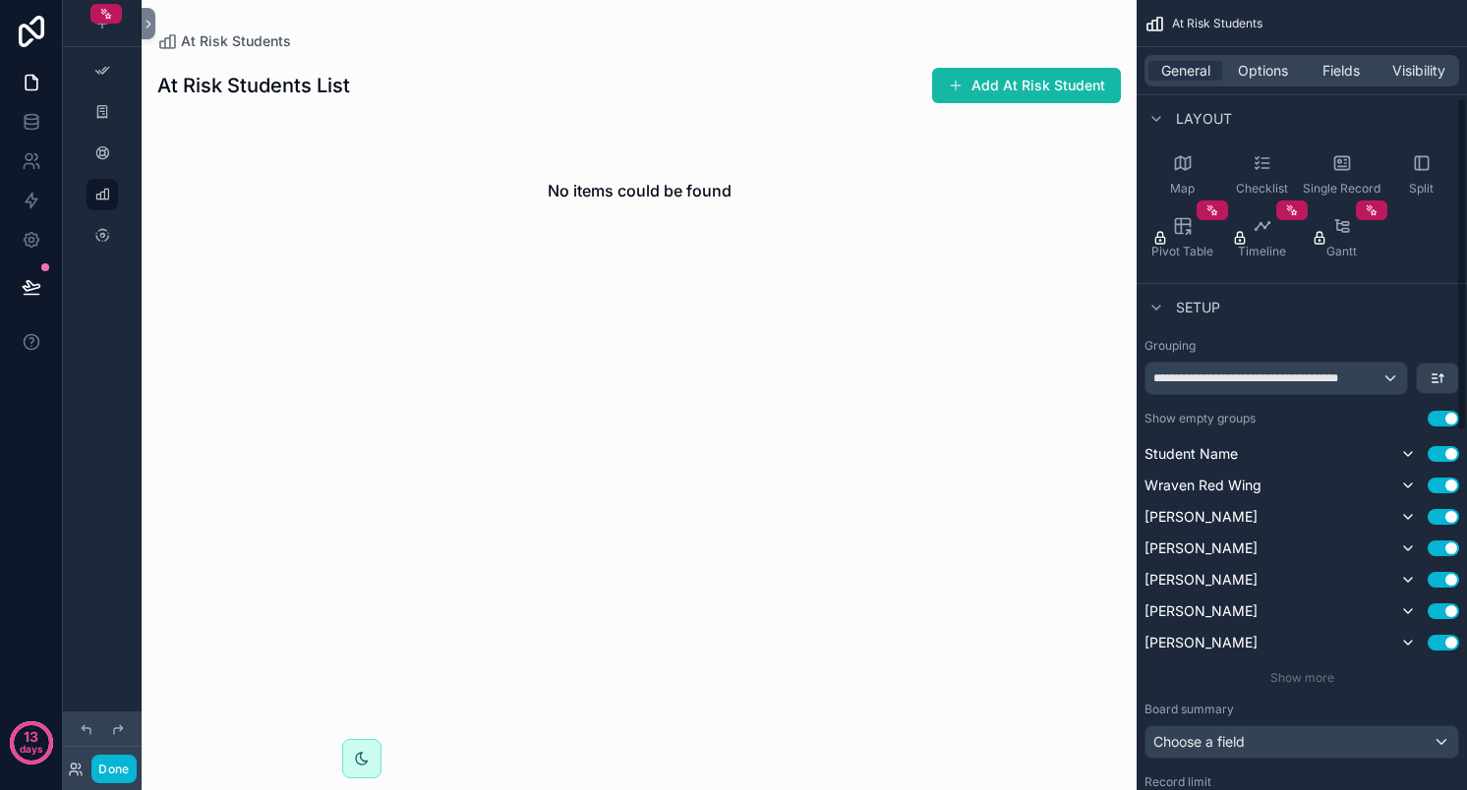
scroll to position [245, 0]
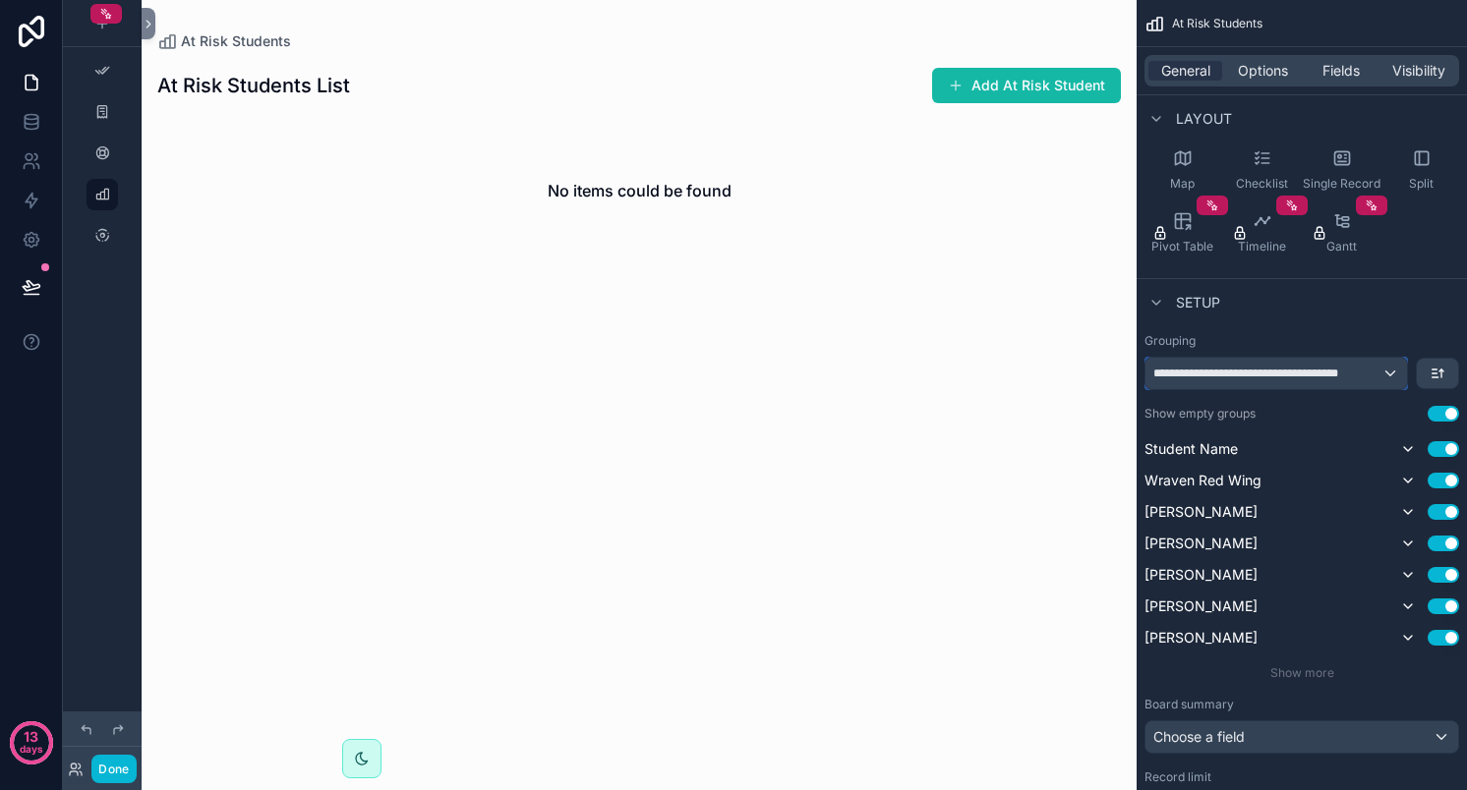
click at [1321, 373] on span "**********" at bounding box center [1267, 374] width 228 height 16
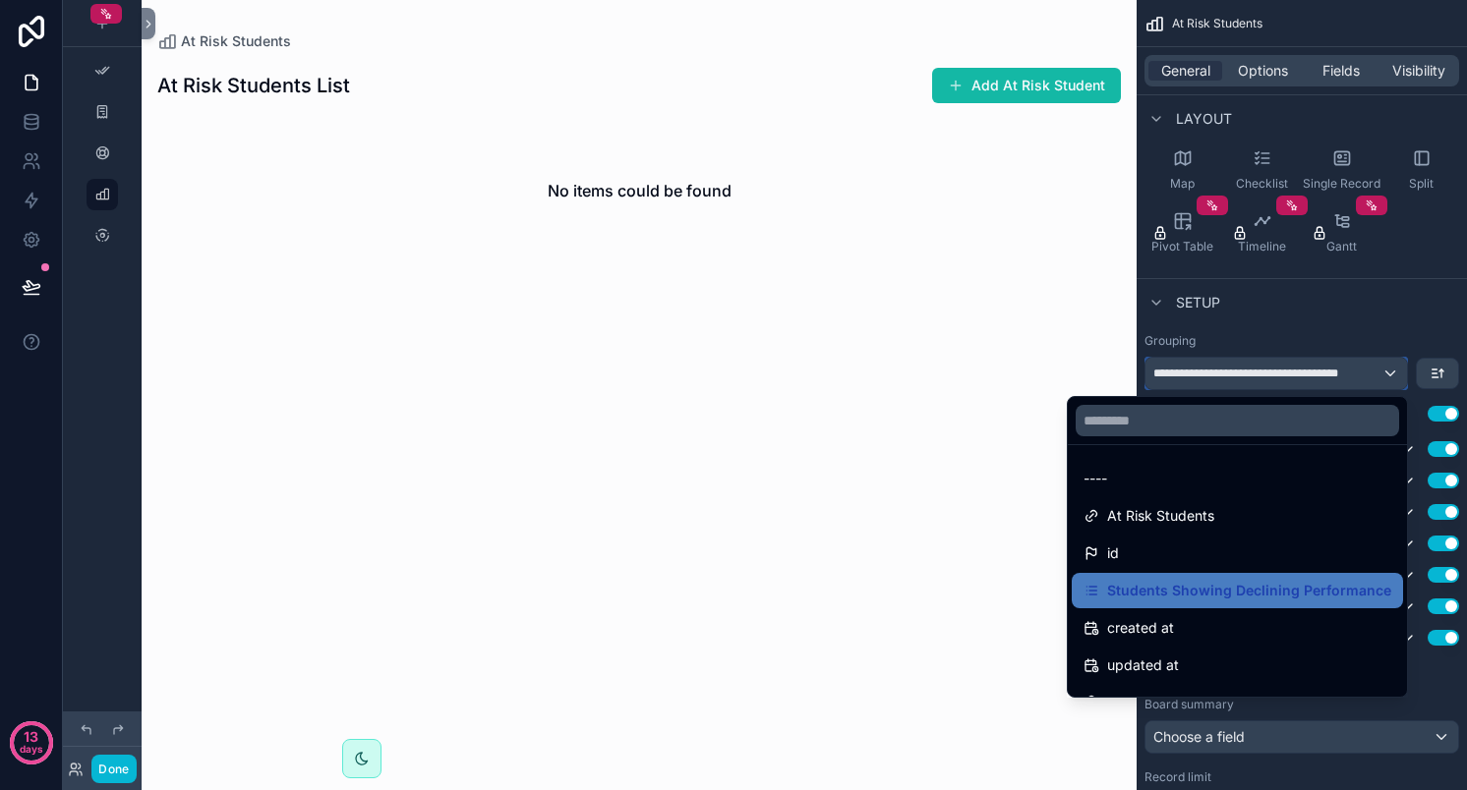
scroll to position [28, 0]
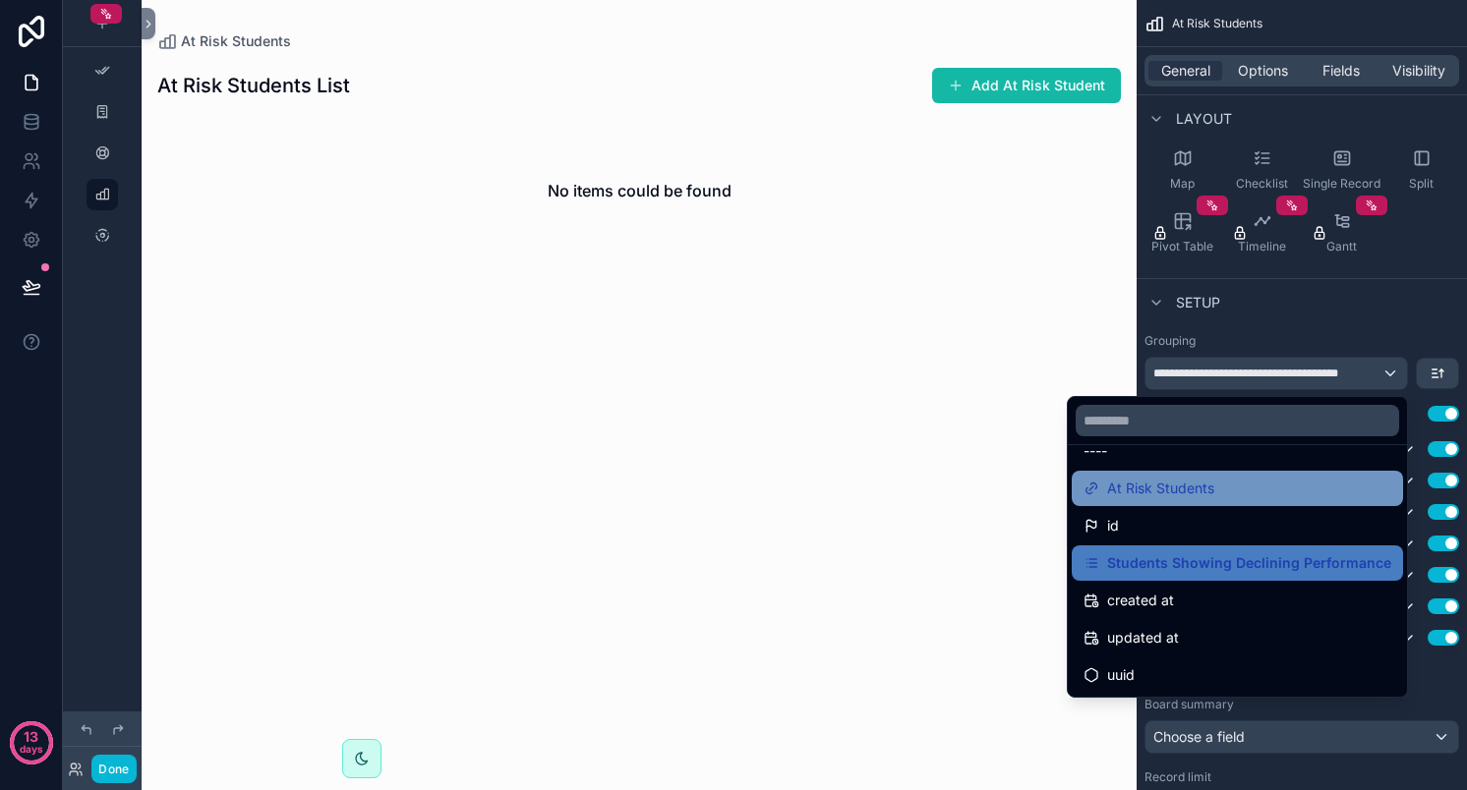
click at [1214, 483] on span "At Risk Students" at bounding box center [1160, 489] width 107 height 24
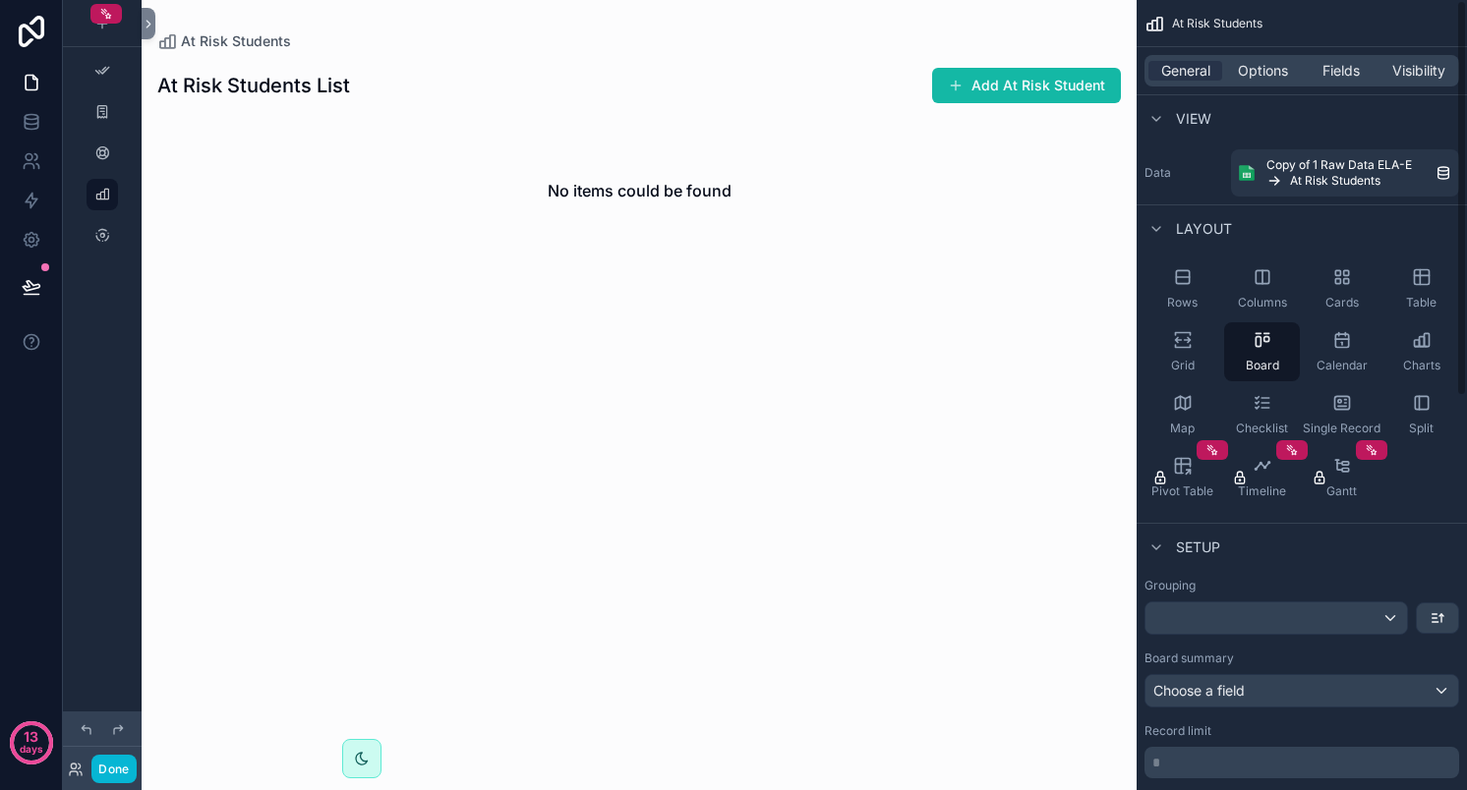
scroll to position [0, 0]
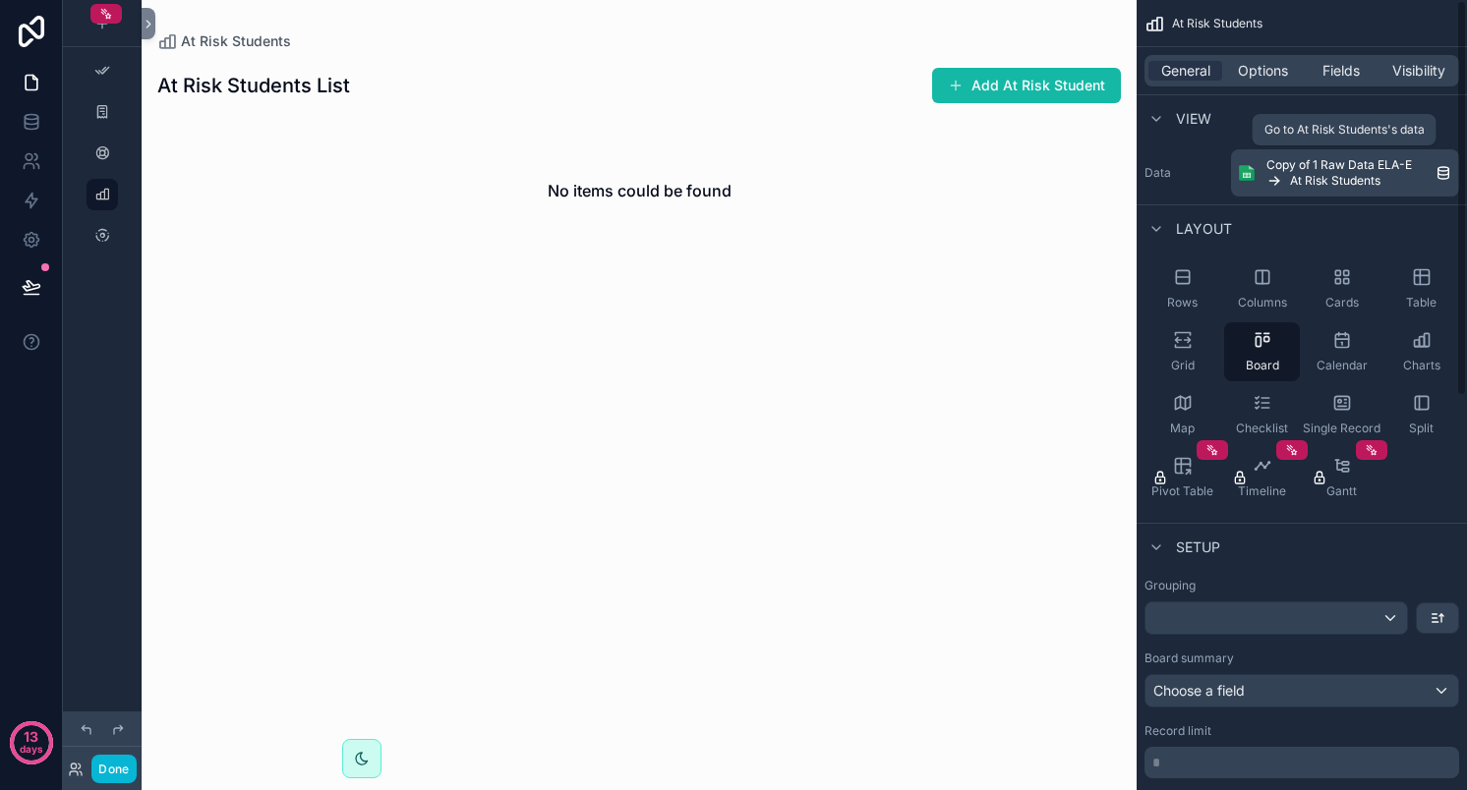
click at [1313, 174] on span "At Risk Students" at bounding box center [1335, 181] width 90 height 16
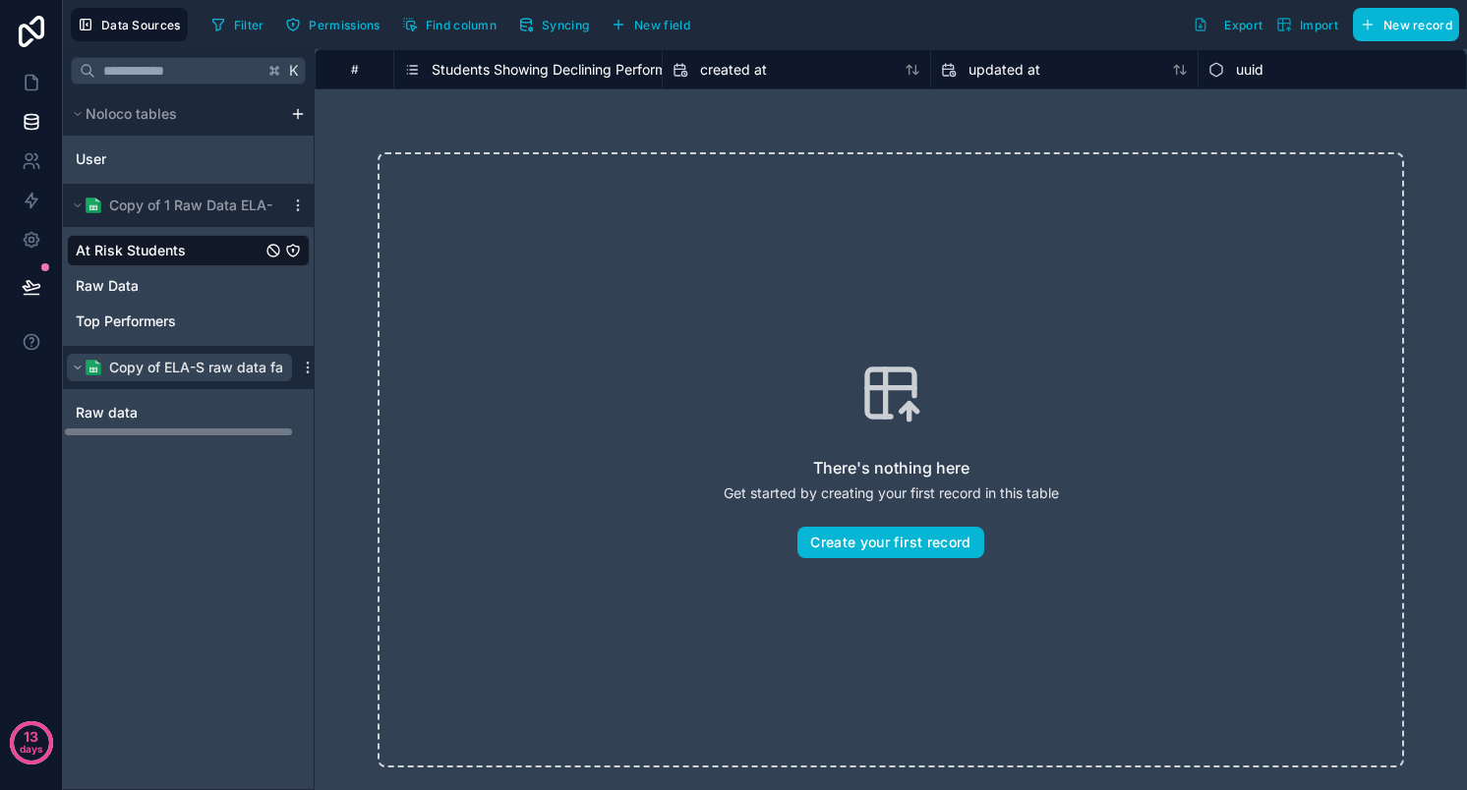
click at [158, 369] on span "Copy of ELA-S raw data fake" at bounding box center [204, 368] width 190 height 20
click at [172, 363] on span "Copy of ELA-S raw data fake" at bounding box center [204, 368] width 190 height 20
click at [133, 400] on div "Raw data" at bounding box center [188, 412] width 243 height 31
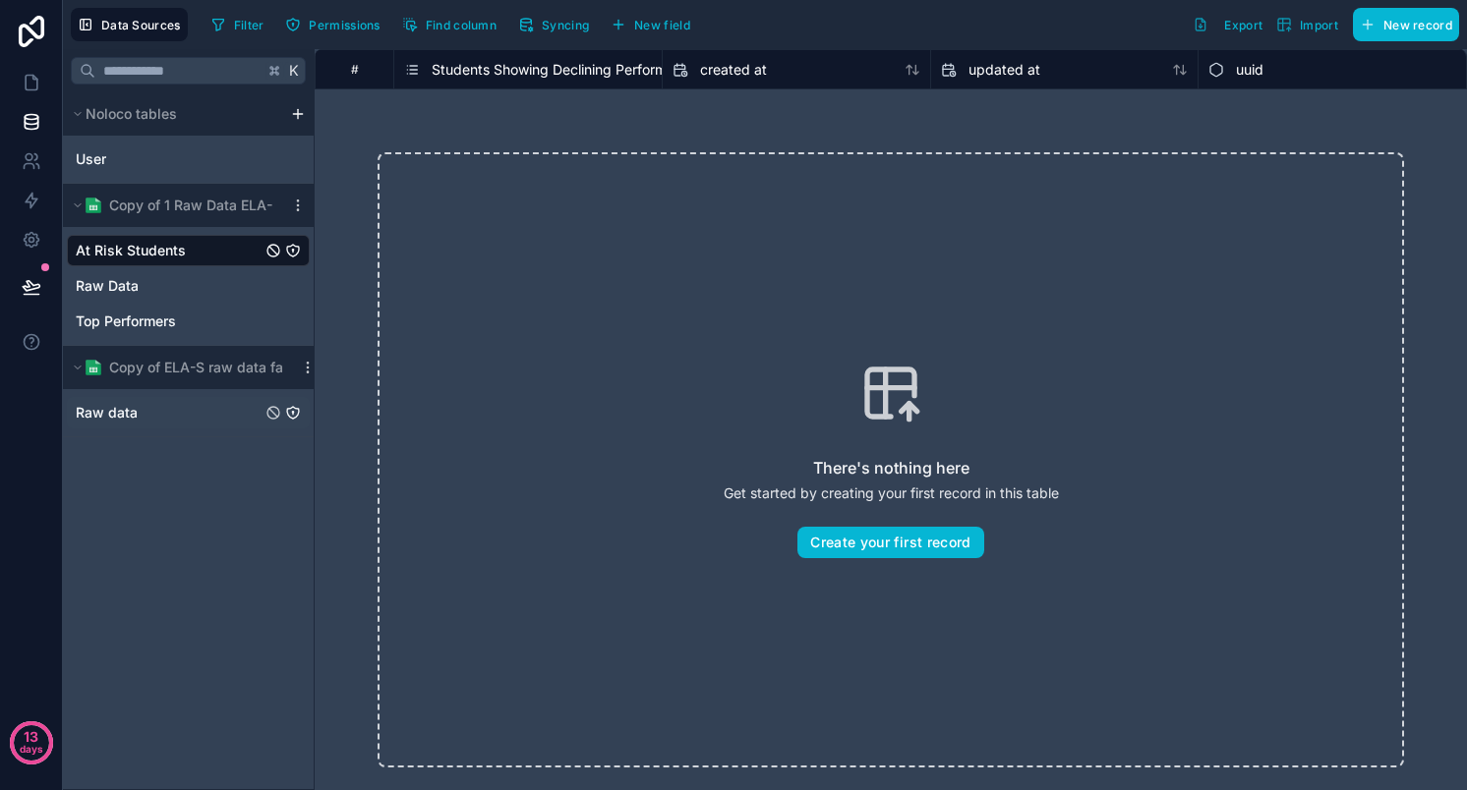
click at [112, 413] on span "Raw data" at bounding box center [107, 413] width 62 height 20
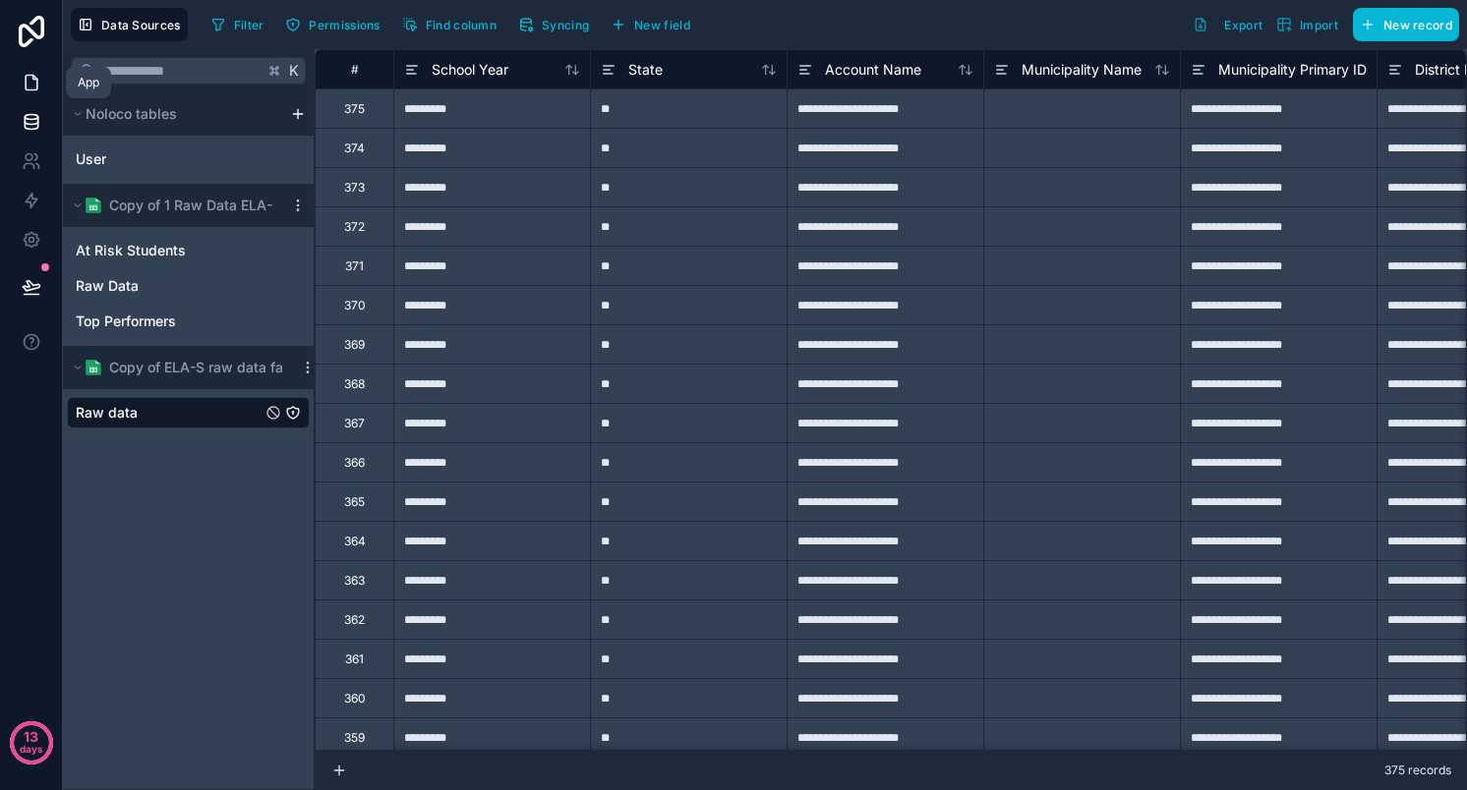
click at [34, 71] on link at bounding box center [31, 82] width 62 height 39
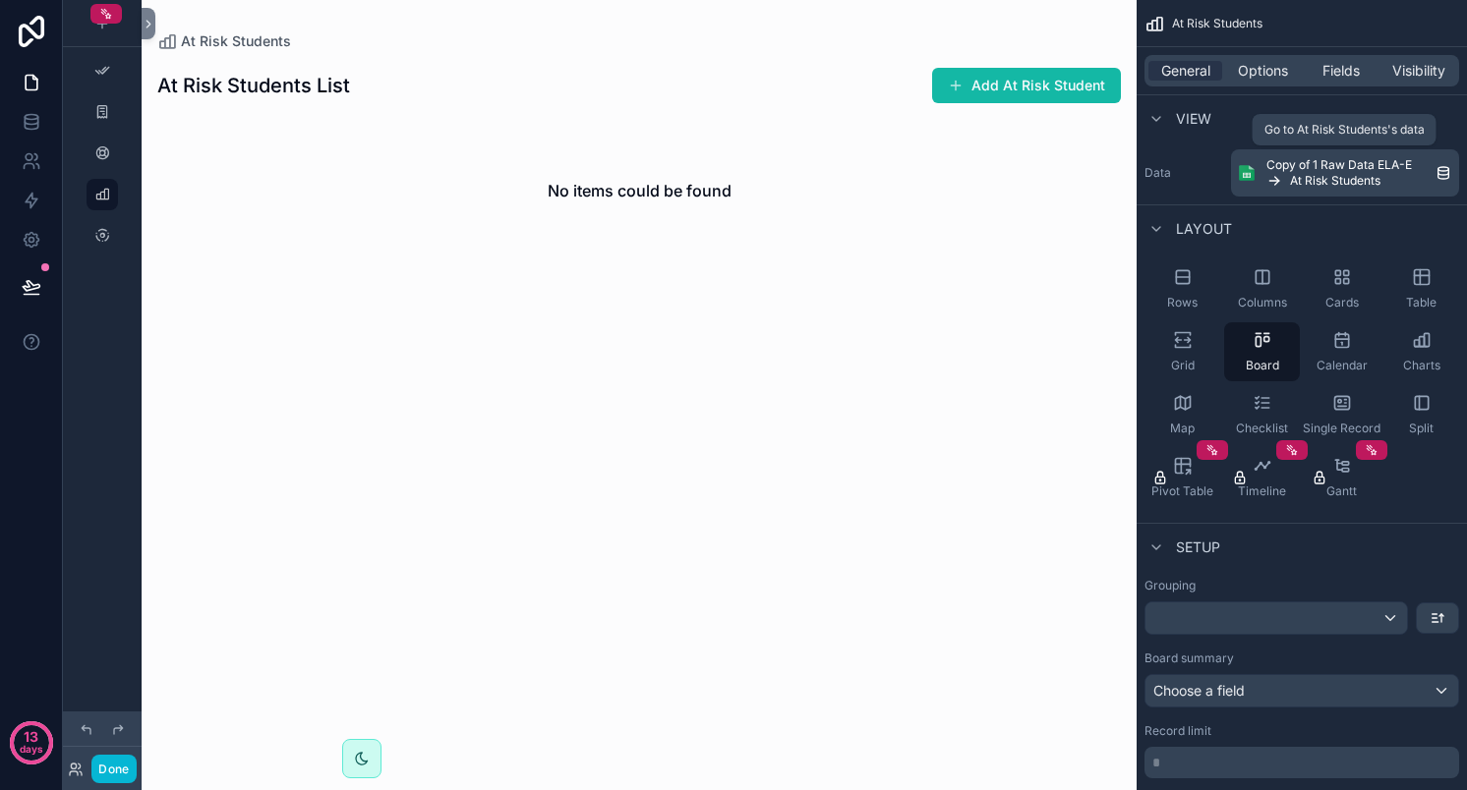
click at [1453, 168] on link "Copy of 1 Raw Data ELA-E At Risk Students" at bounding box center [1345, 172] width 228 height 47
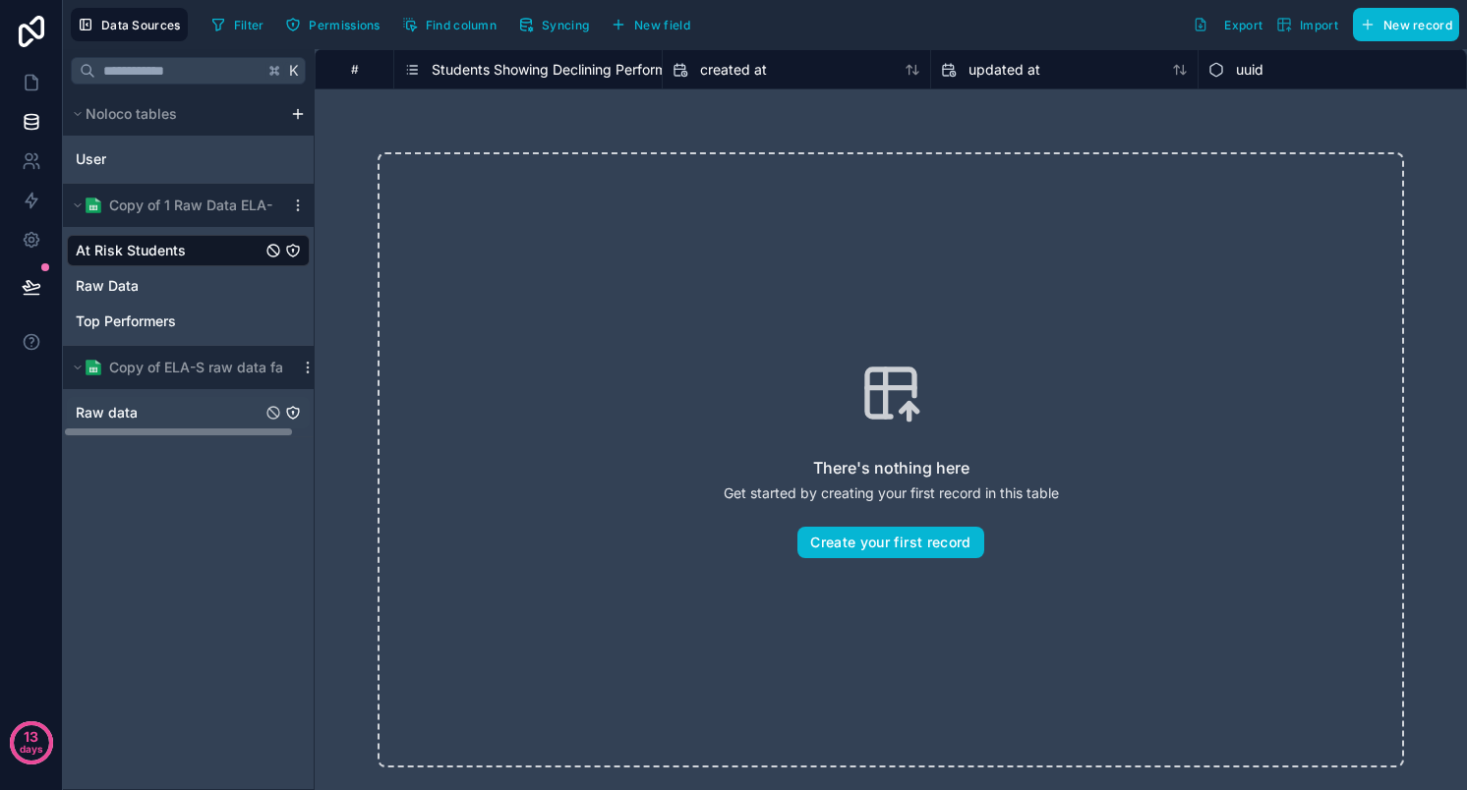
click at [123, 413] on span "Raw data" at bounding box center [107, 413] width 62 height 20
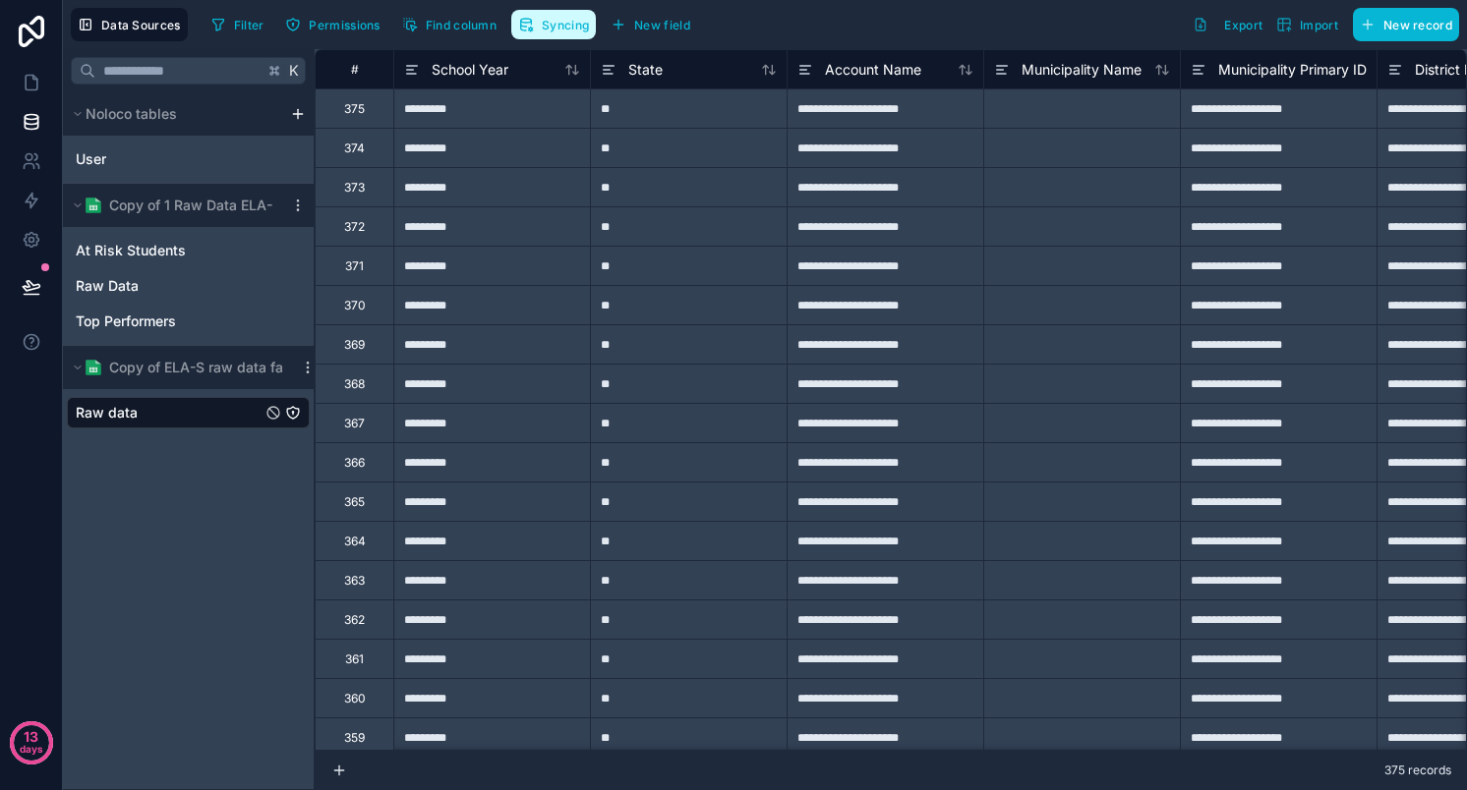
click at [568, 19] on span "Syncing" at bounding box center [565, 25] width 47 height 15
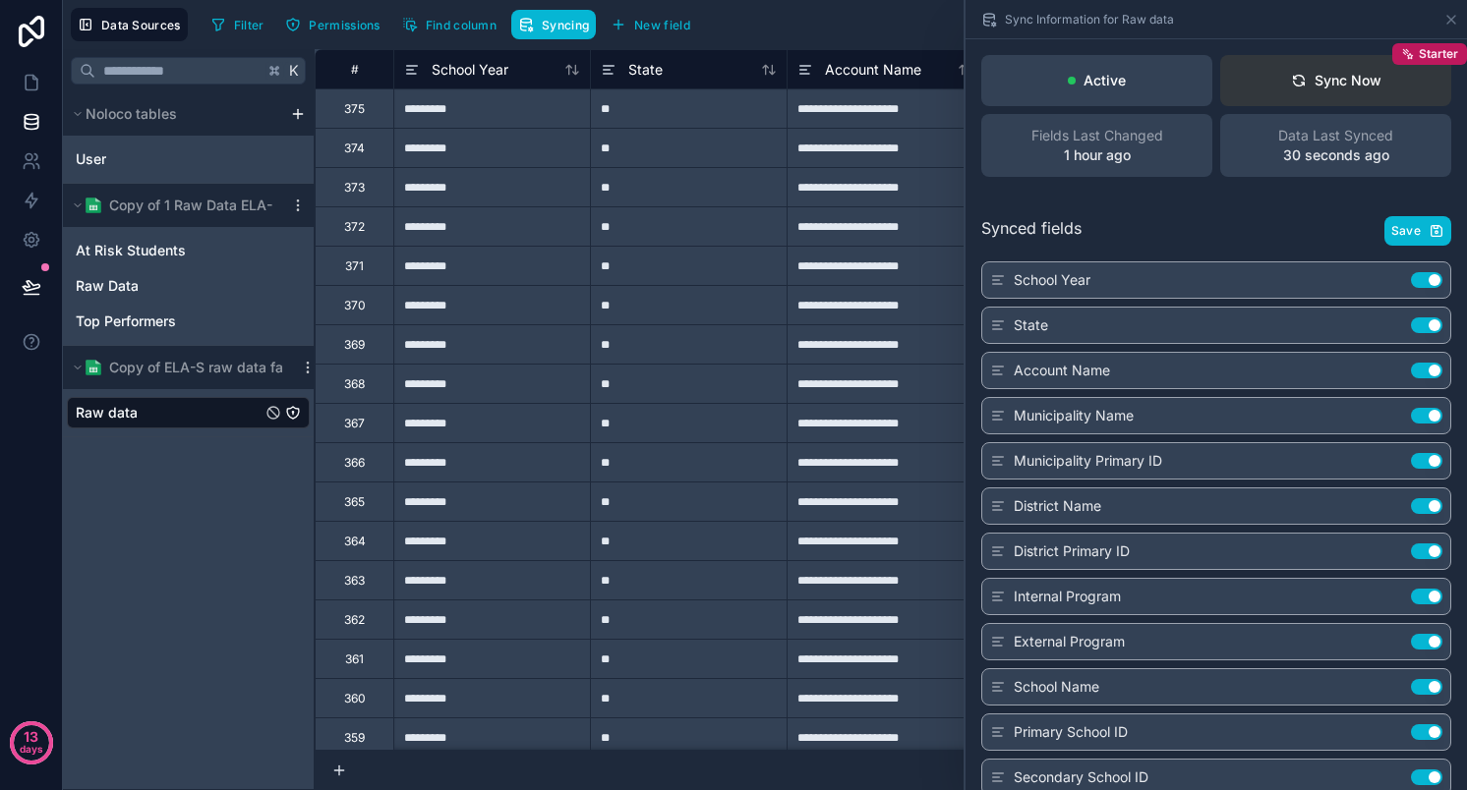
click at [1306, 81] on div "Sync Now" at bounding box center [1336, 81] width 90 height 20
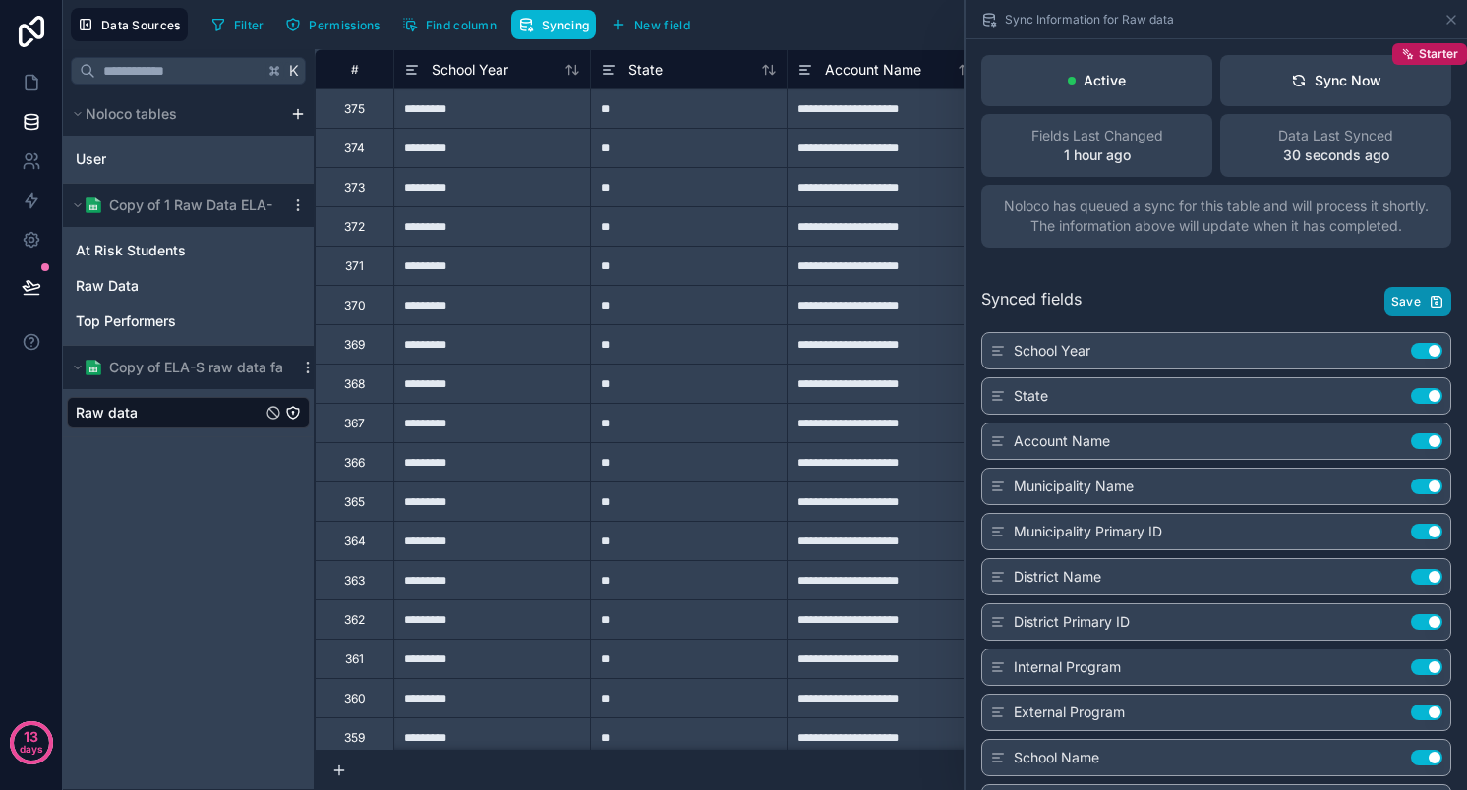
click at [1401, 308] on span "Save" at bounding box center [1405, 302] width 29 height 16
click at [31, 87] on icon at bounding box center [32, 83] width 20 height 20
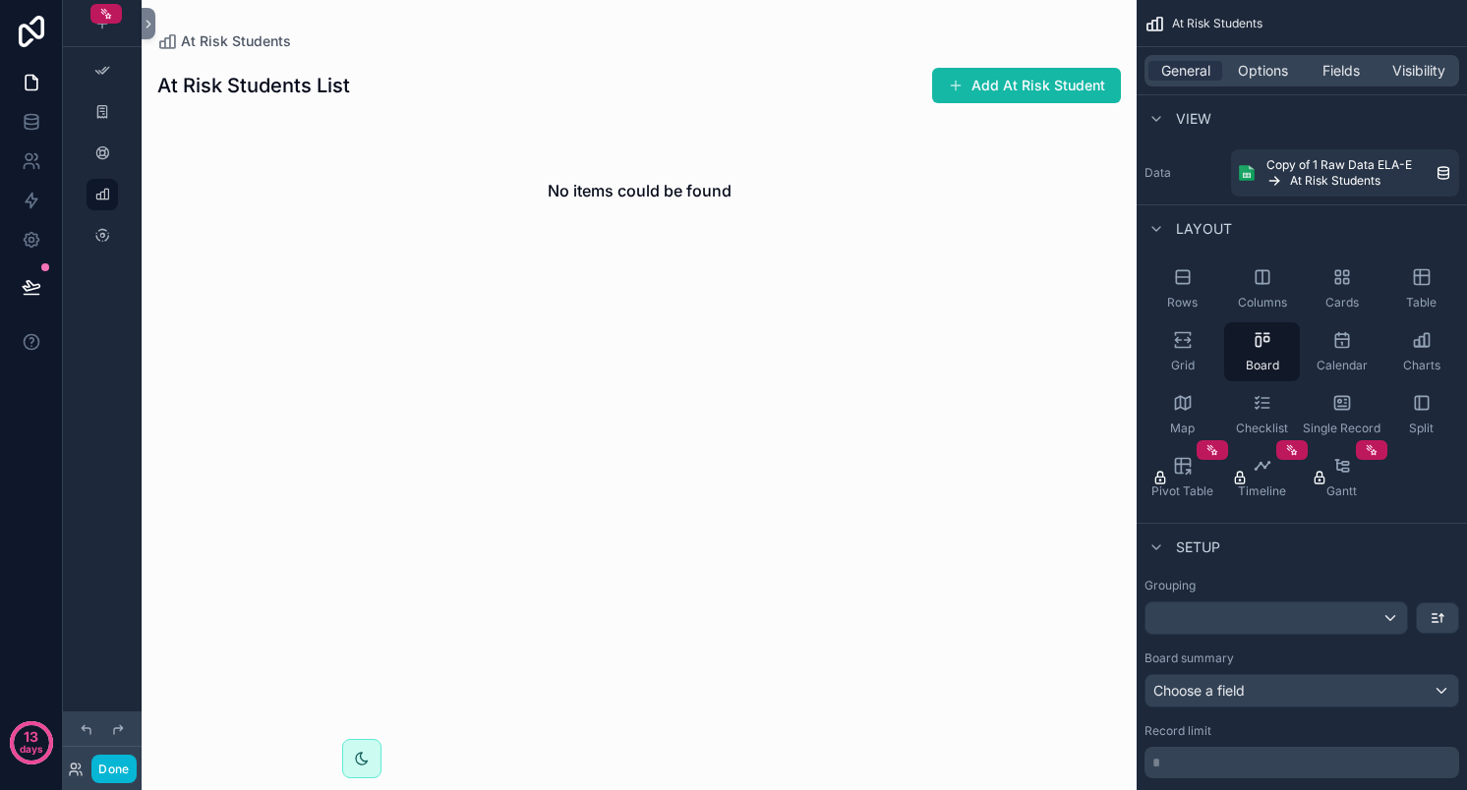
click at [728, 312] on div "No items could be found" at bounding box center [639, 441] width 995 height 651
click at [146, 23] on icon at bounding box center [149, 24] width 14 height 15
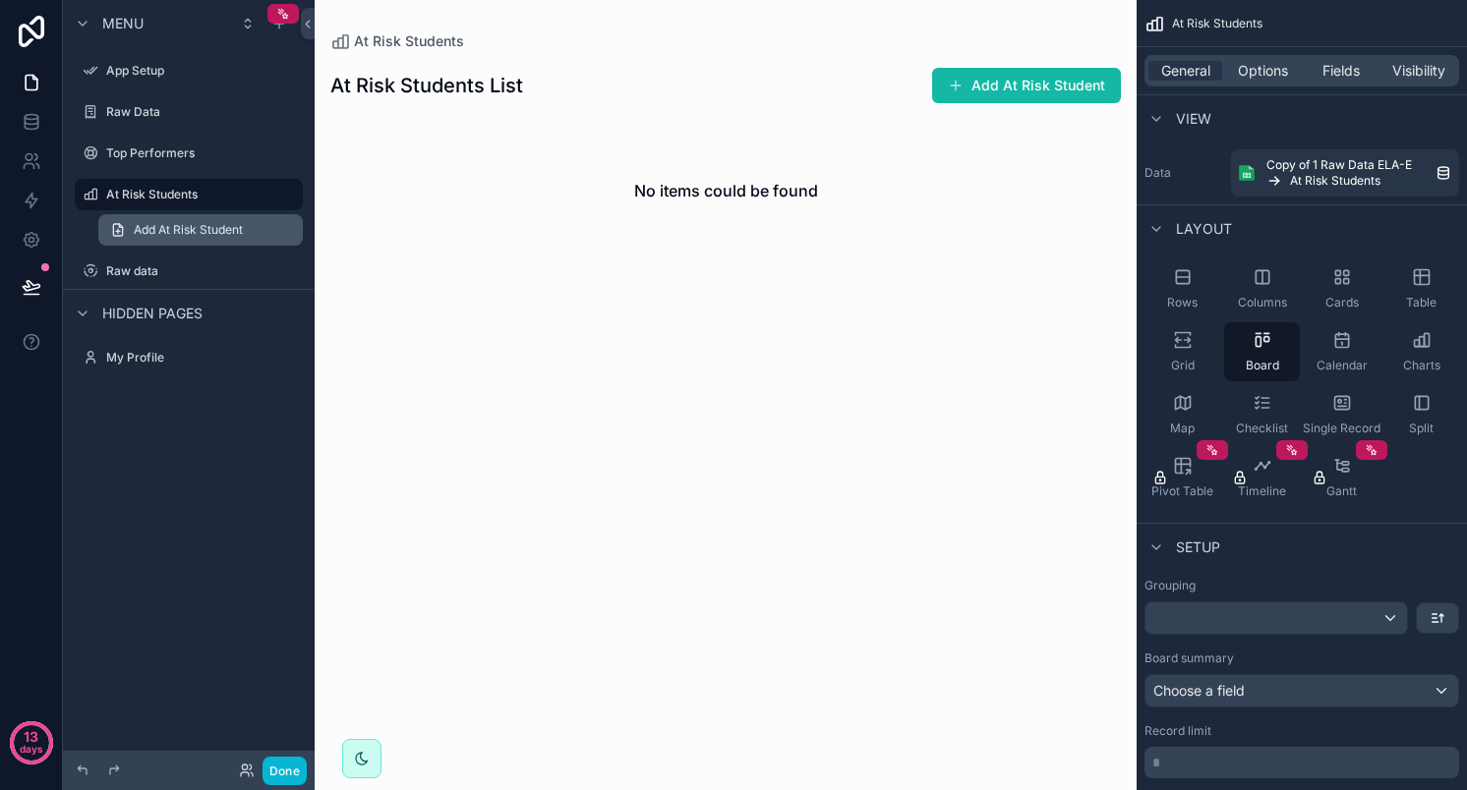
click at [141, 225] on span "Add At Risk Student" at bounding box center [188, 230] width 109 height 16
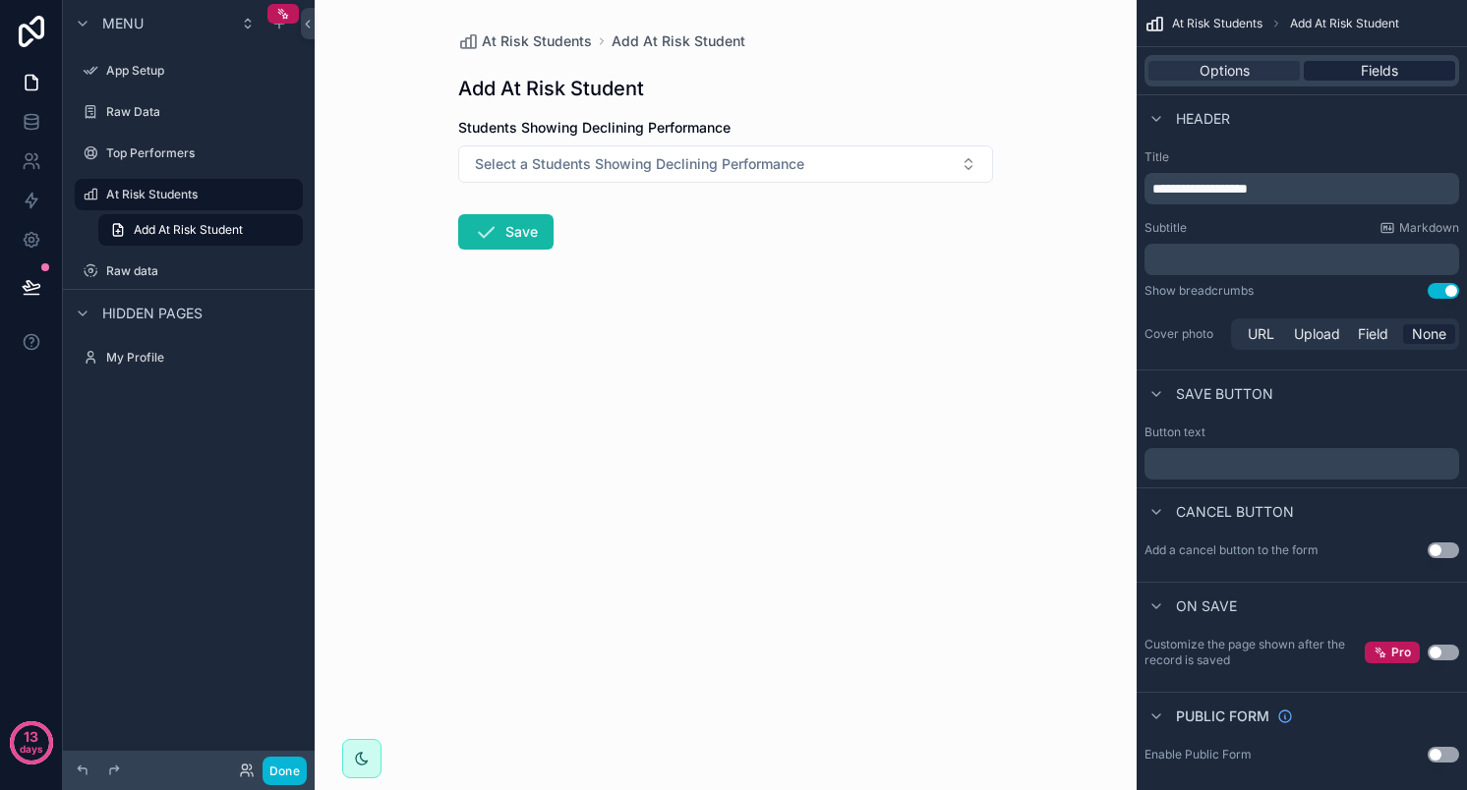
click at [1384, 65] on span "Fields" at bounding box center [1378, 71] width 37 height 20
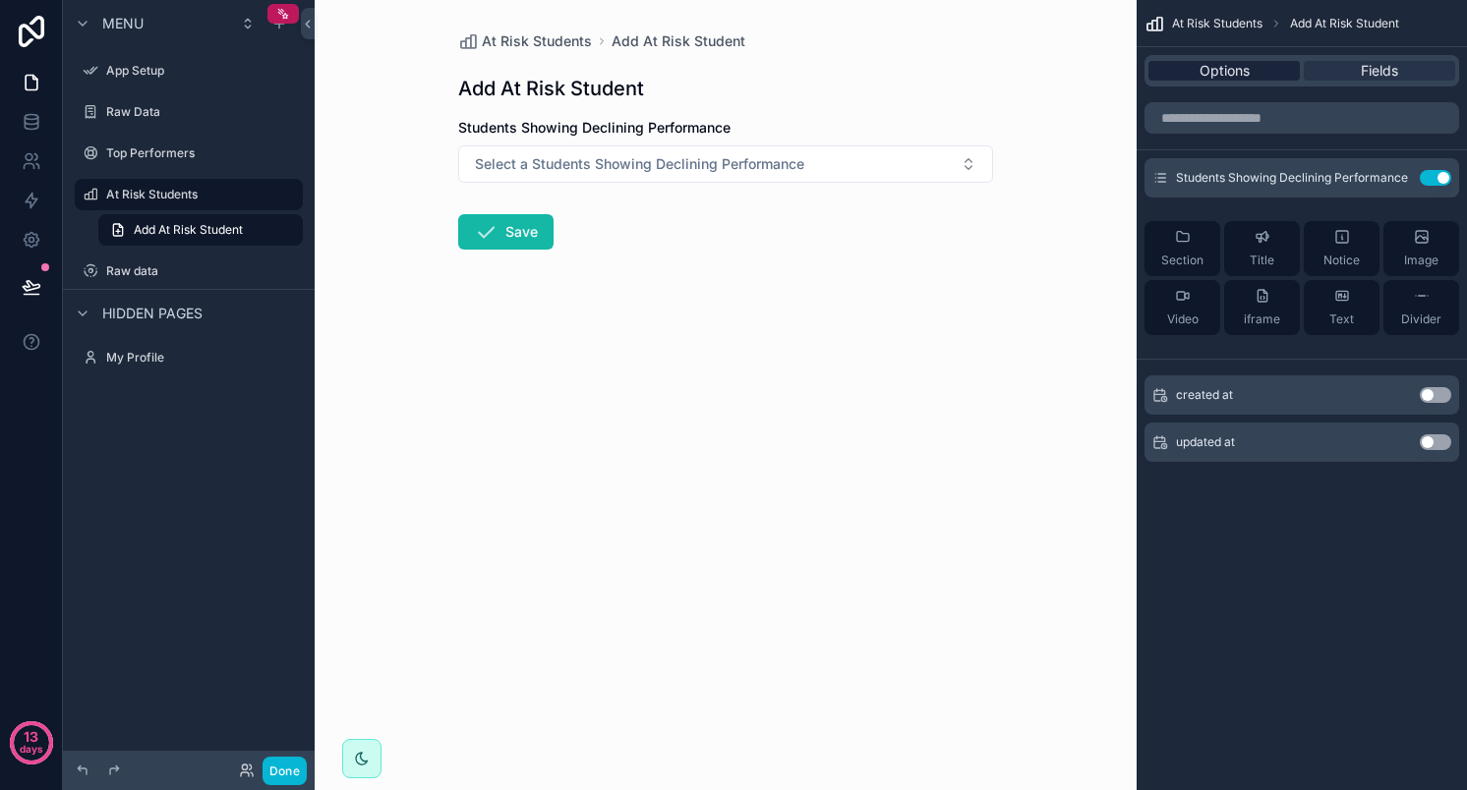
click at [1225, 73] on span "Options" at bounding box center [1224, 71] width 50 height 20
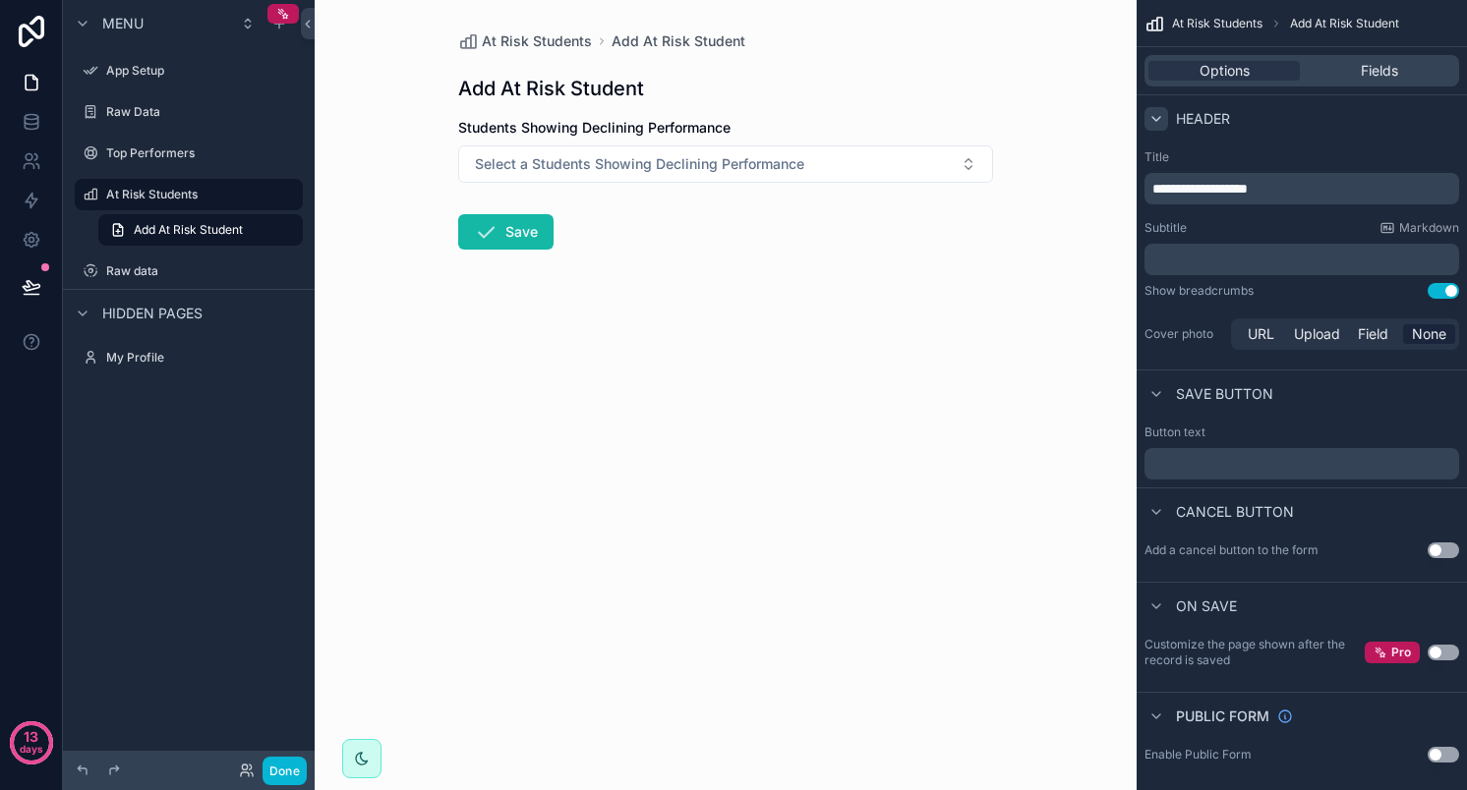
click at [1160, 114] on icon "scrollable content" at bounding box center [1156, 119] width 16 height 16
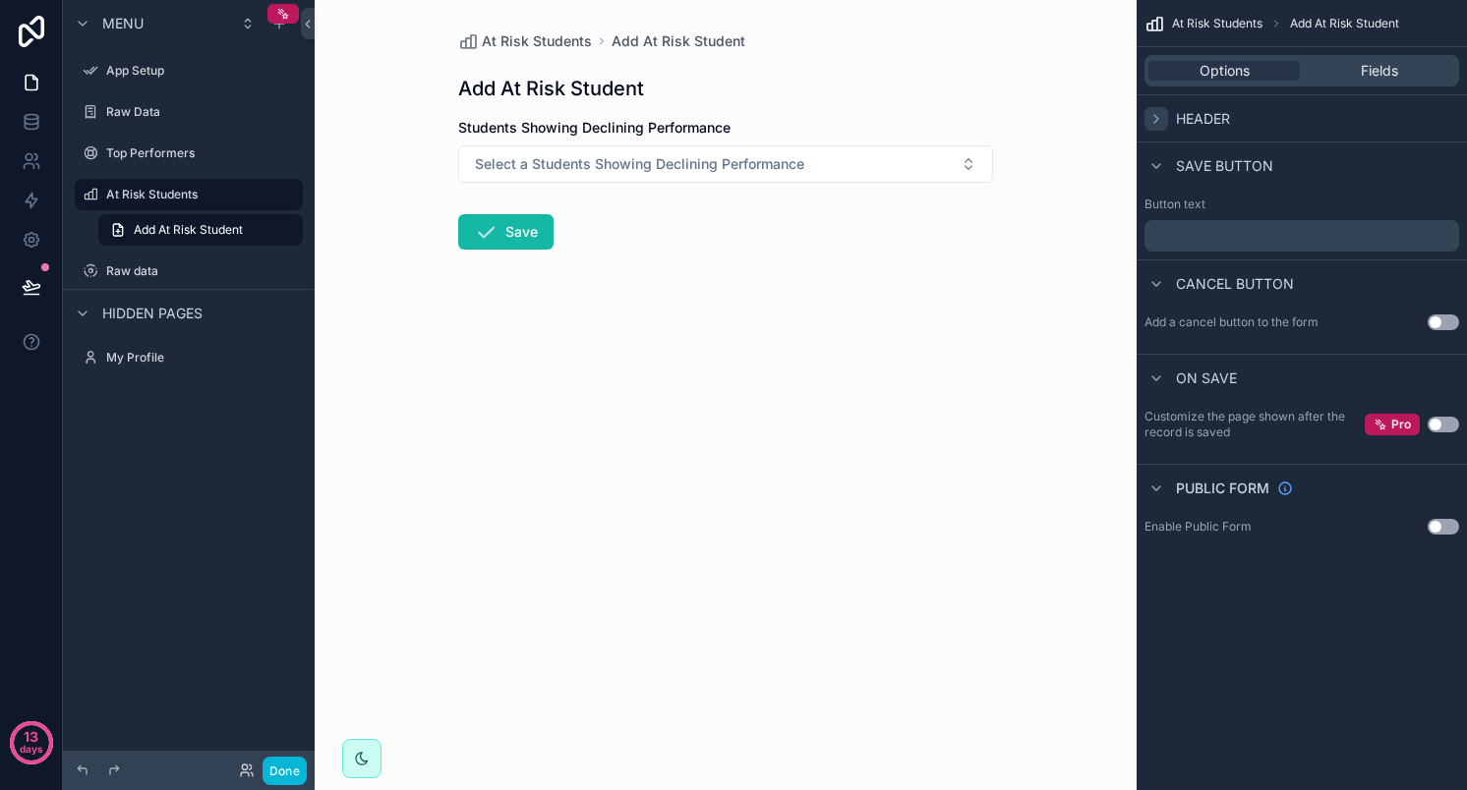
click at [1160, 114] on icon "scrollable content" at bounding box center [1156, 119] width 16 height 16
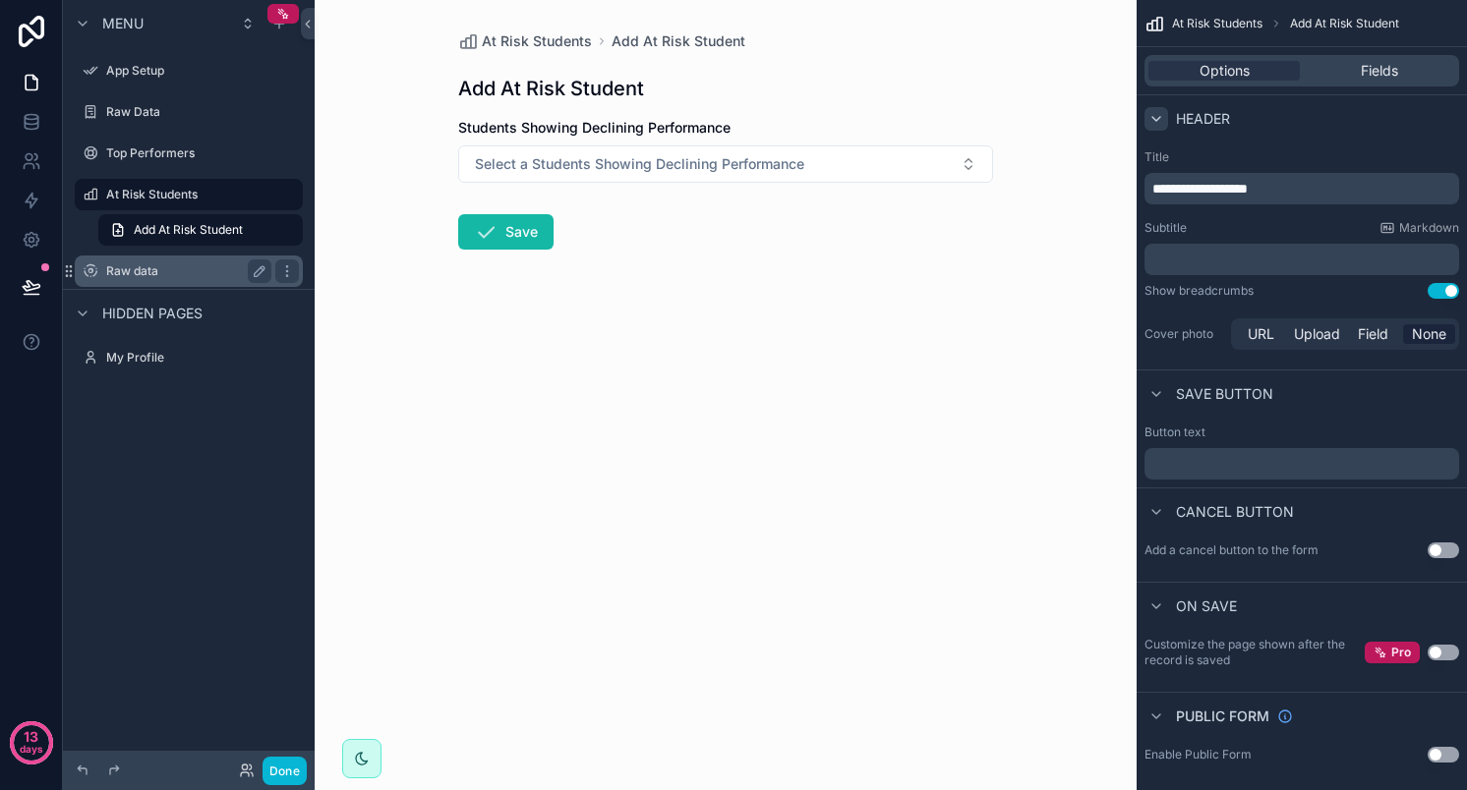
click at [172, 280] on div "Raw data" at bounding box center [188, 272] width 165 height 24
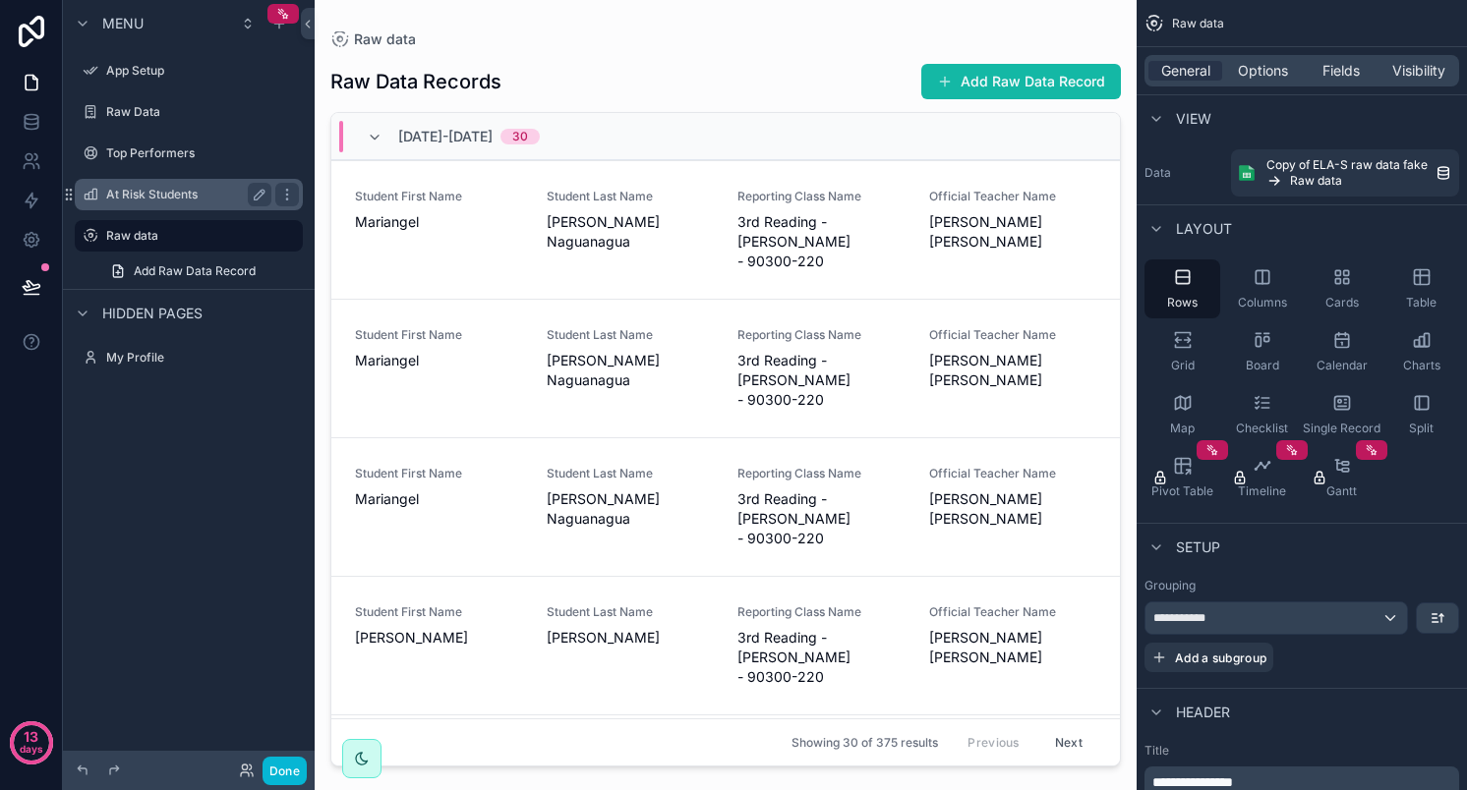
click at [182, 190] on label "At Risk Students" at bounding box center [184, 195] width 157 height 16
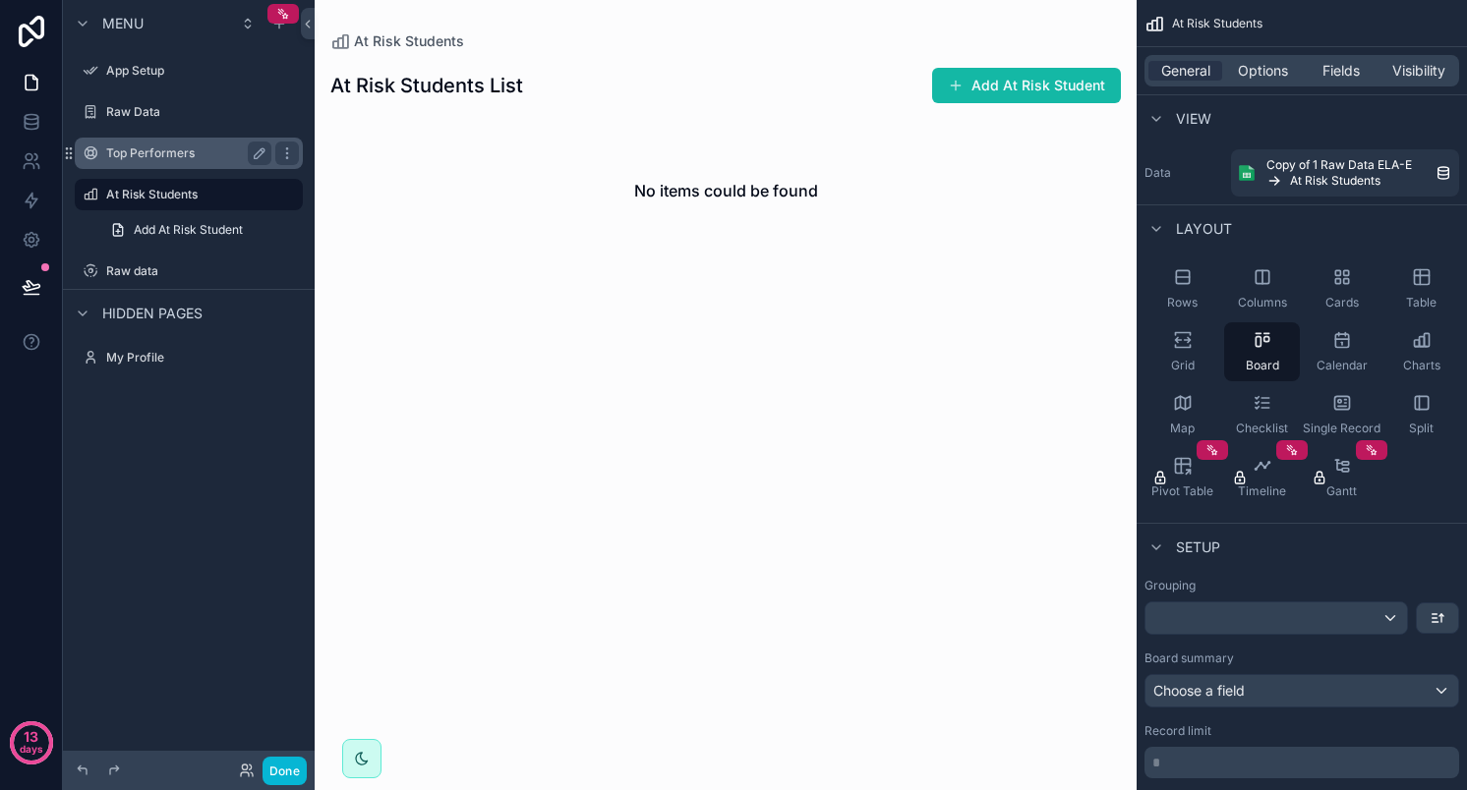
click at [158, 147] on label "Top Performers" at bounding box center [184, 153] width 157 height 16
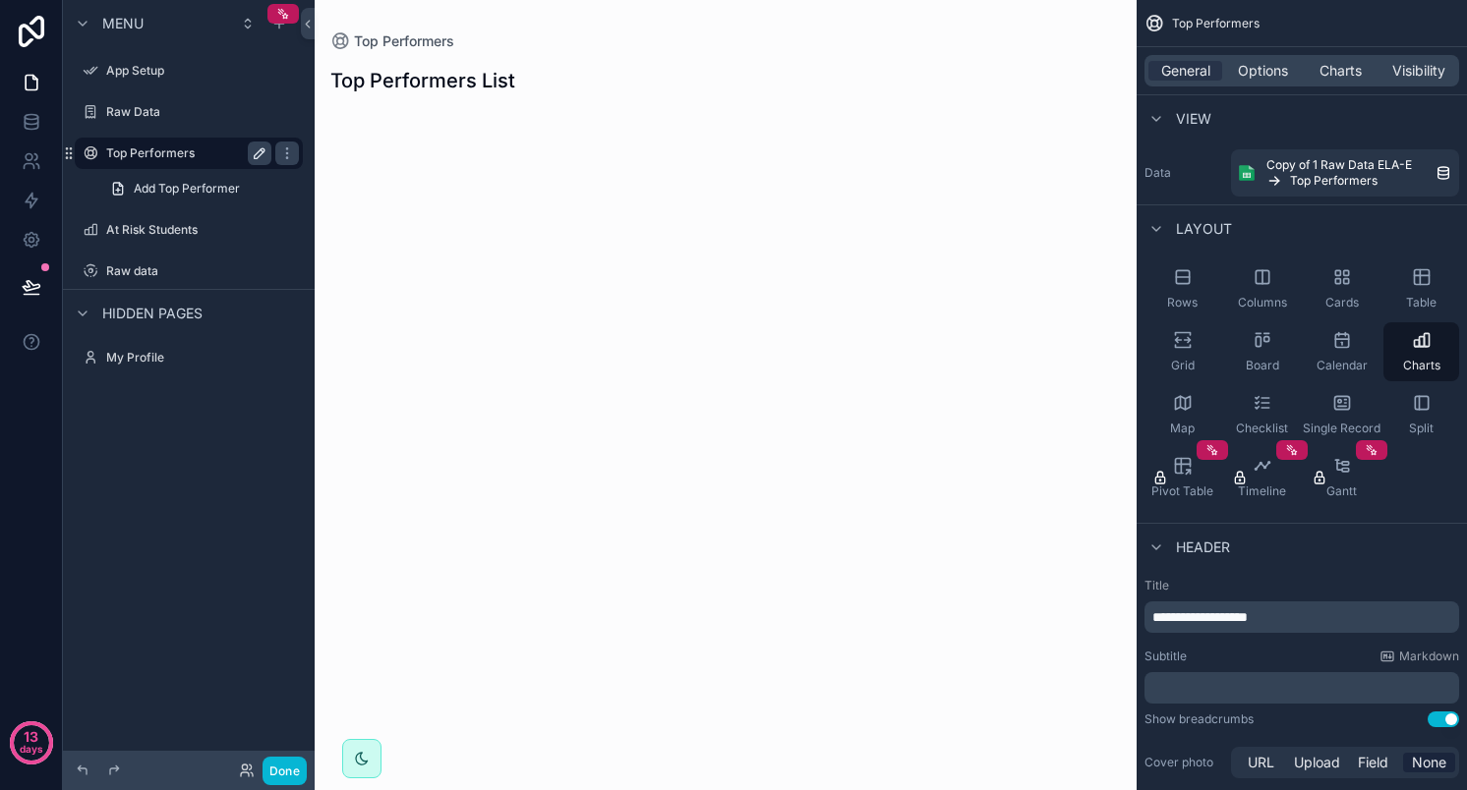
click at [263, 148] on icon "scrollable content" at bounding box center [260, 153] width 10 height 10
click at [292, 150] on icon "scrollable content" at bounding box center [287, 153] width 16 height 16
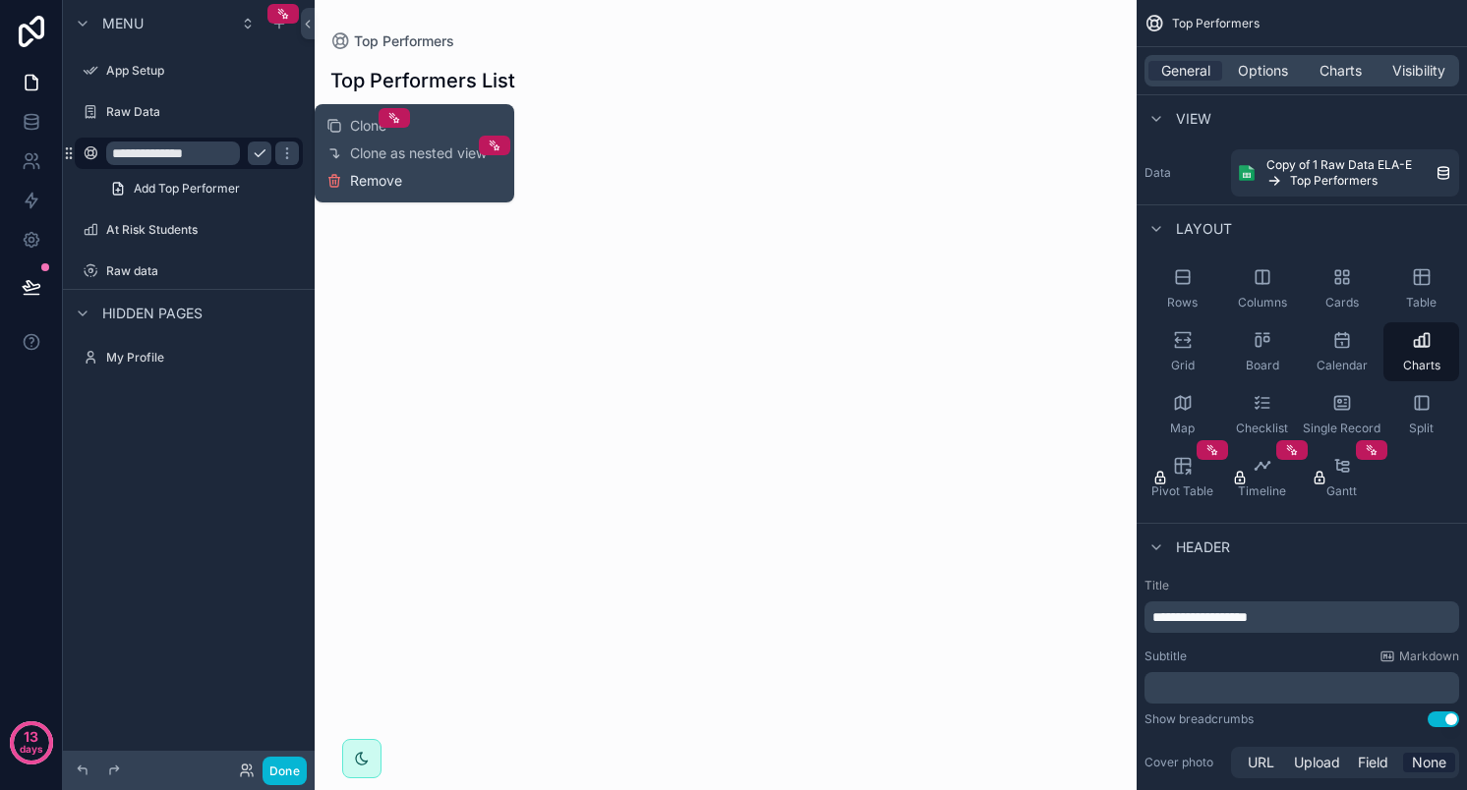
click at [360, 177] on span "Remove" at bounding box center [376, 181] width 52 height 20
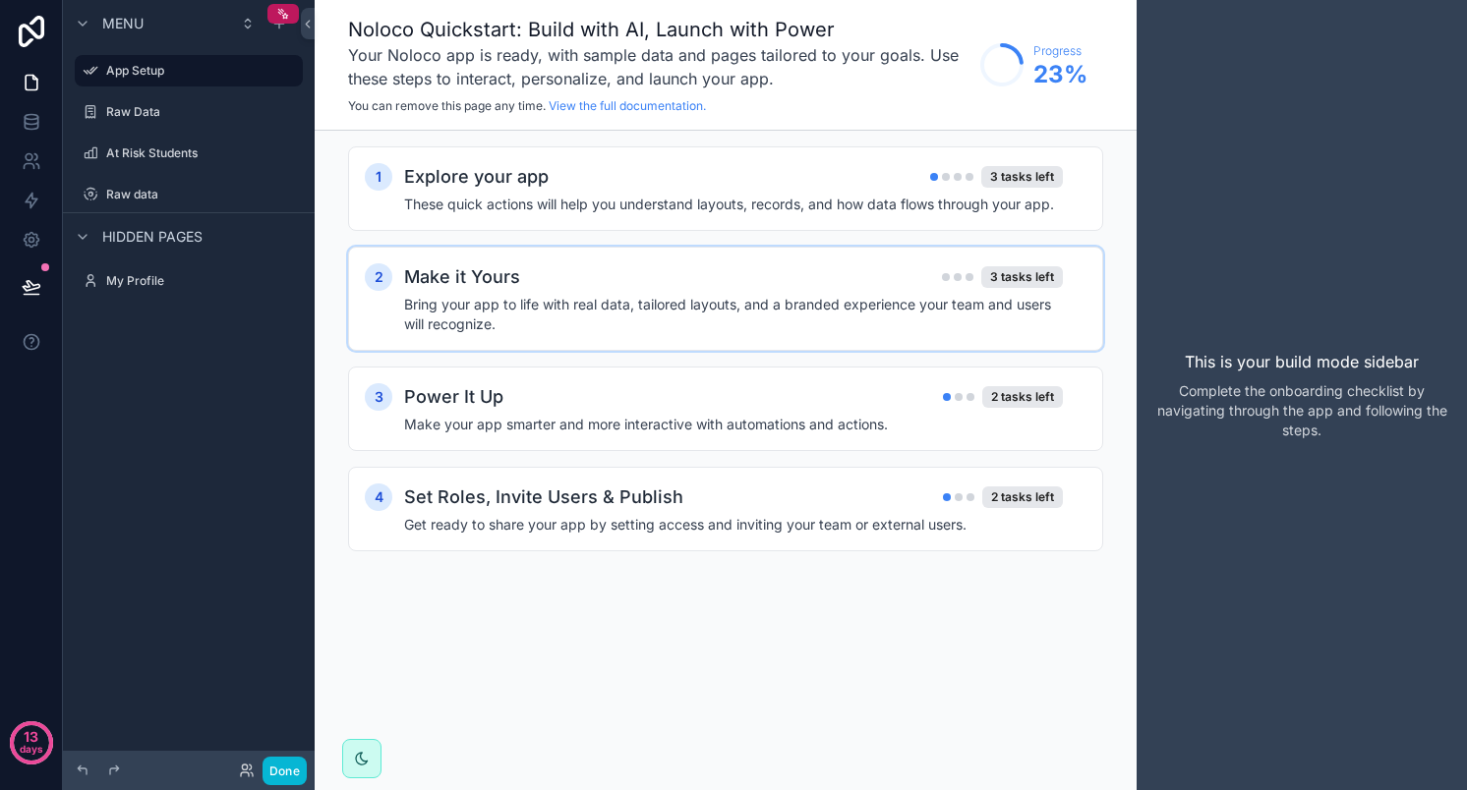
click at [541, 322] on h4 "Bring your app to life with real data, tailored layouts, and a branded experien…" at bounding box center [733, 314] width 659 height 39
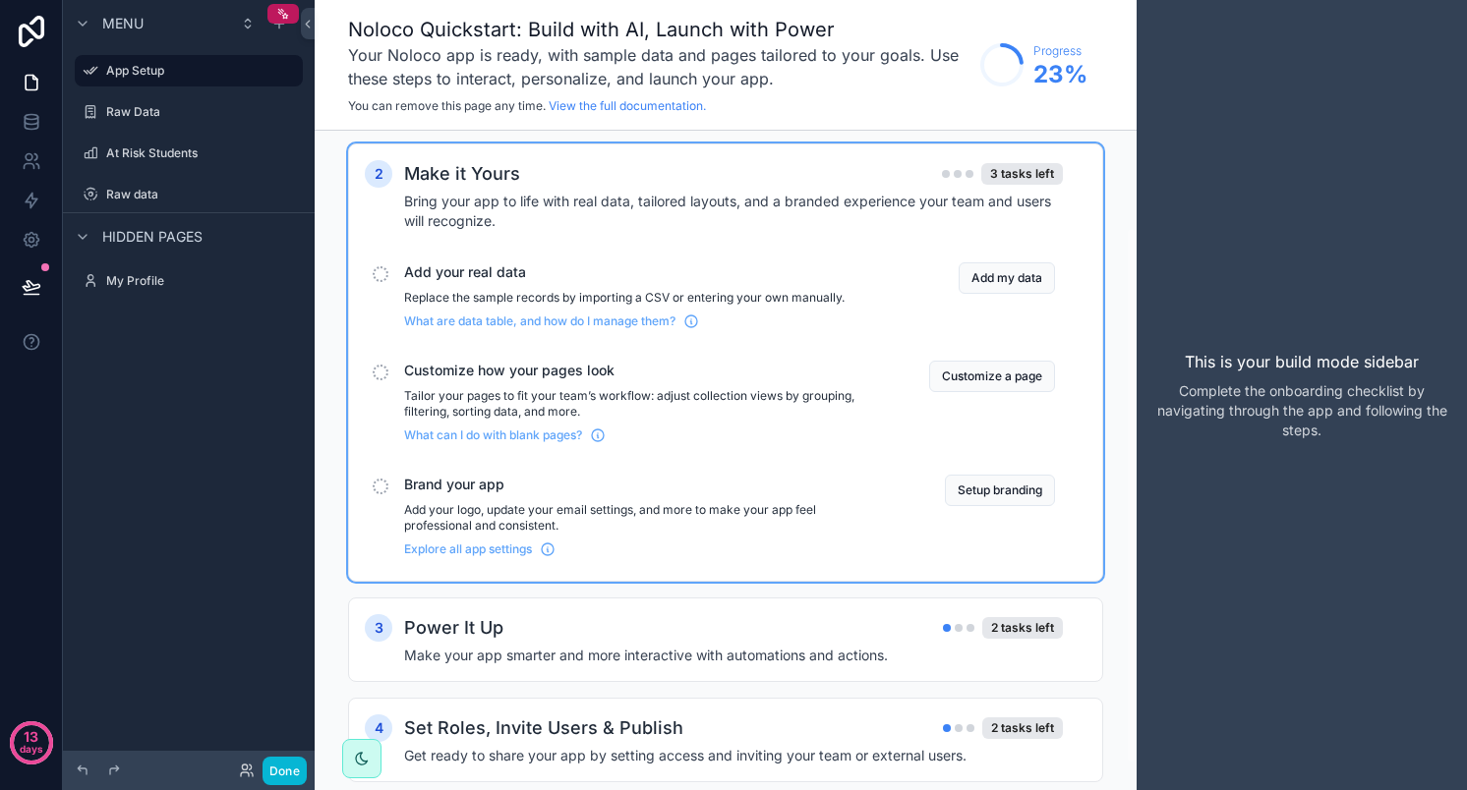
scroll to position [120, 0]
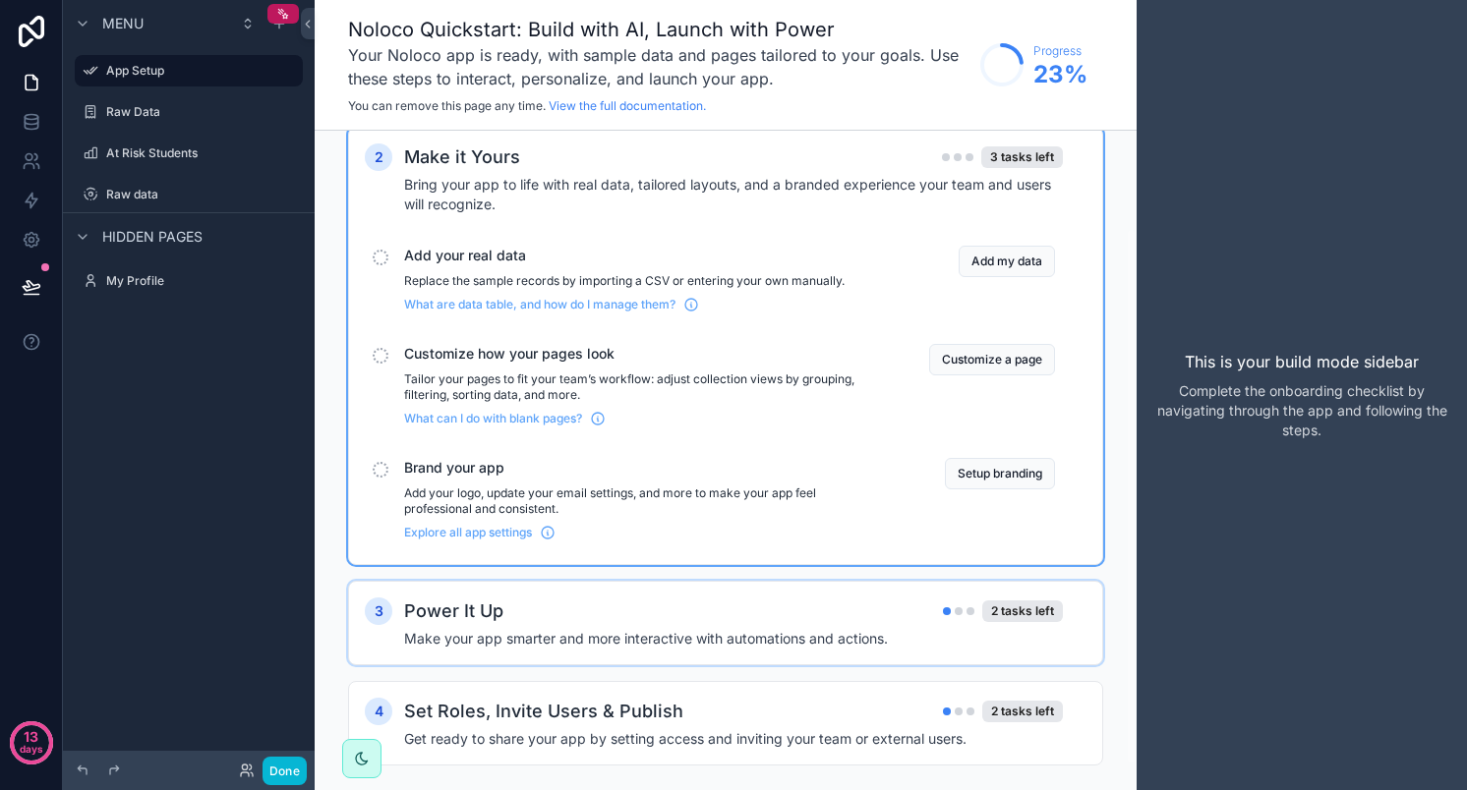
click at [529, 613] on div "Power It Up 2 tasks left" at bounding box center [733, 612] width 659 height 28
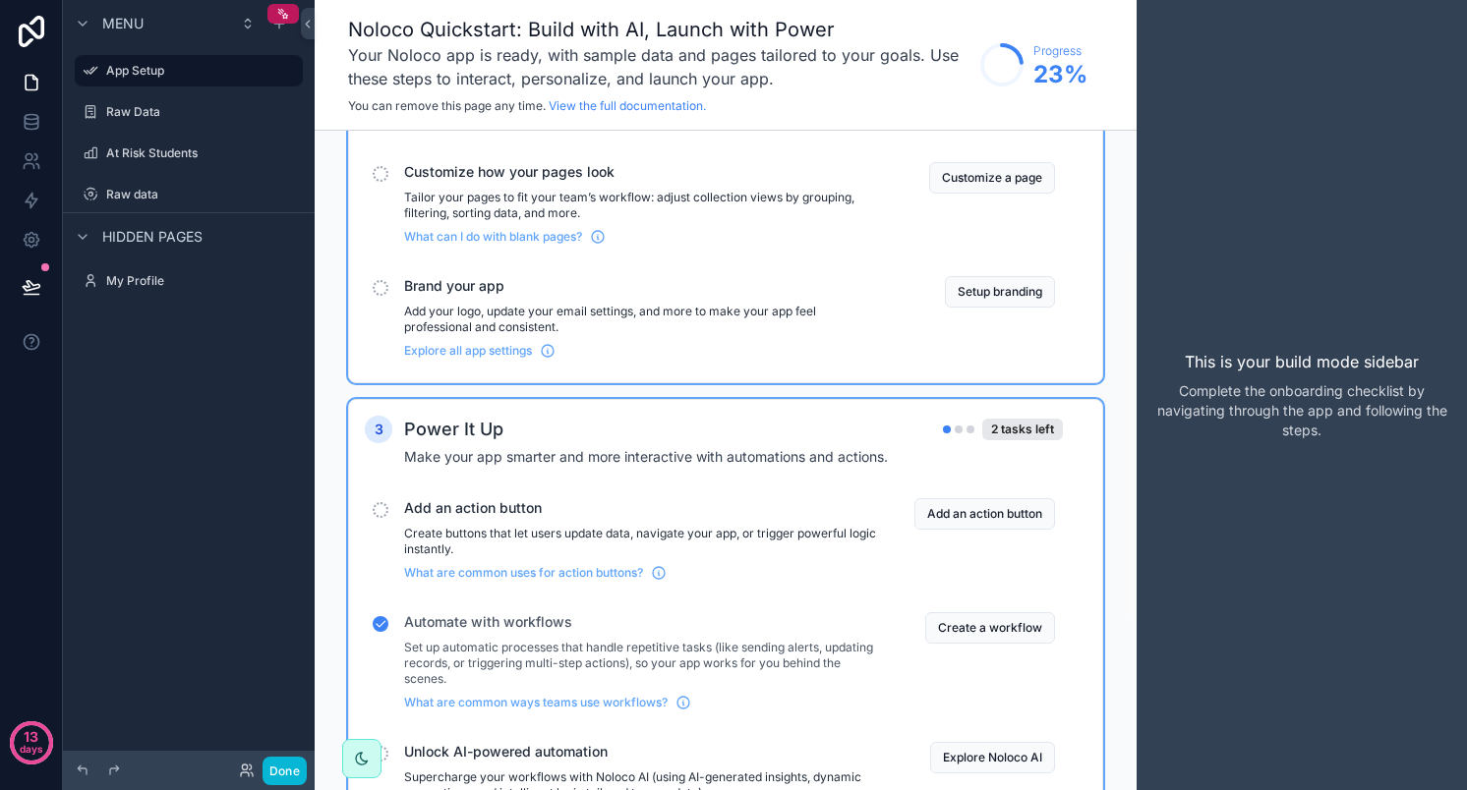
scroll to position [310, 0]
